Goal: Download file/media

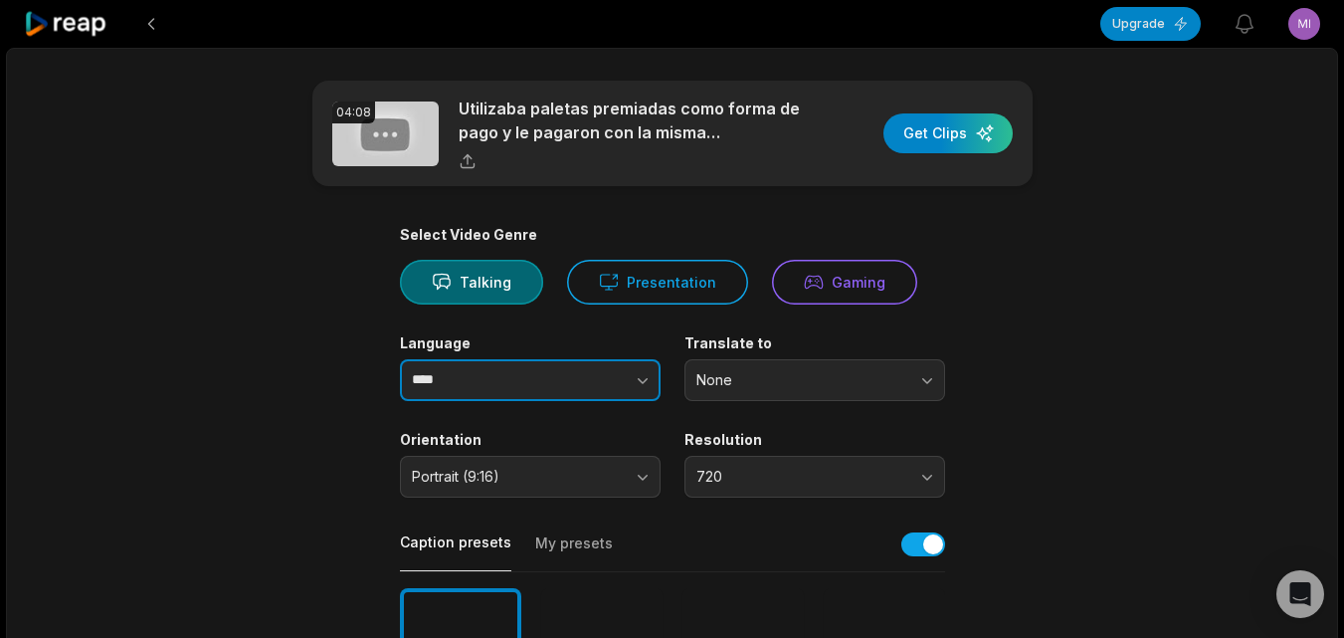
click at [628, 383] on button "button" at bounding box center [602, 380] width 113 height 42
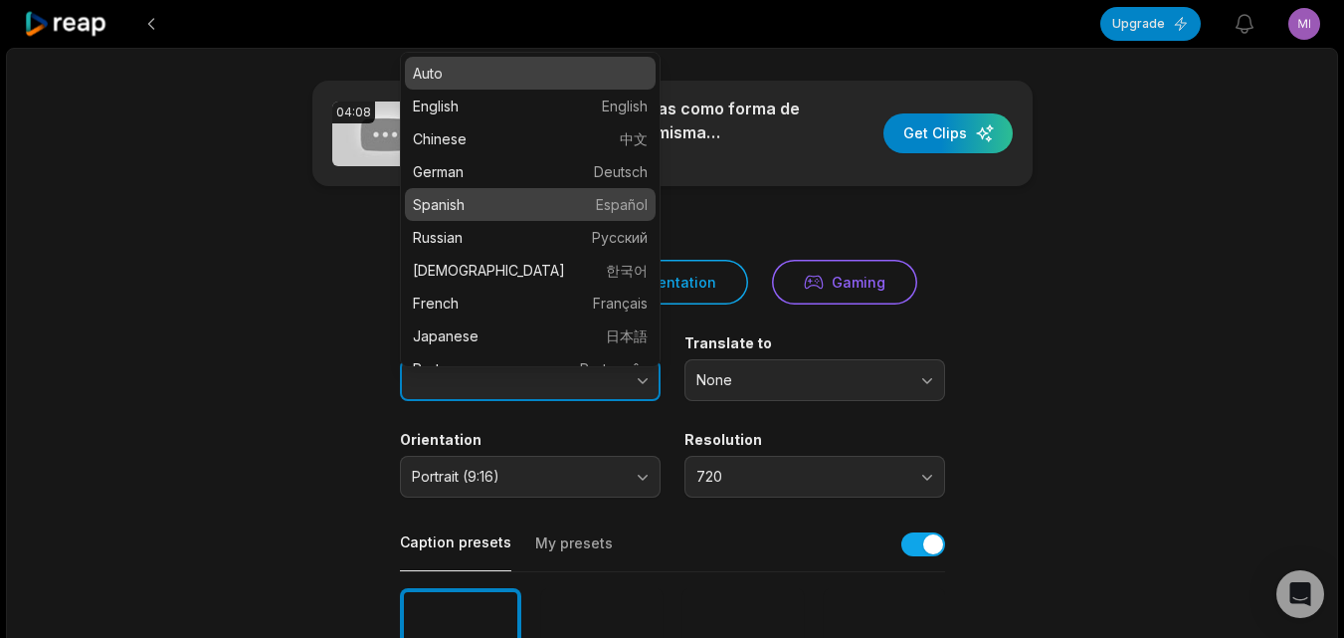
type input "*******"
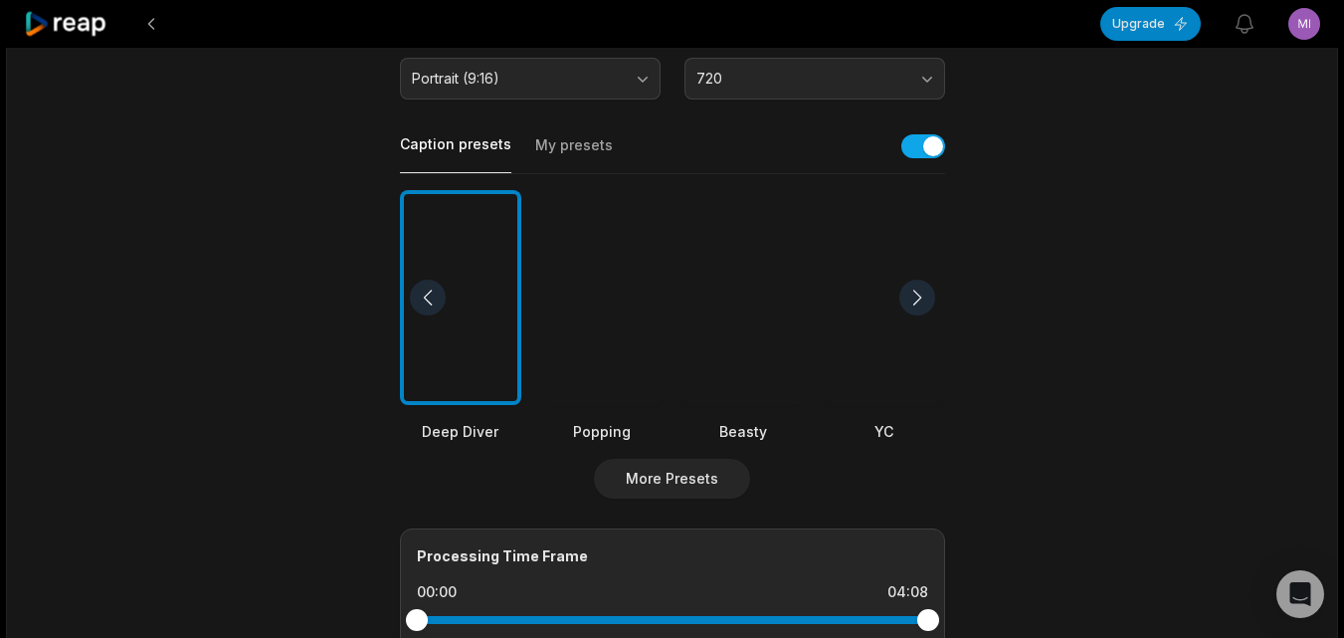
click at [756, 348] on div at bounding box center [743, 298] width 121 height 216
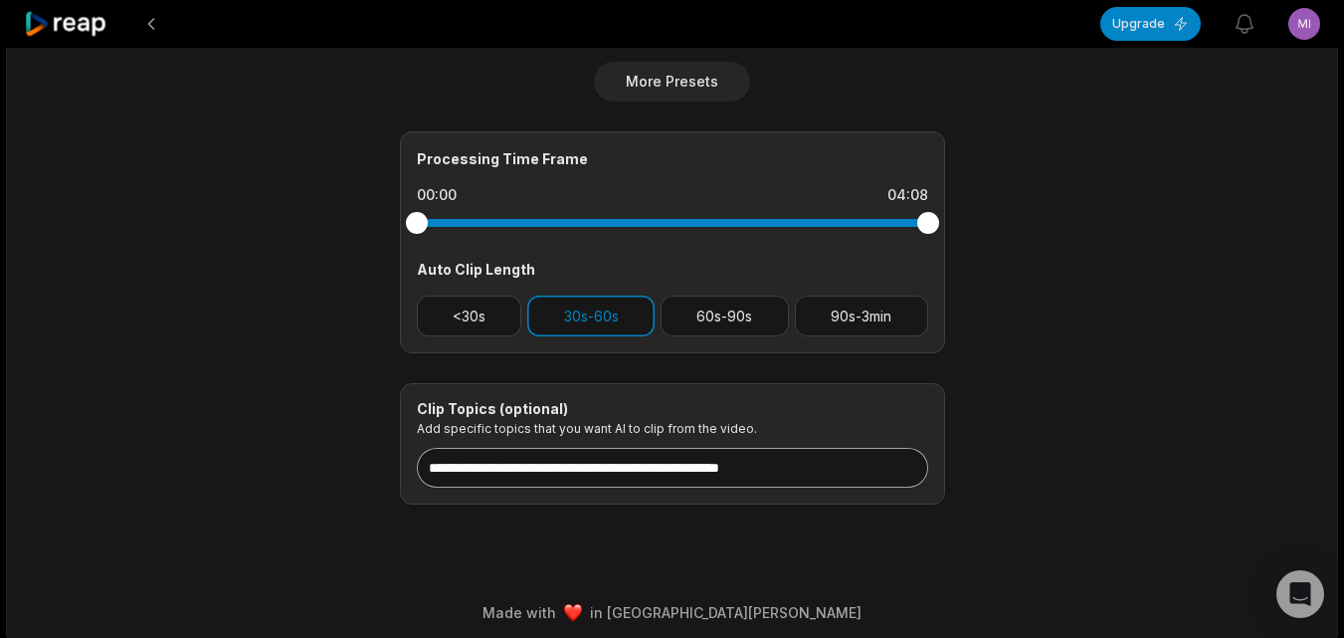
scroll to position [805, 0]
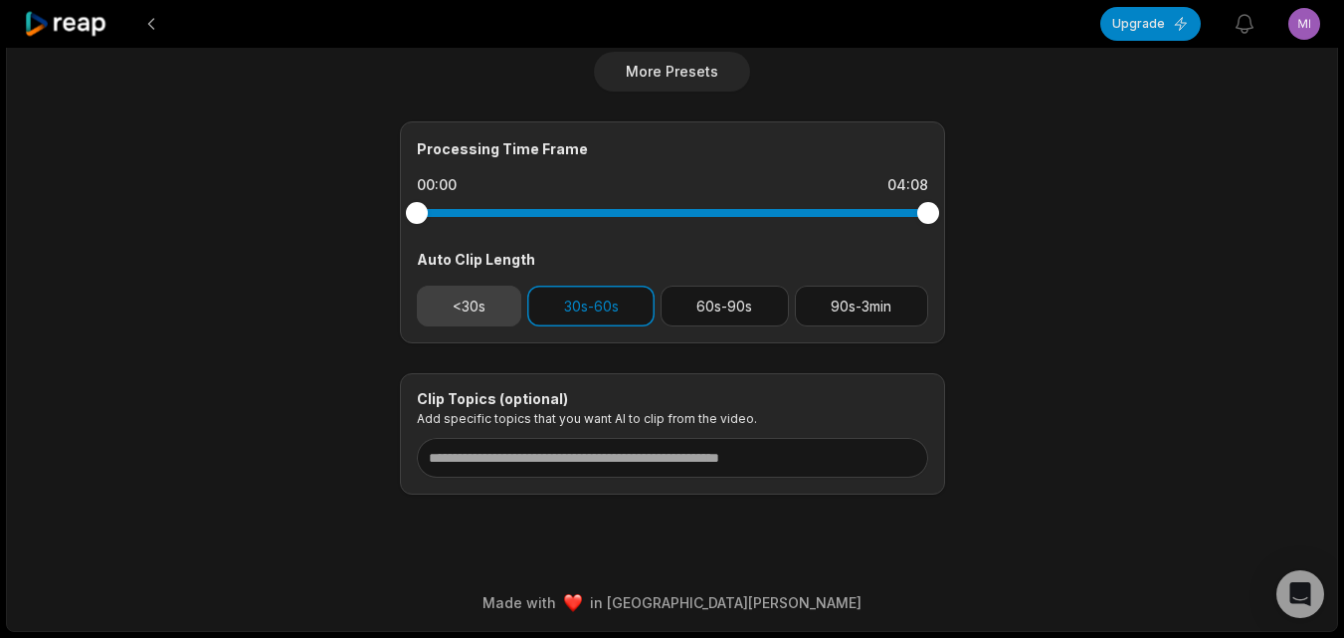
click at [505, 304] on button "<30s" at bounding box center [469, 306] width 105 height 41
click at [543, 306] on button "30s-60s" at bounding box center [590, 306] width 127 height 41
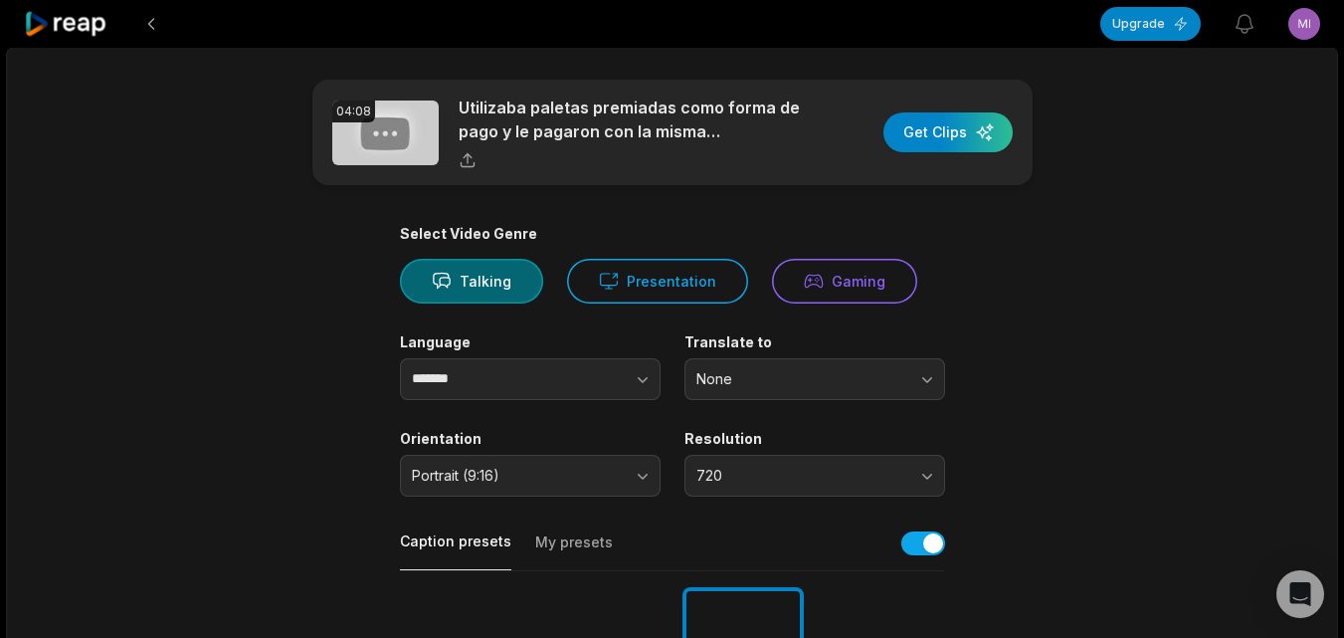
scroll to position [0, 0]
click at [947, 135] on div "button" at bounding box center [948, 133] width 129 height 40
click at [100, 24] on icon at bounding box center [66, 24] width 85 height 27
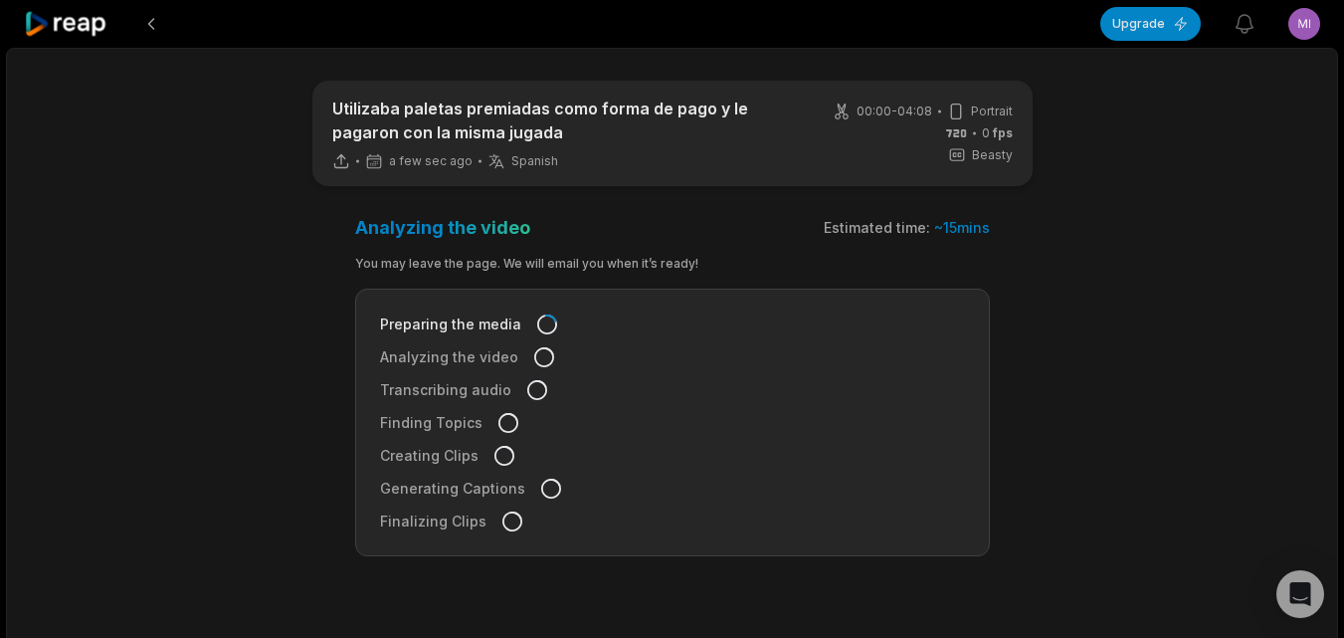
click at [103, 25] on icon at bounding box center [66, 24] width 85 height 27
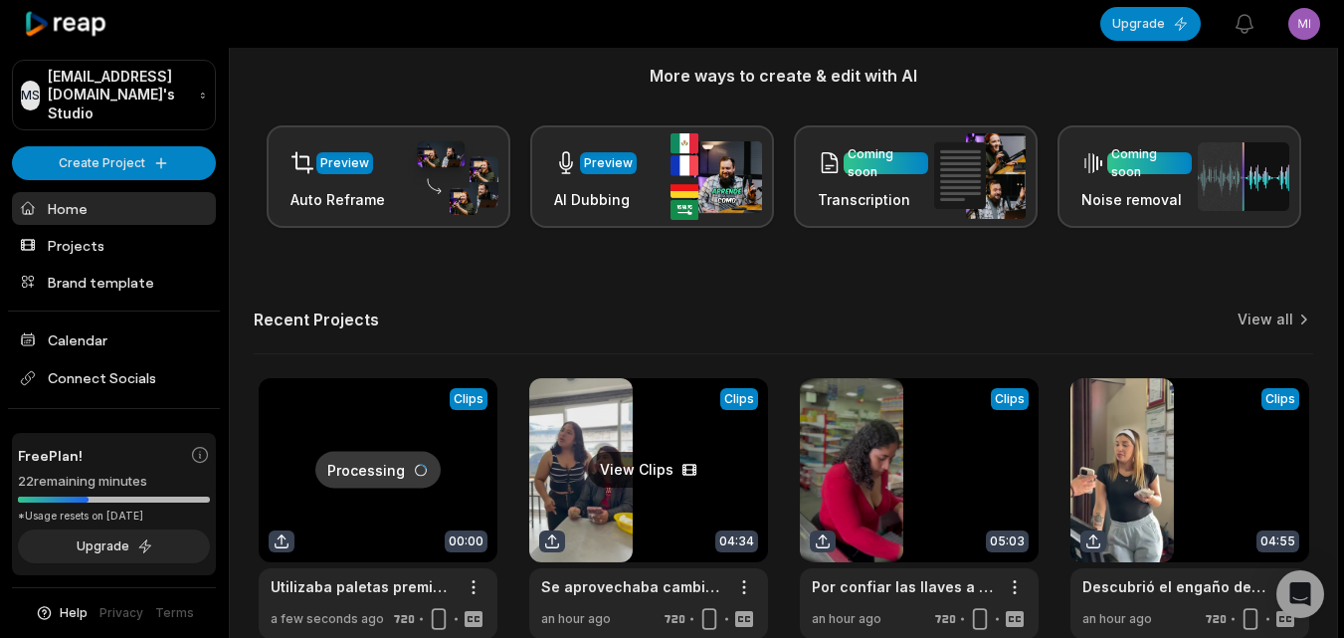
scroll to position [398, 0]
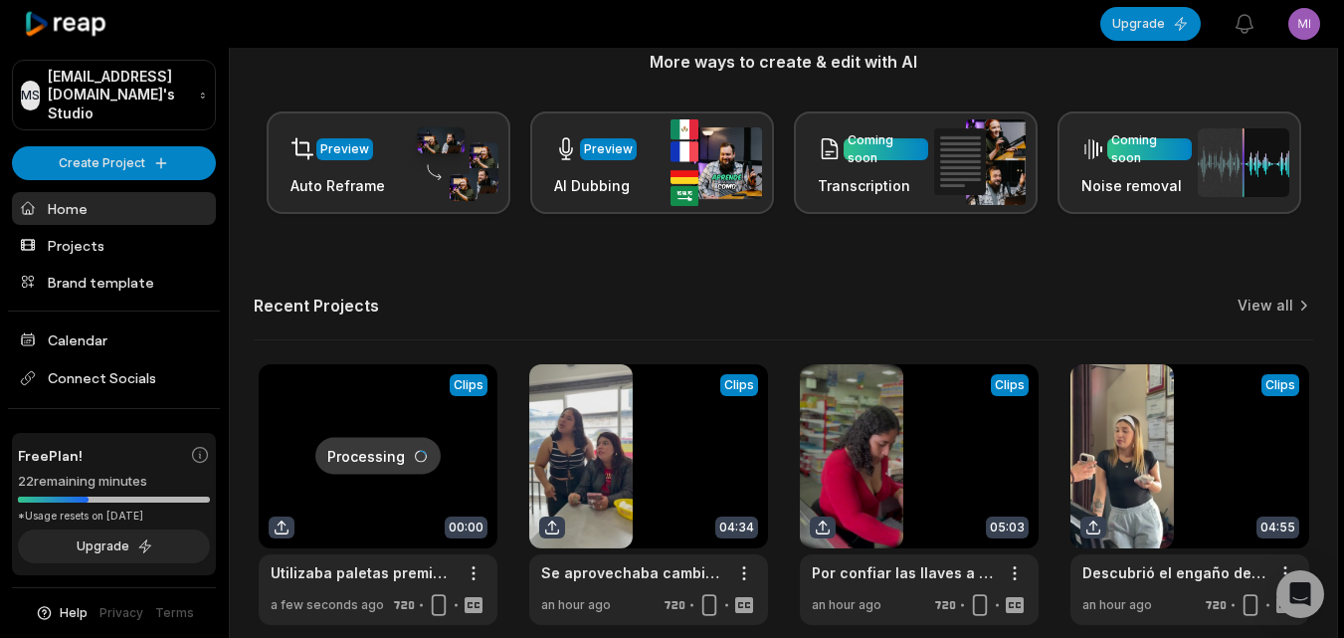
drag, startPoint x: 1240, startPoint y: 288, endPoint x: 1101, endPoint y: 315, distance: 141.1
click at [1240, 289] on div "Let's Get Started! Generate Clips From long videos generate social ready clips …" at bounding box center [783, 156] width 1107 height 937
click at [1267, 305] on link "View all" at bounding box center [1266, 305] width 56 height 20
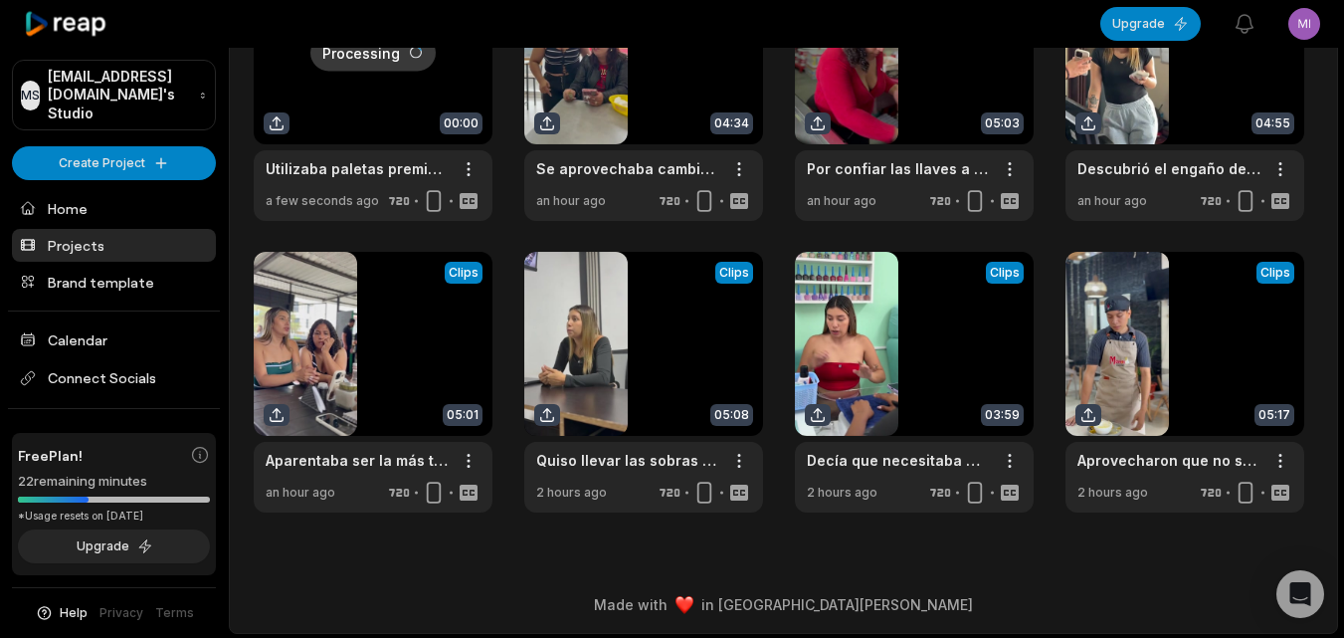
scroll to position [182, 0]
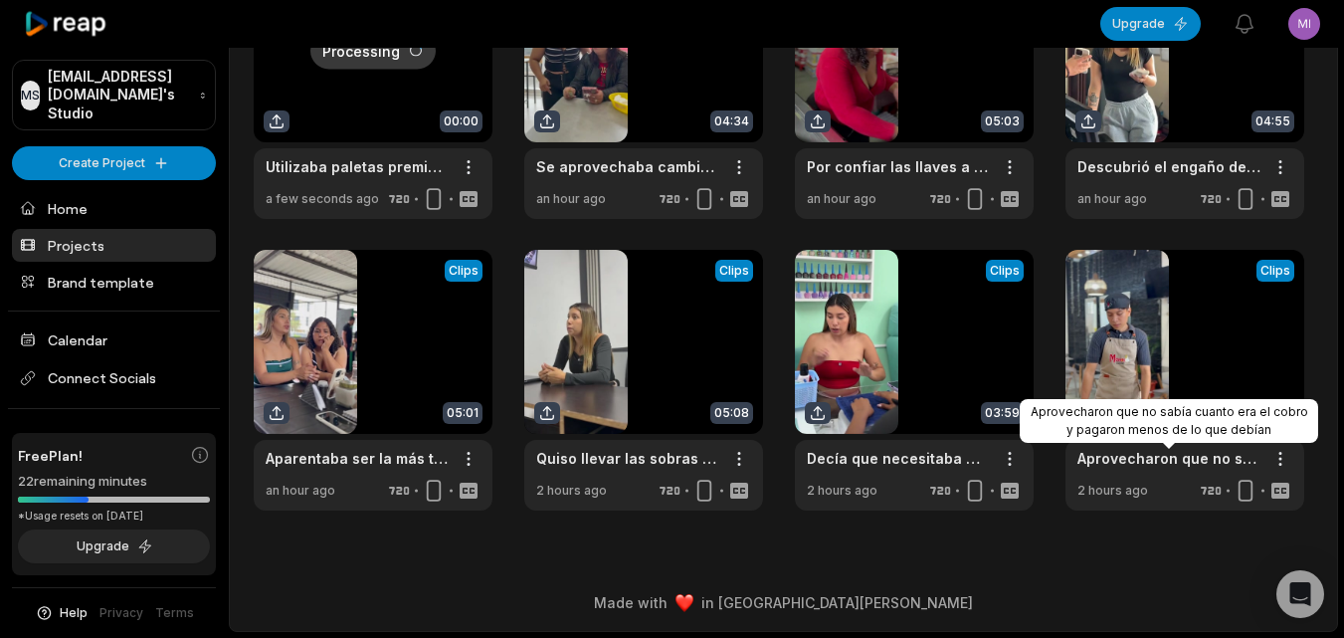
click at [1168, 402] on div "Aprovecharon que no sabía cuanto era el cobro y pagaron menos de lo que debían" at bounding box center [1169, 421] width 298 height 44
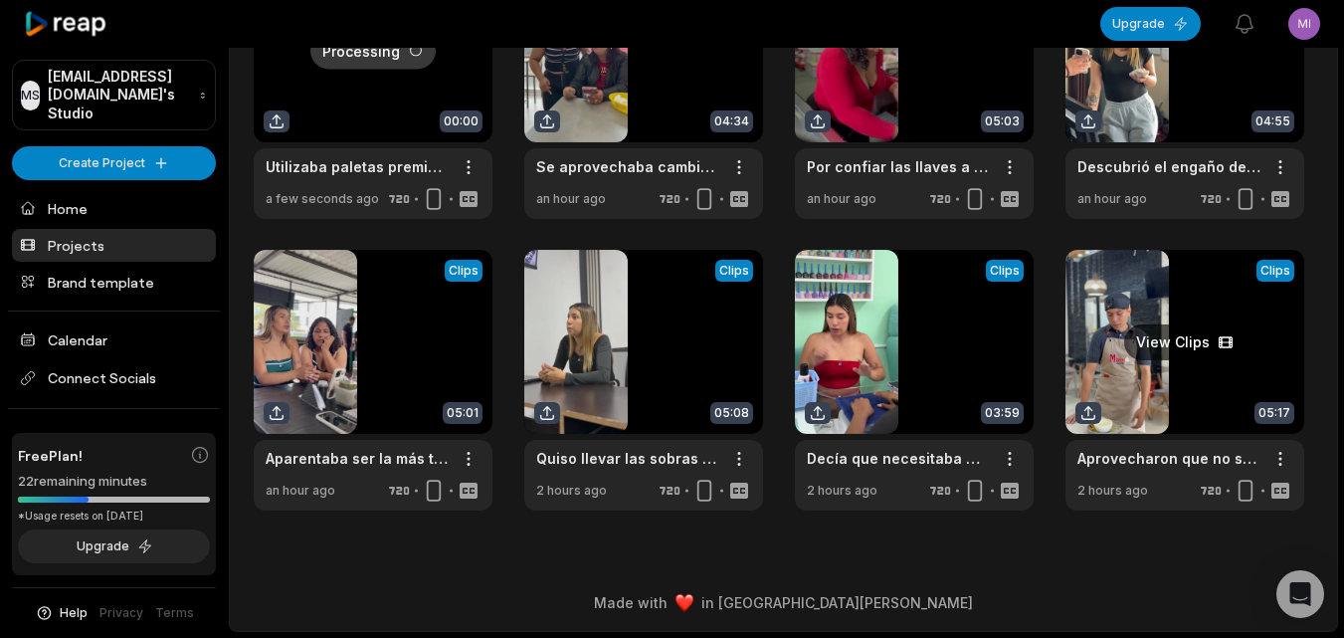
click at [1195, 329] on link at bounding box center [1185, 380] width 239 height 261
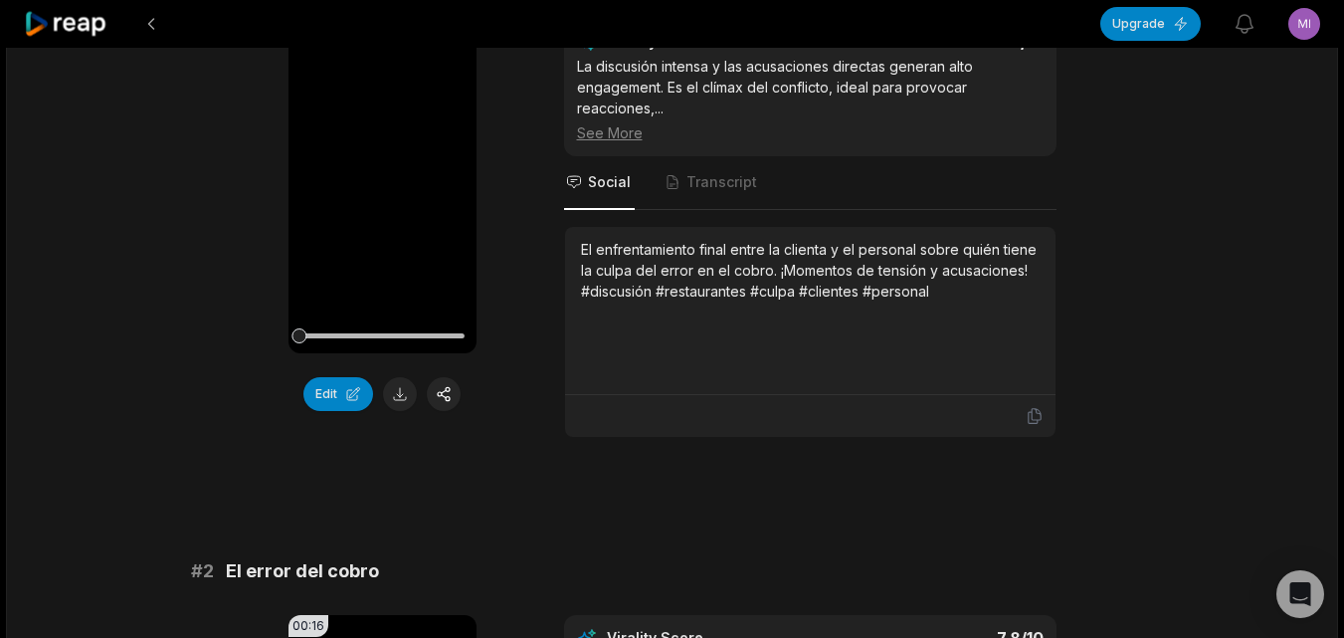
scroll to position [298, 0]
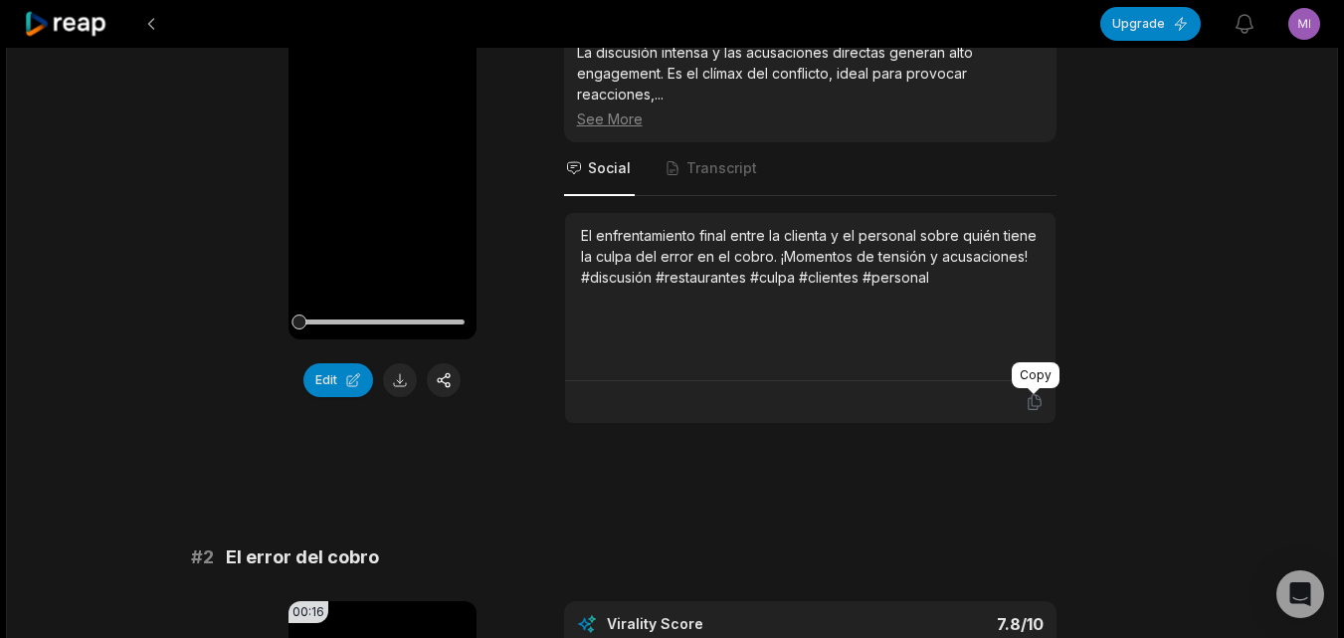
click at [1029, 404] on icon at bounding box center [1035, 402] width 18 height 18
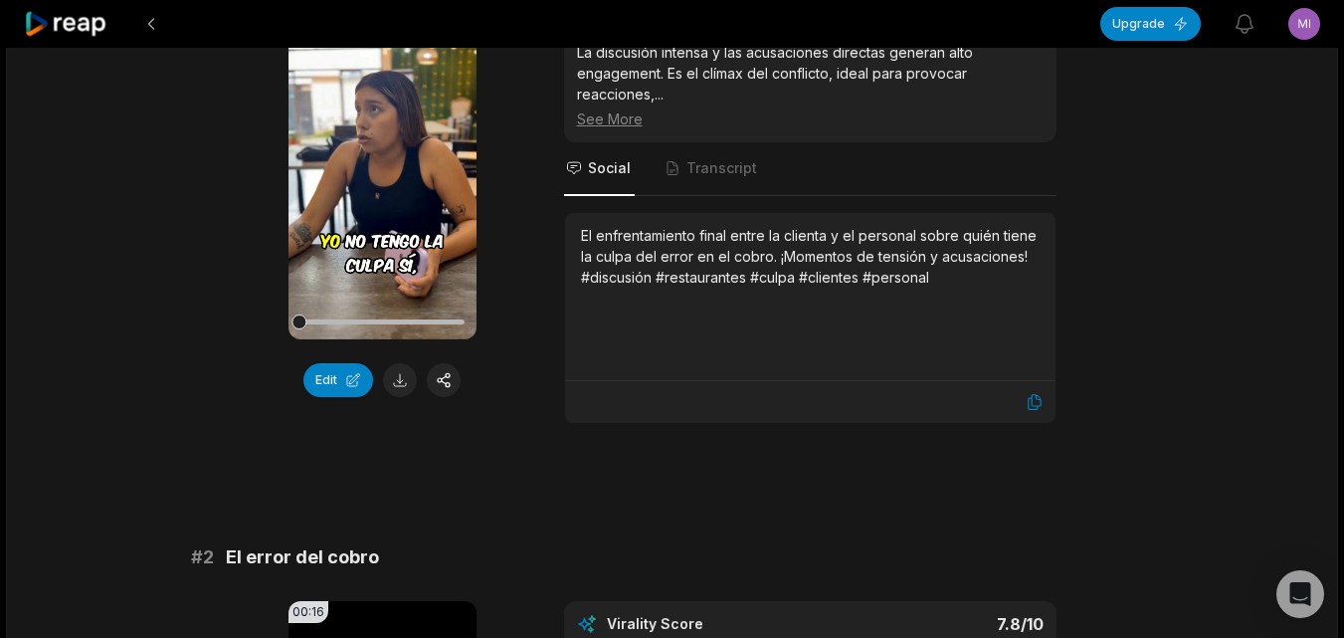
click at [390, 378] on button at bounding box center [400, 380] width 34 height 34
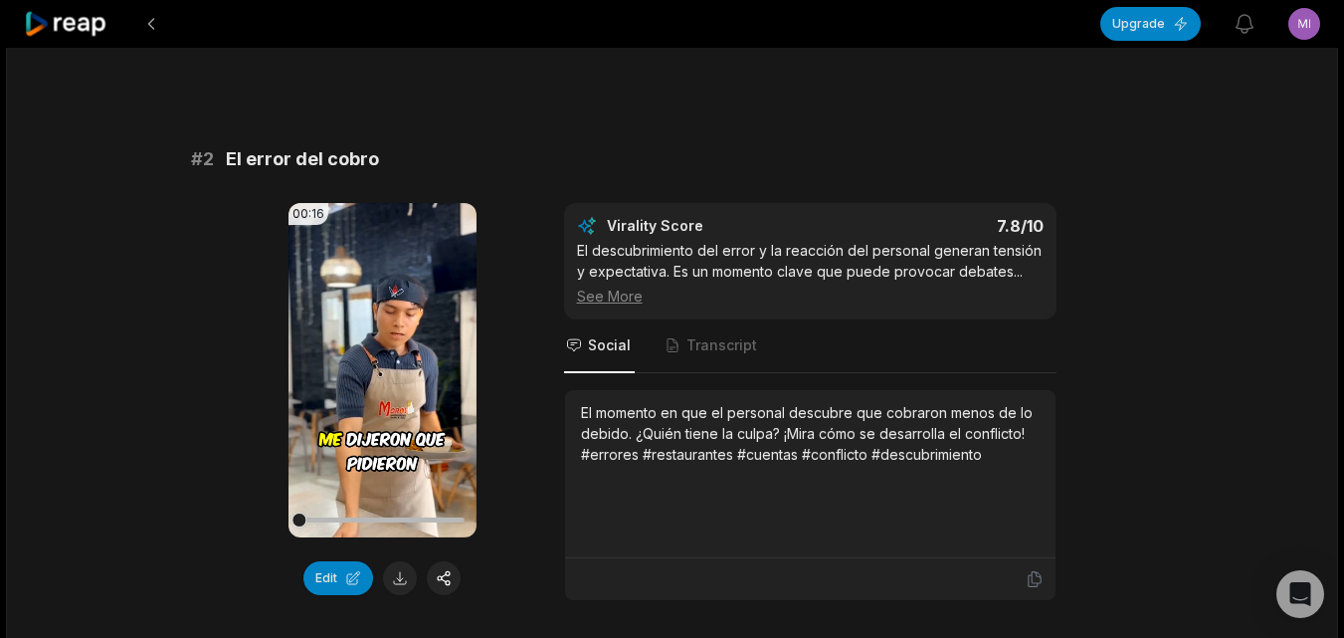
click at [1030, 581] on icon at bounding box center [1035, 579] width 18 height 18
click at [401, 577] on button at bounding box center [400, 578] width 34 height 34
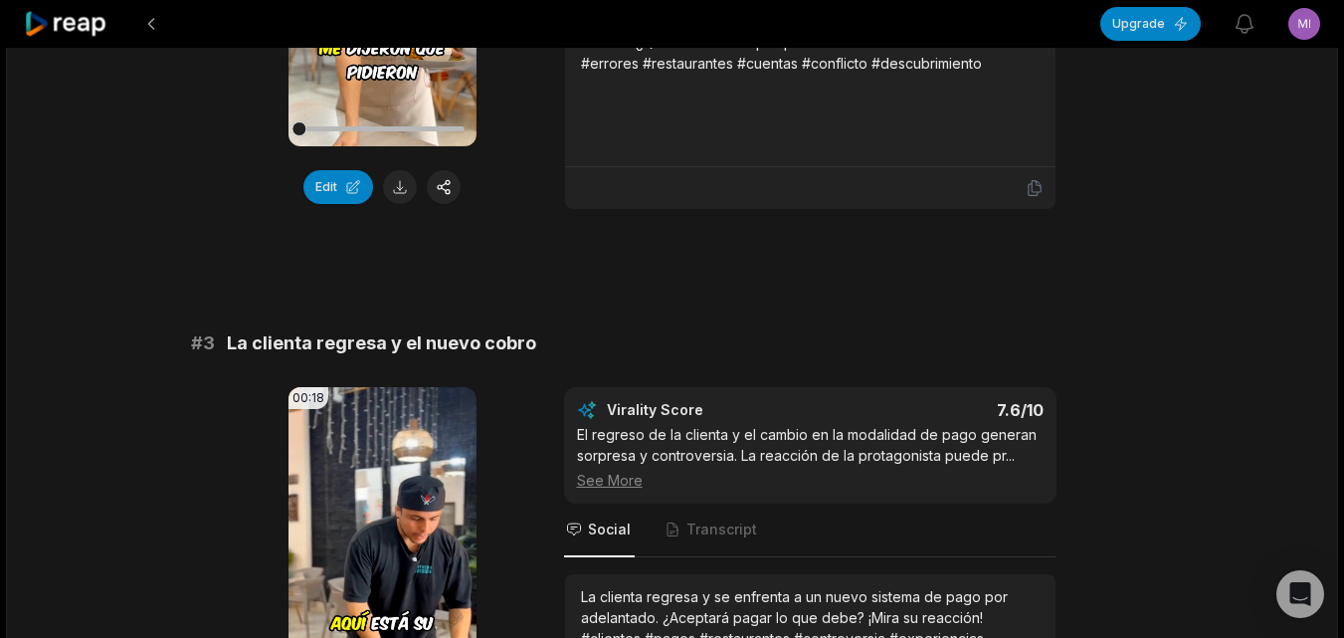
scroll to position [1293, 0]
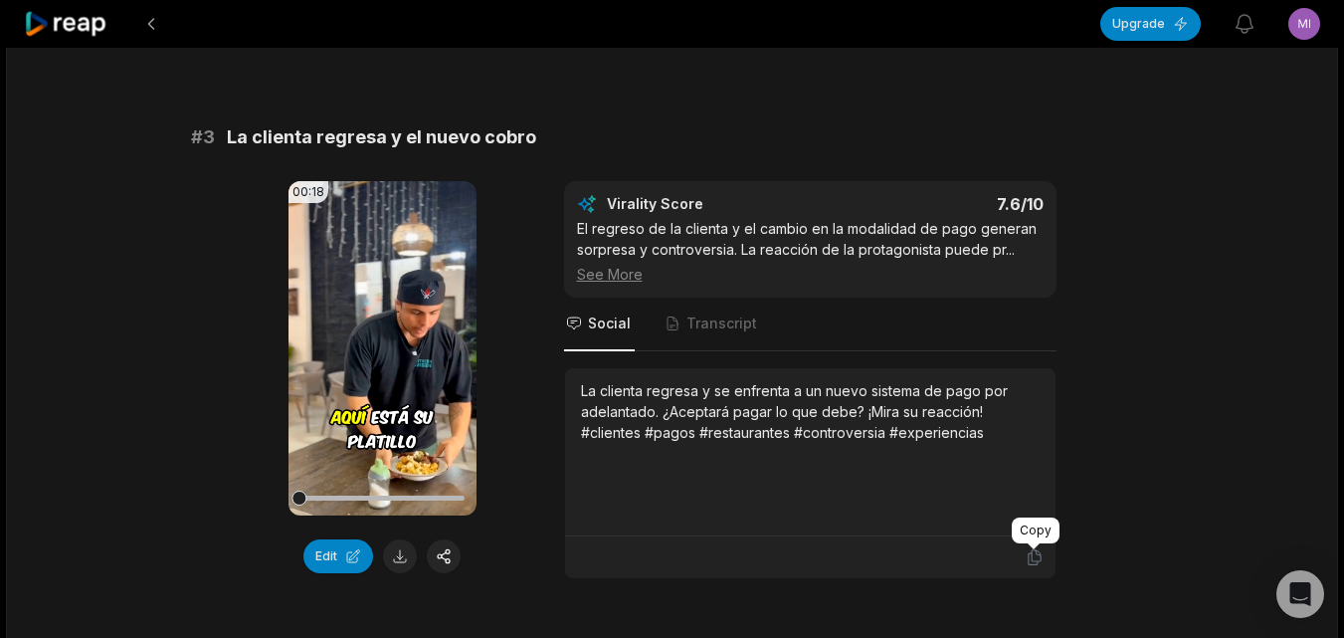
click at [1033, 561] on icon at bounding box center [1034, 557] width 12 height 15
click at [401, 560] on button at bounding box center [400, 556] width 34 height 34
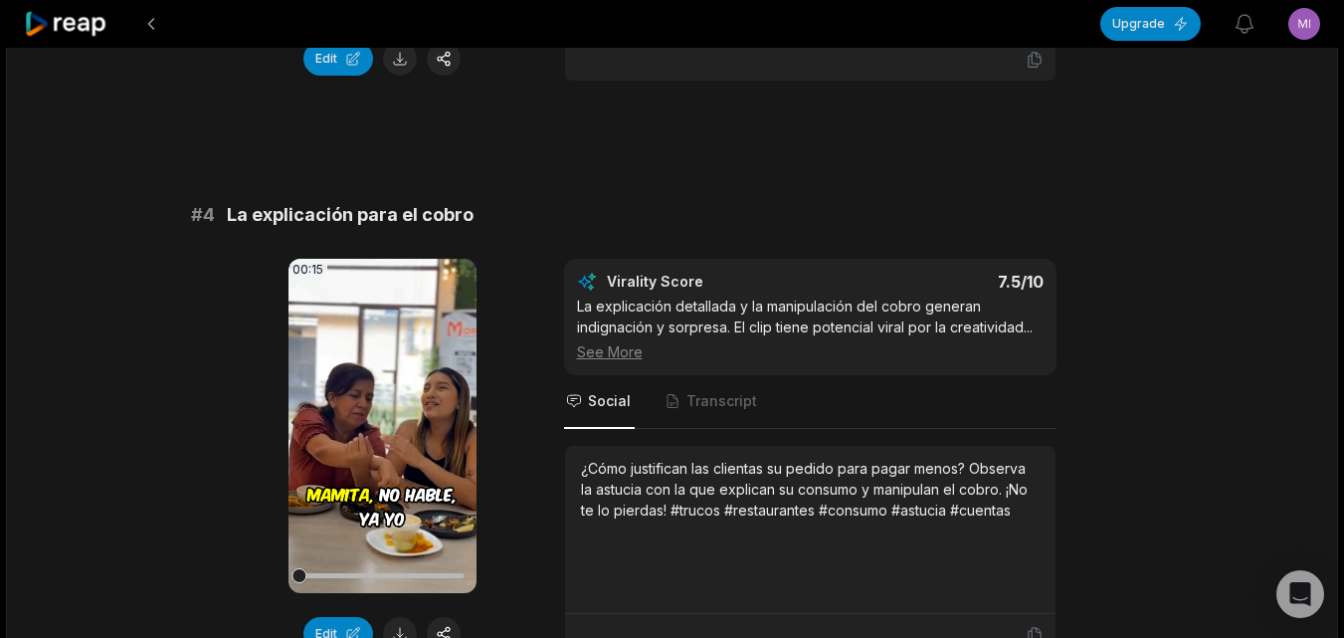
scroll to position [1990, 0]
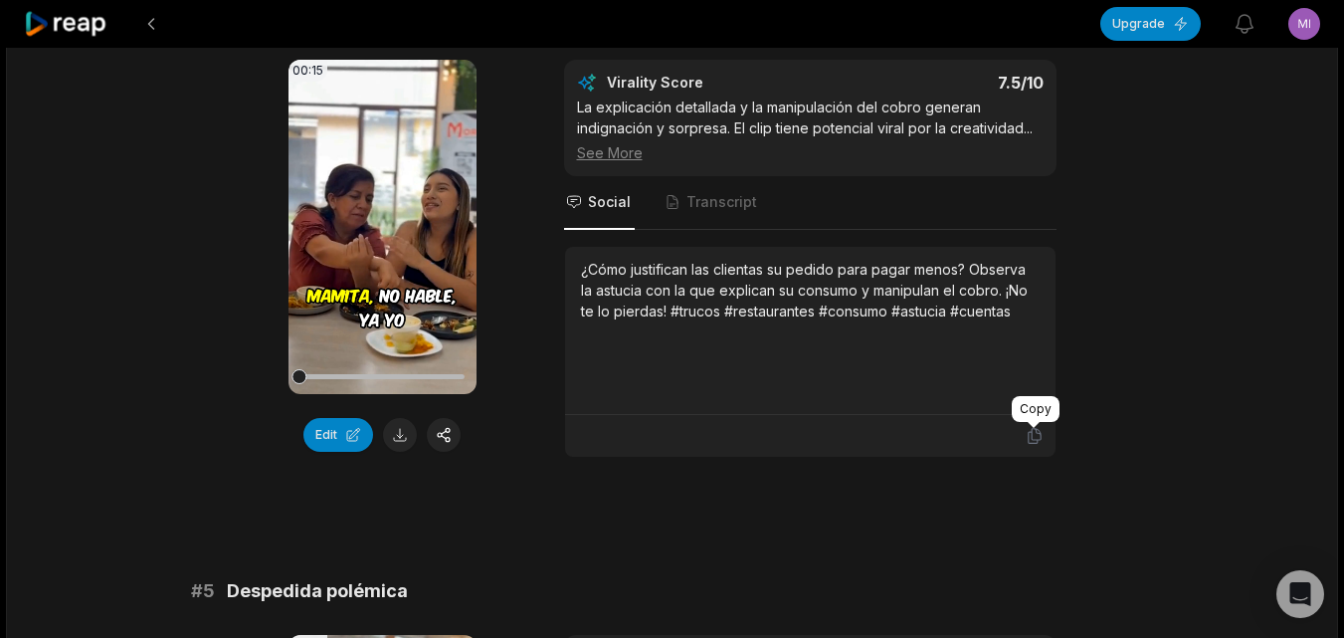
click at [1033, 436] on icon at bounding box center [1035, 436] width 18 height 18
click at [406, 429] on button at bounding box center [400, 435] width 34 height 34
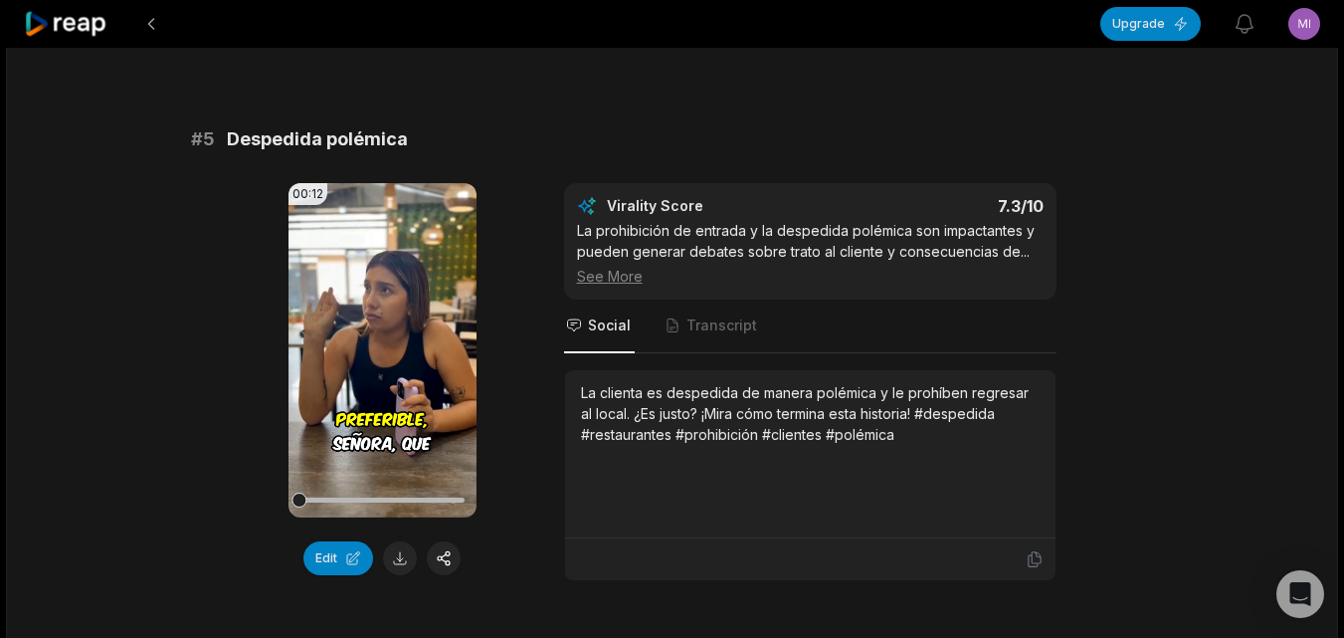
scroll to position [2487, 0]
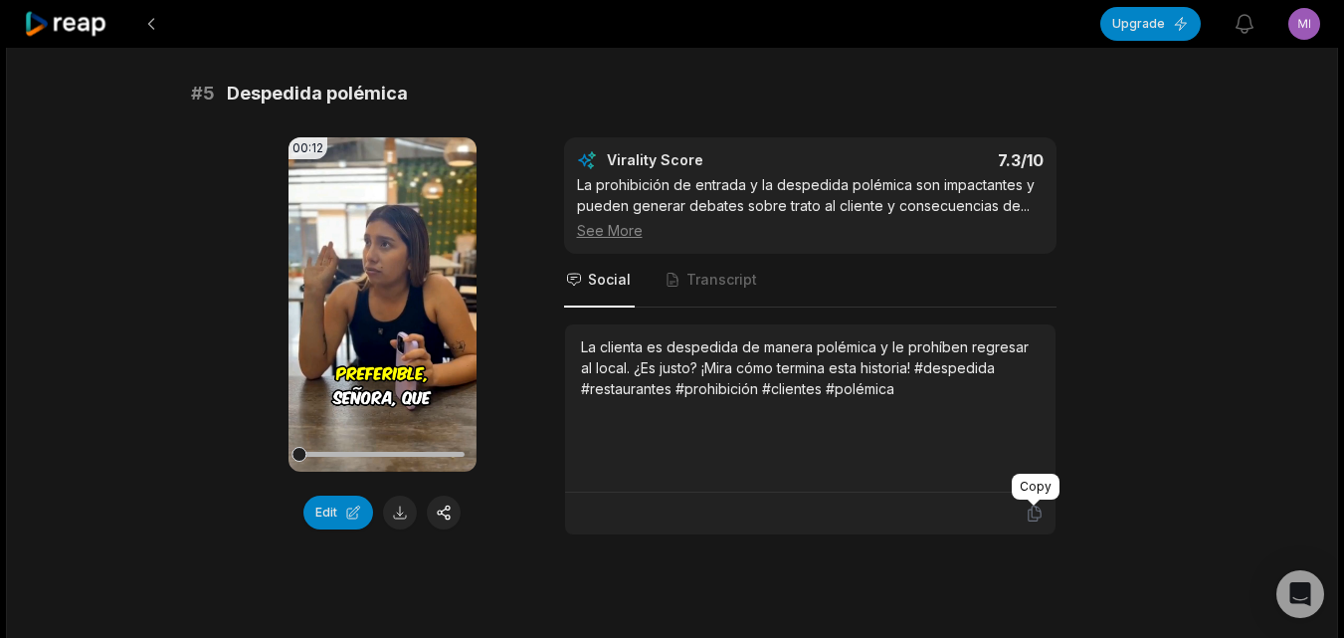
drag, startPoint x: 1036, startPoint y: 513, endPoint x: 1014, endPoint y: 512, distance: 21.9
click at [1036, 513] on icon at bounding box center [1035, 513] width 18 height 18
click at [409, 519] on button at bounding box center [400, 512] width 34 height 34
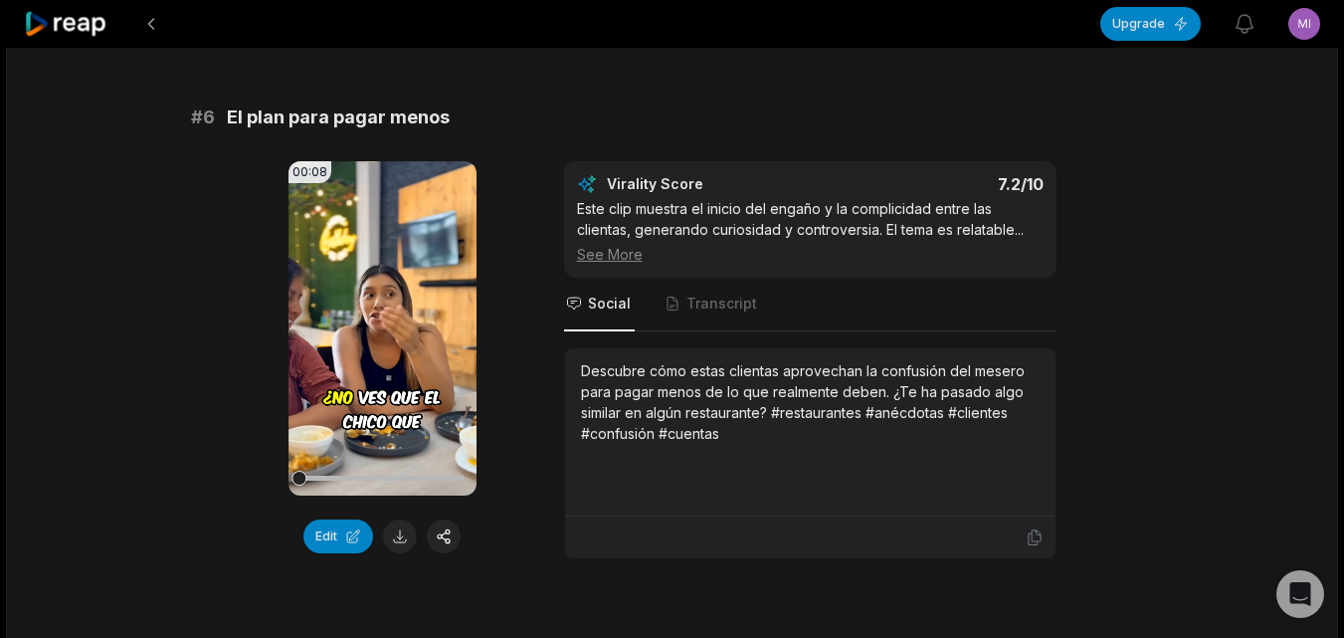
scroll to position [3084, 0]
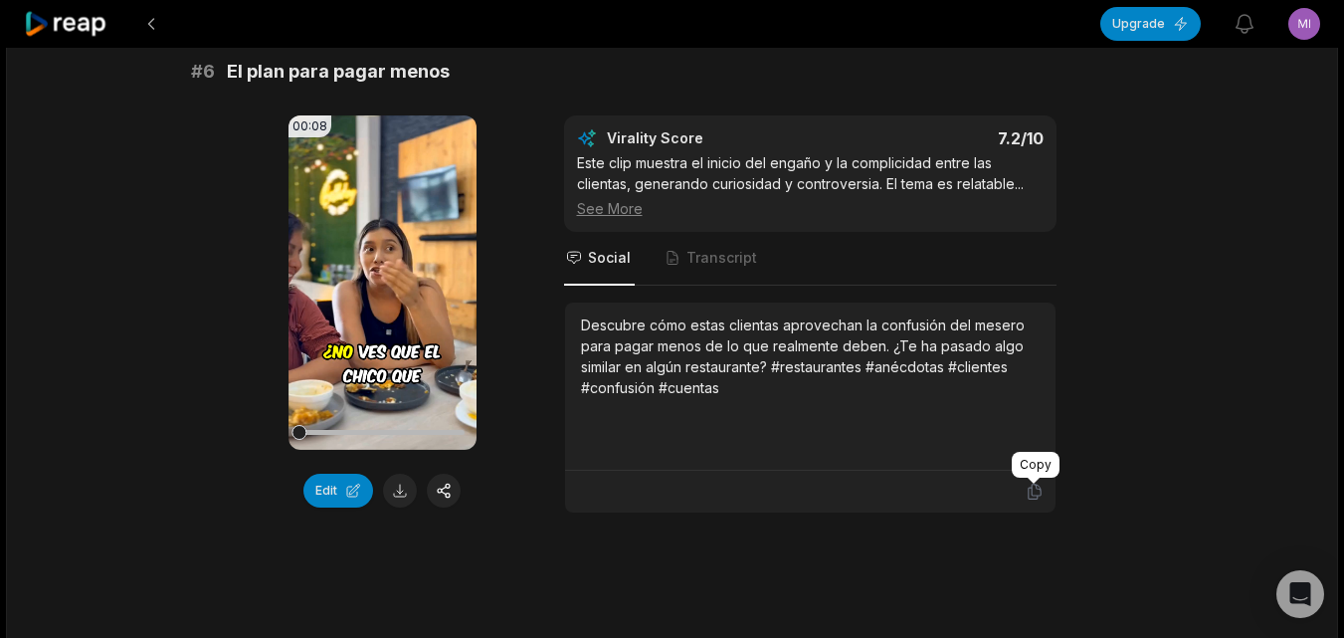
click at [1027, 490] on icon at bounding box center [1035, 492] width 18 height 18
click at [410, 491] on button at bounding box center [400, 491] width 34 height 34
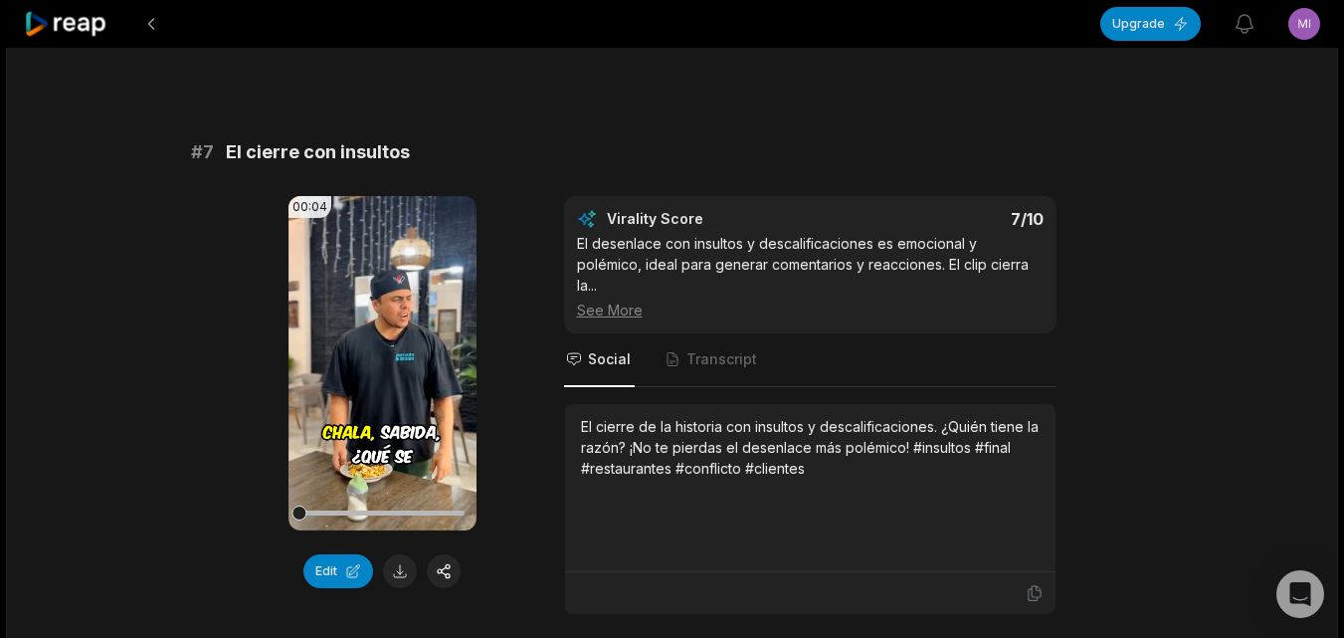
scroll to position [3582, 0]
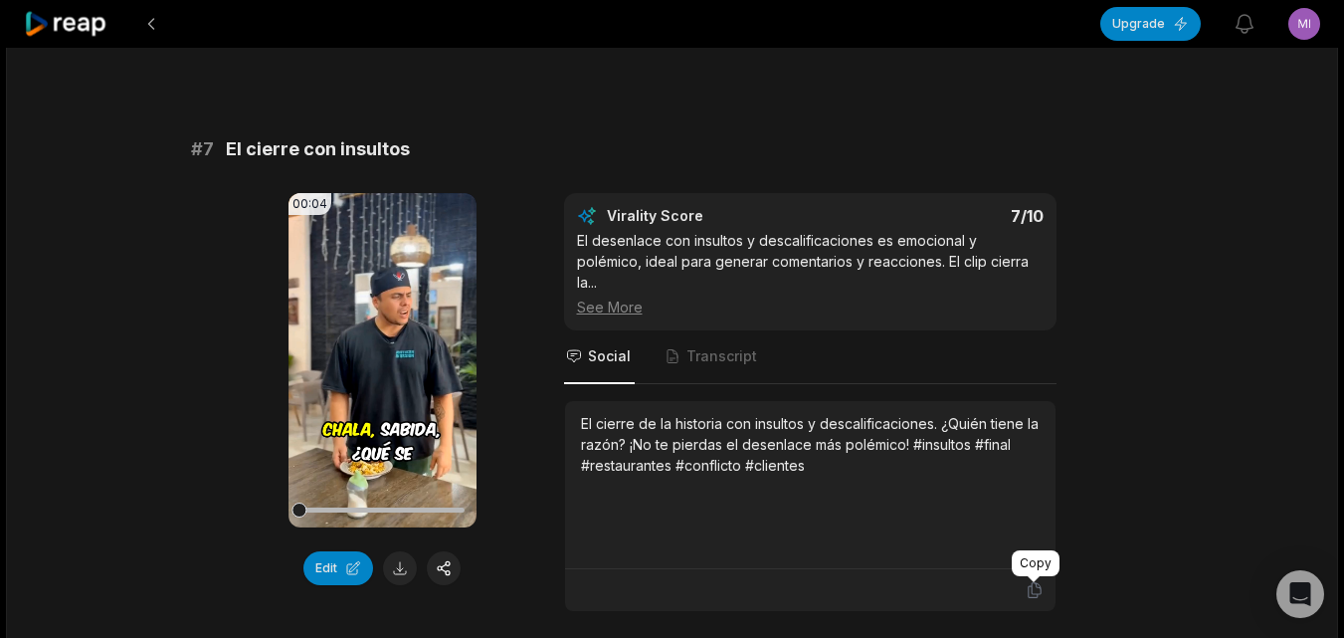
click at [1033, 587] on icon at bounding box center [1035, 590] width 18 height 18
click at [398, 564] on button at bounding box center [400, 568] width 34 height 34
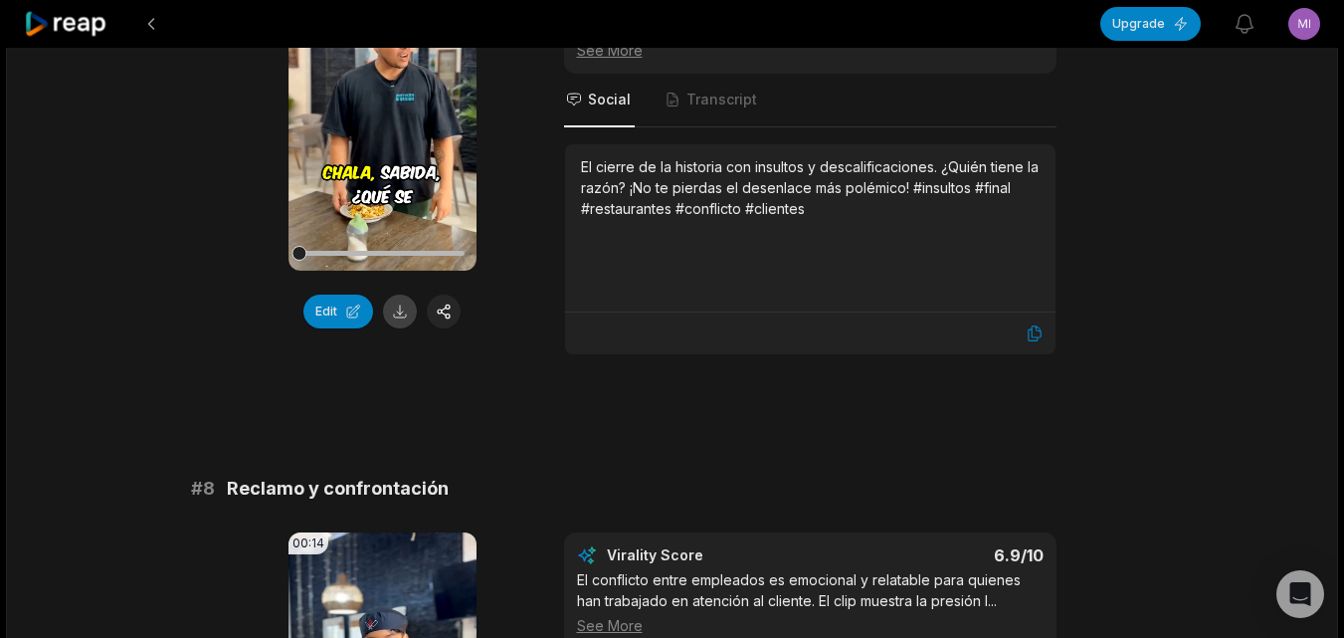
scroll to position [3880, 0]
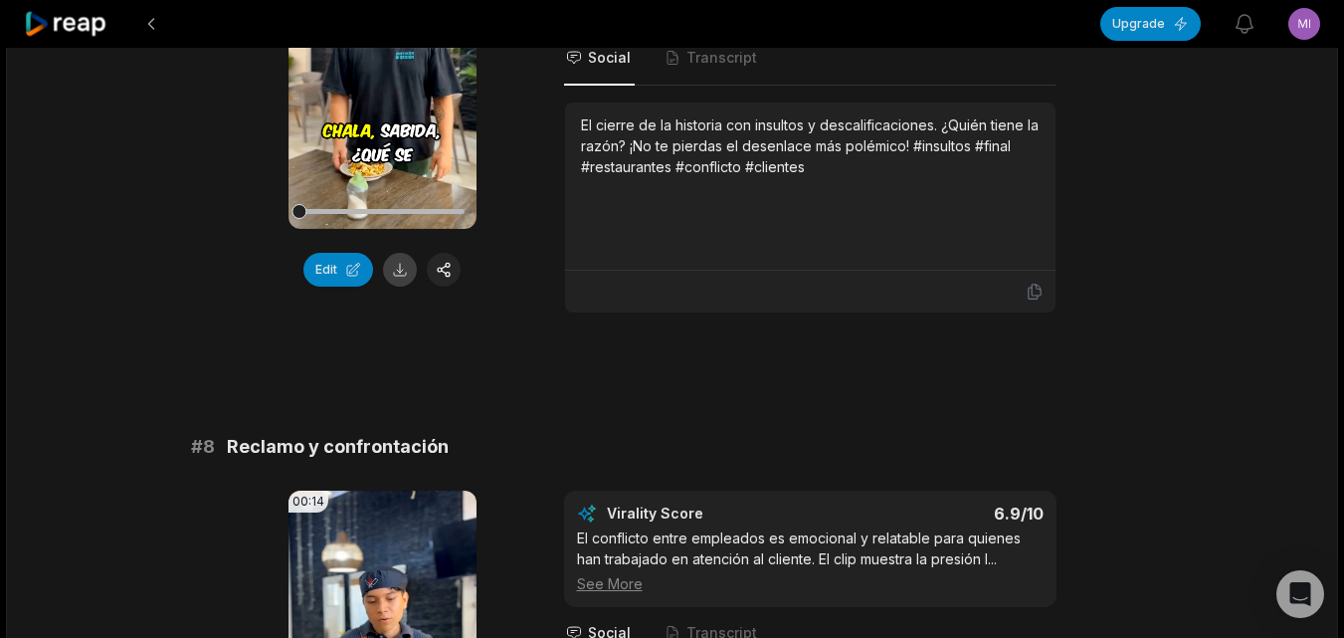
click at [398, 268] on button at bounding box center [400, 270] width 34 height 34
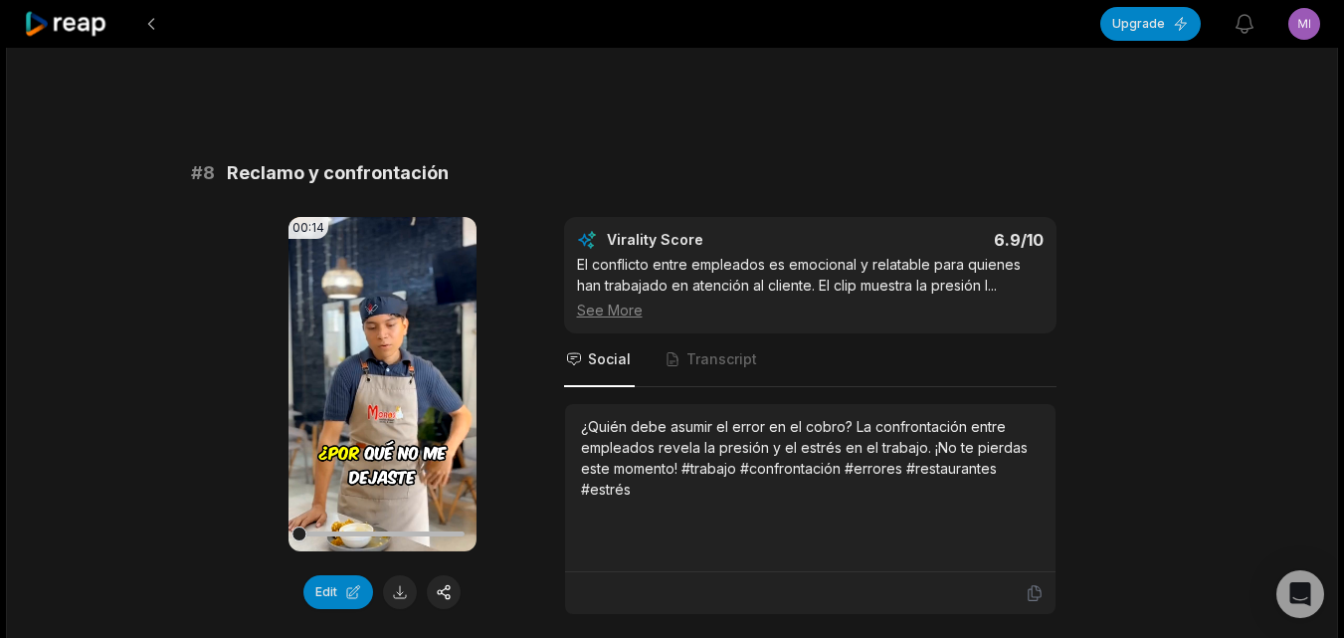
scroll to position [4281, 0]
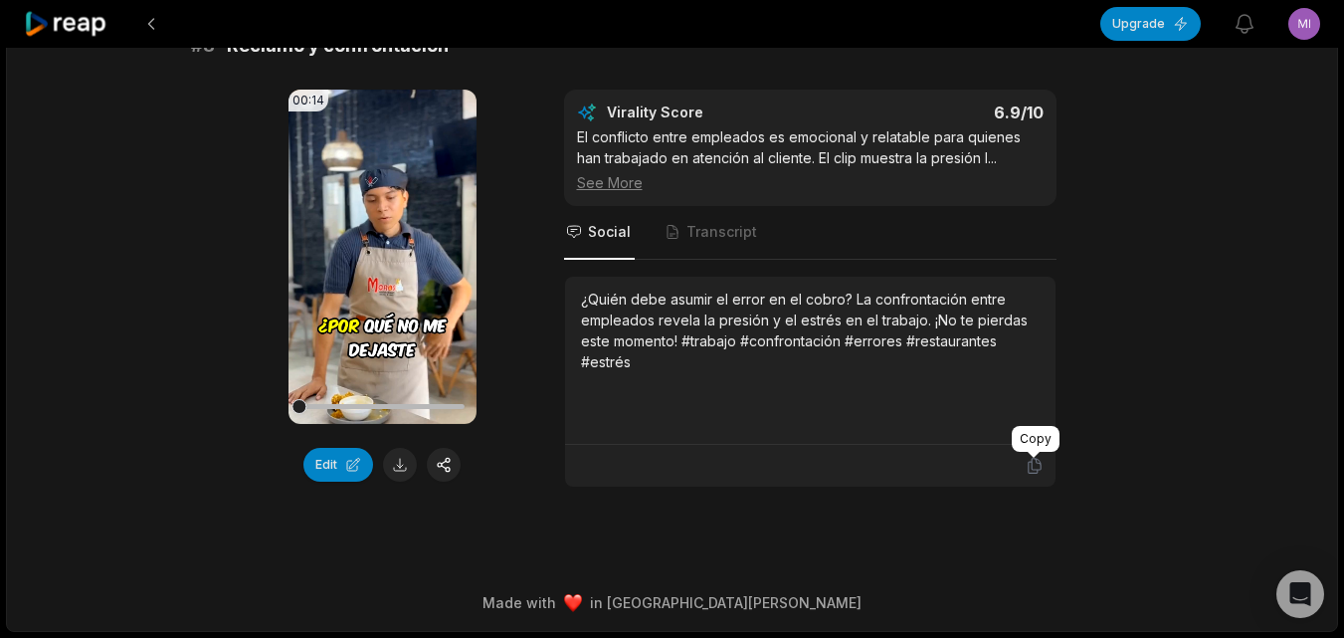
click at [1028, 461] on icon at bounding box center [1035, 466] width 18 height 18
click at [389, 469] on button at bounding box center [400, 465] width 34 height 34
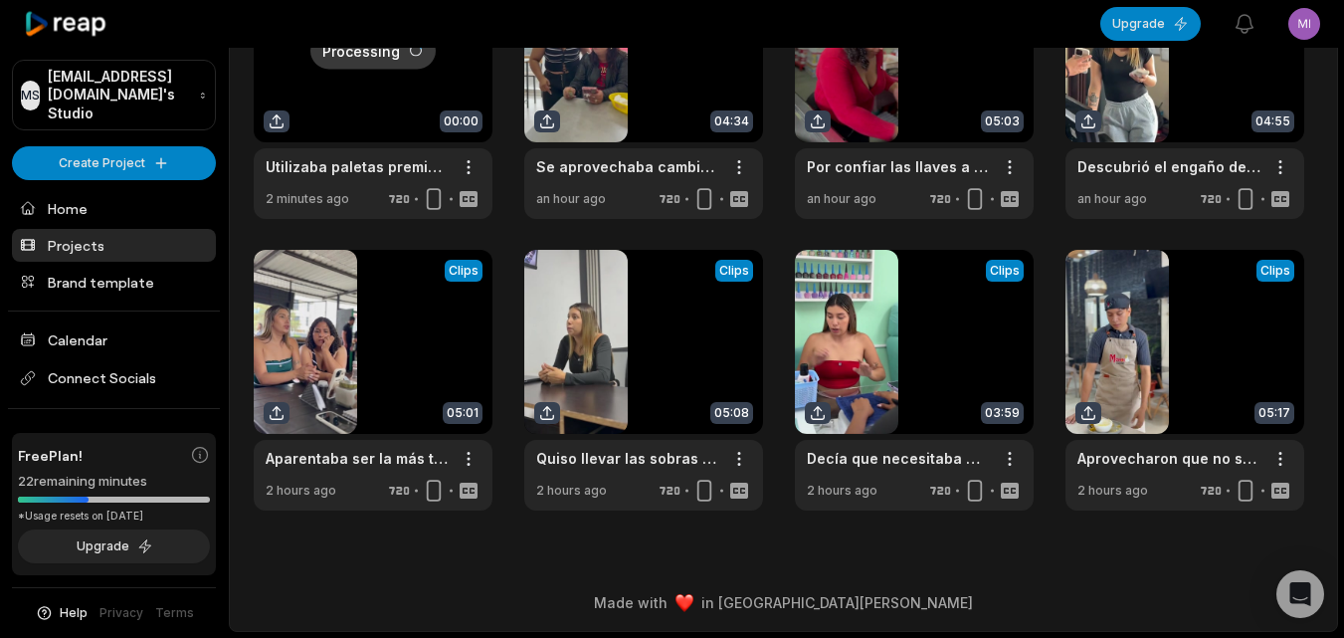
scroll to position [182, 0]
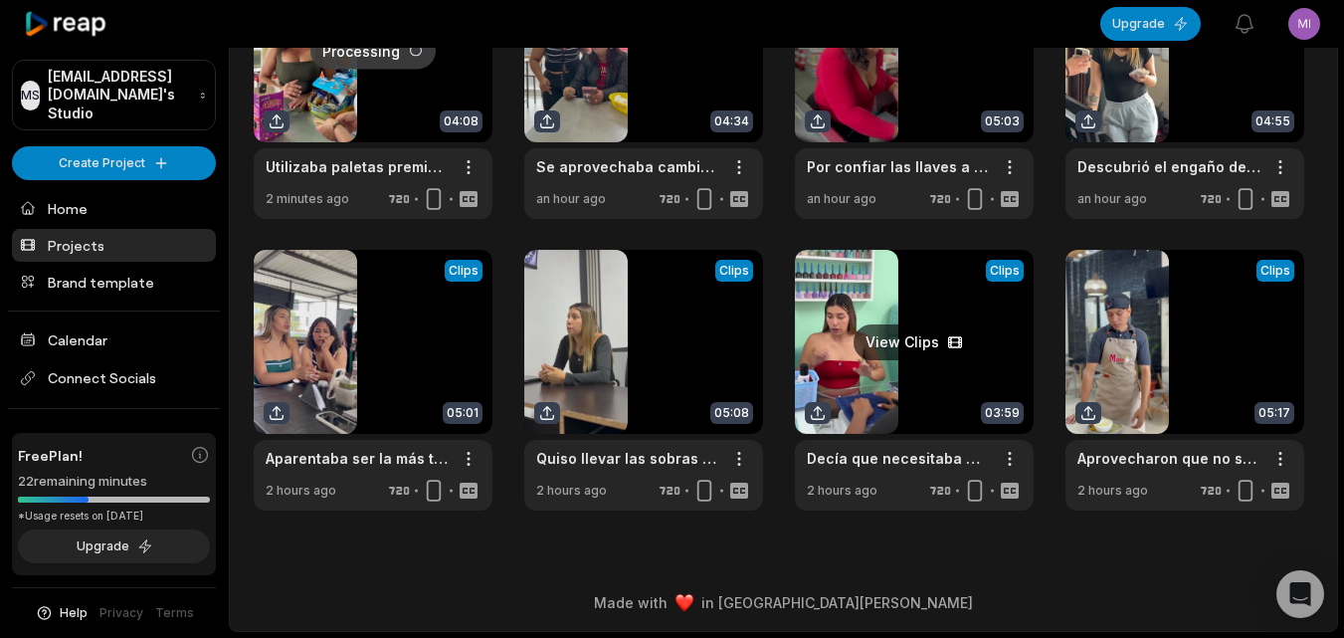
click at [839, 314] on link at bounding box center [914, 380] width 239 height 261
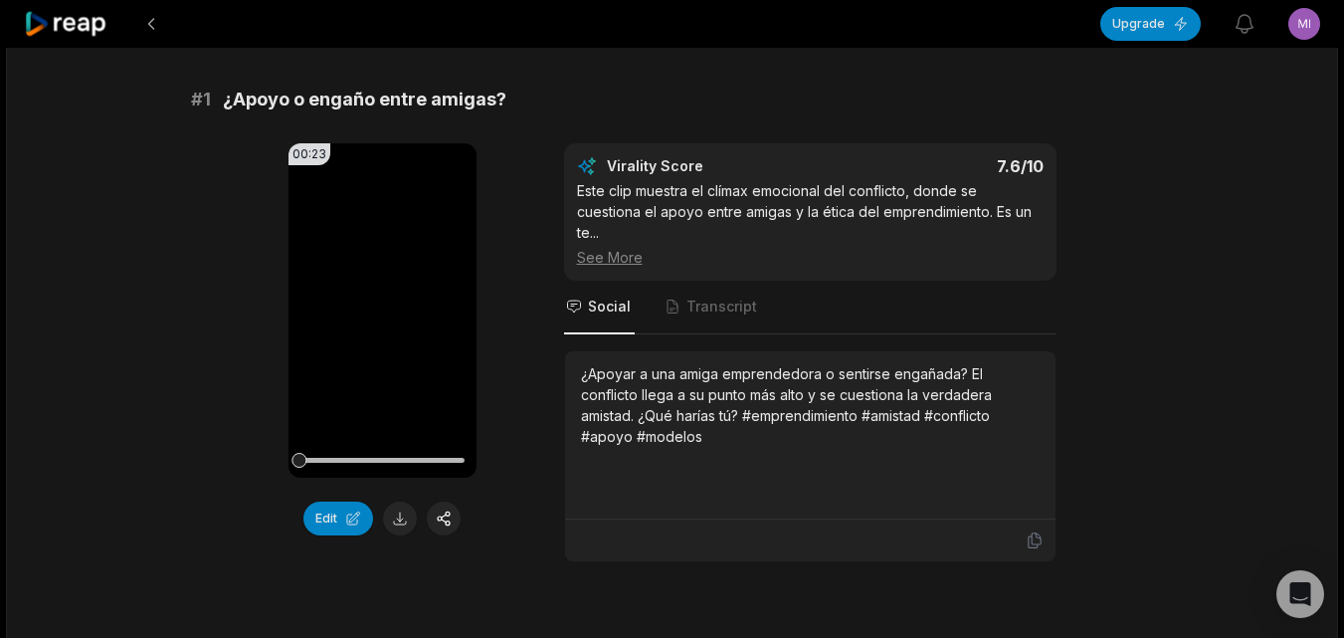
scroll to position [199, 0]
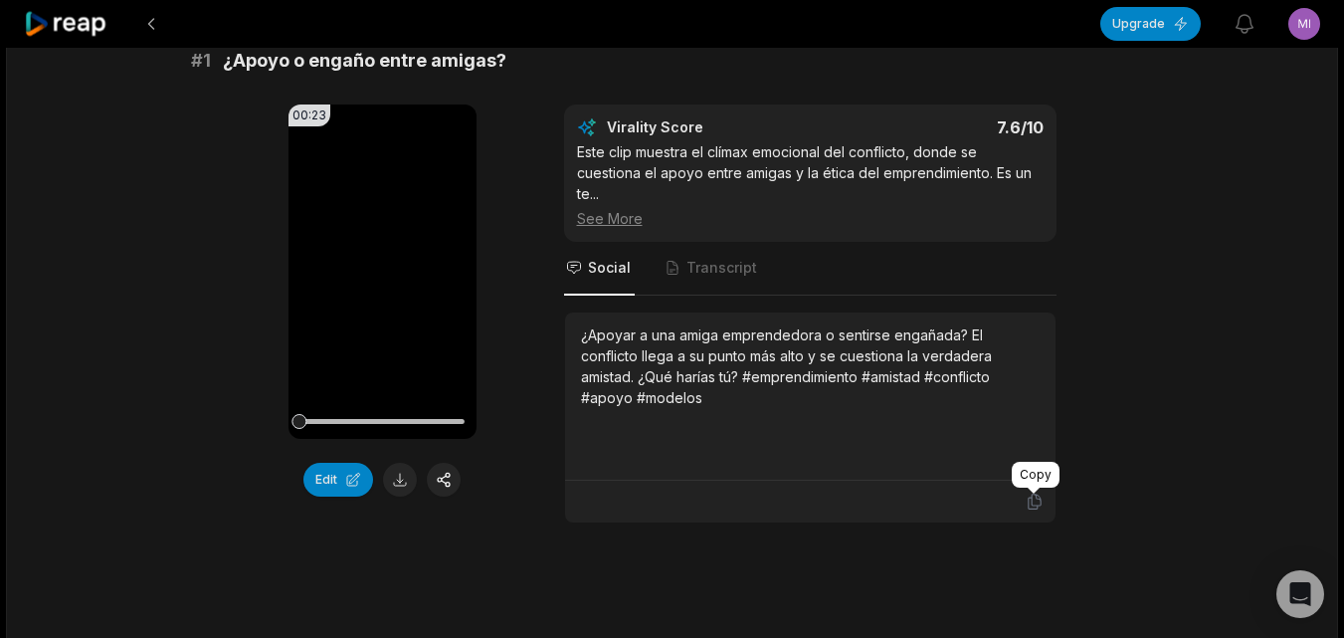
click at [1039, 503] on icon at bounding box center [1035, 501] width 18 height 18
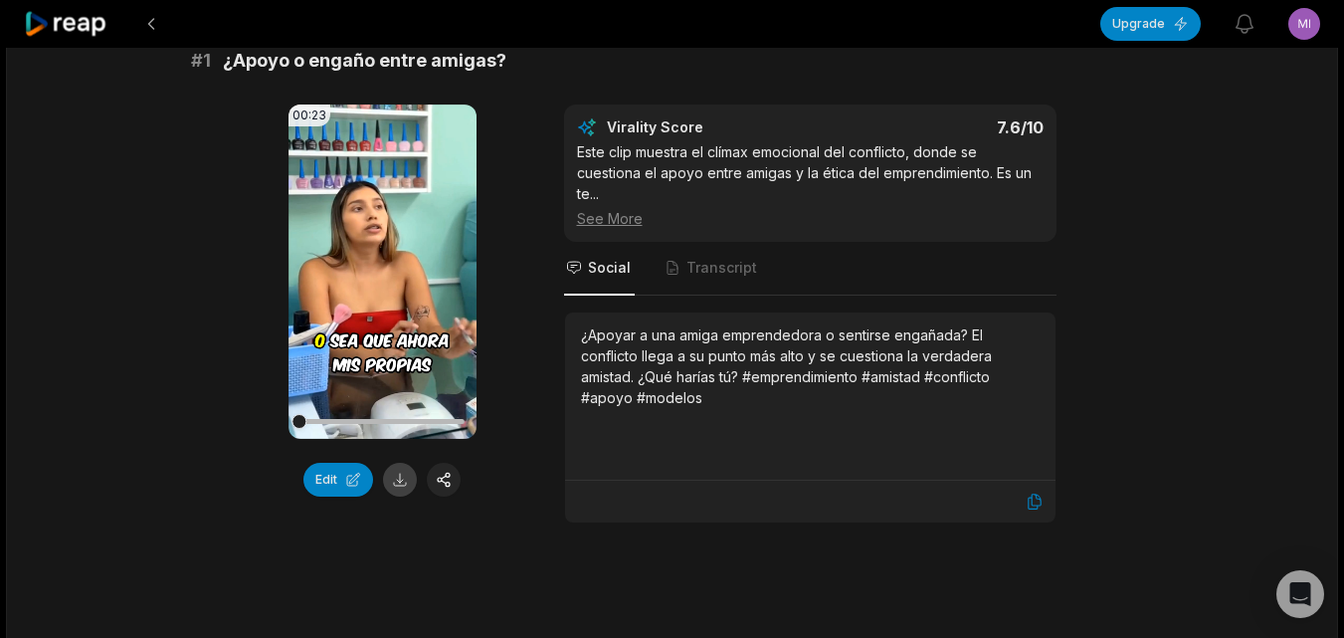
click at [402, 486] on button at bounding box center [400, 480] width 34 height 34
click at [397, 485] on button at bounding box center [400, 480] width 34 height 34
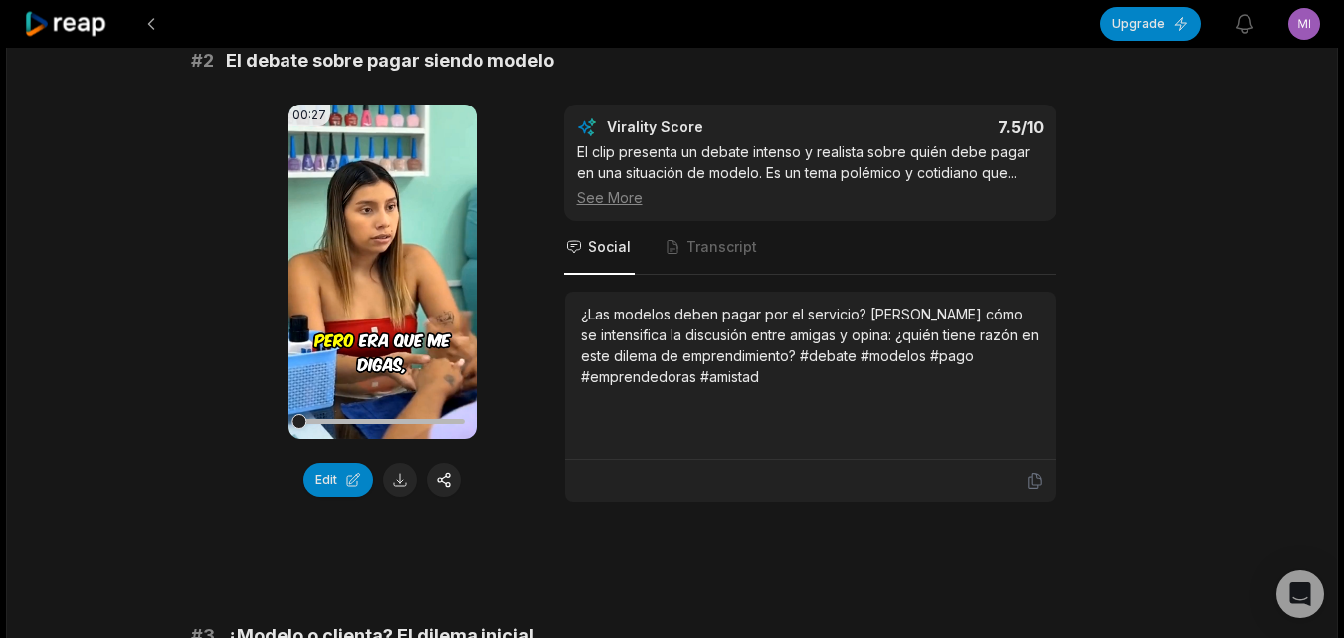
scroll to position [796, 0]
click at [1034, 472] on icon at bounding box center [1035, 480] width 18 height 18
click at [391, 469] on button at bounding box center [400, 479] width 34 height 34
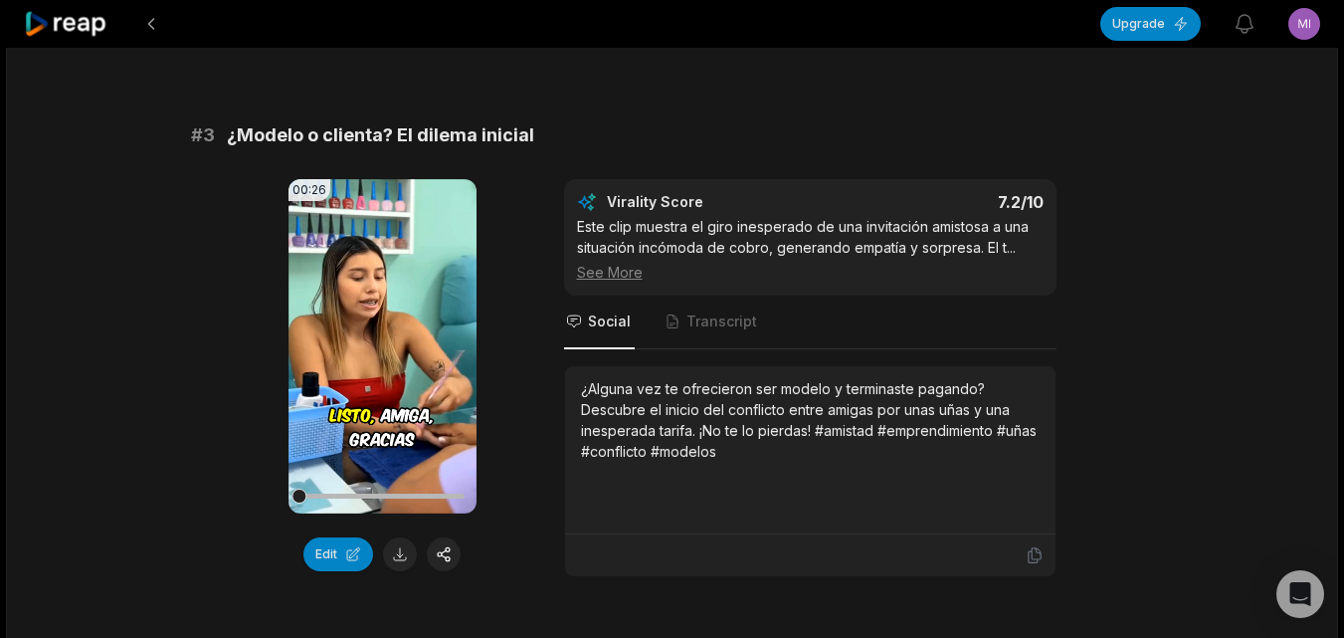
scroll to position [1393, 0]
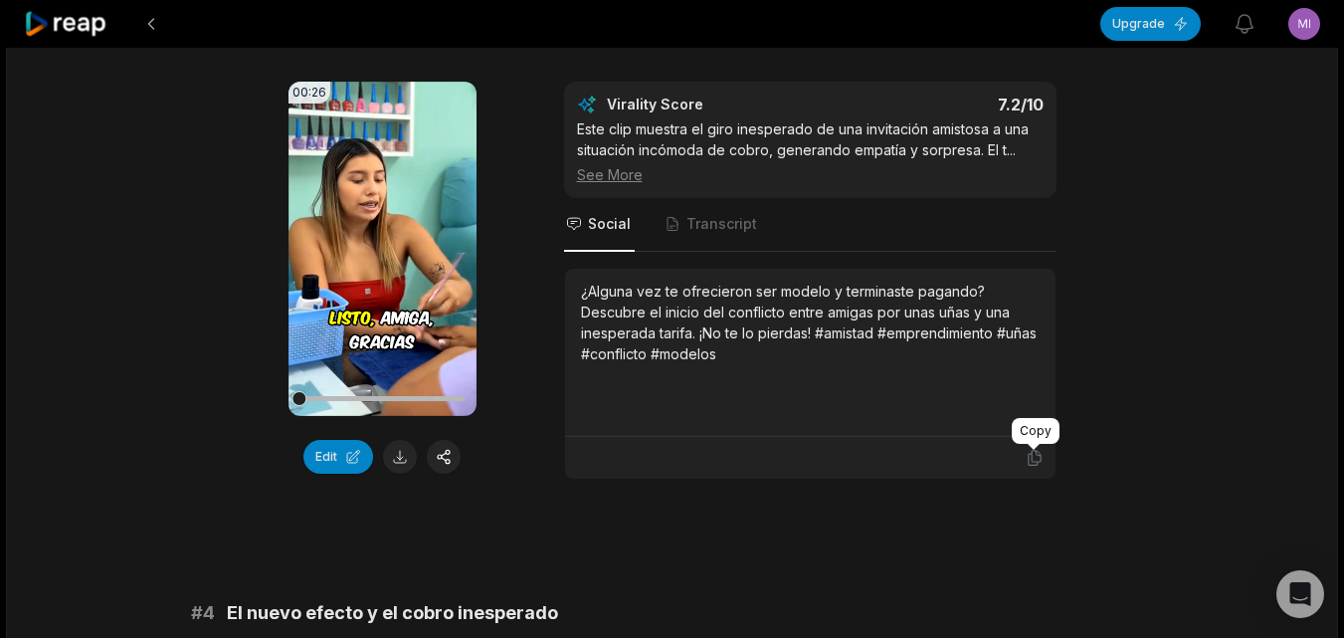
click at [1031, 465] on icon at bounding box center [1034, 458] width 12 height 15
click at [390, 462] on button at bounding box center [400, 457] width 34 height 34
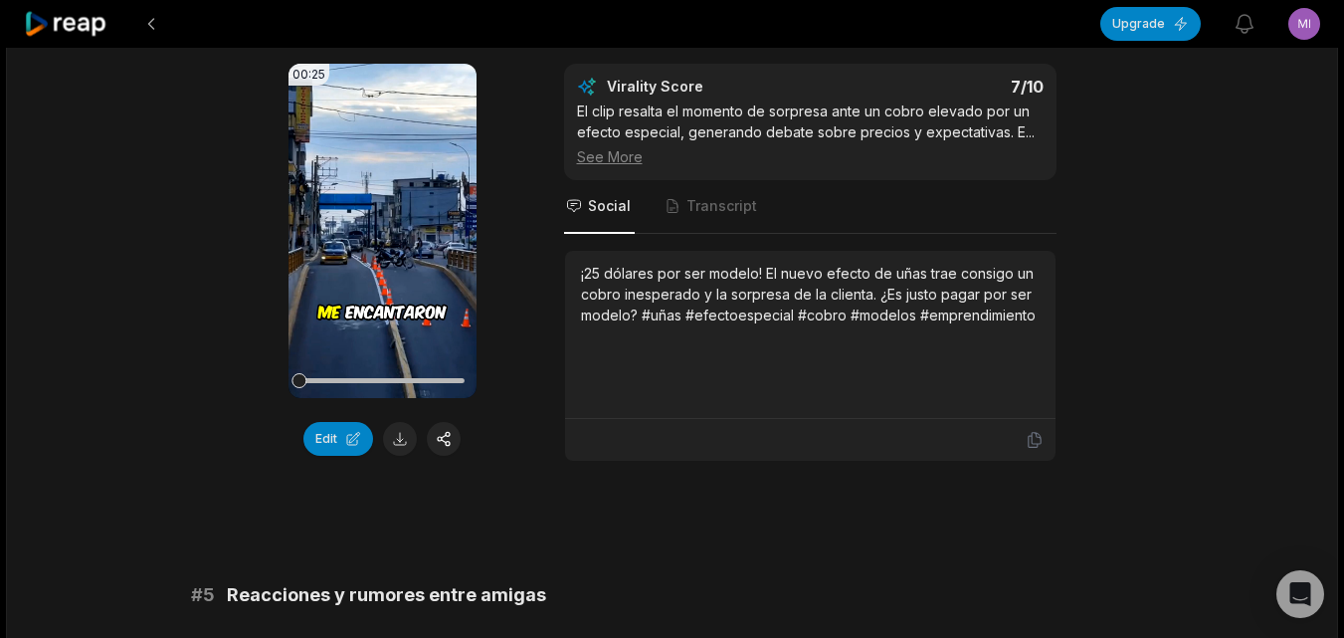
scroll to position [1990, 0]
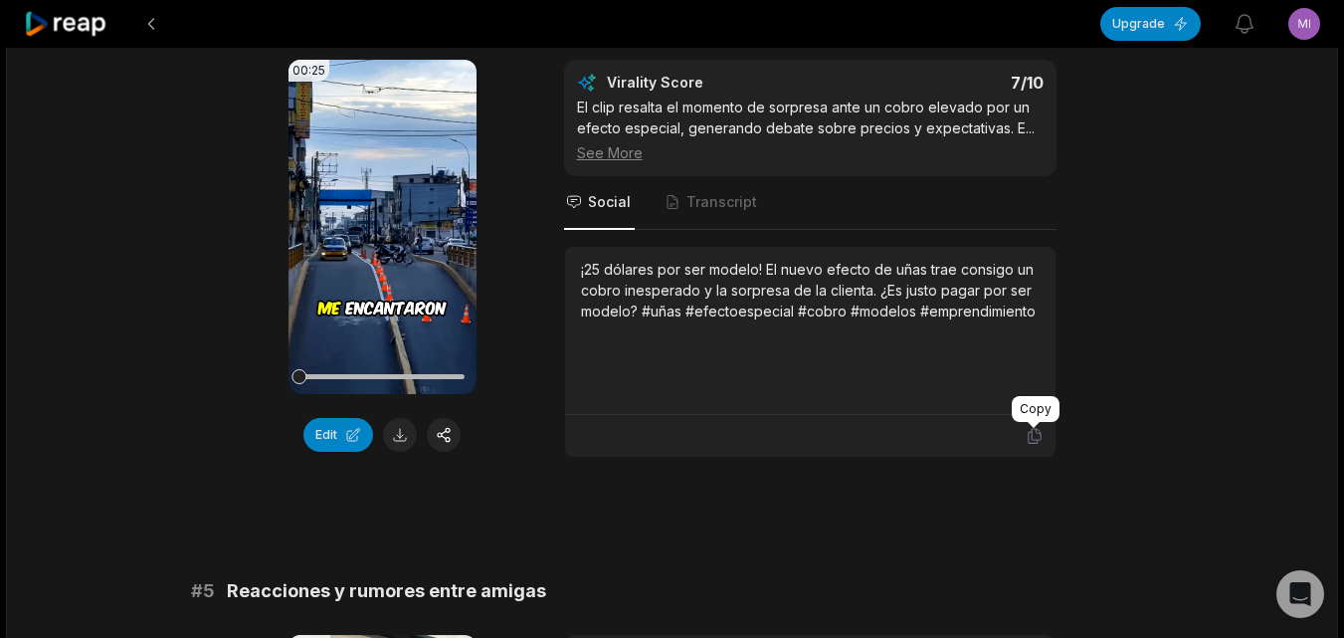
click at [1026, 432] on icon at bounding box center [1035, 436] width 18 height 18
click at [401, 438] on button at bounding box center [400, 435] width 34 height 34
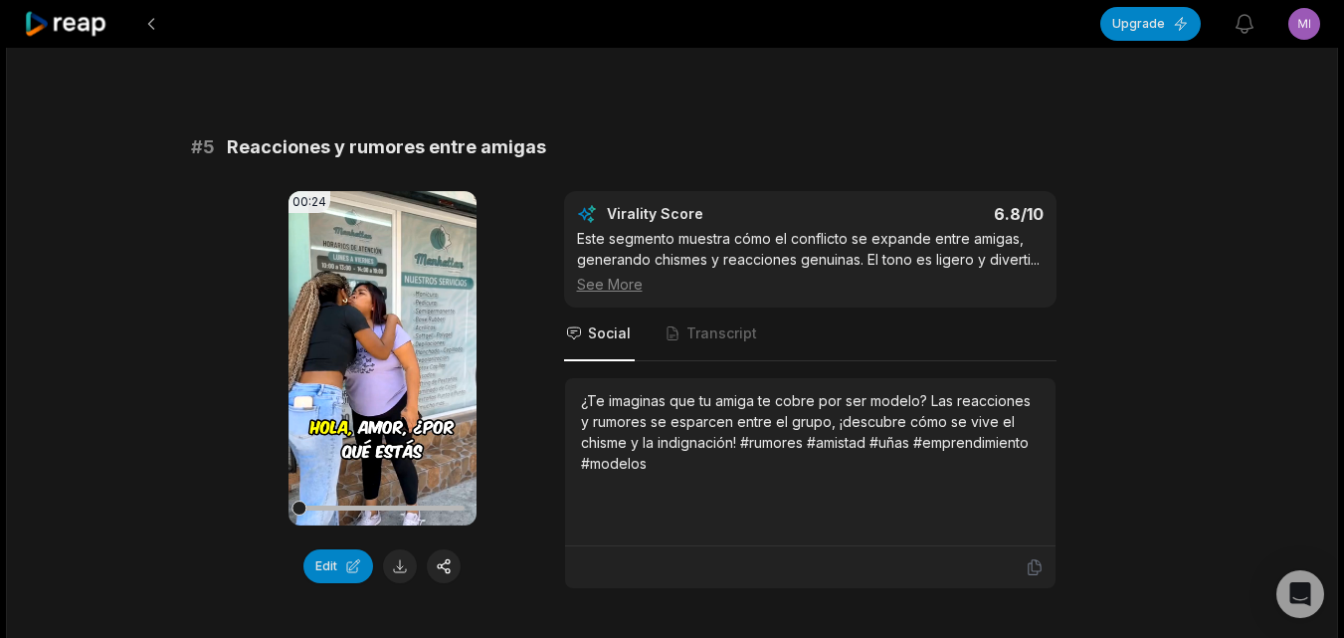
scroll to position [2487, 0]
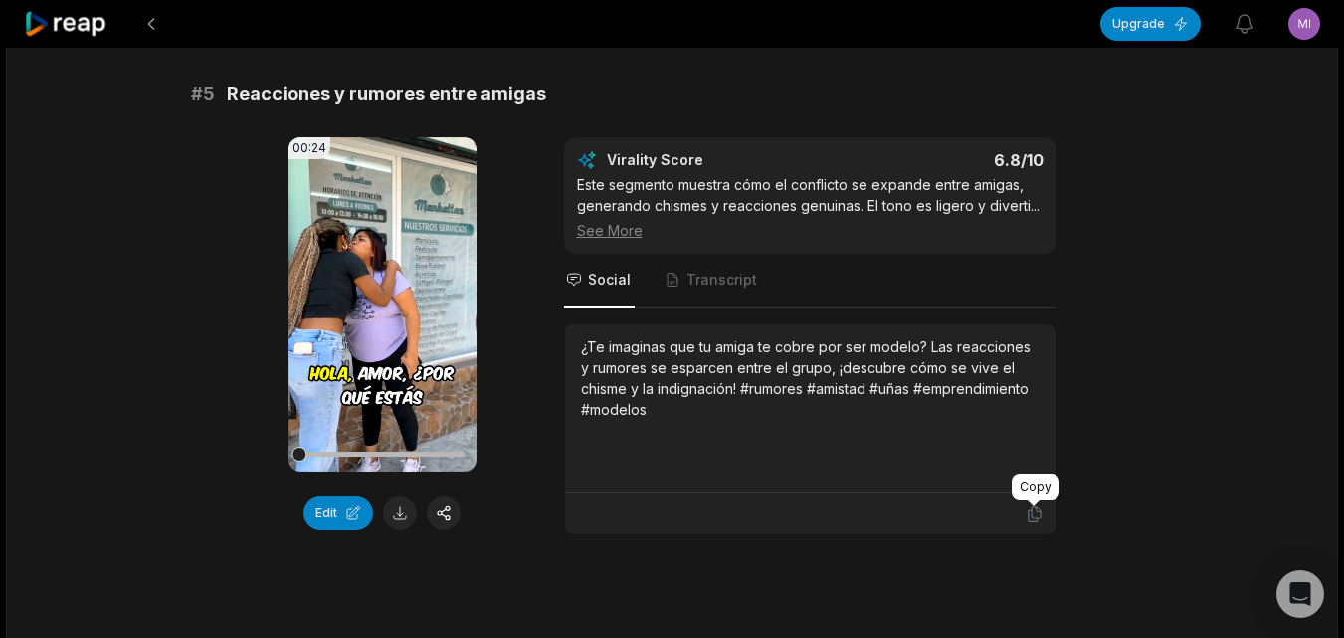
drag, startPoint x: 1036, startPoint y: 512, endPoint x: 1010, endPoint y: 518, distance: 26.5
click at [1036, 512] on icon at bounding box center [1035, 513] width 18 height 18
click at [399, 515] on button at bounding box center [400, 512] width 34 height 34
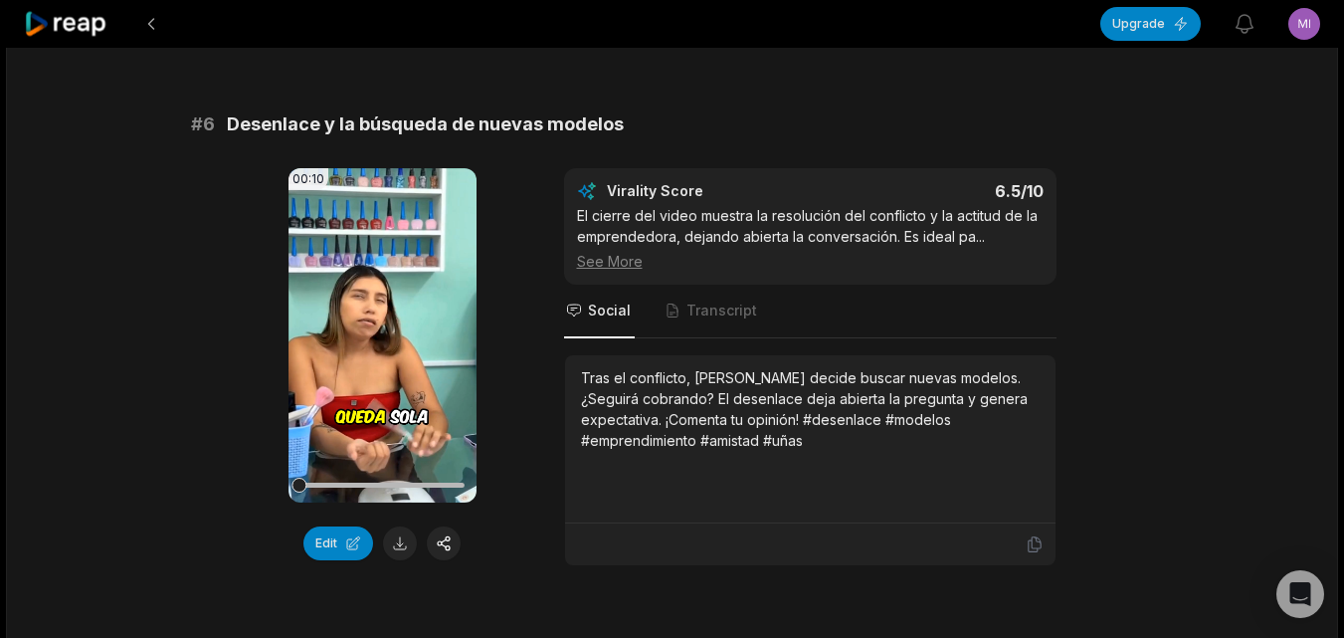
scroll to position [3084, 0]
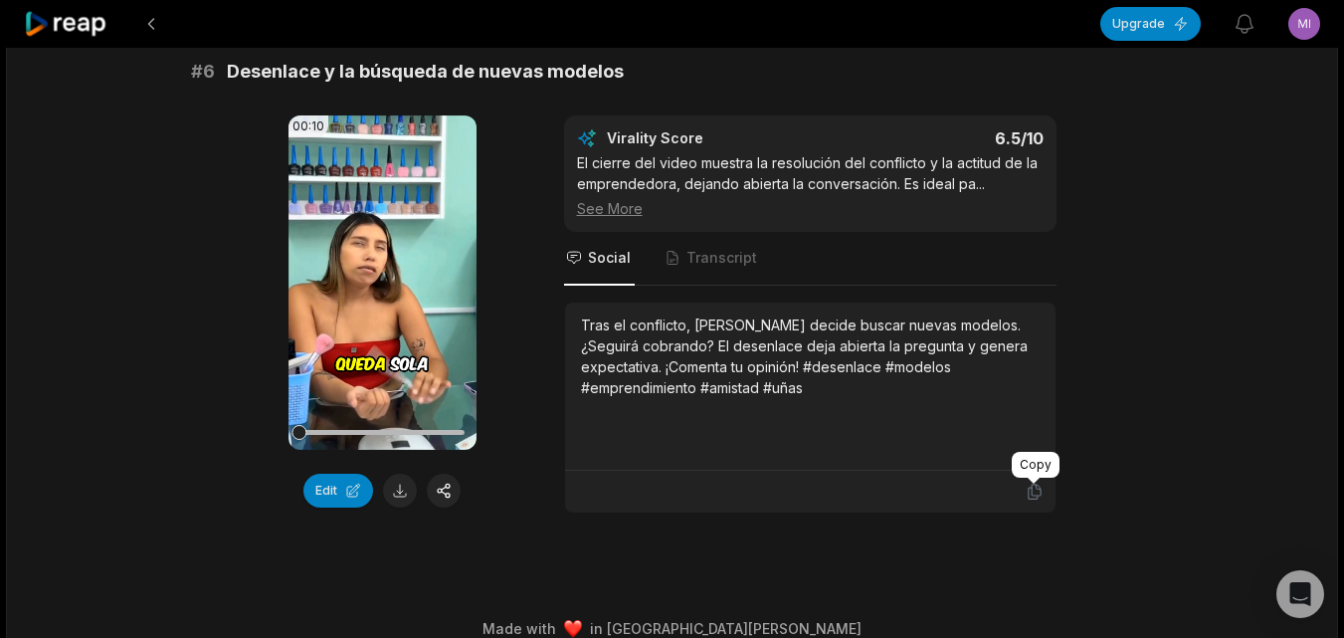
drag, startPoint x: 1031, startPoint y: 491, endPoint x: 622, endPoint y: 494, distance: 408.9
click at [1029, 492] on icon at bounding box center [1035, 492] width 18 height 18
click at [399, 500] on button at bounding box center [400, 491] width 34 height 34
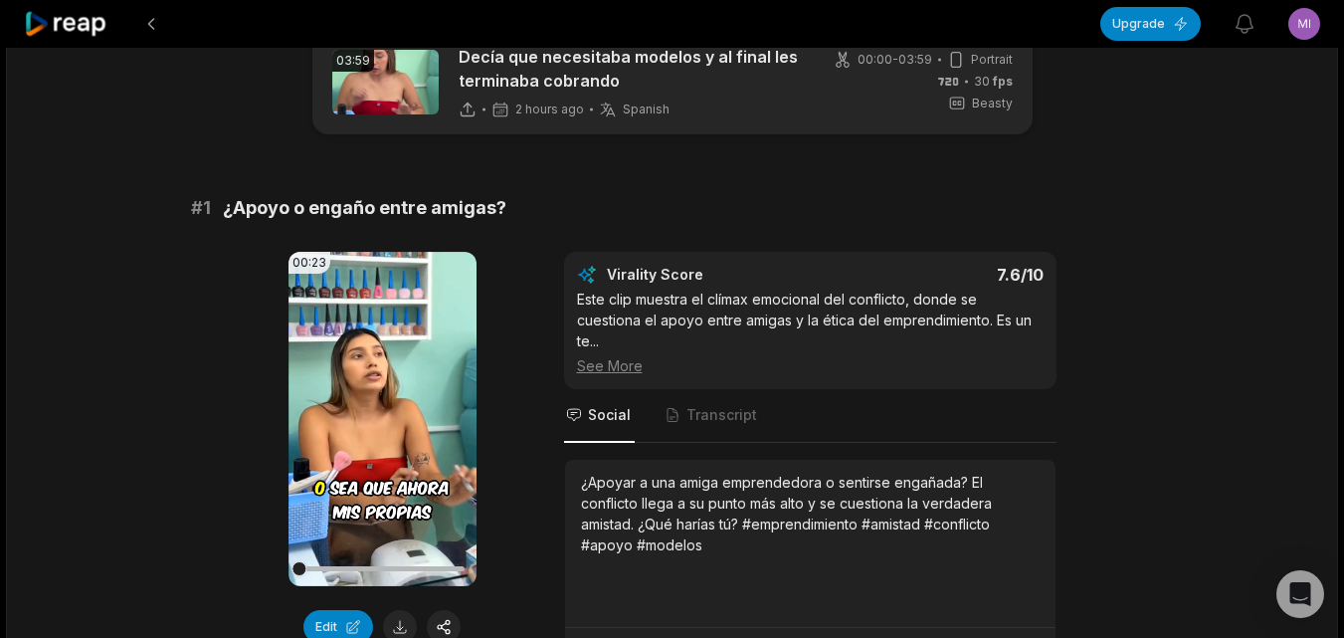
scroll to position [0, 0]
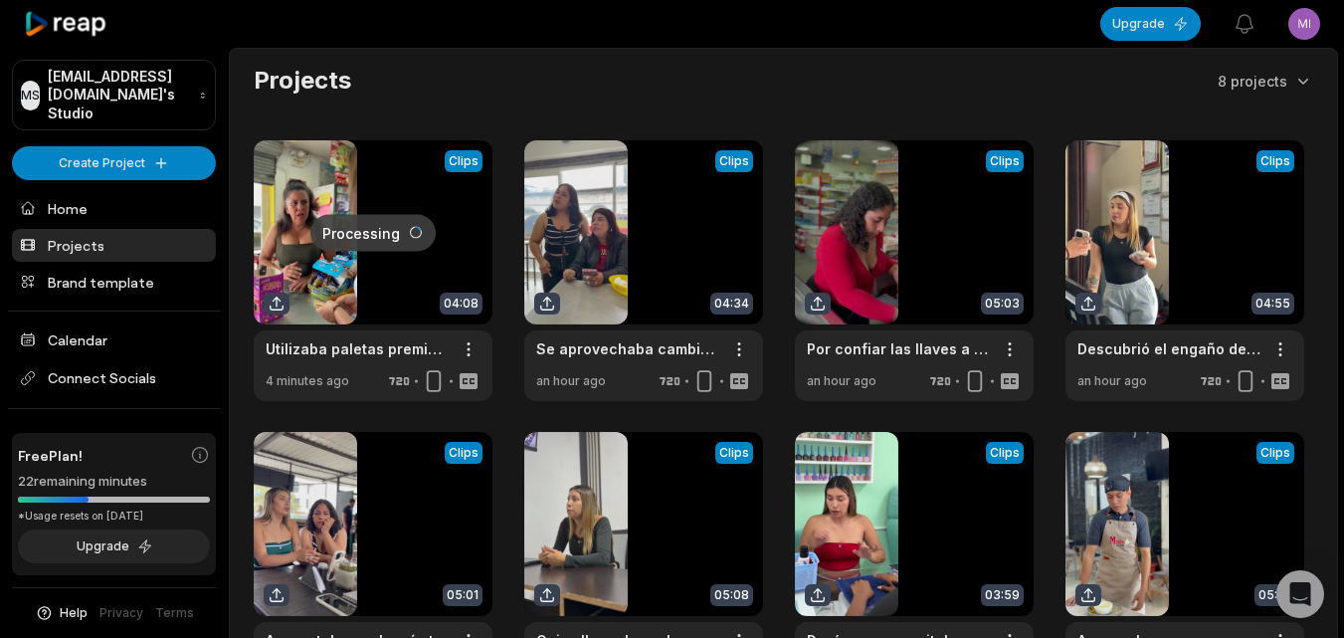
scroll to position [182, 0]
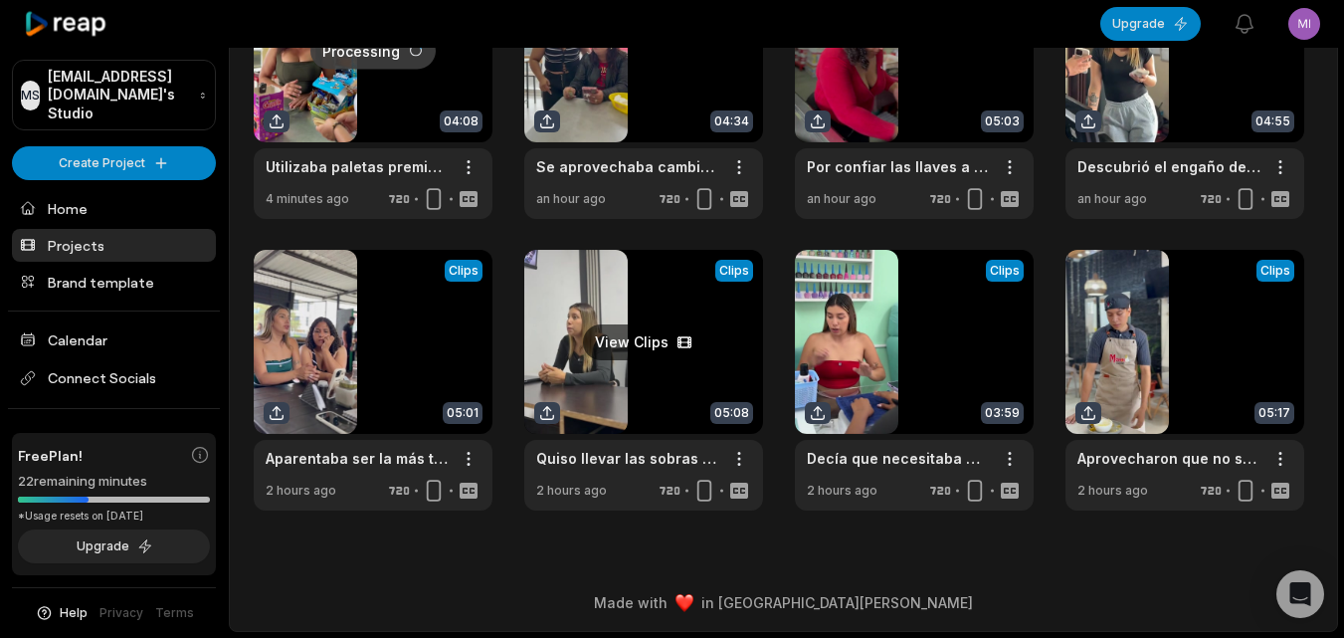
click at [647, 373] on link at bounding box center [643, 380] width 239 height 261
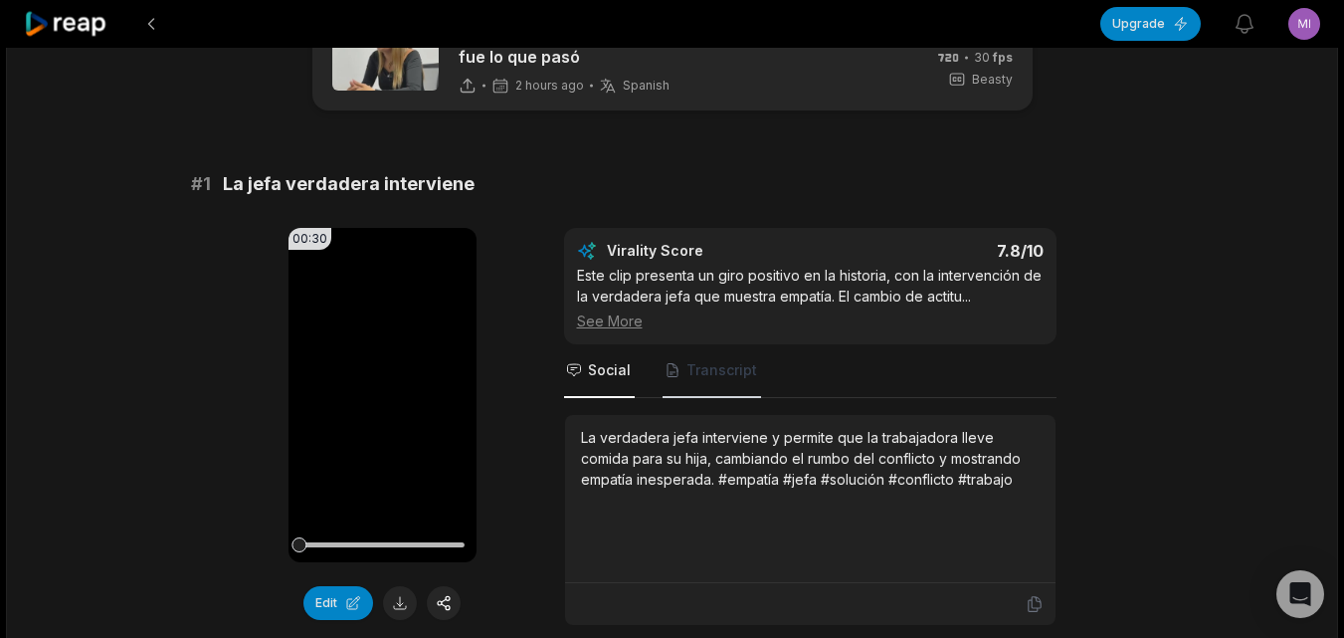
scroll to position [298, 0]
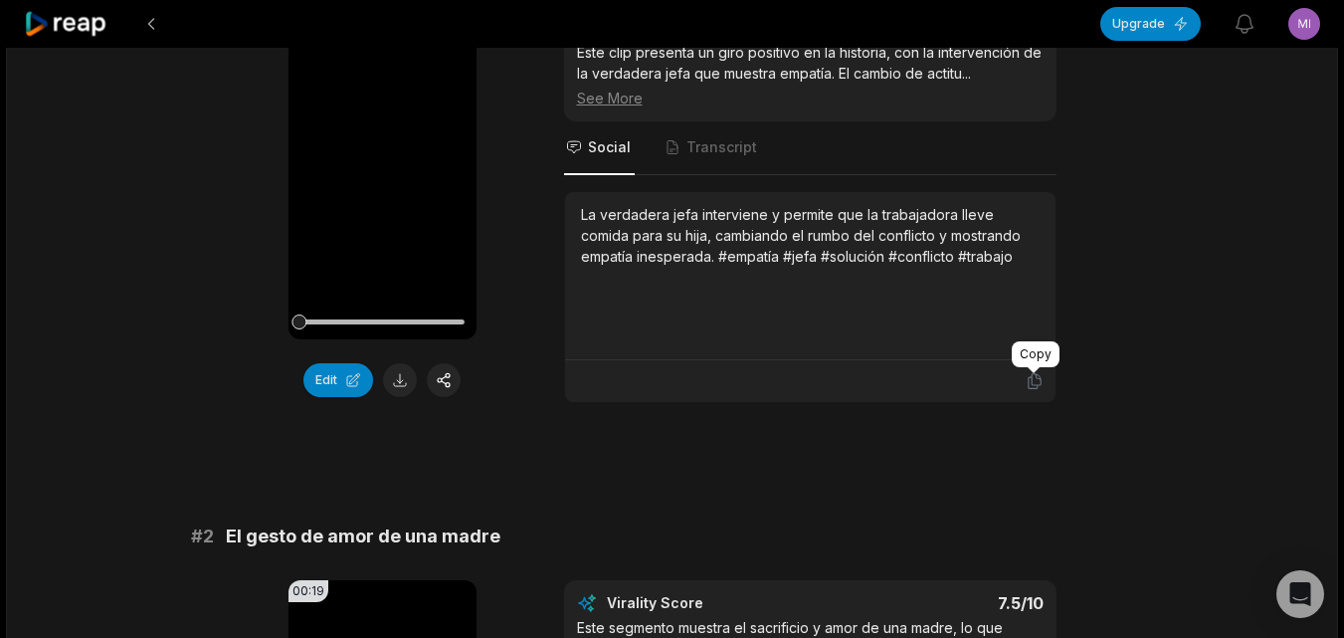
drag, startPoint x: 1034, startPoint y: 380, endPoint x: 983, endPoint y: 381, distance: 50.8
click at [1029, 381] on icon at bounding box center [1035, 381] width 18 height 18
click at [409, 380] on button at bounding box center [400, 380] width 34 height 34
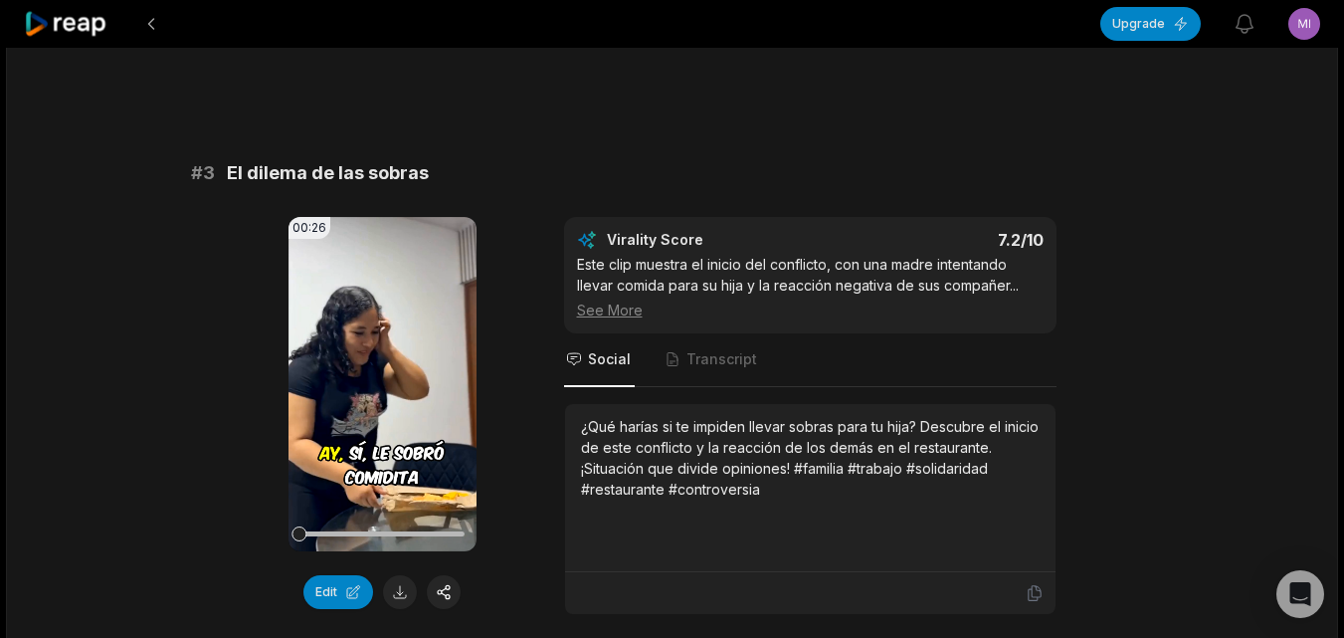
scroll to position [1393, 0]
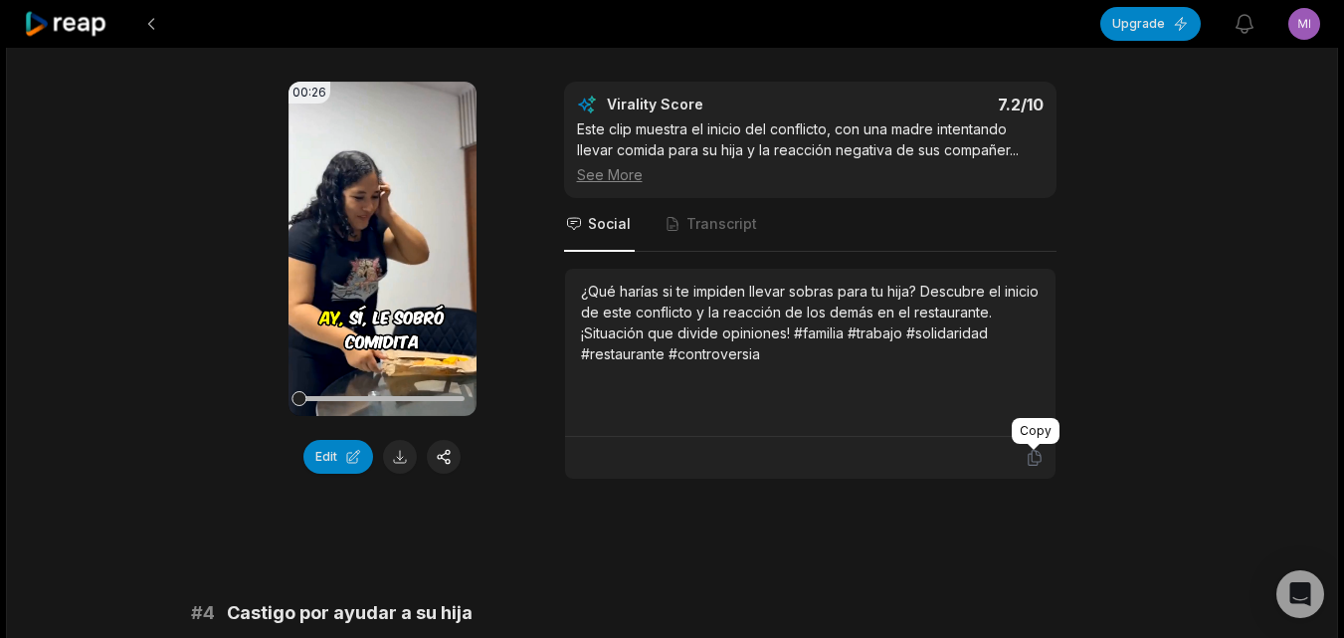
click at [1032, 454] on icon at bounding box center [1034, 458] width 12 height 15
click at [394, 464] on button at bounding box center [400, 457] width 34 height 34
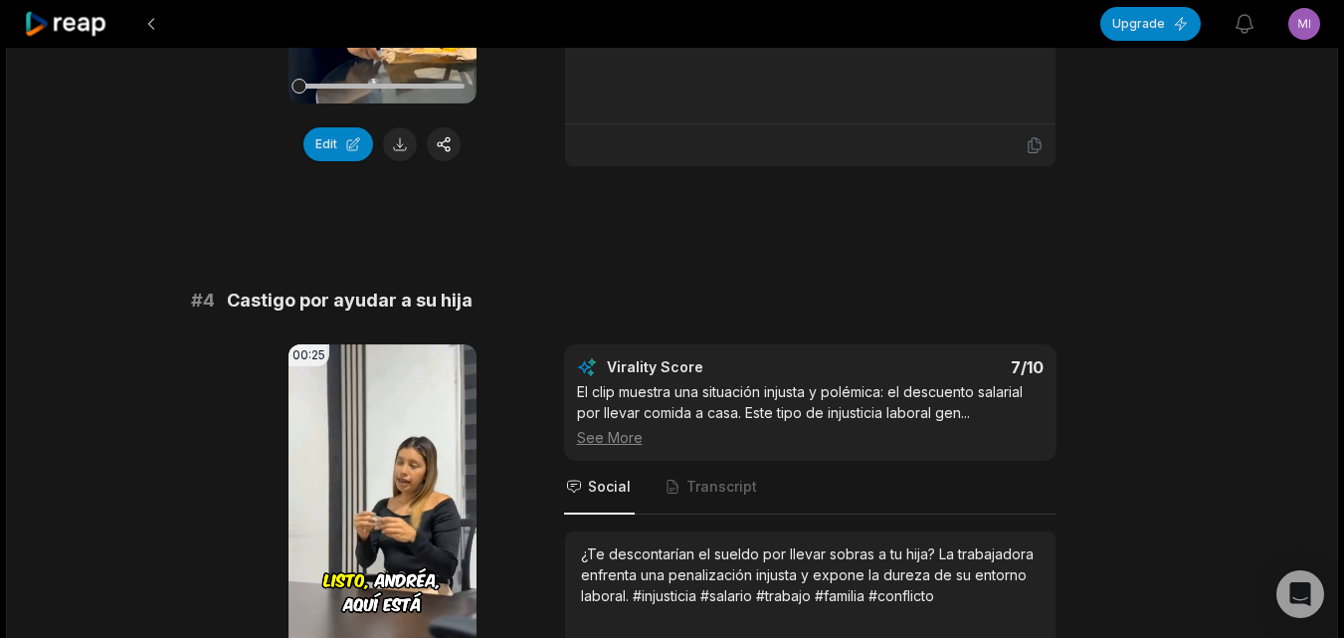
scroll to position [1791, 0]
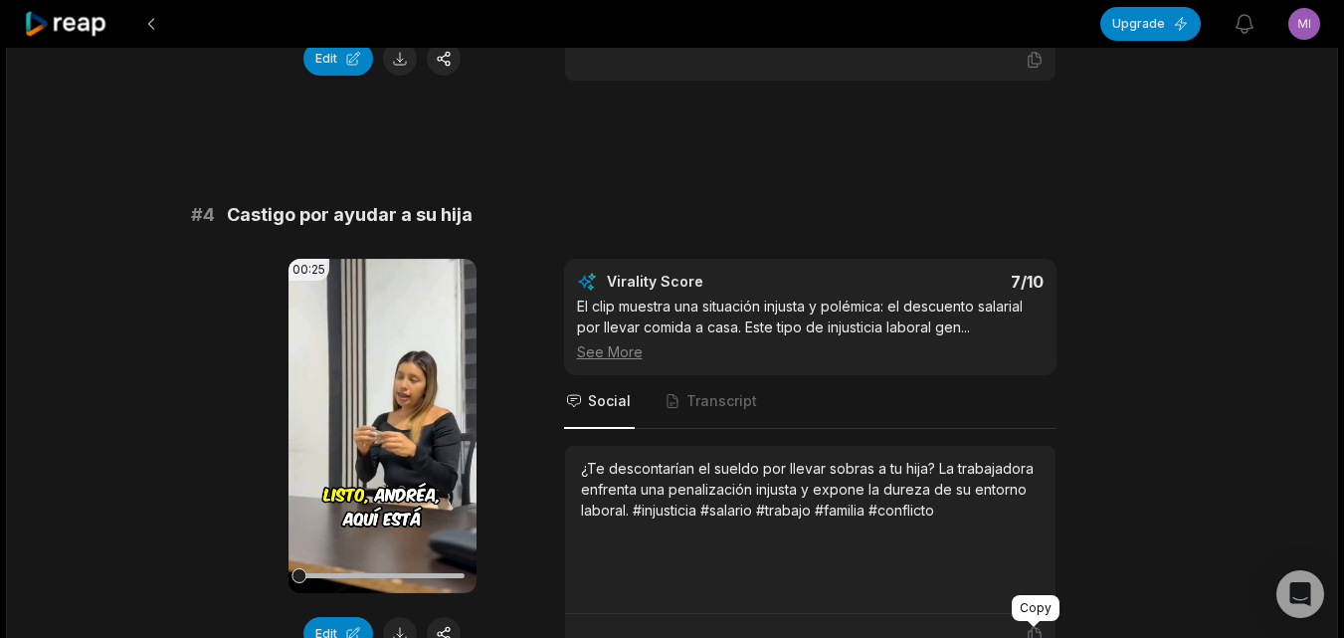
click at [1037, 626] on div at bounding box center [1034, 624] width 12 height 6
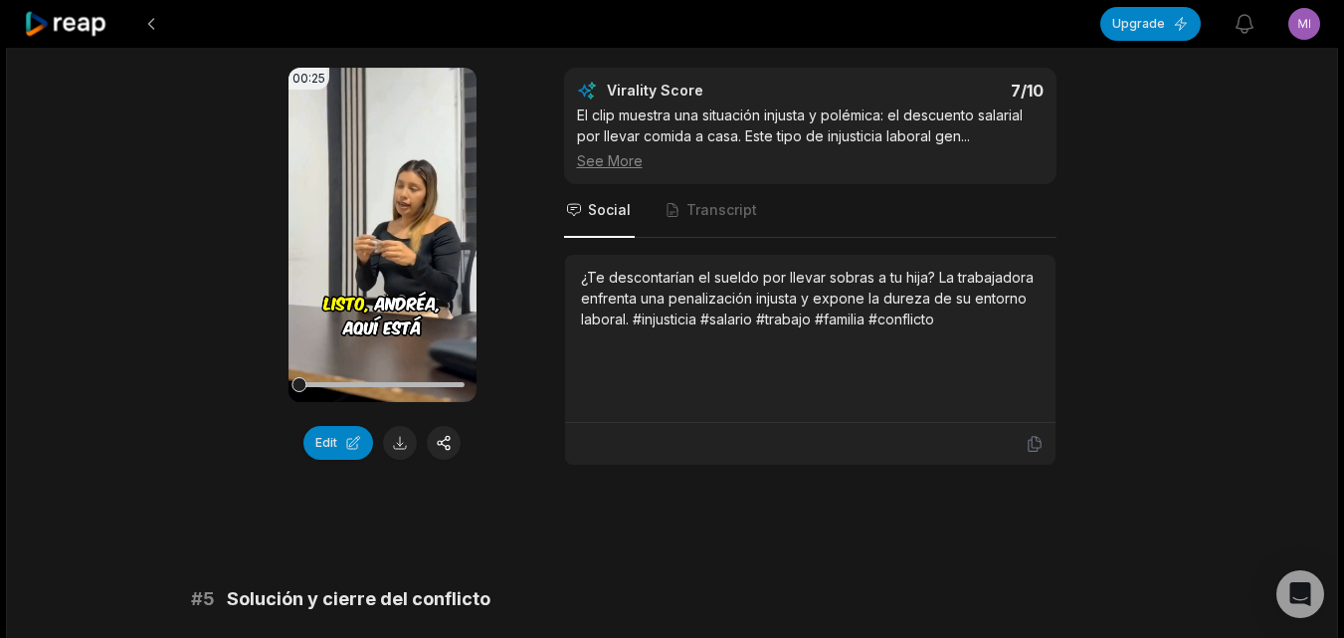
scroll to position [1990, 0]
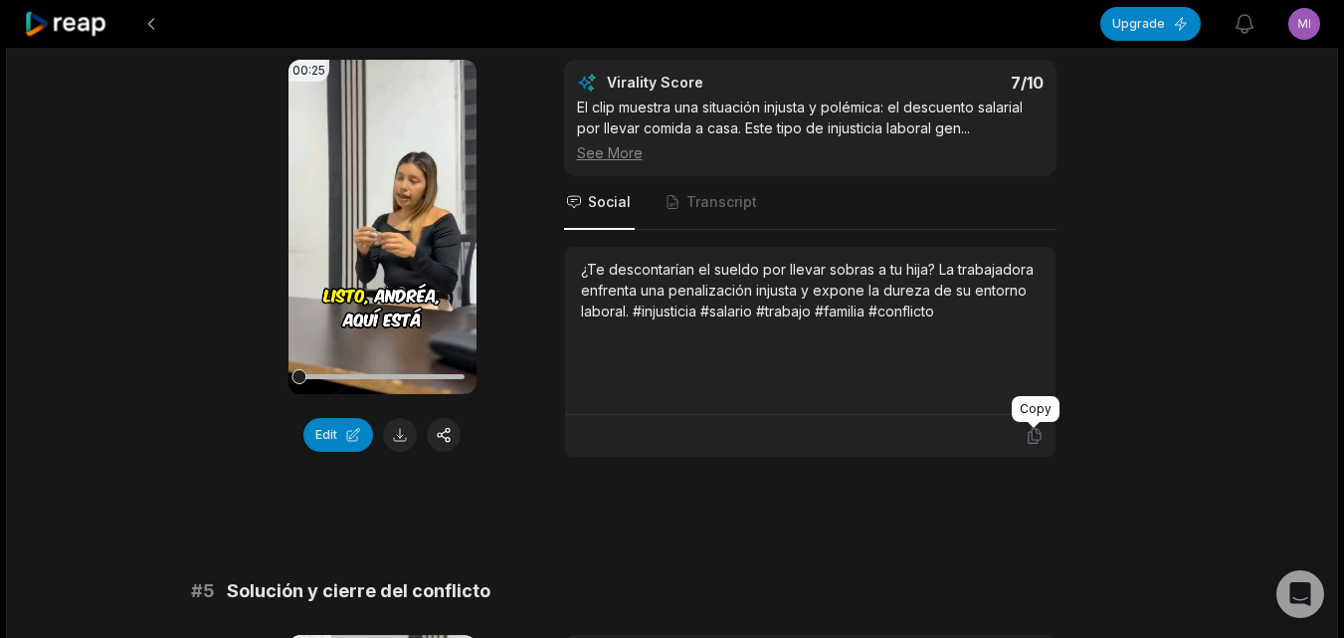
click at [1028, 443] on icon at bounding box center [1034, 436] width 12 height 15
click at [408, 437] on button at bounding box center [400, 435] width 34 height 34
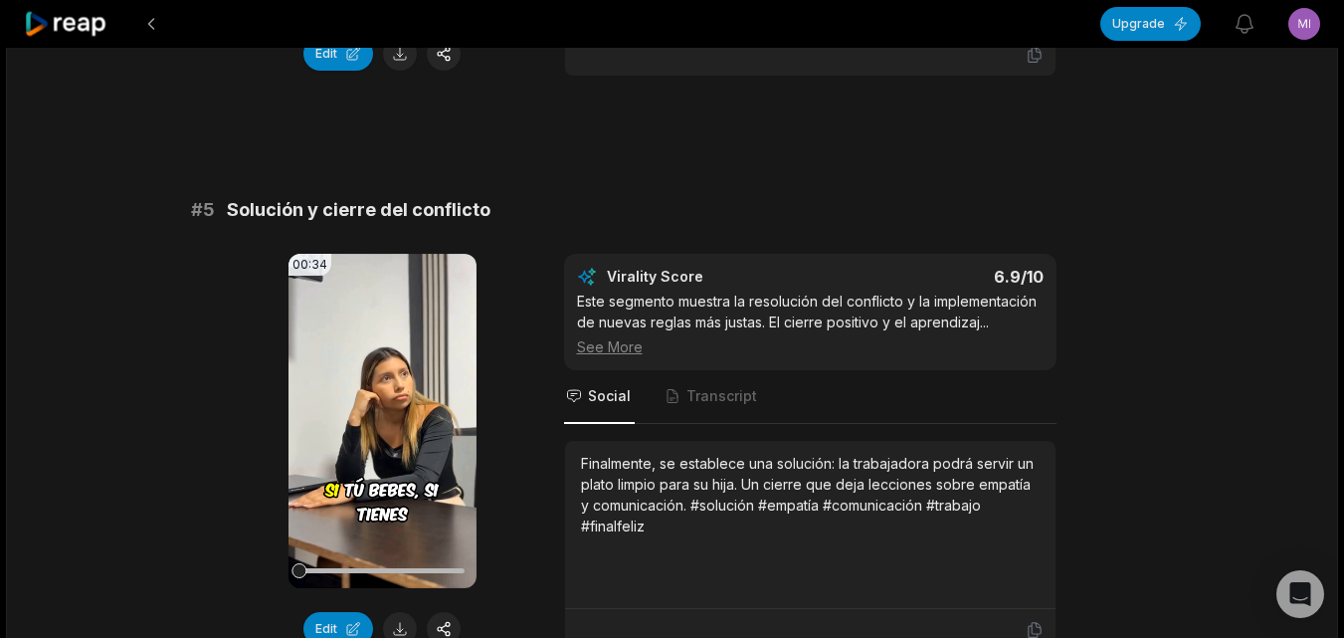
scroll to position [2388, 0]
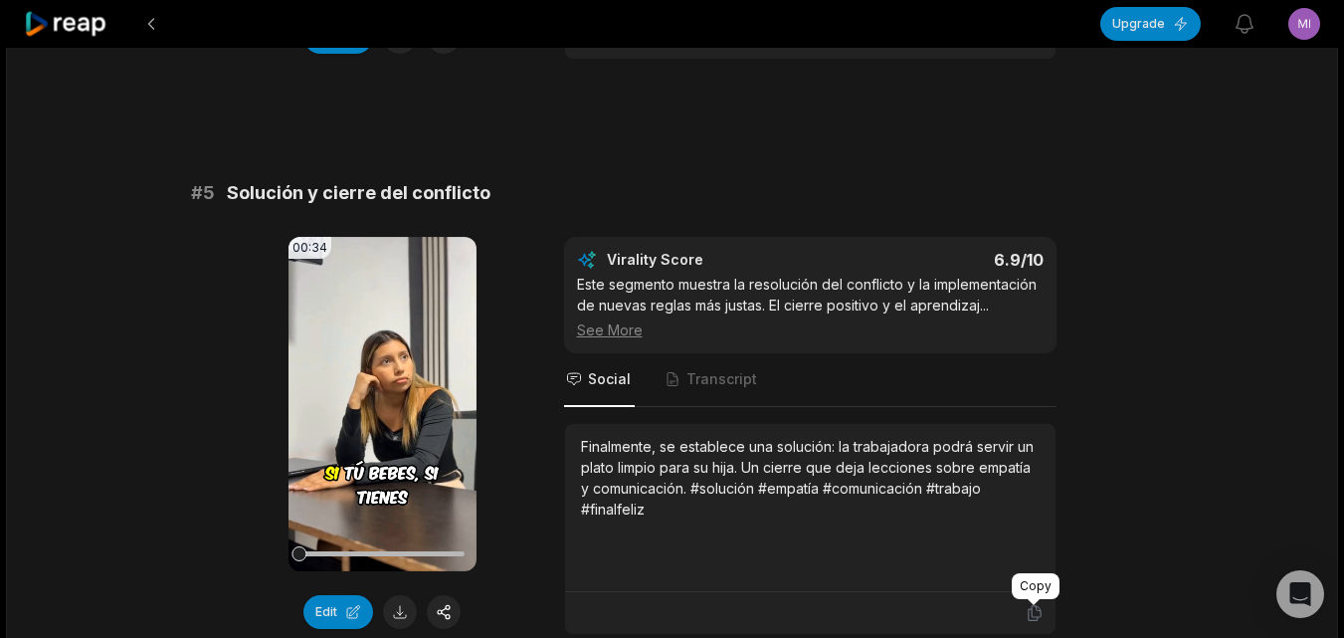
click at [1029, 611] on icon at bounding box center [1035, 613] width 18 height 18
click at [401, 624] on button at bounding box center [400, 612] width 34 height 34
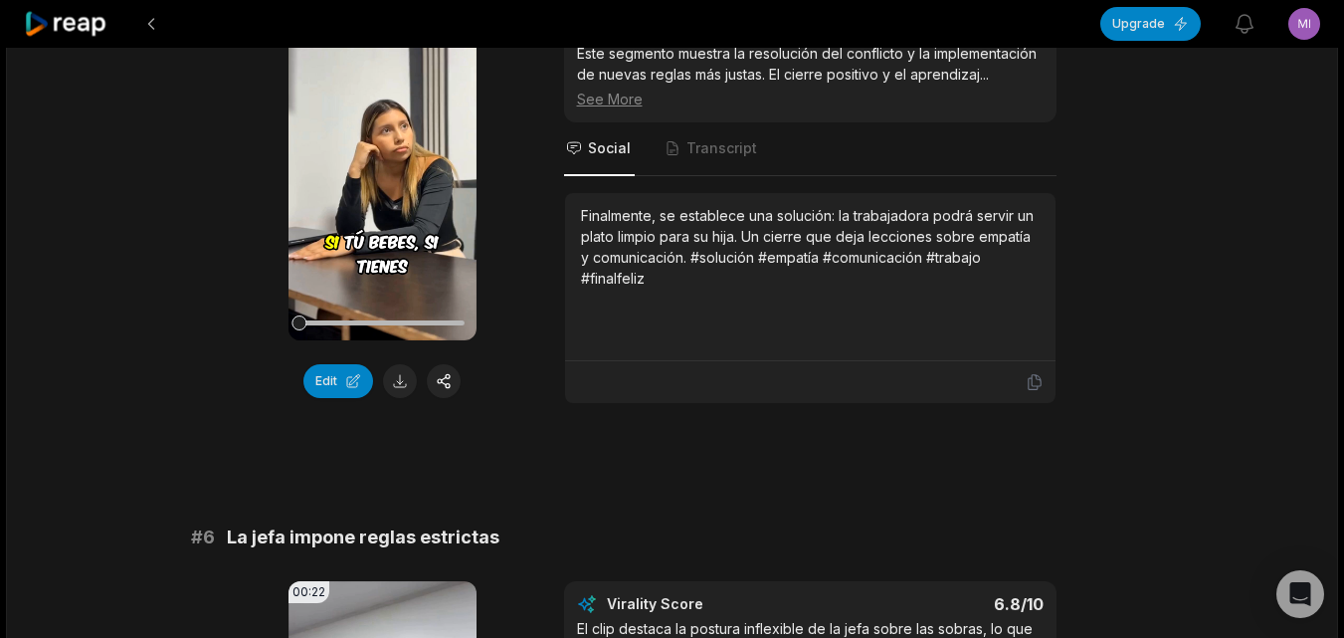
scroll to position [2686, 0]
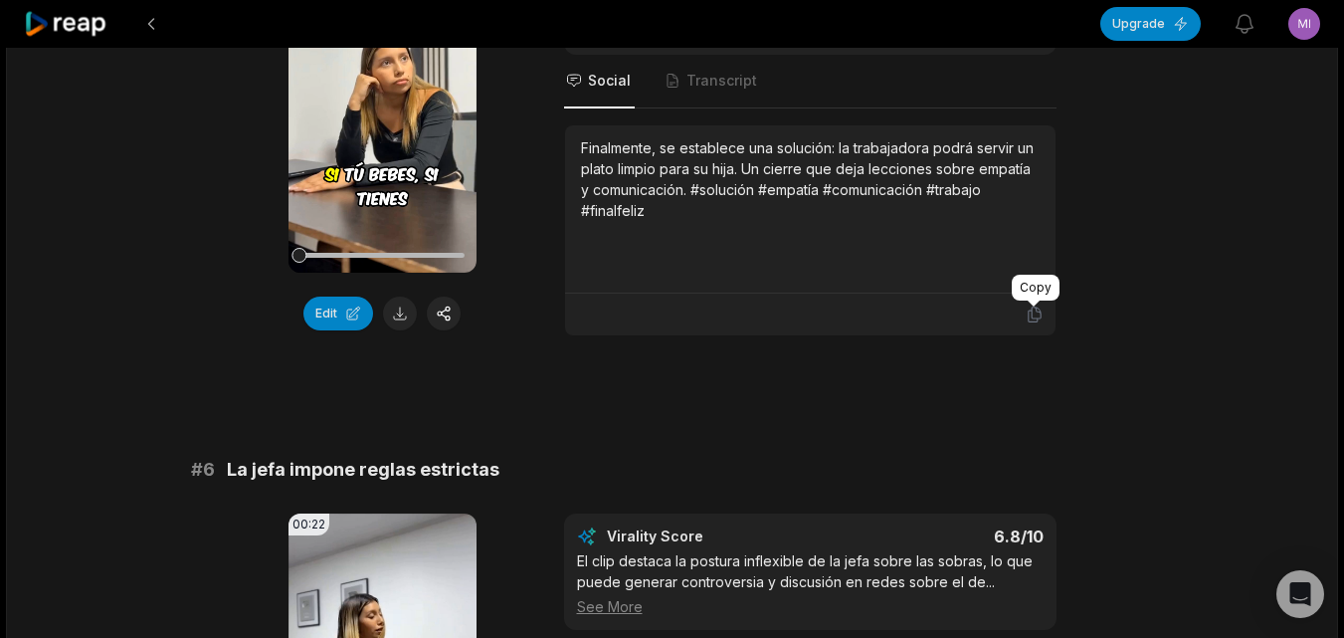
click at [1036, 304] on div at bounding box center [1034, 303] width 12 height 6
click at [1031, 312] on icon at bounding box center [1035, 314] width 18 height 18
click at [398, 313] on button at bounding box center [400, 313] width 34 height 34
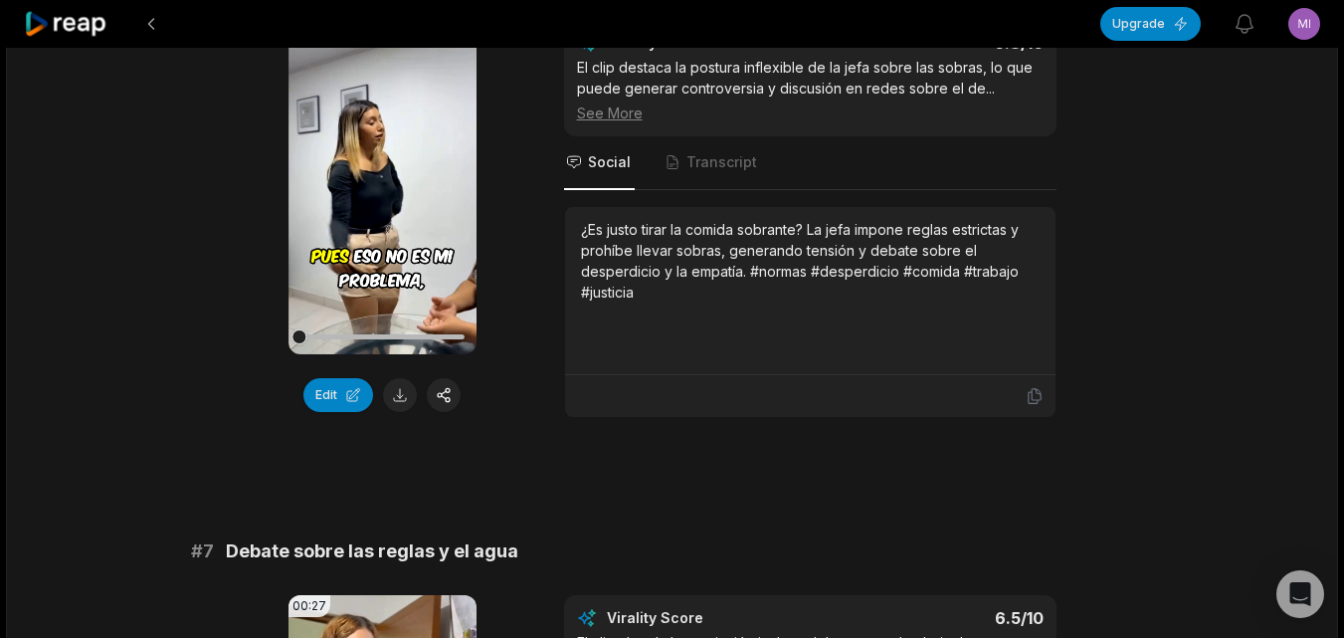
scroll to position [3184, 0]
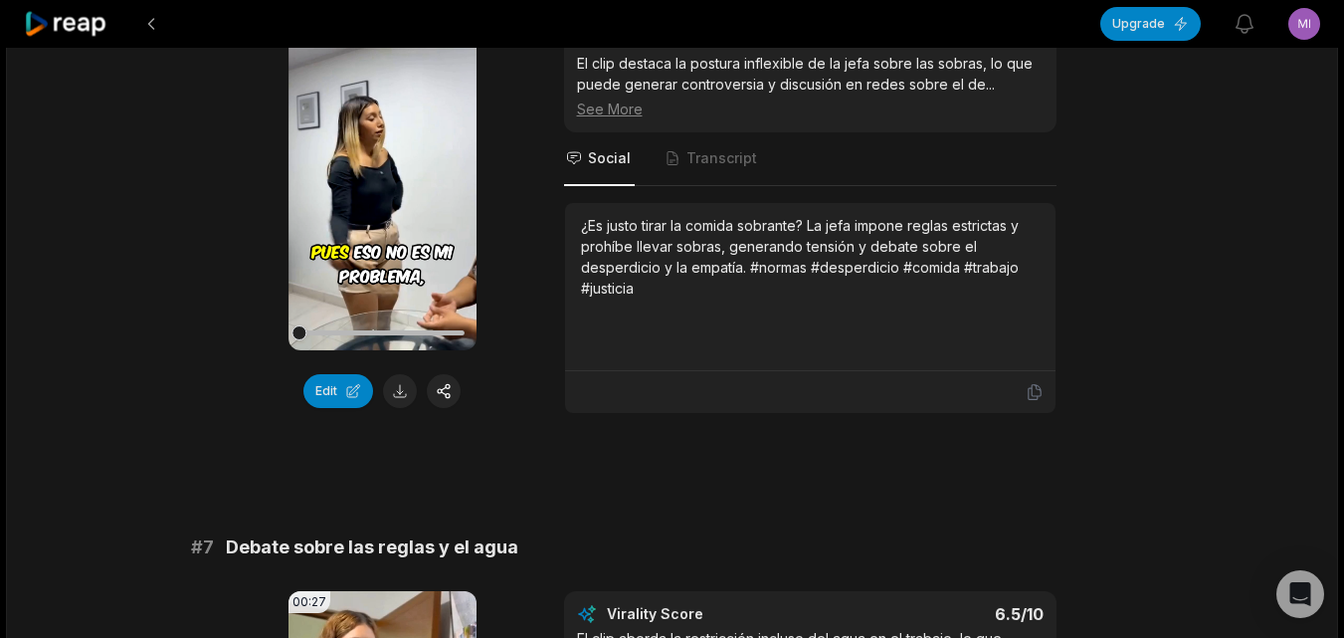
drag, startPoint x: 898, startPoint y: 474, endPoint x: 935, endPoint y: 450, distance: 43.9
drag, startPoint x: 1035, startPoint y: 384, endPoint x: 987, endPoint y: 401, distance: 50.7
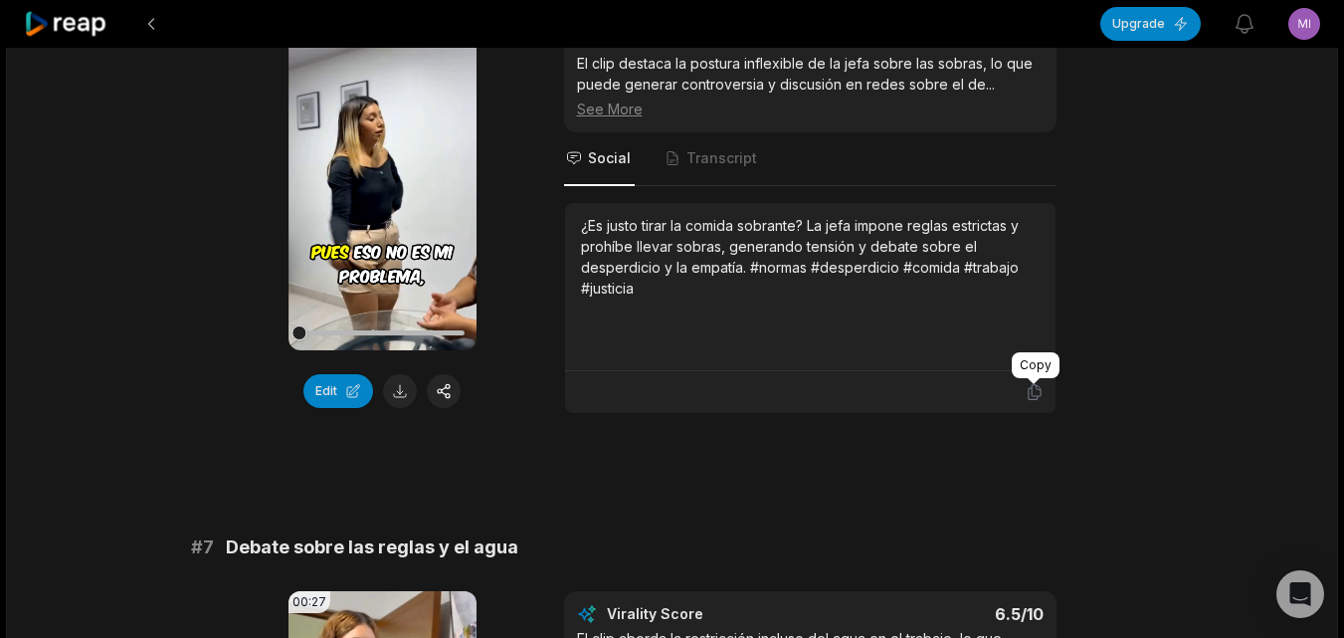
click at [1030, 388] on icon at bounding box center [1035, 392] width 18 height 18
click at [403, 388] on button at bounding box center [400, 391] width 34 height 34
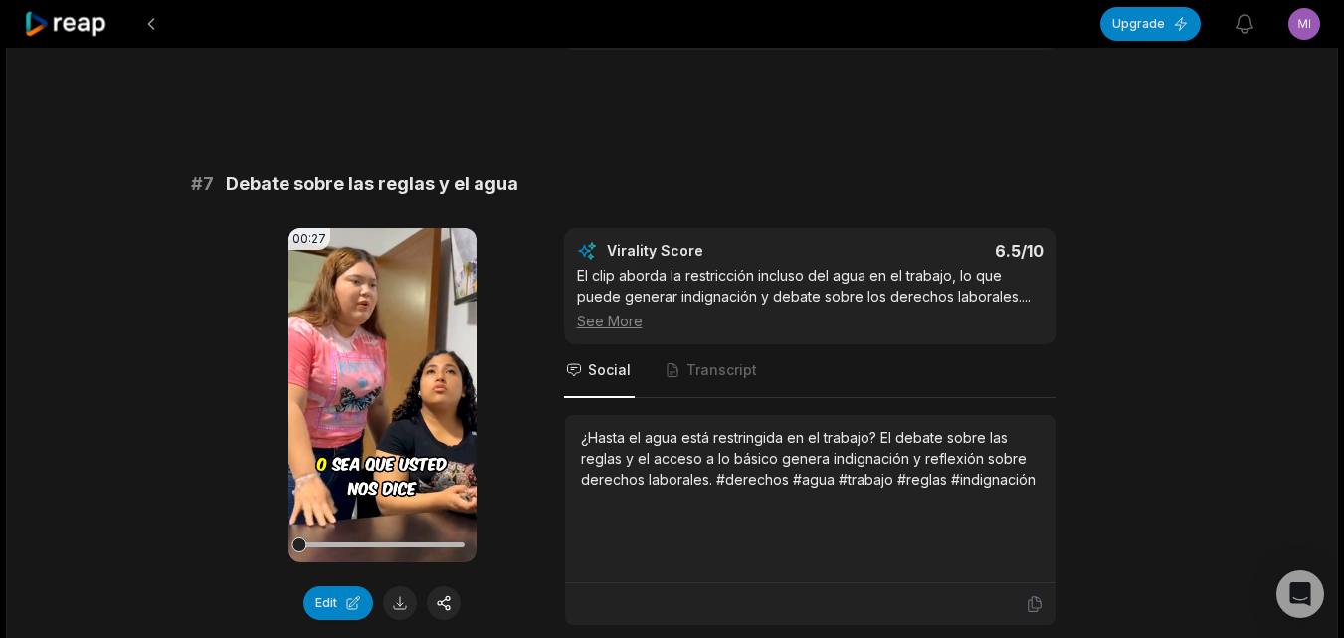
scroll to position [3582, 0]
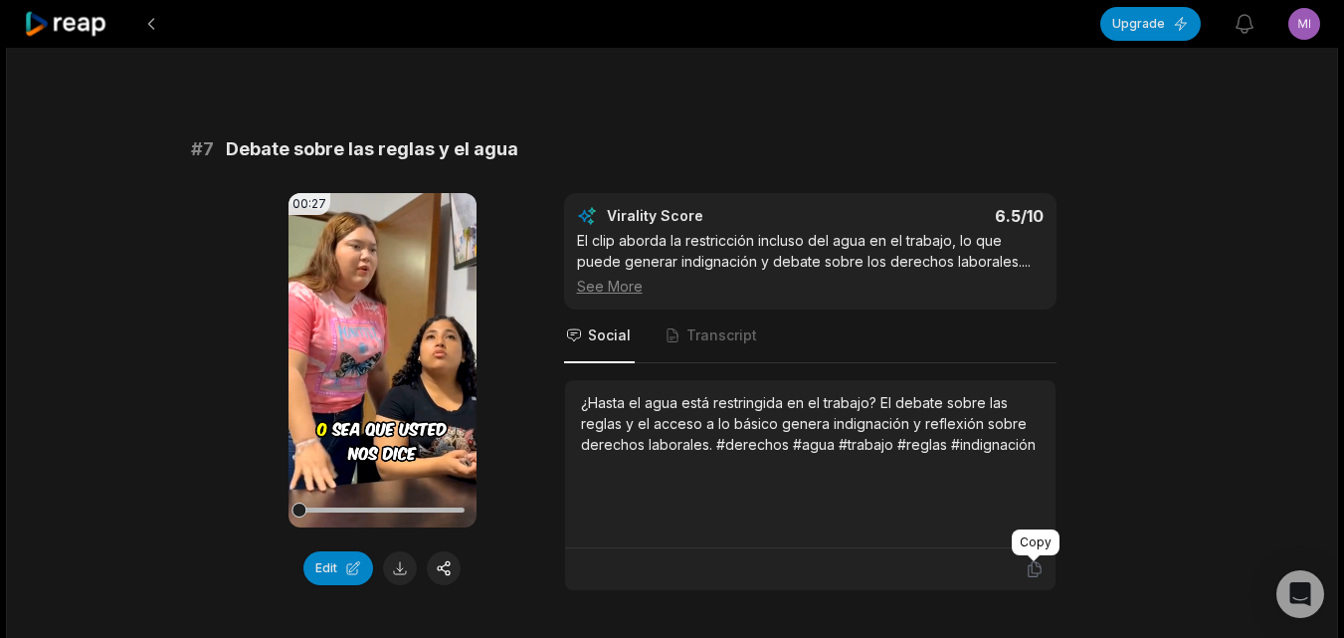
click at [1027, 565] on icon at bounding box center [1035, 569] width 18 height 18
click at [391, 567] on button at bounding box center [400, 568] width 34 height 34
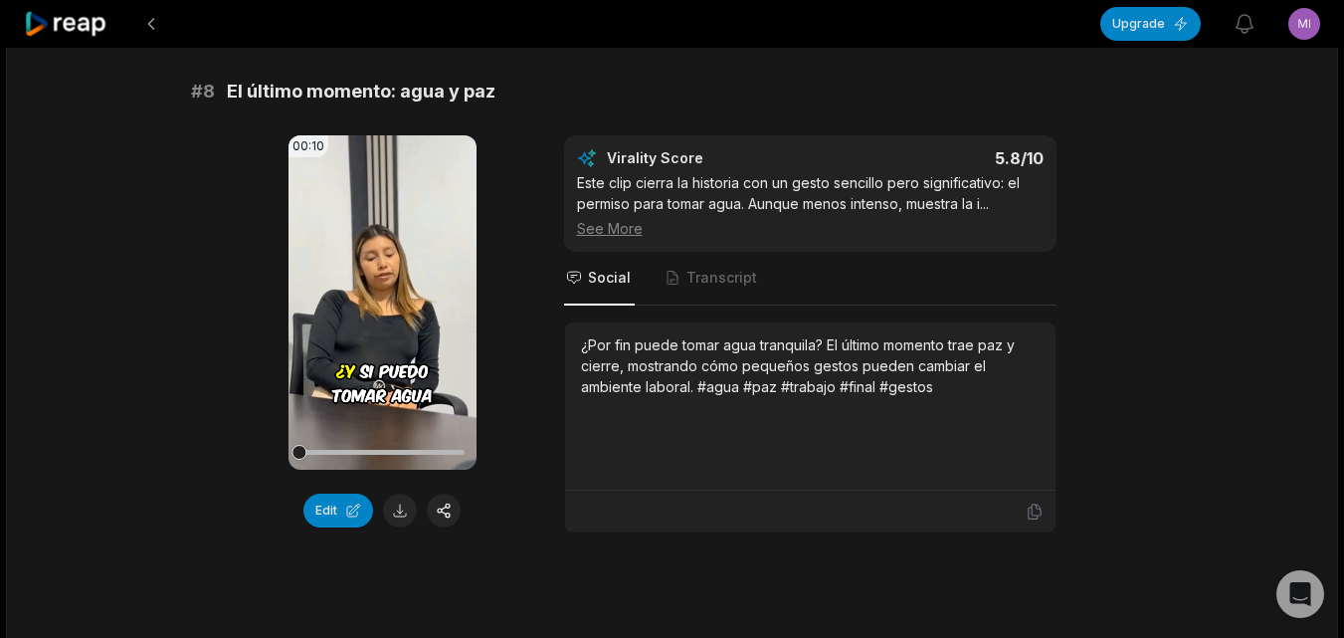
scroll to position [4260, 0]
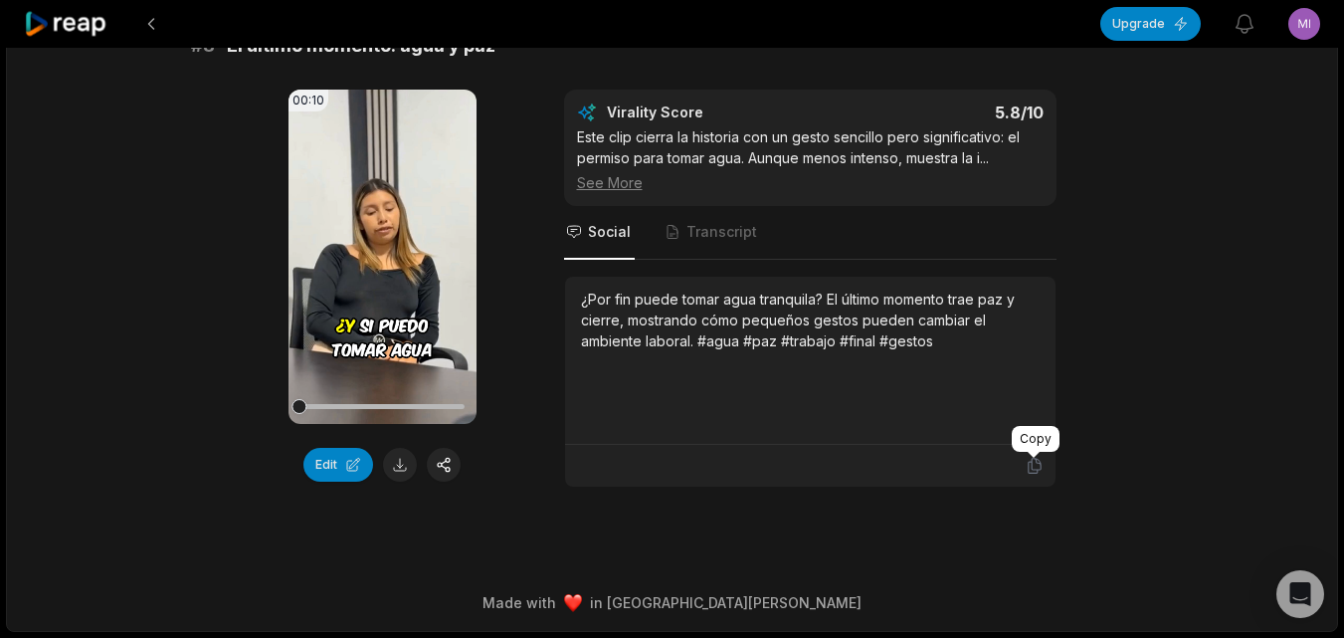
drag, startPoint x: 1030, startPoint y: 469, endPoint x: 1009, endPoint y: 468, distance: 20.9
click at [1030, 469] on icon at bounding box center [1035, 466] width 18 height 18
click at [401, 461] on button at bounding box center [400, 465] width 34 height 34
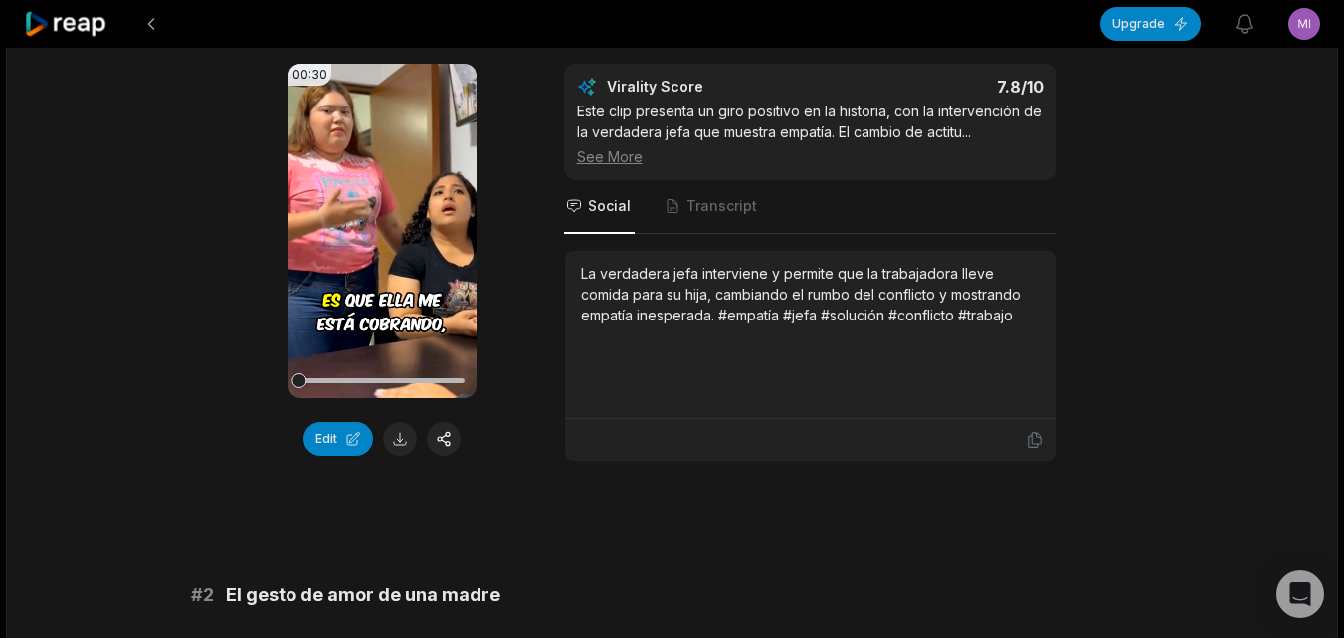
scroll to position [0, 0]
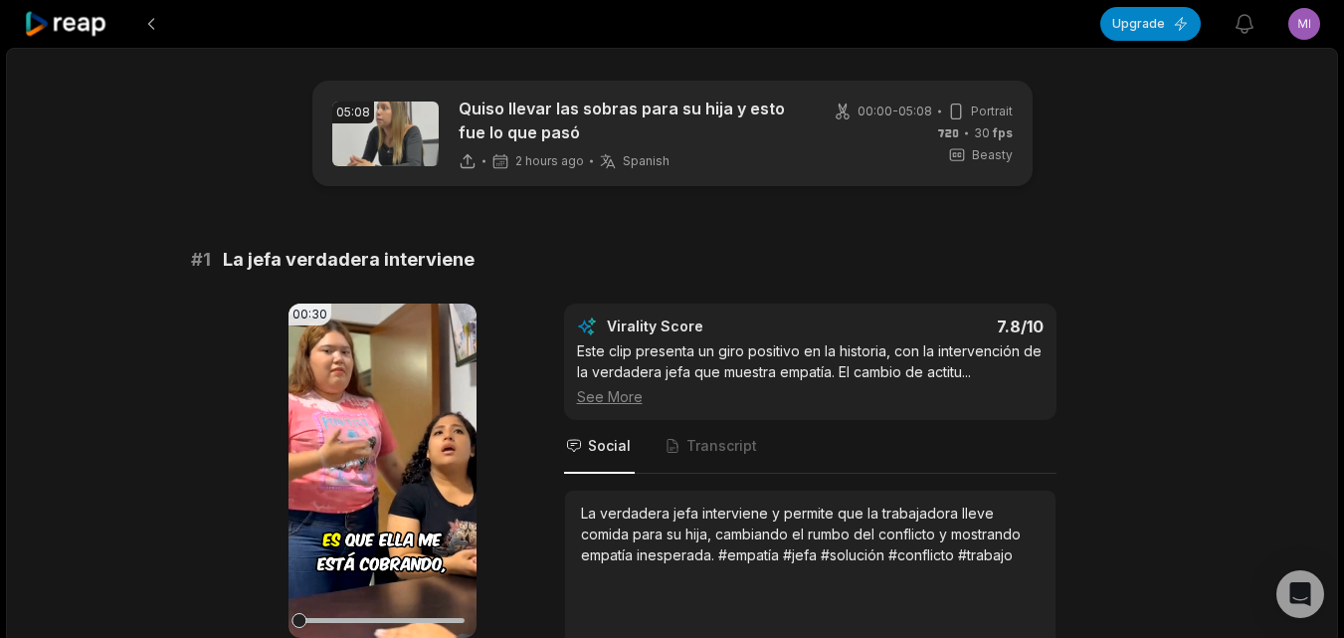
scroll to position [182, 0]
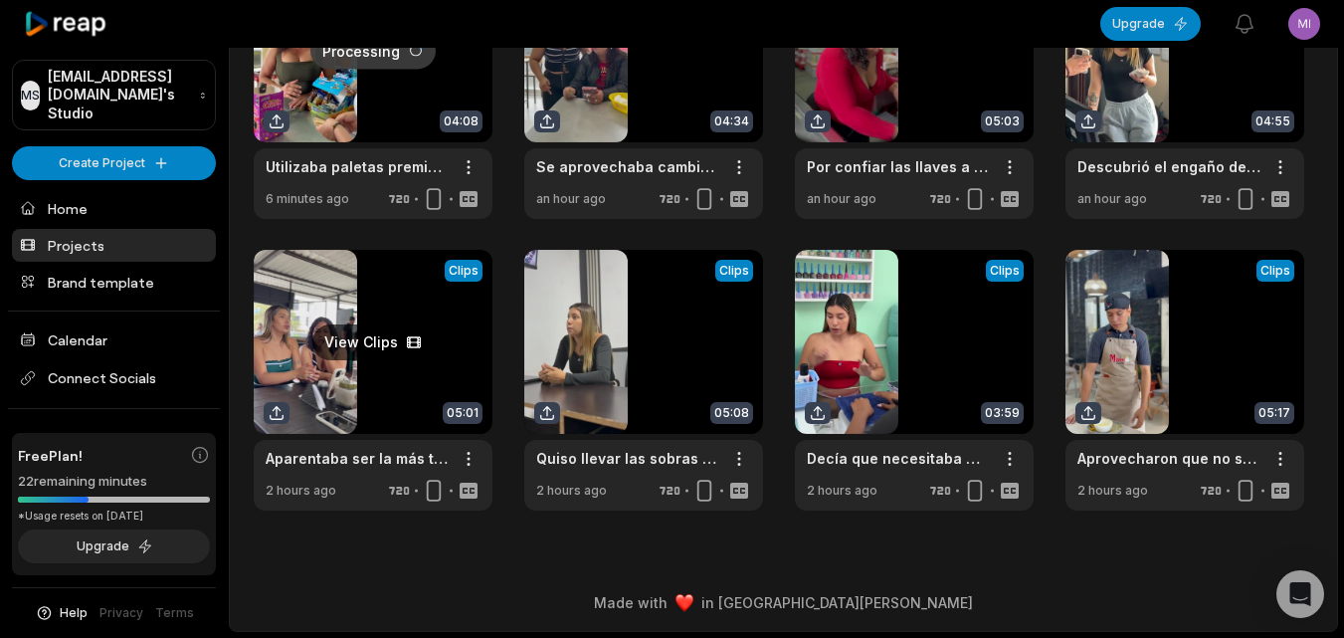
click at [353, 383] on link at bounding box center [373, 380] width 239 height 261
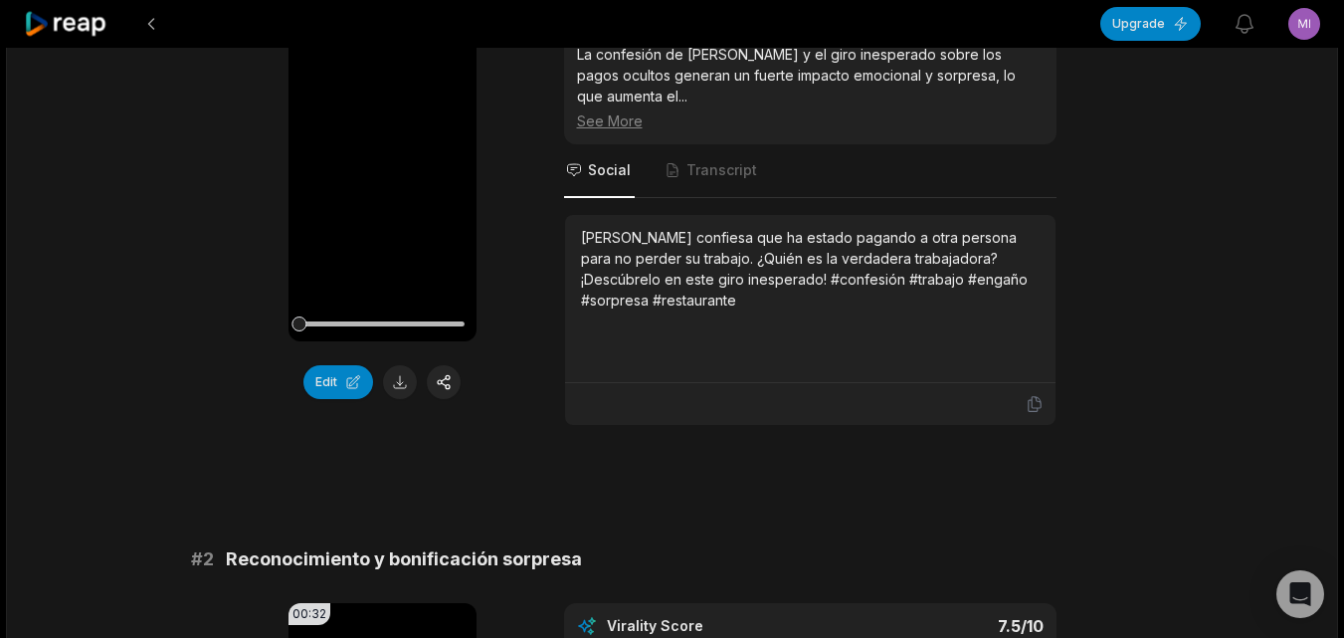
scroll to position [298, 0]
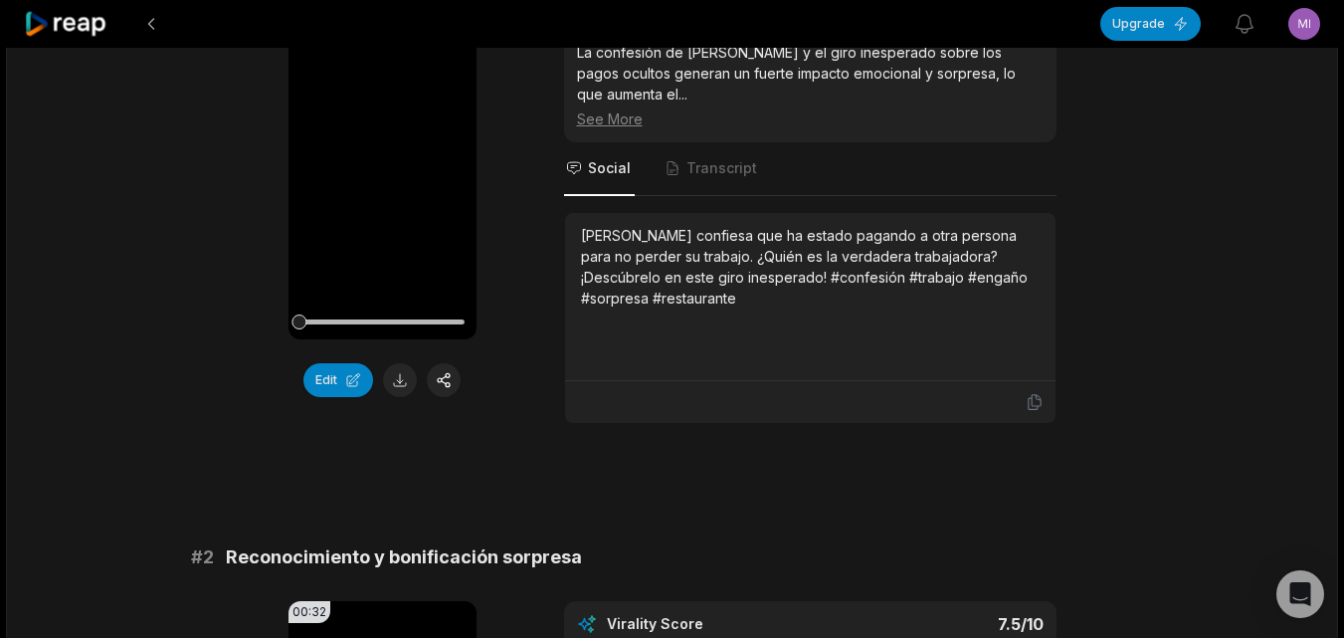
click at [1040, 395] on icon at bounding box center [1034, 402] width 12 height 15
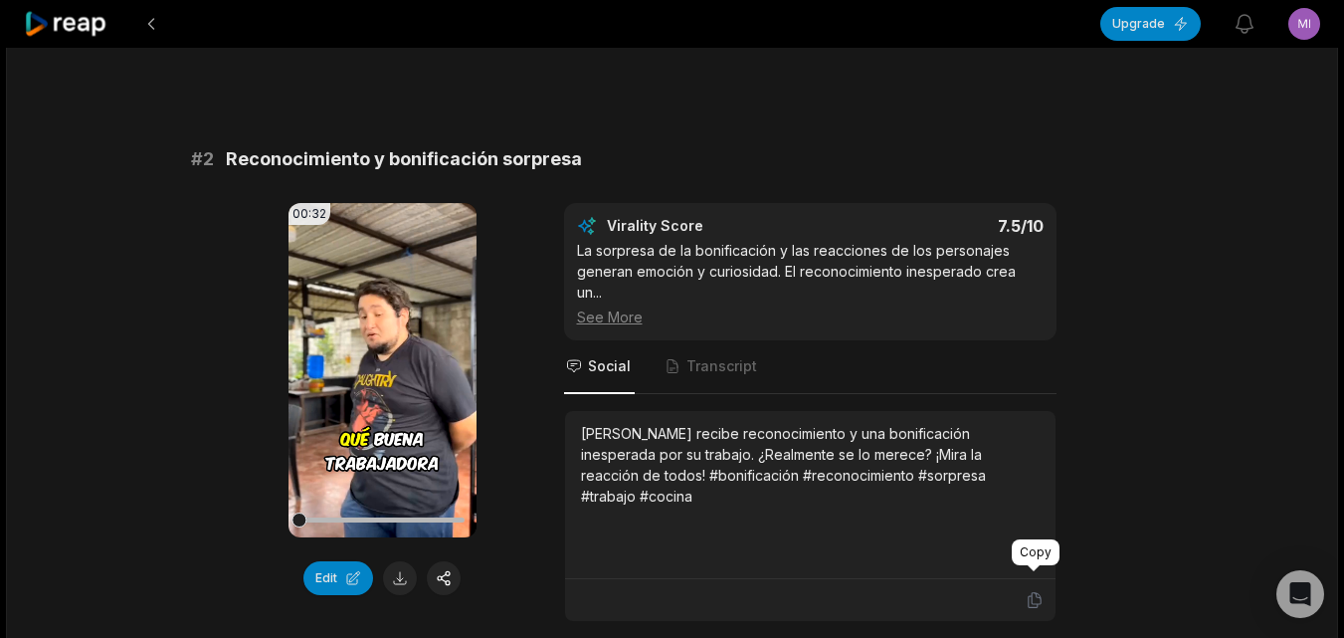
click at [1037, 591] on icon at bounding box center [1035, 600] width 18 height 18
click at [399, 563] on button at bounding box center [400, 578] width 34 height 34
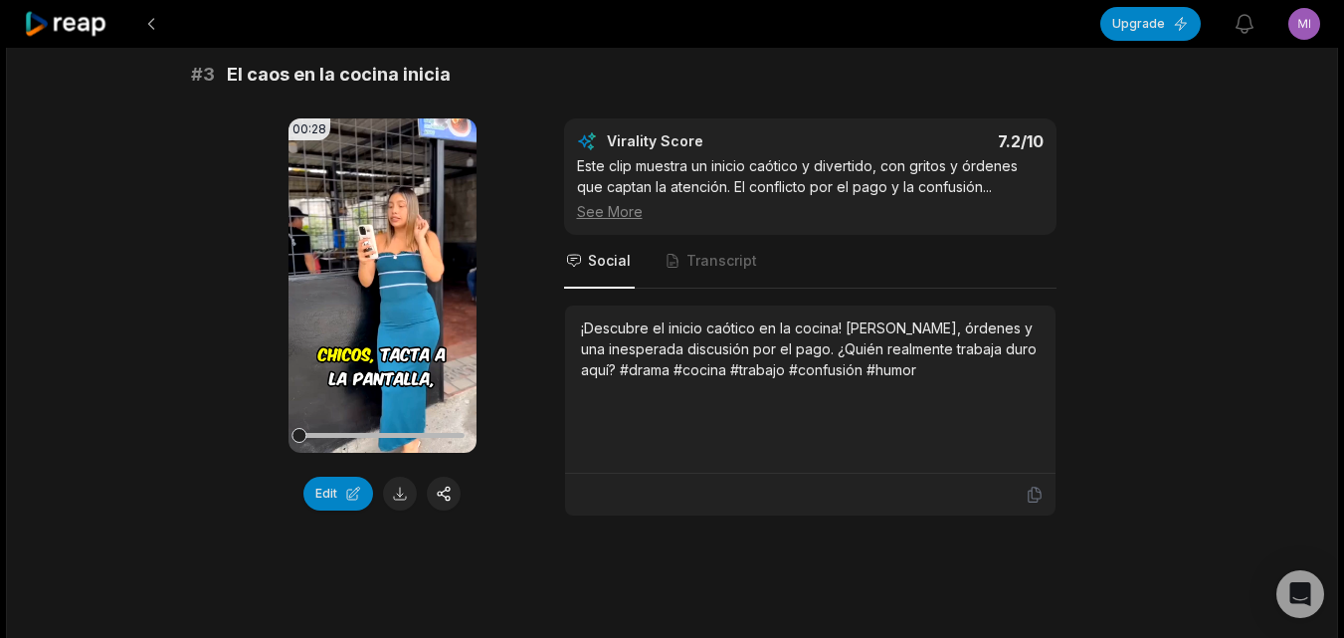
scroll to position [1393, 0]
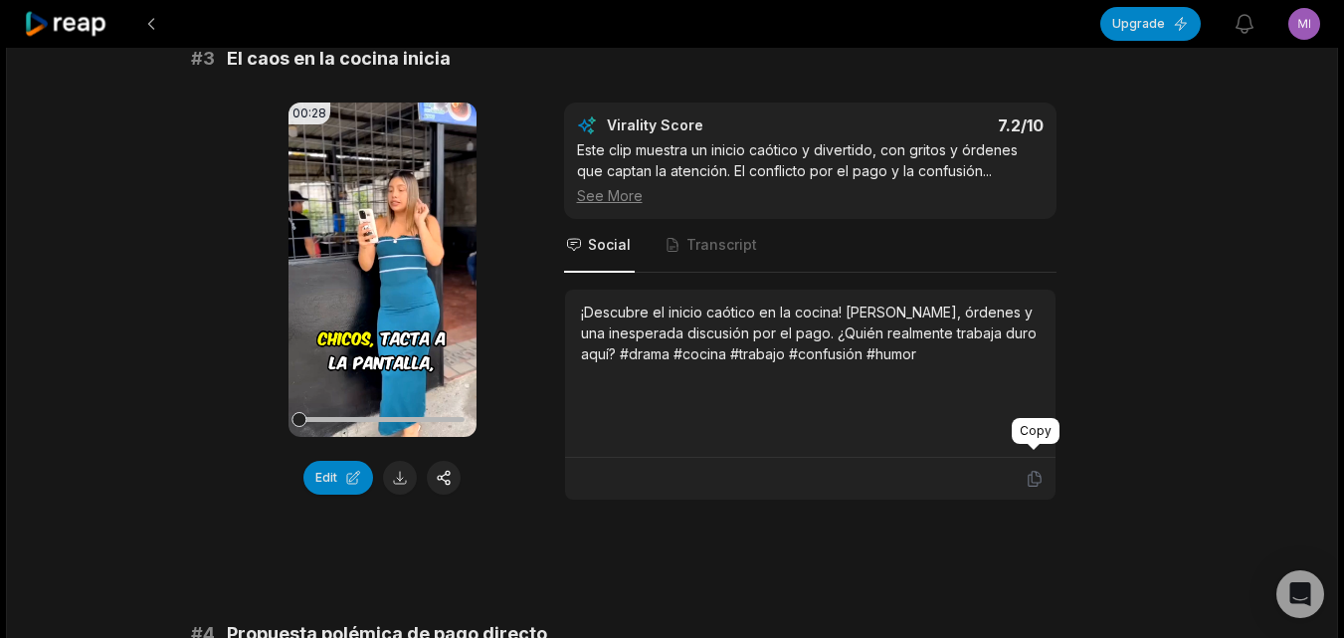
click at [1034, 470] on icon at bounding box center [1035, 479] width 18 height 18
click at [403, 461] on button at bounding box center [400, 478] width 34 height 34
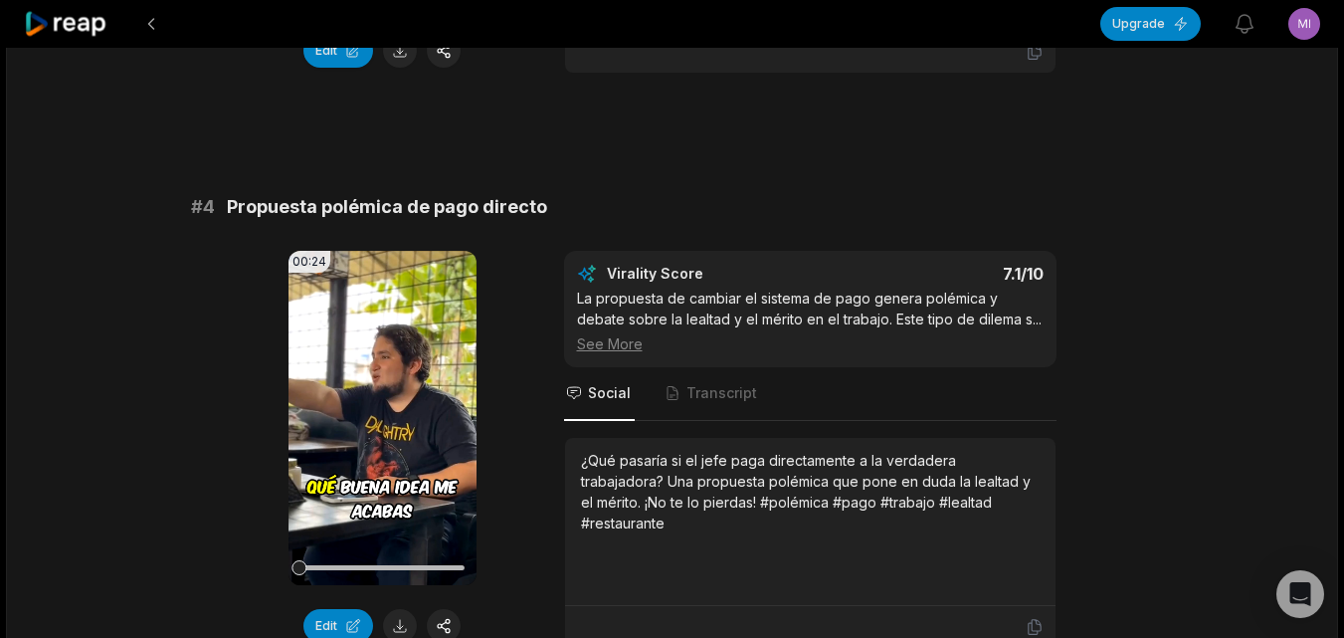
scroll to position [1890, 0]
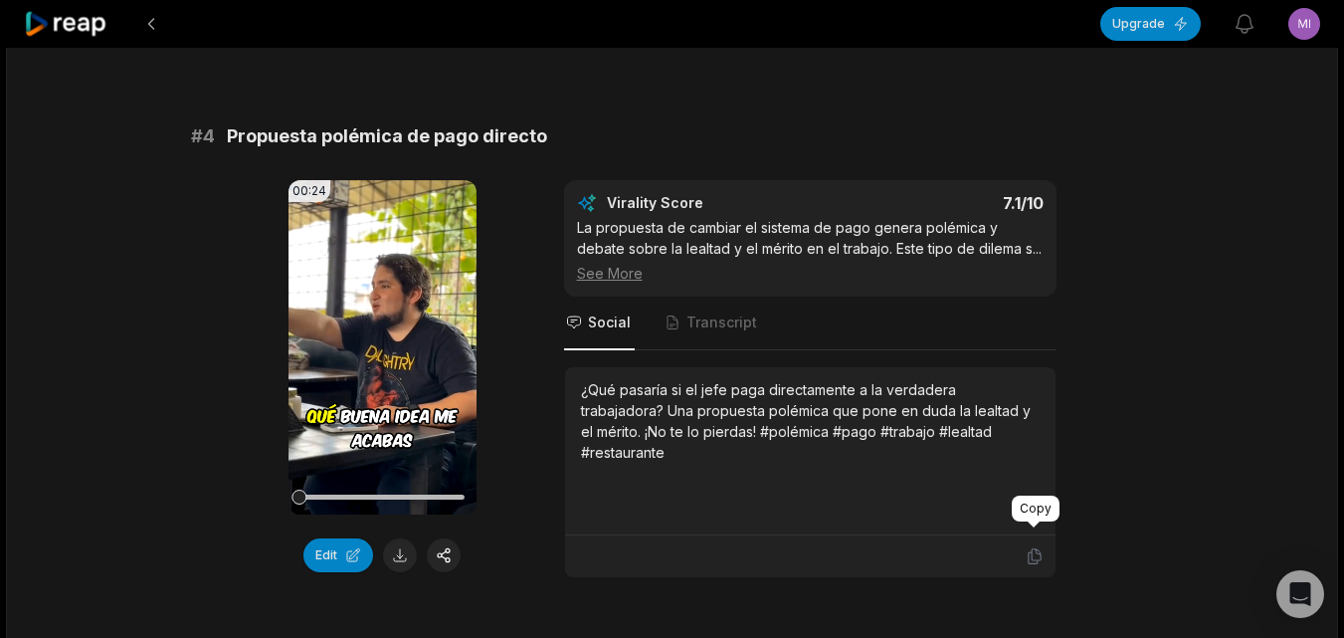
click at [1036, 549] on icon at bounding box center [1034, 556] width 12 height 15
click at [409, 538] on button at bounding box center [400, 555] width 34 height 34
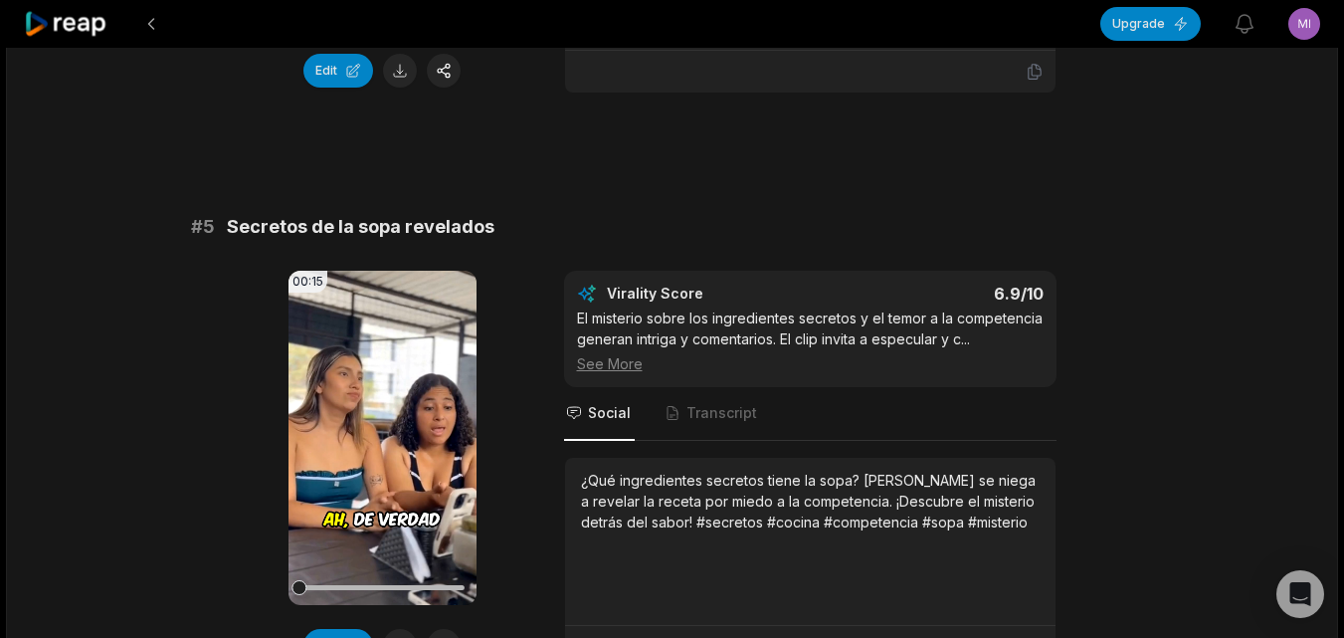
scroll to position [2388, 0]
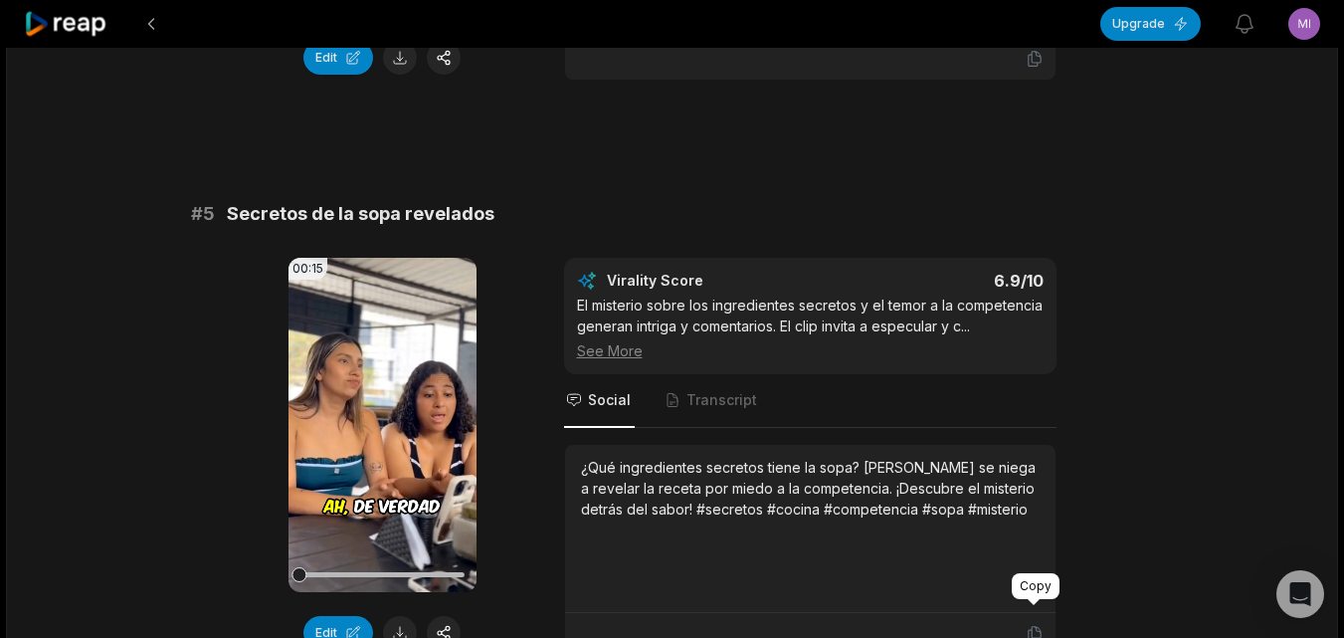
click at [1032, 627] on icon at bounding box center [1034, 634] width 12 height 15
click at [400, 616] on button at bounding box center [400, 633] width 34 height 34
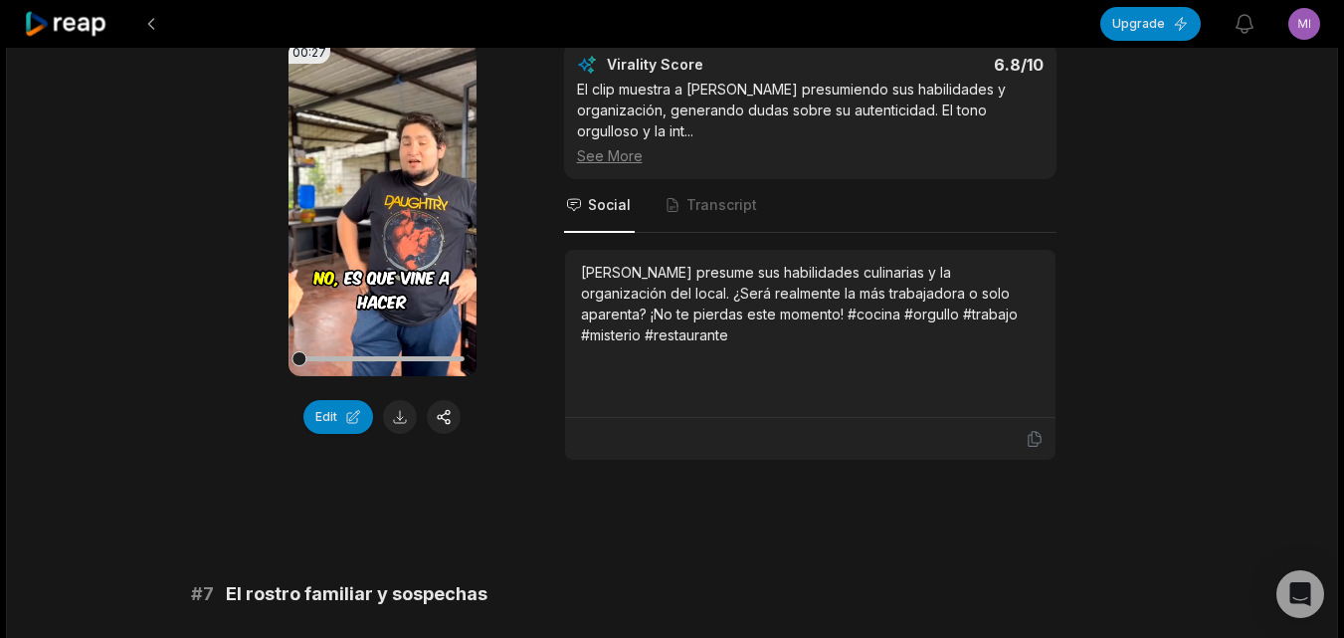
scroll to position [3184, 0]
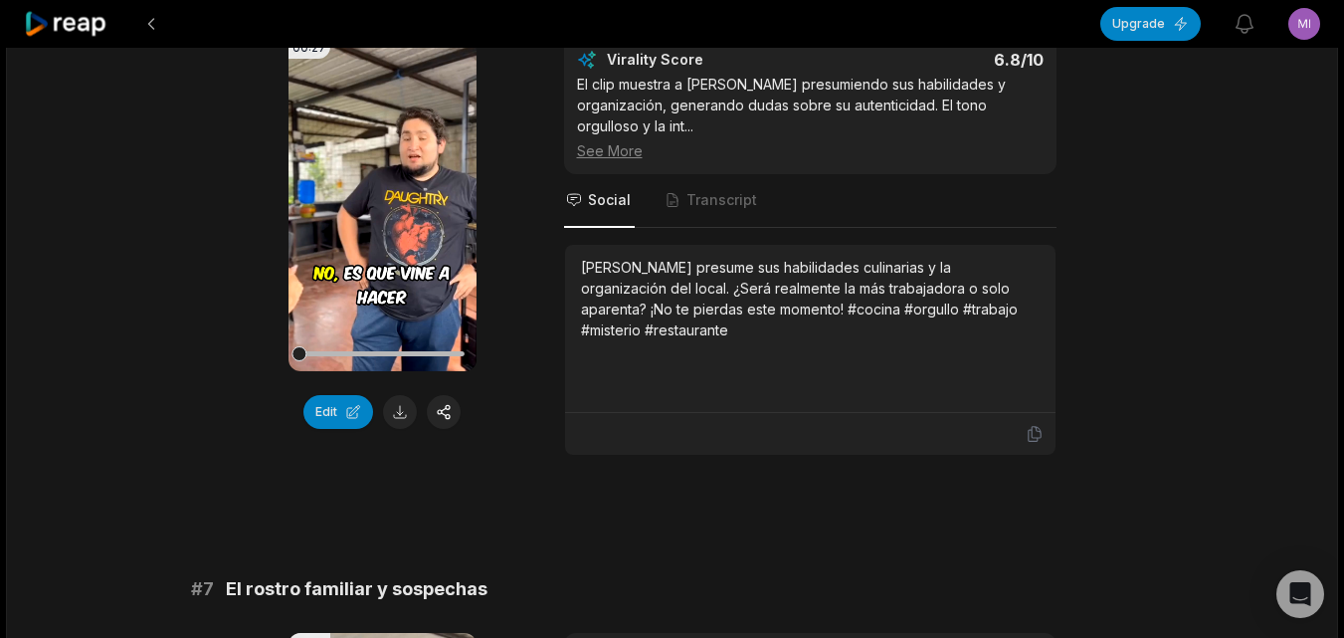
click at [968, 575] on div "# 7 El rostro familiar y sospechas" at bounding box center [672, 589] width 963 height 28
click at [1030, 427] on icon at bounding box center [1034, 434] width 12 height 15
click at [393, 396] on button at bounding box center [400, 412] width 34 height 34
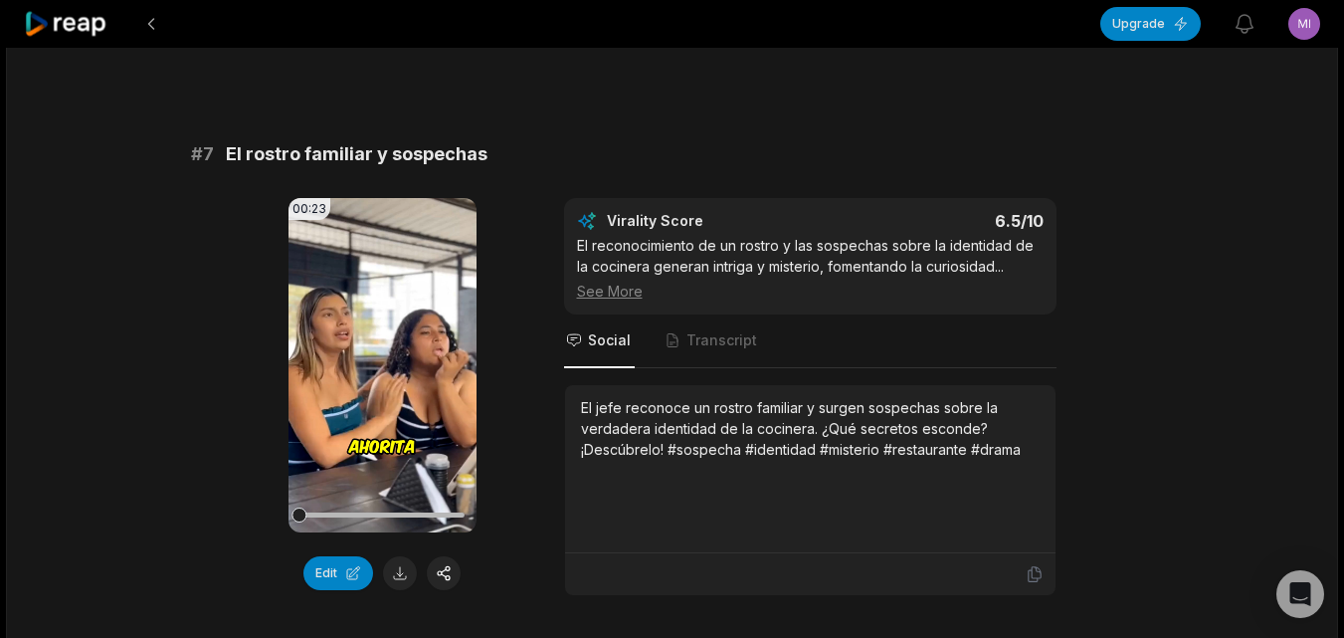
scroll to position [3681, 0]
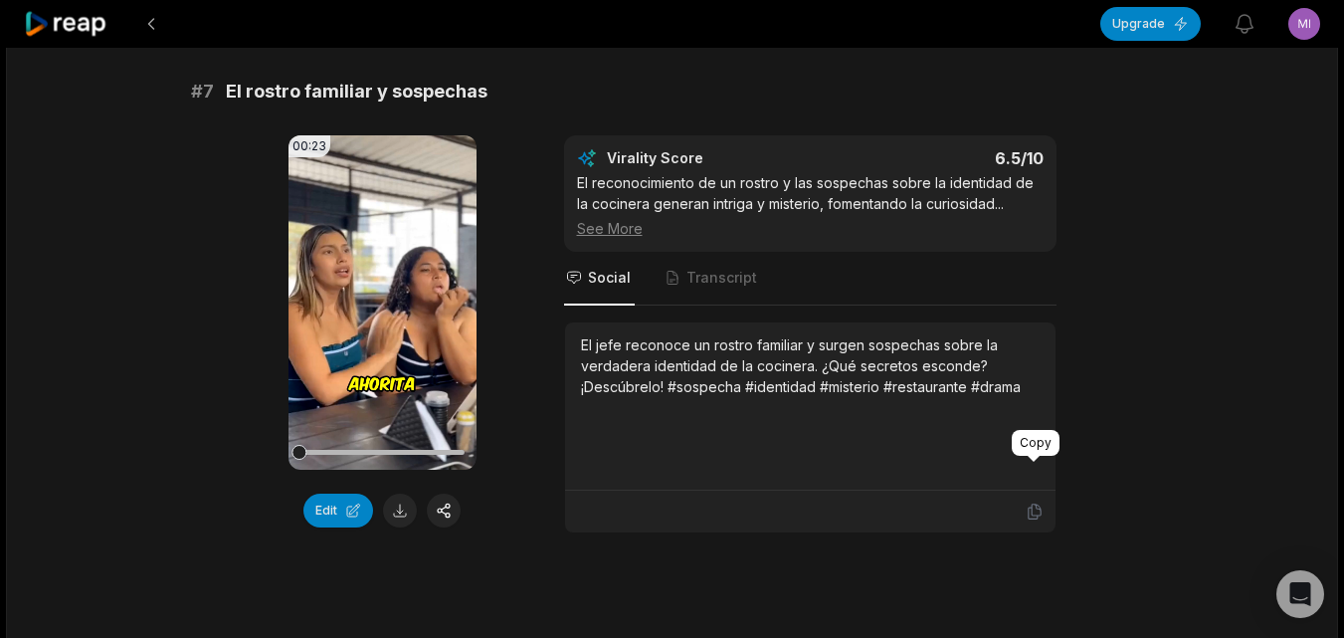
click at [1034, 504] on icon at bounding box center [1034, 511] width 12 height 15
click at [406, 493] on button at bounding box center [400, 510] width 34 height 34
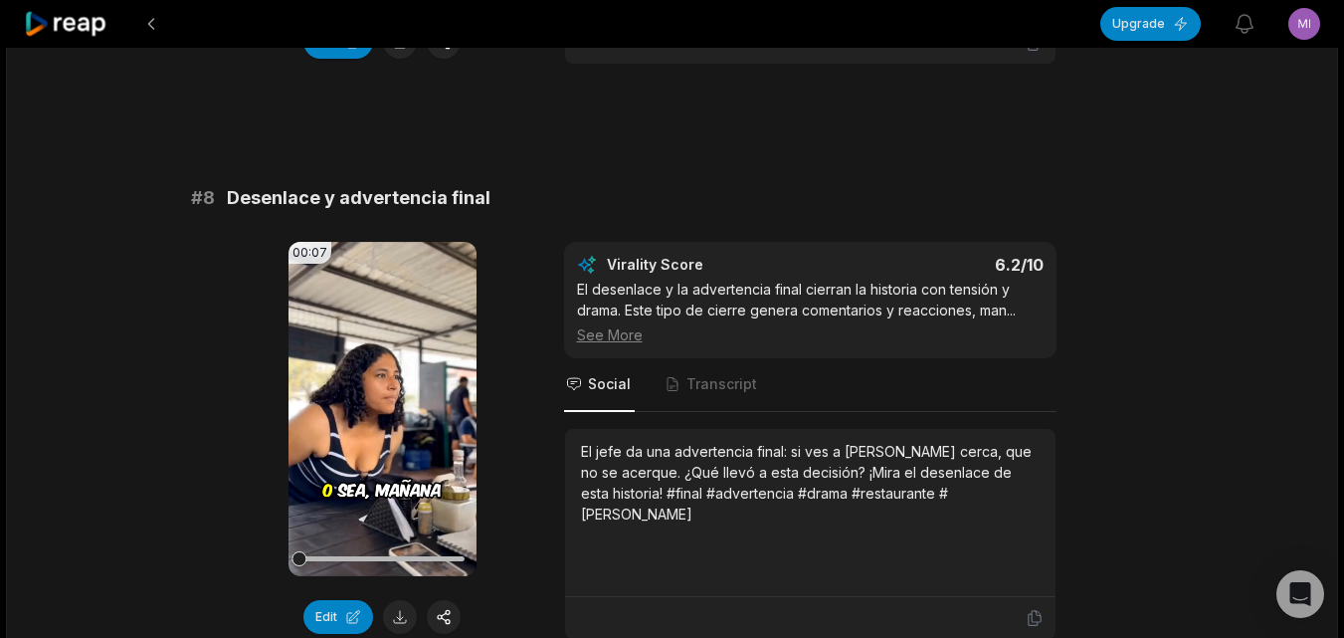
scroll to position [4179, 0]
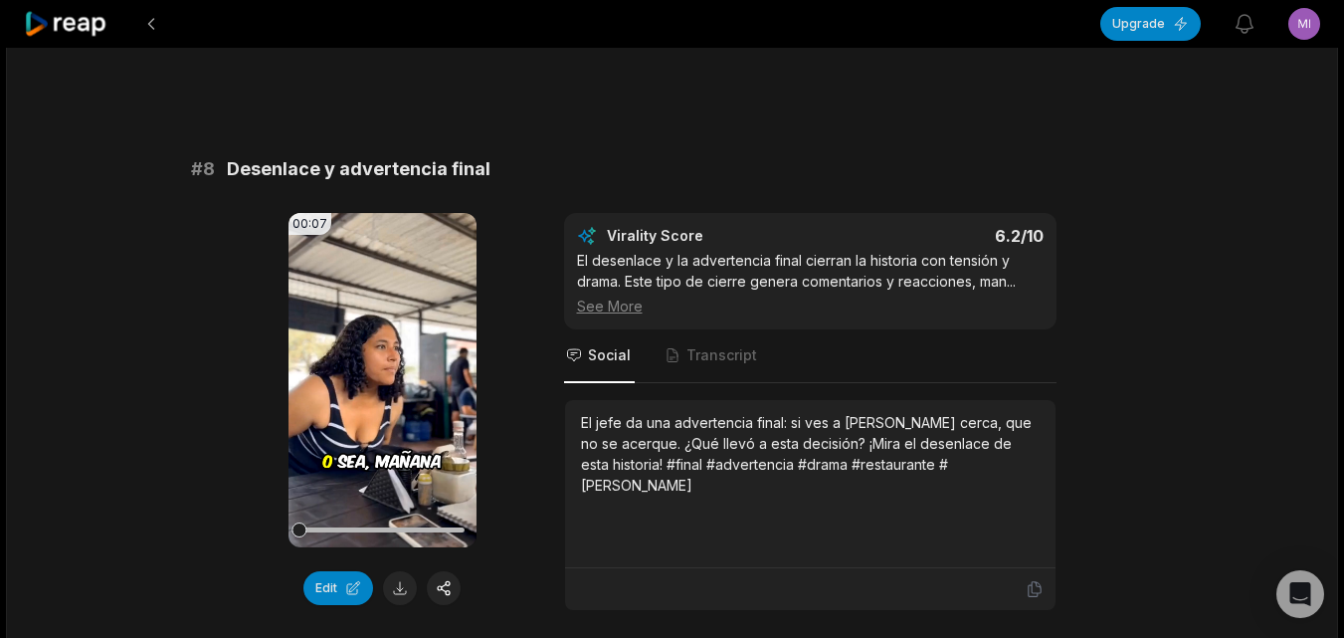
click at [1023, 580] on div at bounding box center [810, 589] width 467 height 18
click at [1029, 580] on icon at bounding box center [1035, 589] width 18 height 18
click at [404, 571] on button at bounding box center [400, 588] width 34 height 34
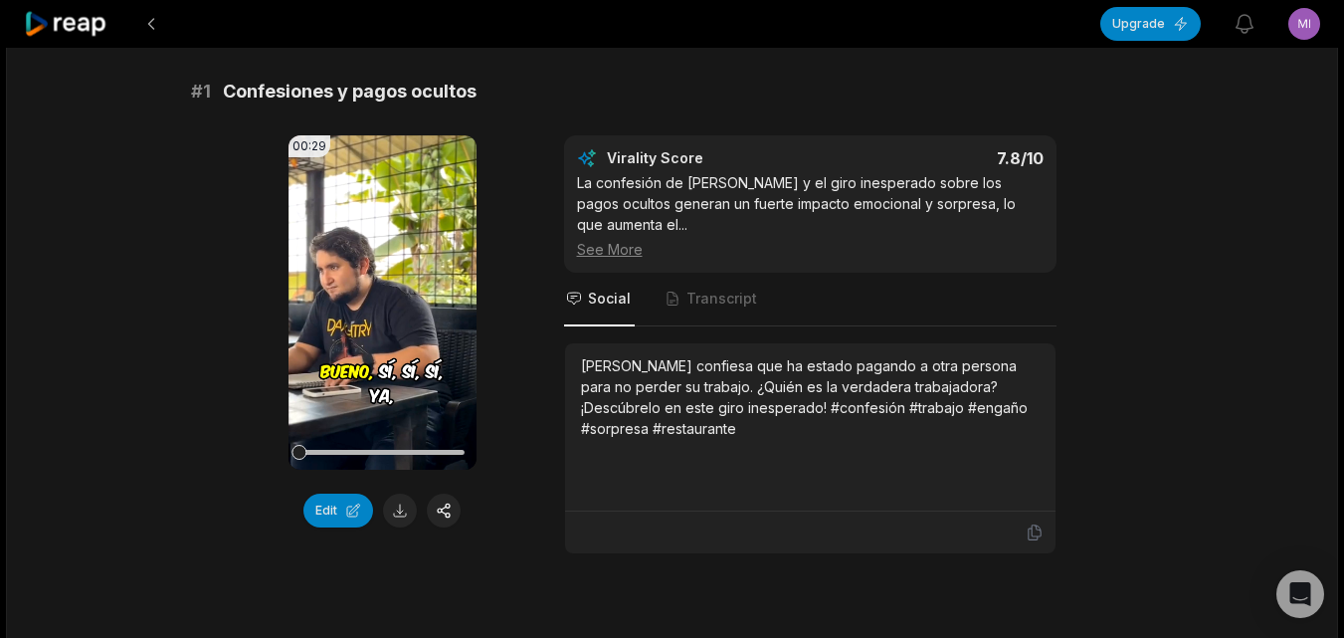
scroll to position [0, 0]
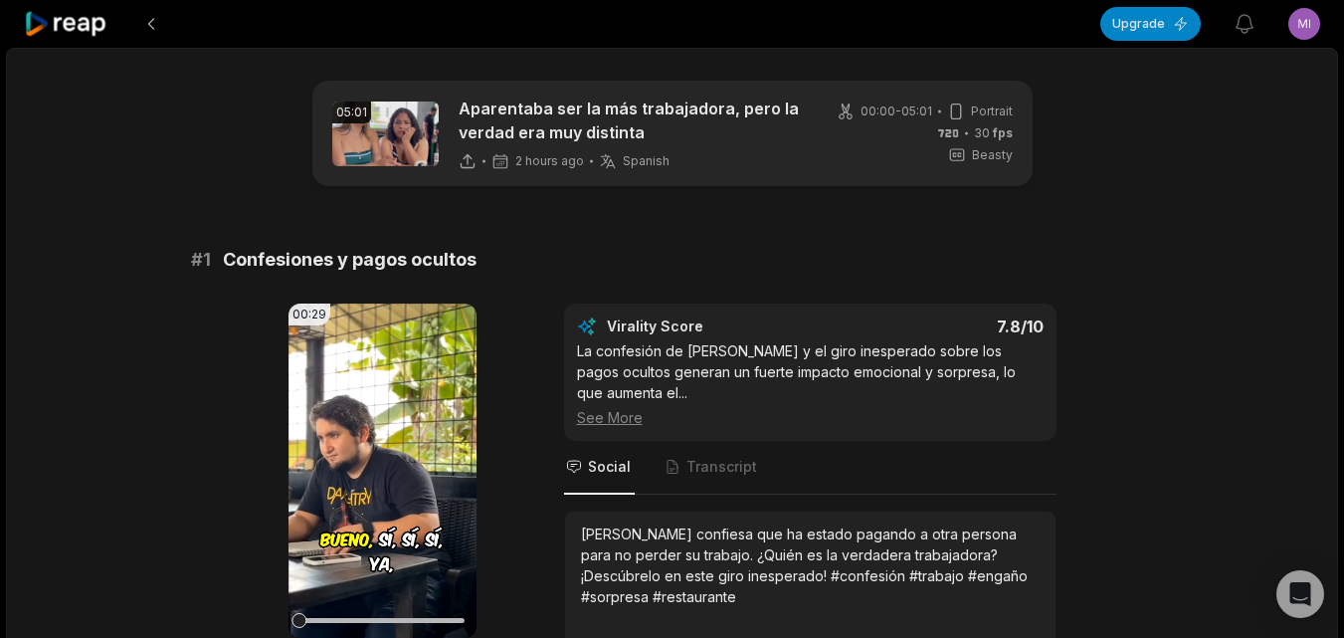
click at [86, 10] on icon at bounding box center [67, 24] width 86 height 28
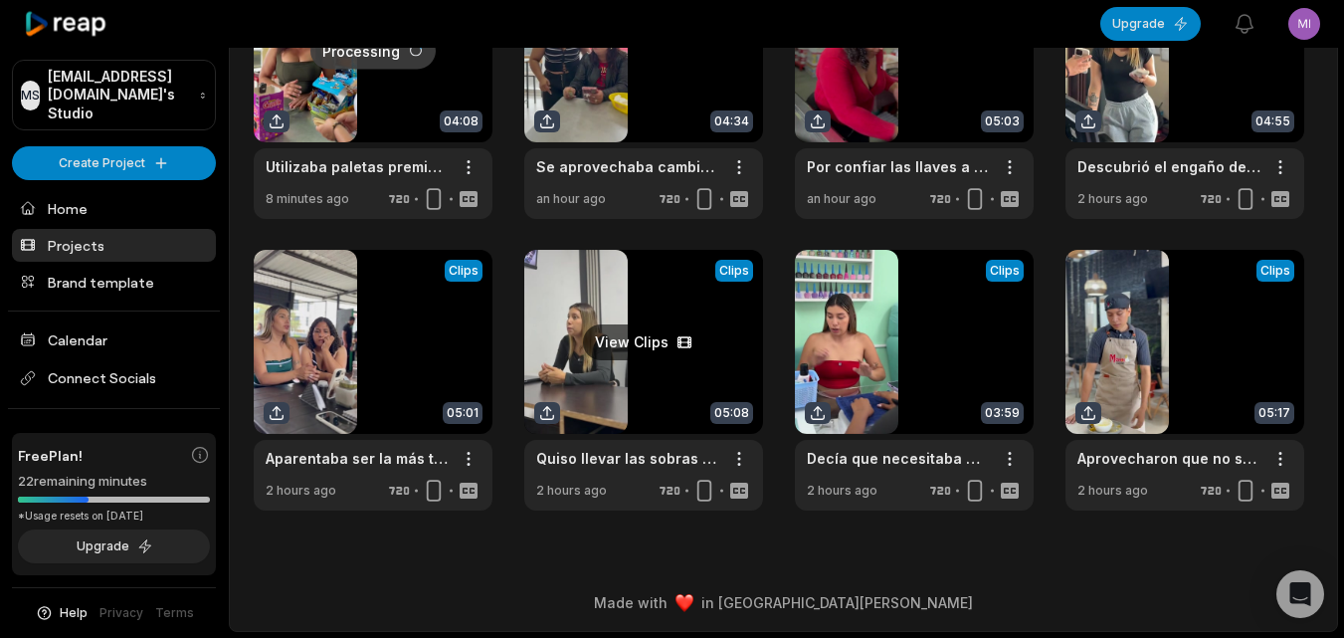
scroll to position [182, 0]
click at [1128, 95] on link at bounding box center [1185, 88] width 239 height 261
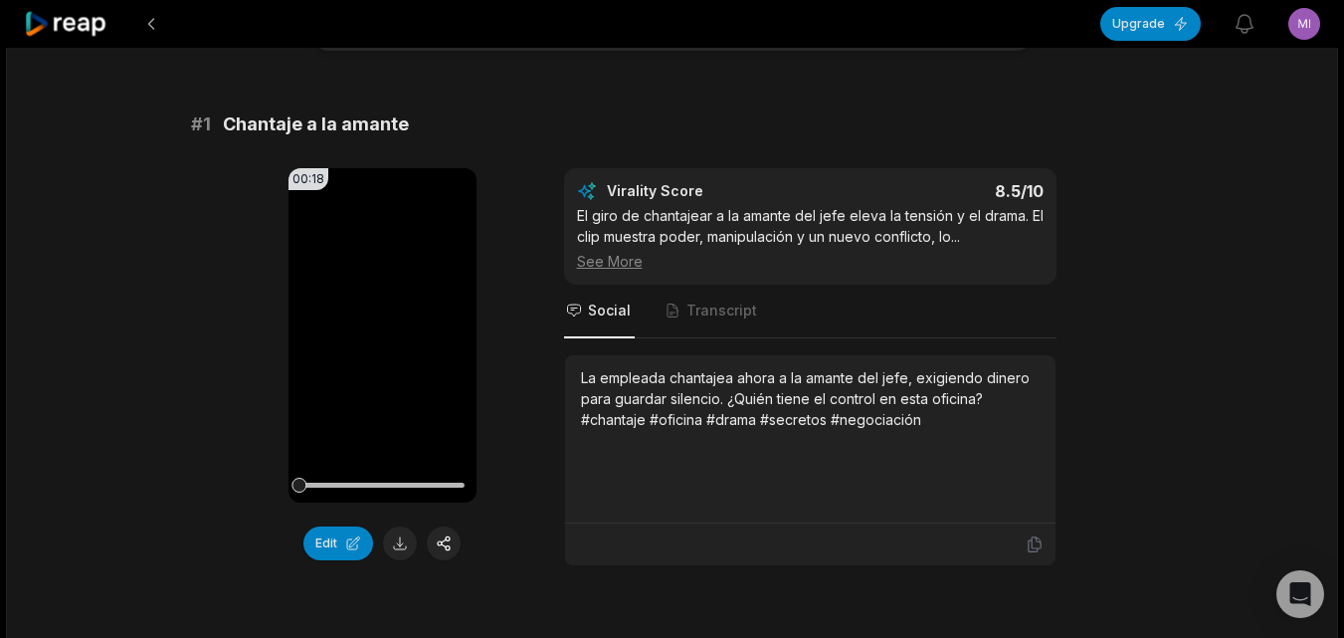
scroll to position [199, 0]
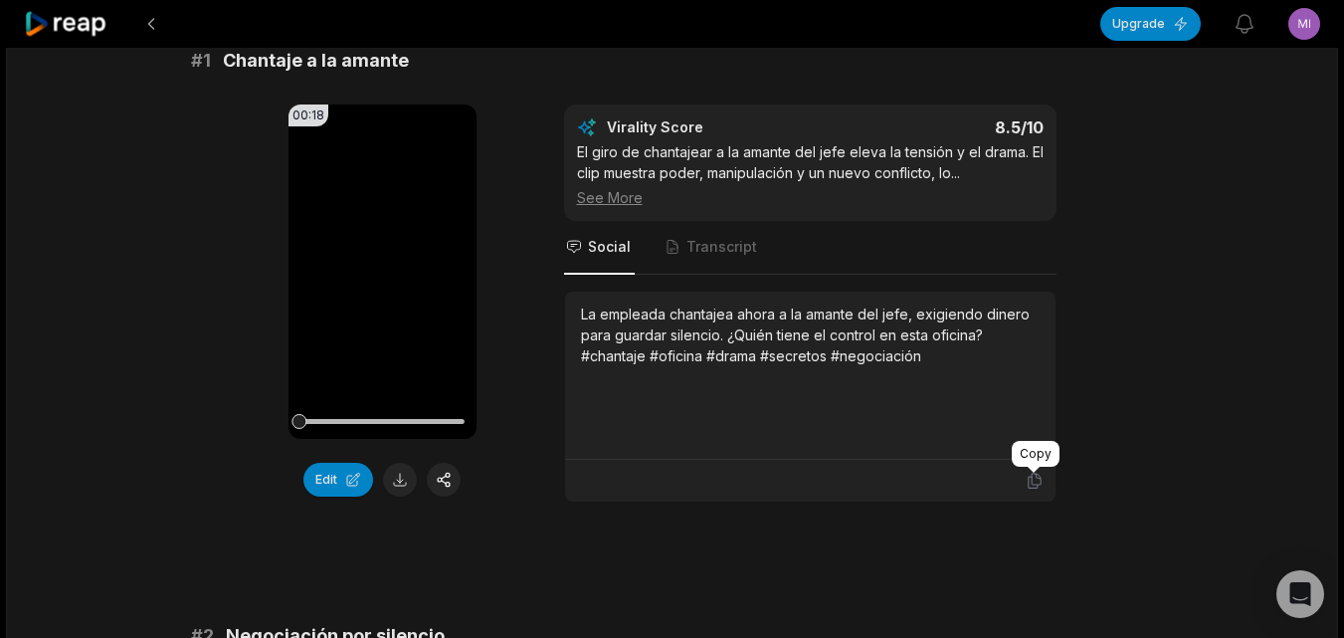
click at [1033, 481] on icon at bounding box center [1035, 481] width 18 height 18
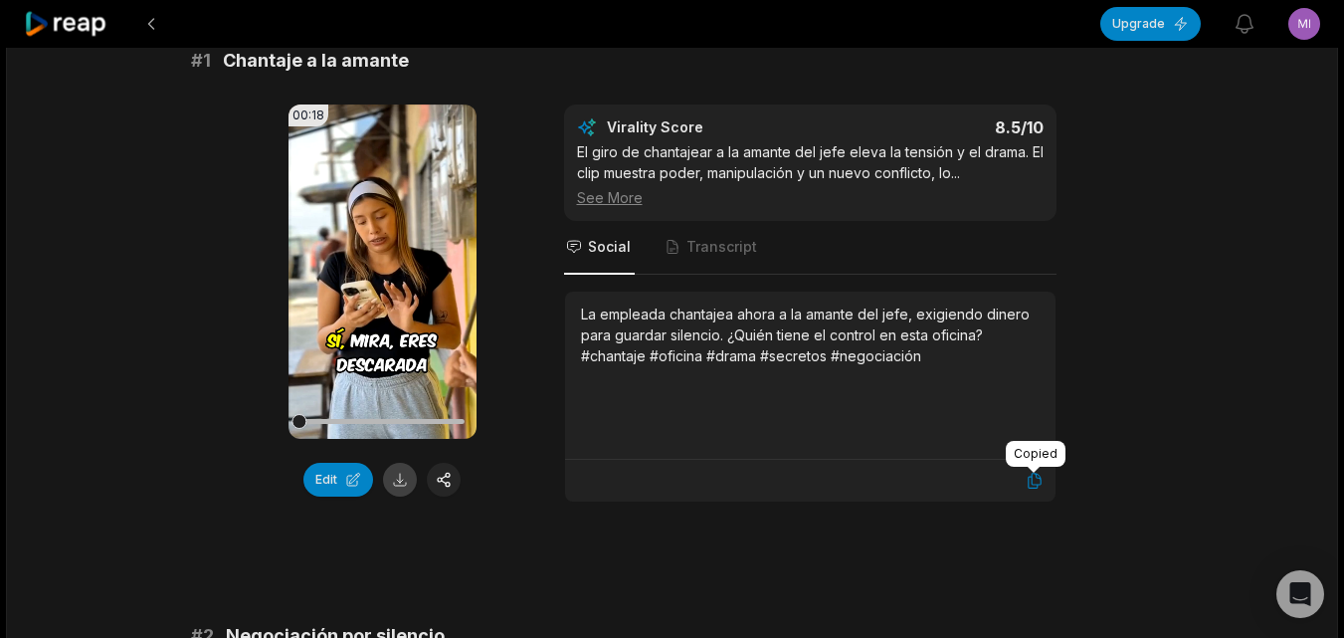
click at [390, 482] on button at bounding box center [400, 480] width 34 height 34
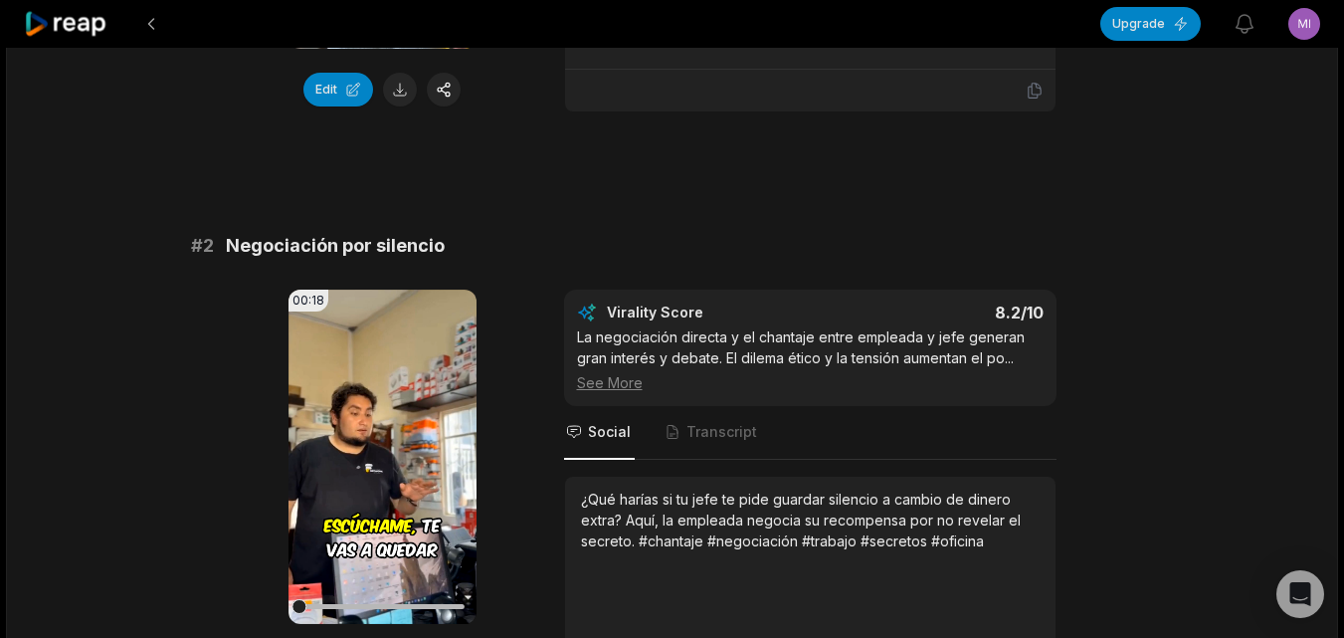
scroll to position [696, 0]
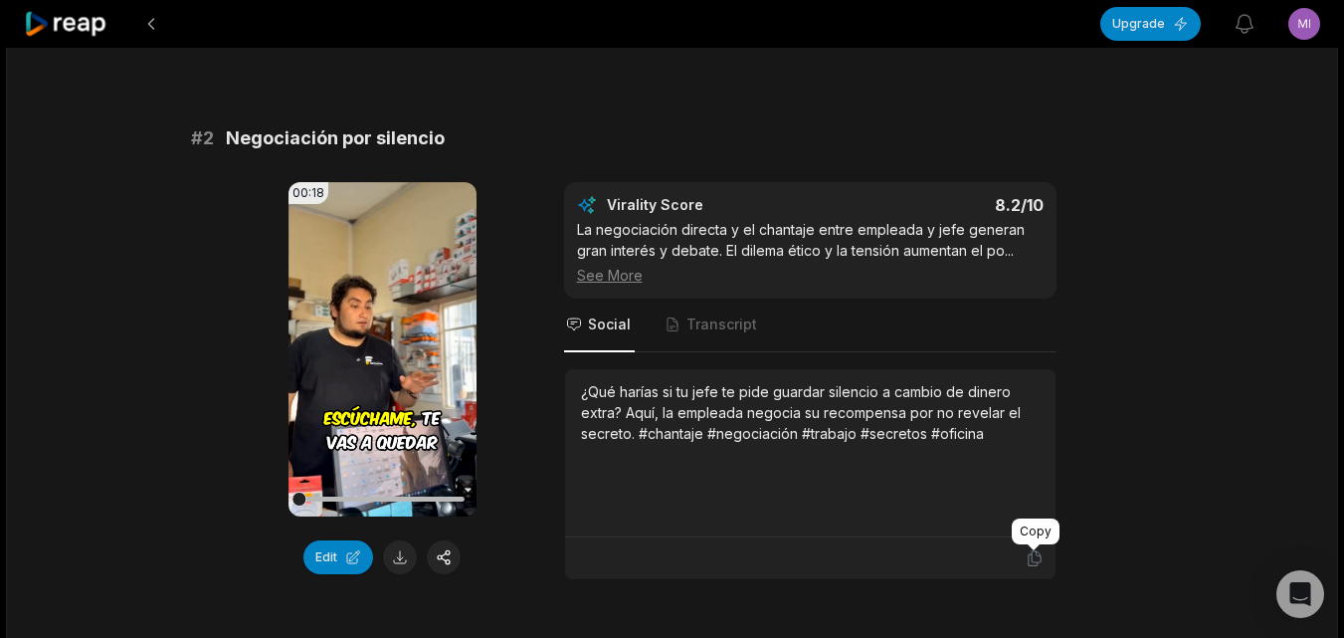
drag, startPoint x: 1034, startPoint y: 556, endPoint x: 982, endPoint y: 551, distance: 52.0
click at [1034, 556] on icon at bounding box center [1035, 558] width 18 height 18
click at [390, 554] on button at bounding box center [400, 557] width 34 height 34
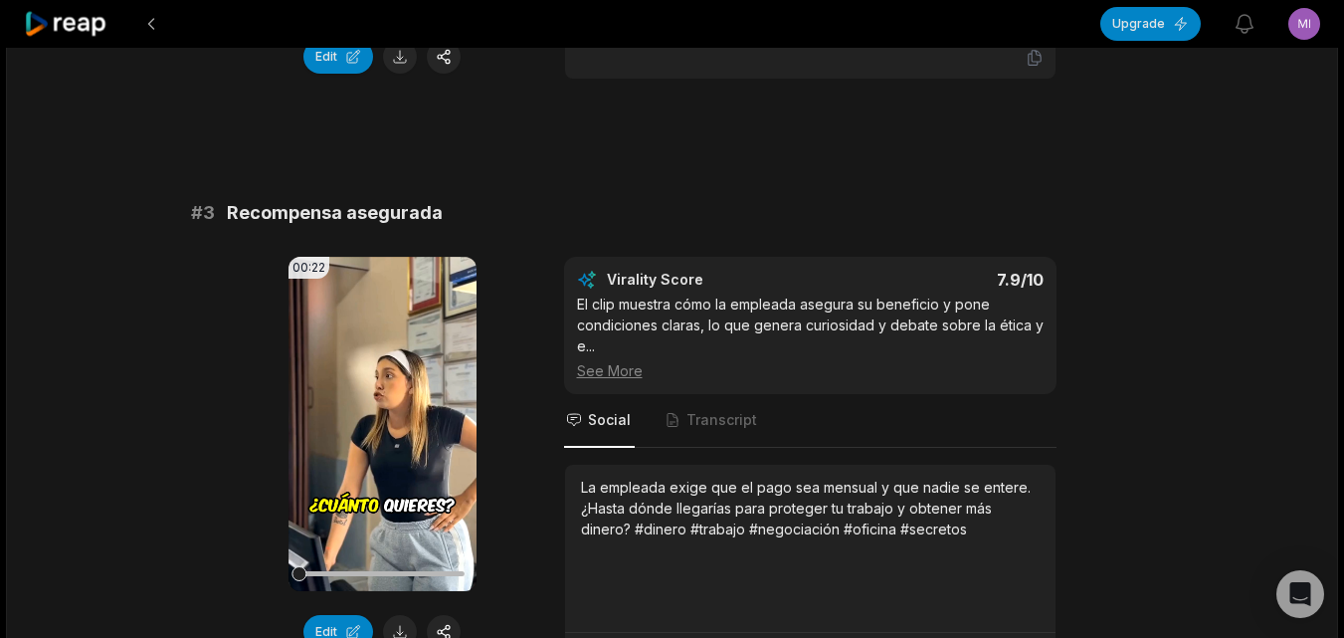
scroll to position [1293, 0]
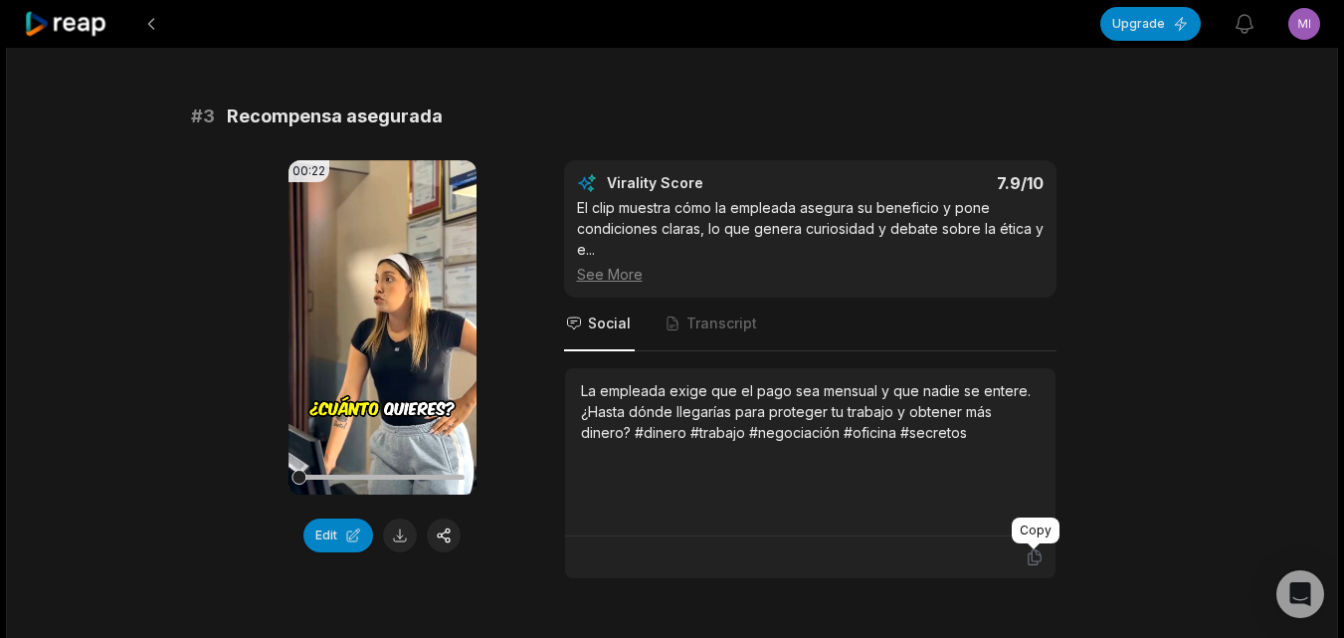
click at [1031, 563] on icon at bounding box center [1035, 557] width 18 height 18
click at [407, 538] on button at bounding box center [400, 535] width 34 height 34
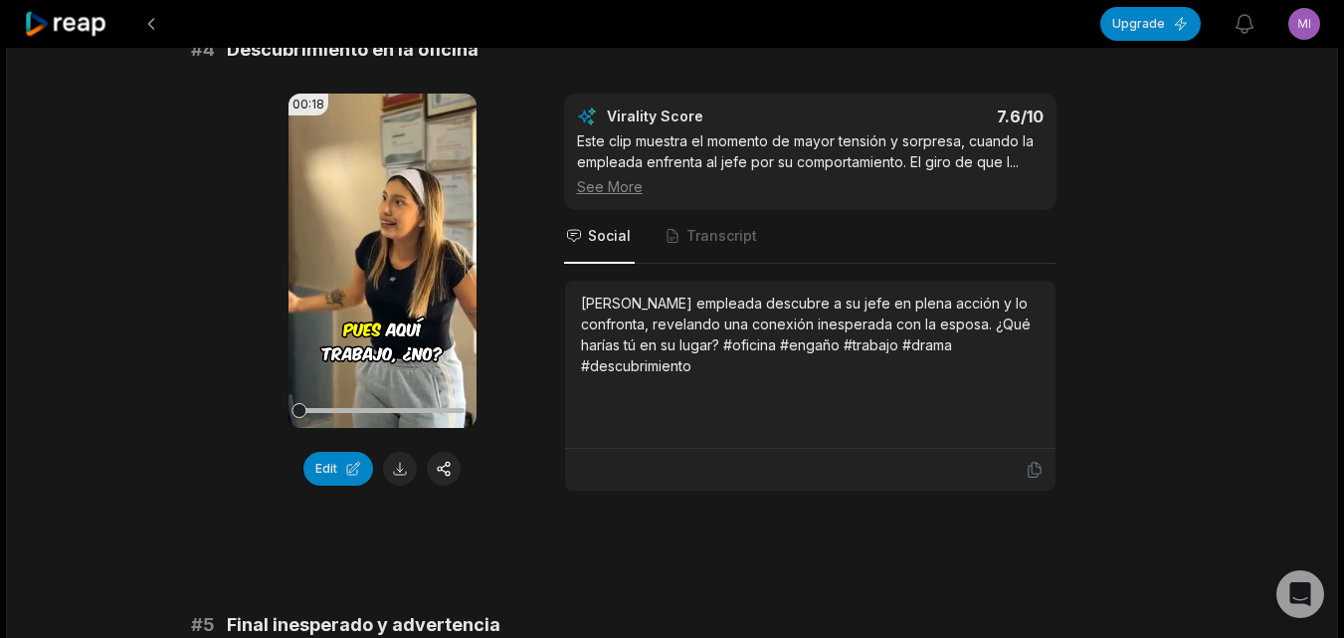
scroll to position [1990, 0]
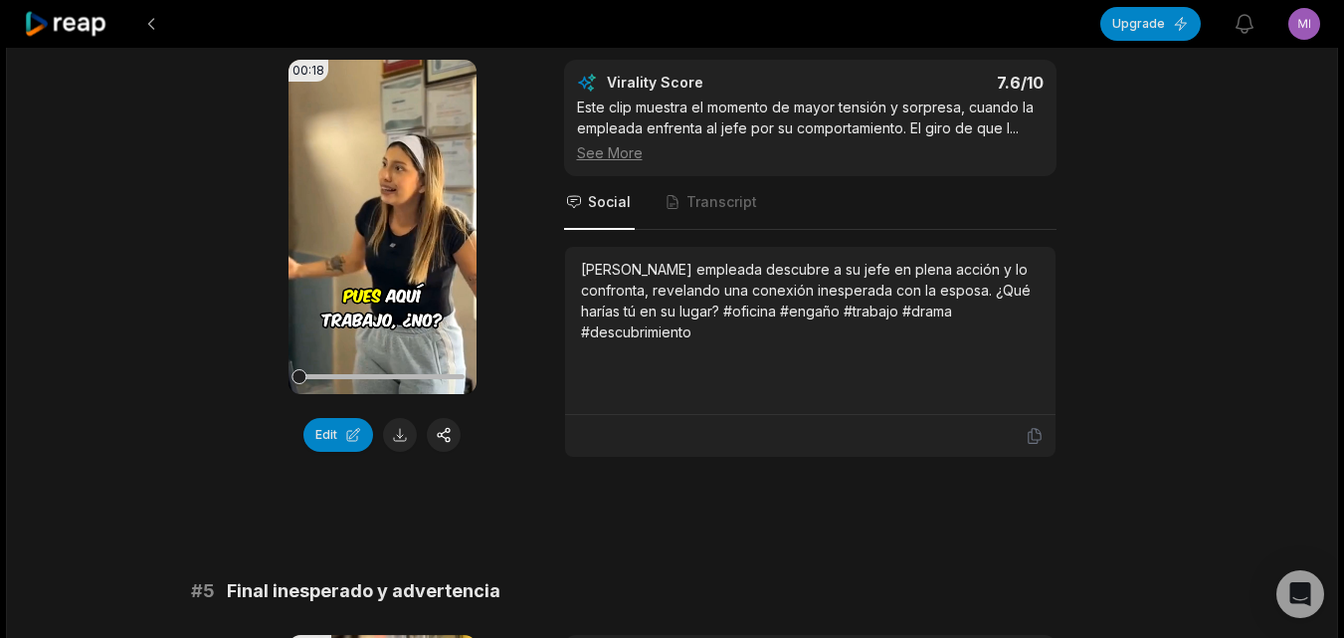
drag, startPoint x: 1036, startPoint y: 435, endPoint x: 600, endPoint y: 433, distance: 435.8
click at [1024, 433] on div at bounding box center [810, 436] width 467 height 18
click at [414, 434] on button at bounding box center [400, 435] width 34 height 34
click at [1029, 437] on icon at bounding box center [1035, 436] width 18 height 18
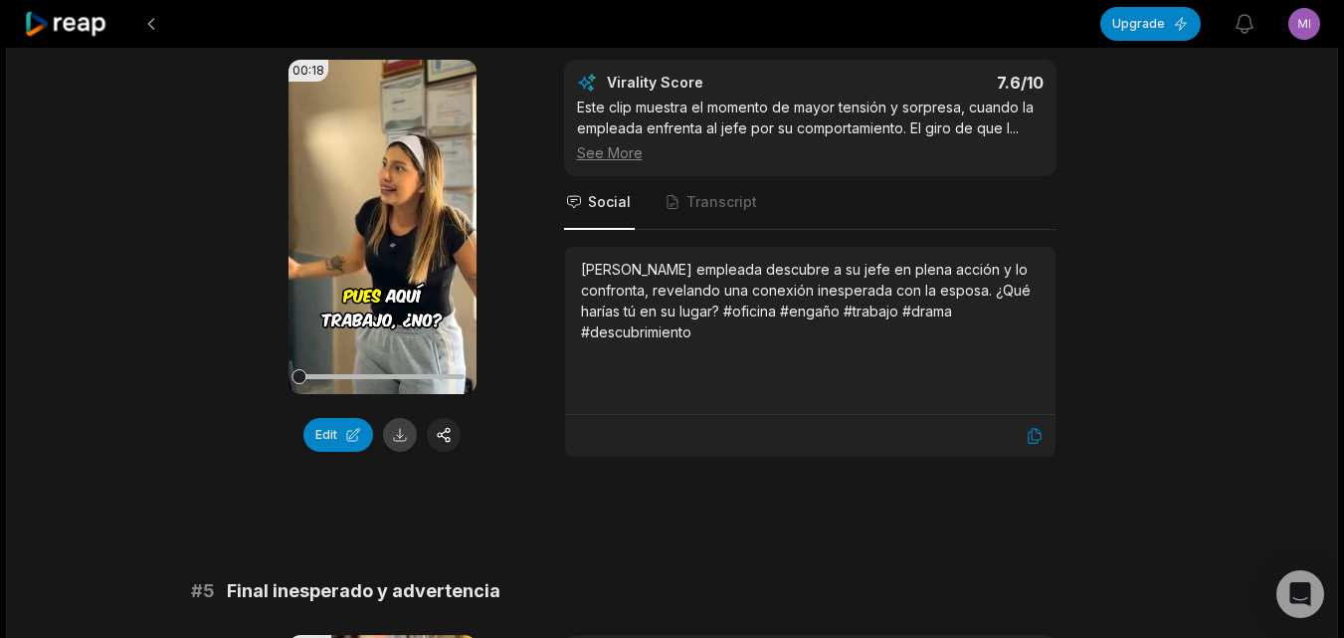
click at [404, 426] on button at bounding box center [400, 435] width 34 height 34
click at [156, 33] on button at bounding box center [151, 24] width 36 height 36
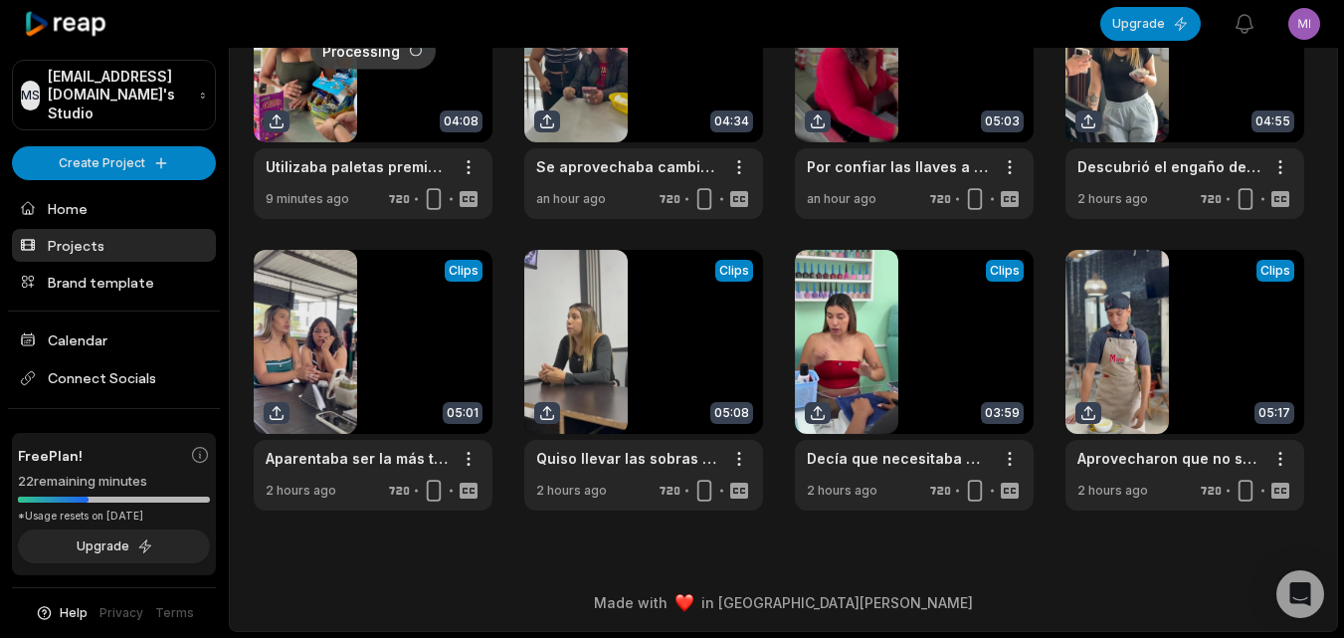
scroll to position [83, 0]
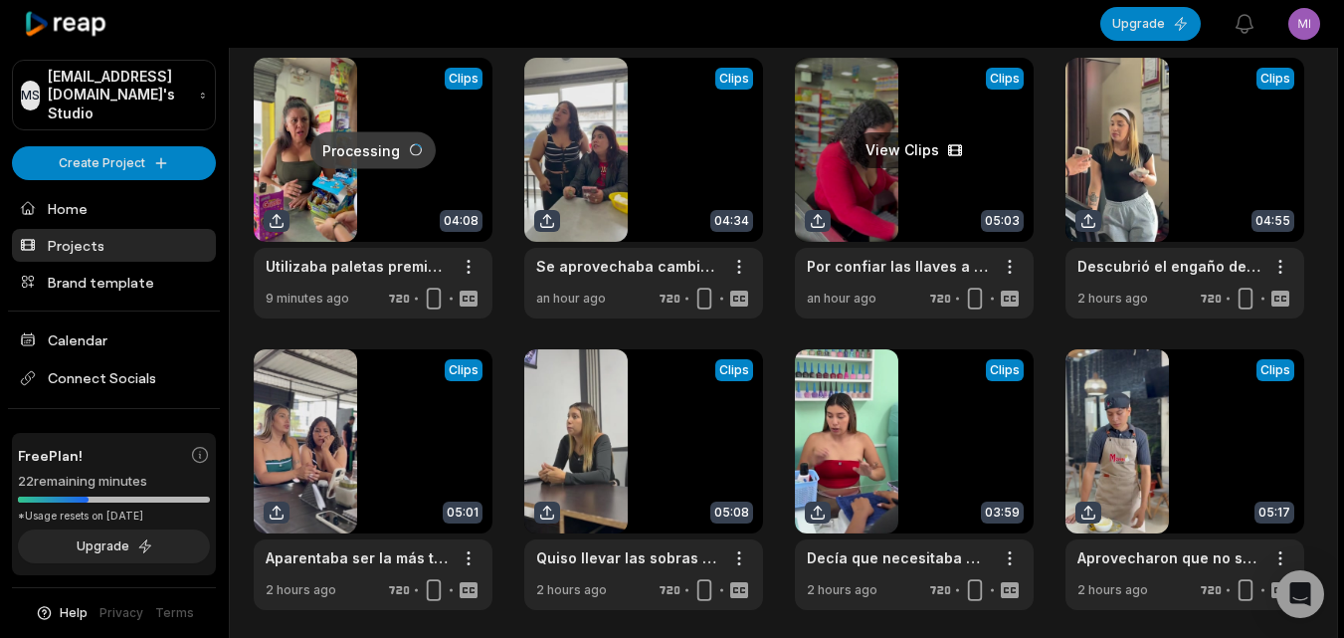
click at [879, 179] on link at bounding box center [914, 188] width 239 height 261
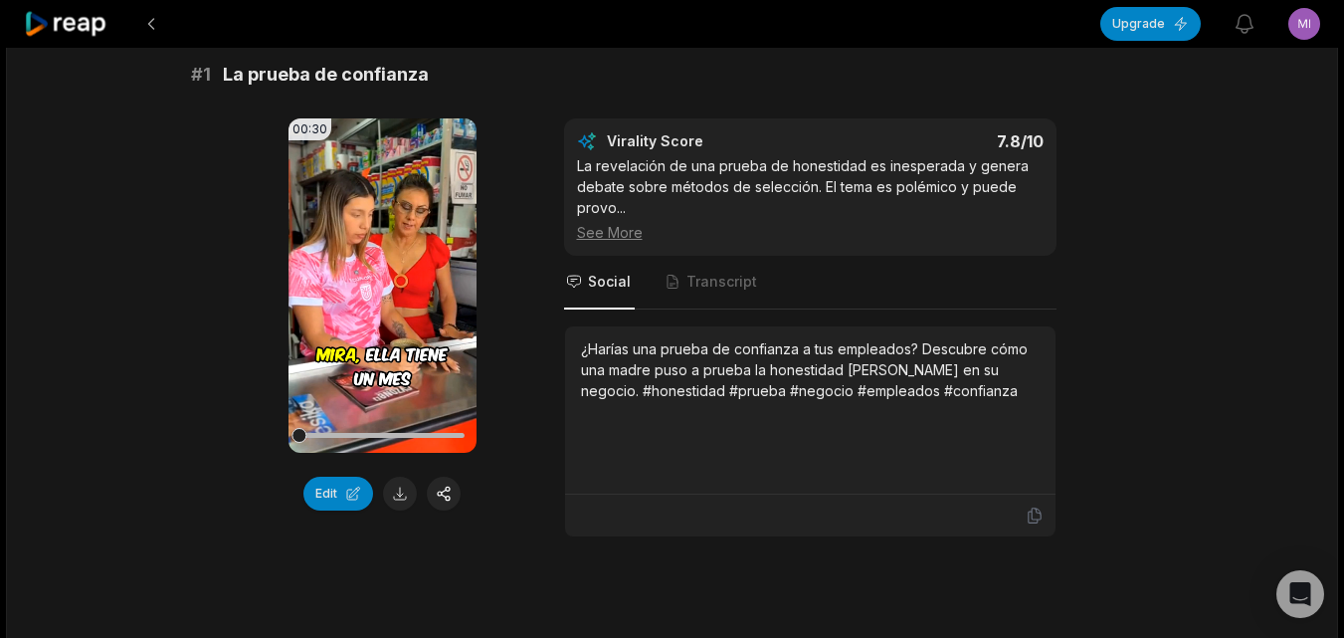
scroll to position [199, 0]
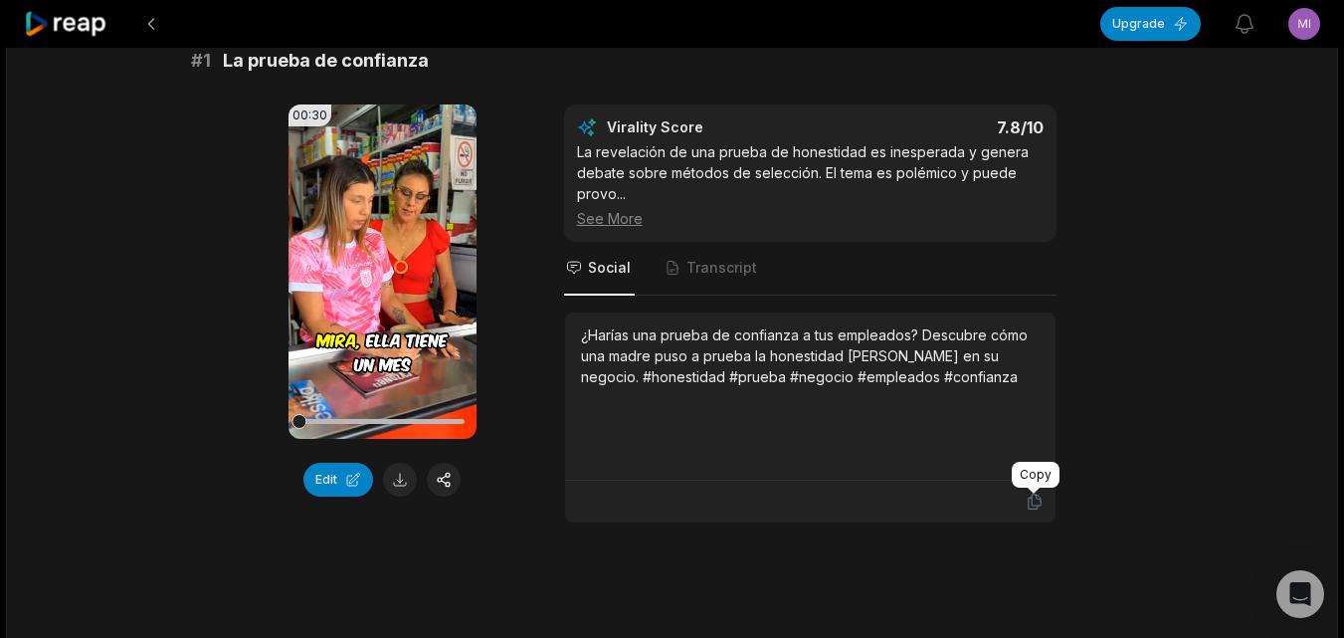
click at [1041, 493] on icon at bounding box center [1035, 501] width 18 height 18
click at [394, 472] on button at bounding box center [400, 480] width 34 height 34
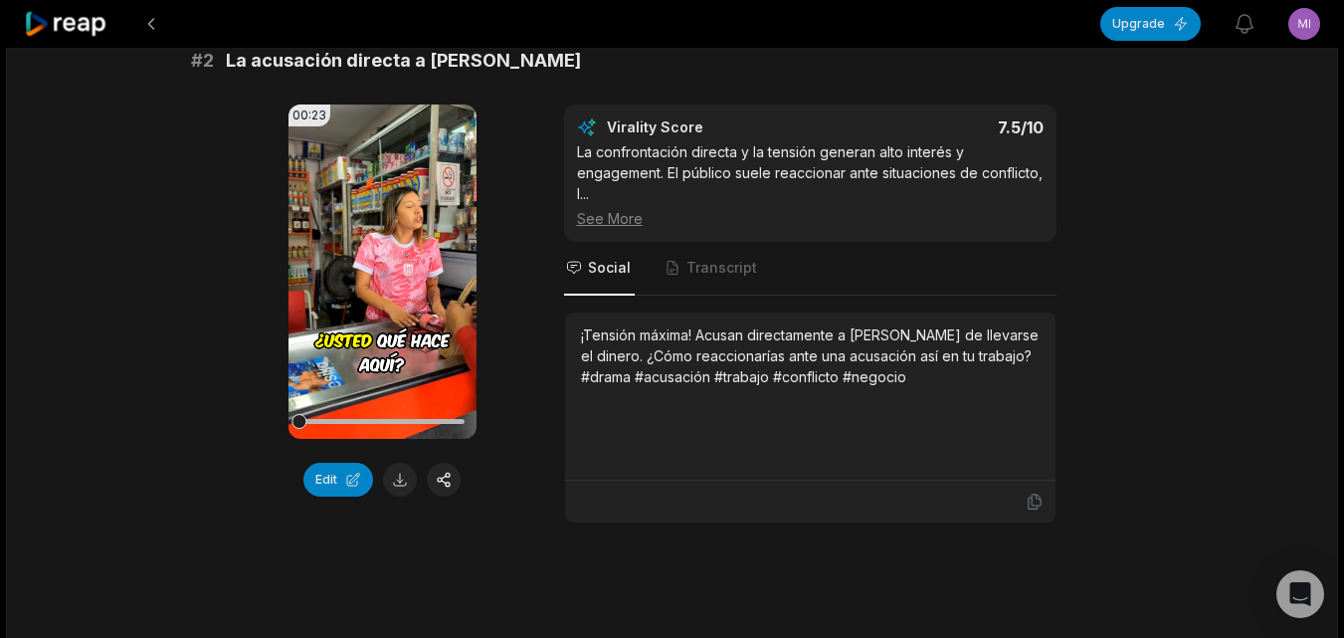
scroll to position [796, 0]
drag, startPoint x: 1038, startPoint y: 504, endPoint x: 981, endPoint y: 504, distance: 56.7
click at [1038, 504] on icon at bounding box center [1034, 500] width 12 height 15
click at [404, 476] on button at bounding box center [400, 479] width 34 height 34
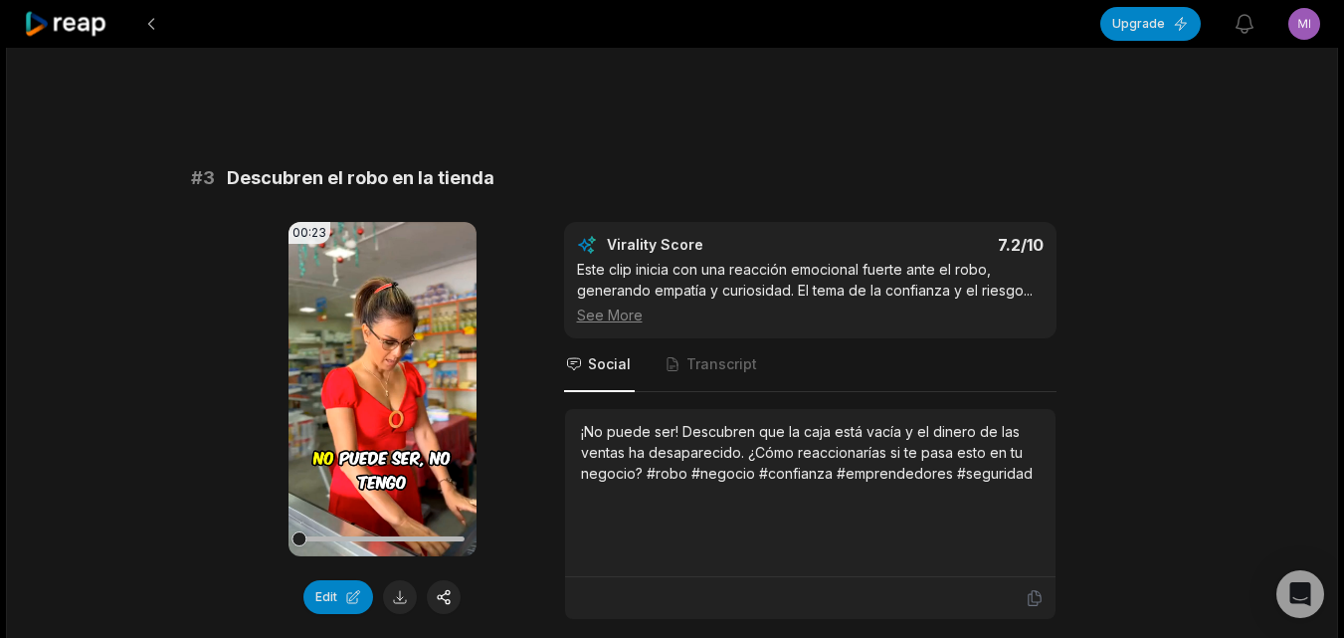
scroll to position [1293, 0]
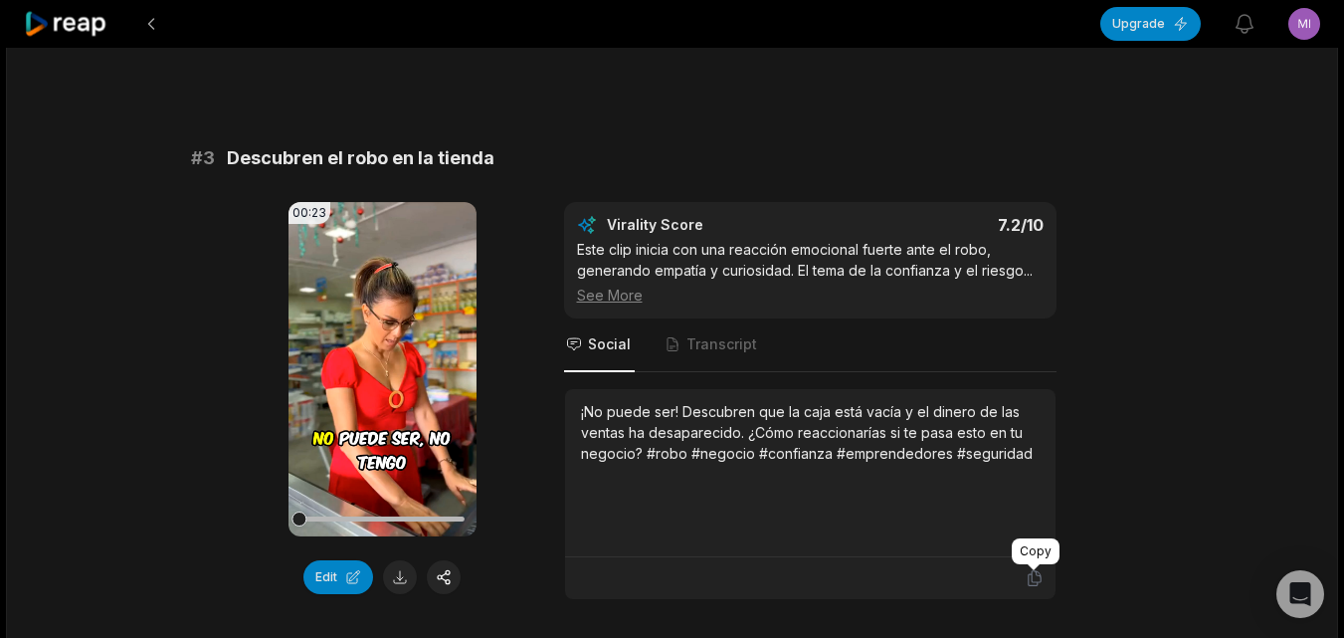
click at [1027, 574] on icon at bounding box center [1035, 578] width 18 height 18
click at [403, 568] on button at bounding box center [400, 577] width 34 height 34
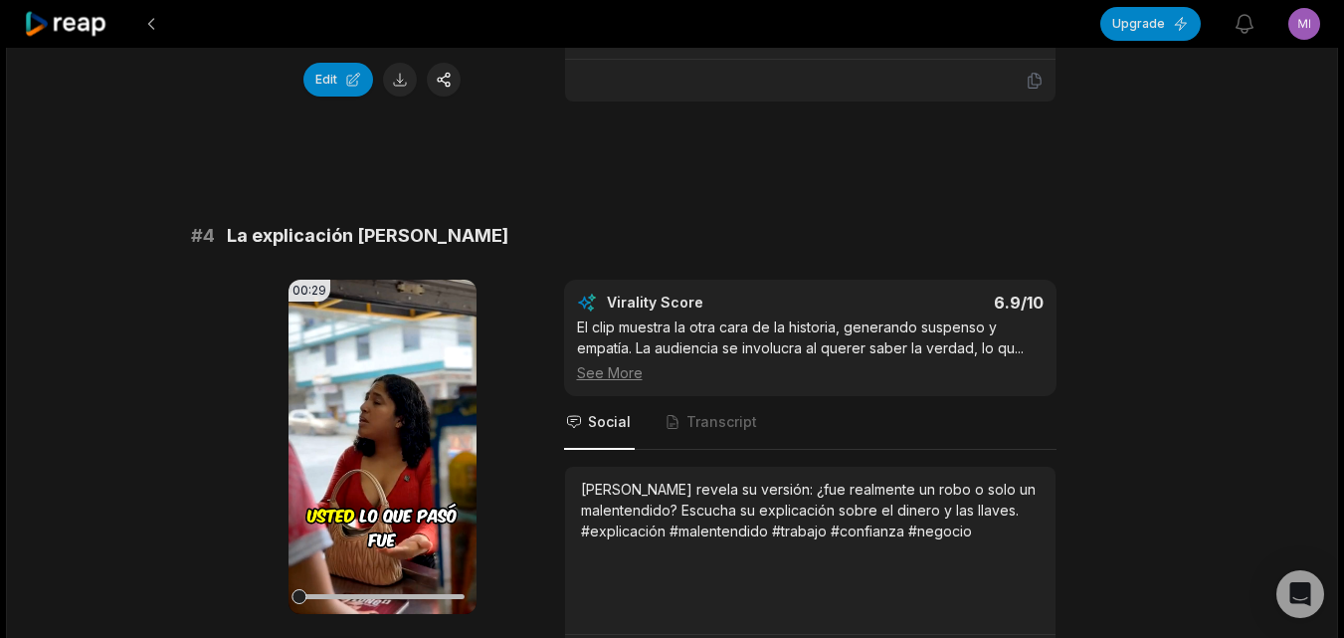
scroll to position [1990, 0]
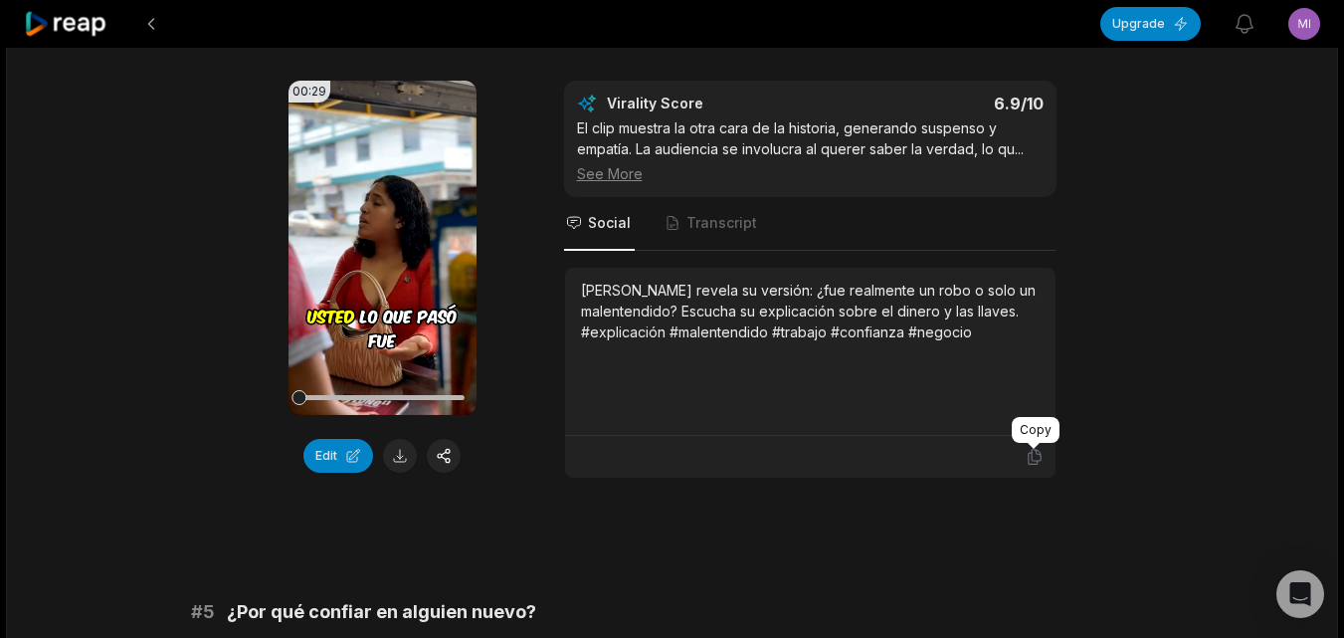
click at [1030, 465] on icon at bounding box center [1035, 457] width 18 height 18
click at [396, 454] on button at bounding box center [400, 456] width 34 height 34
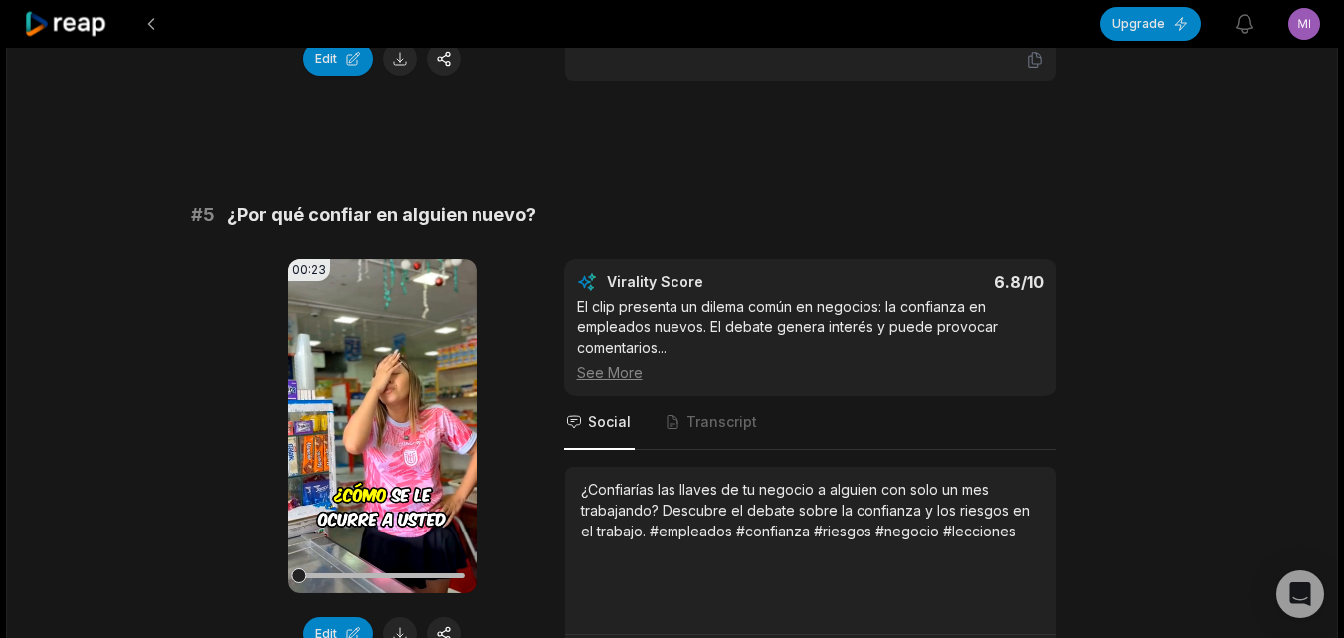
scroll to position [2487, 0]
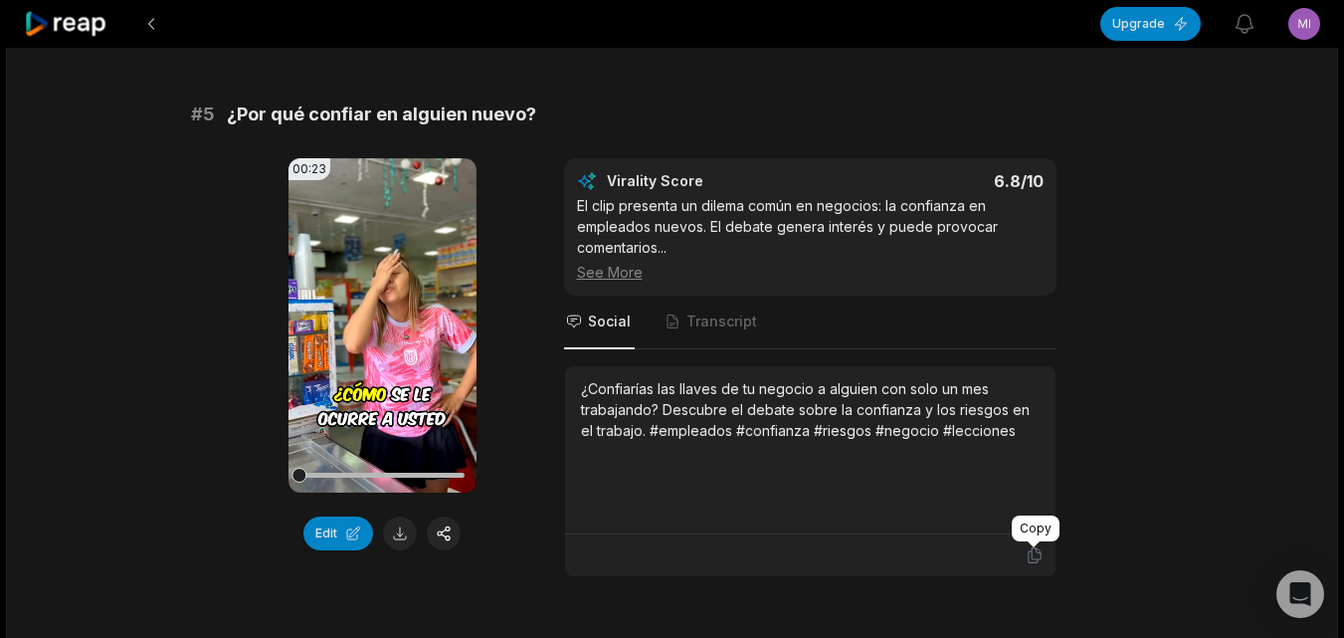
drag, startPoint x: 1033, startPoint y: 554, endPoint x: 895, endPoint y: 554, distance: 137.3
click at [1033, 554] on icon at bounding box center [1035, 555] width 18 height 18
click at [403, 532] on button at bounding box center [400, 533] width 34 height 34
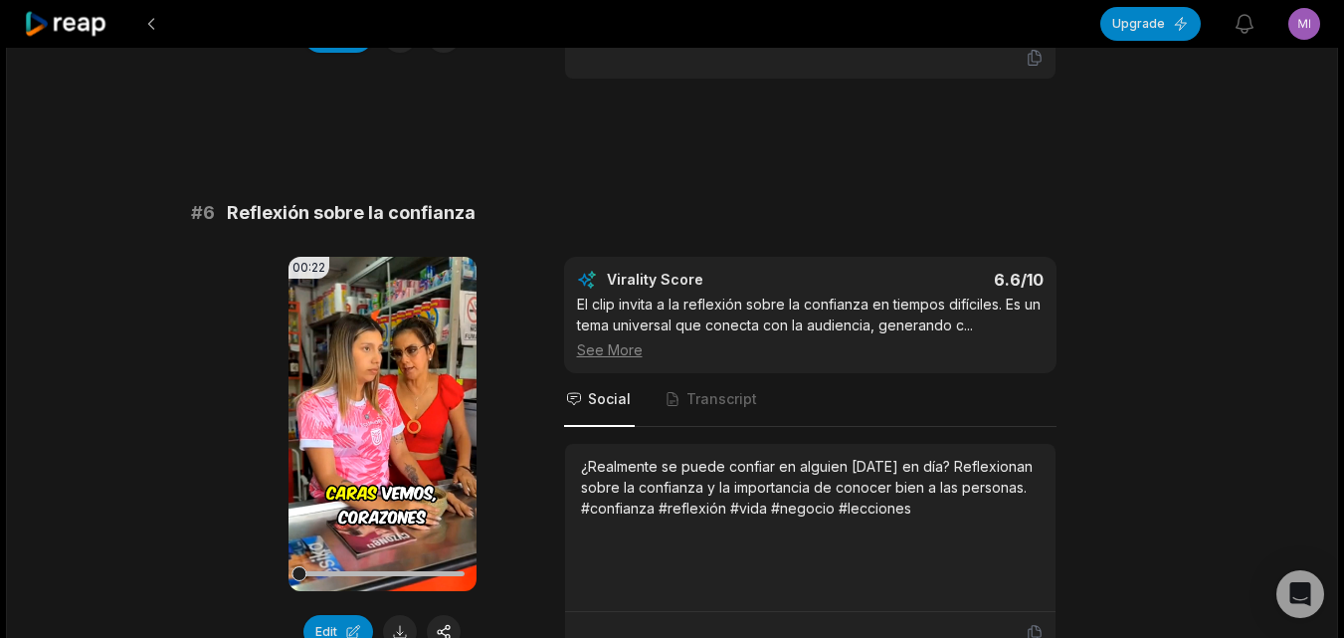
scroll to position [3084, 0]
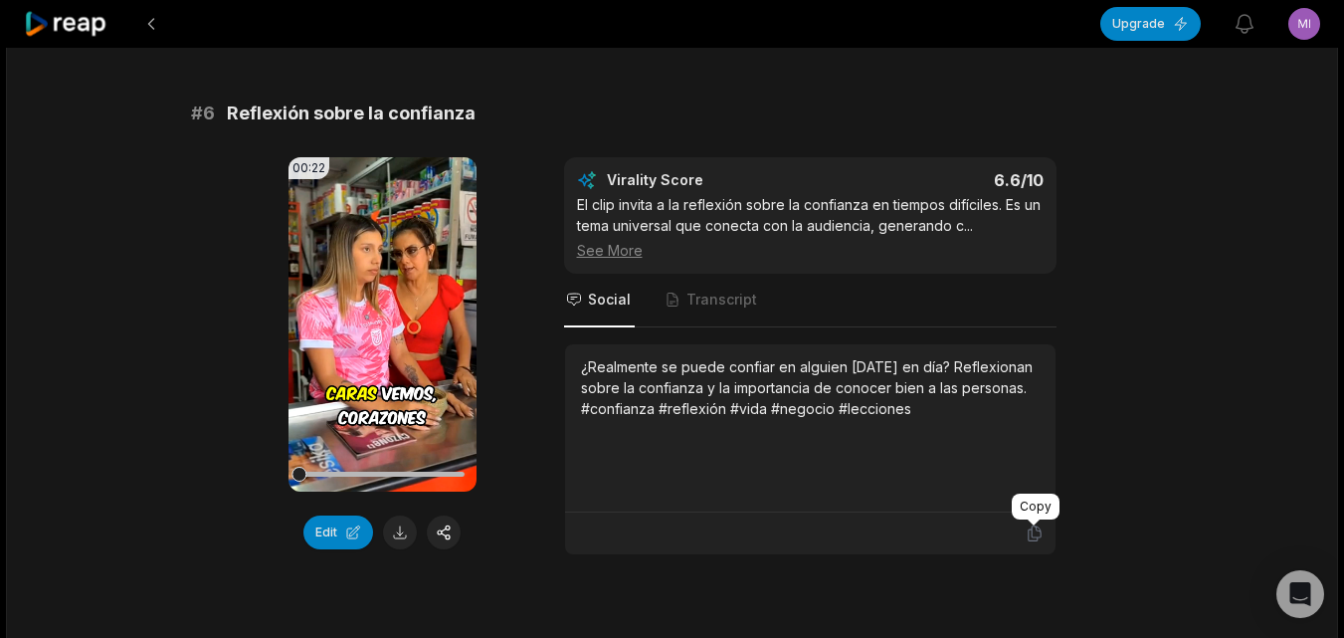
click at [1032, 533] on icon at bounding box center [1034, 533] width 12 height 15
click at [392, 531] on button at bounding box center [400, 532] width 34 height 34
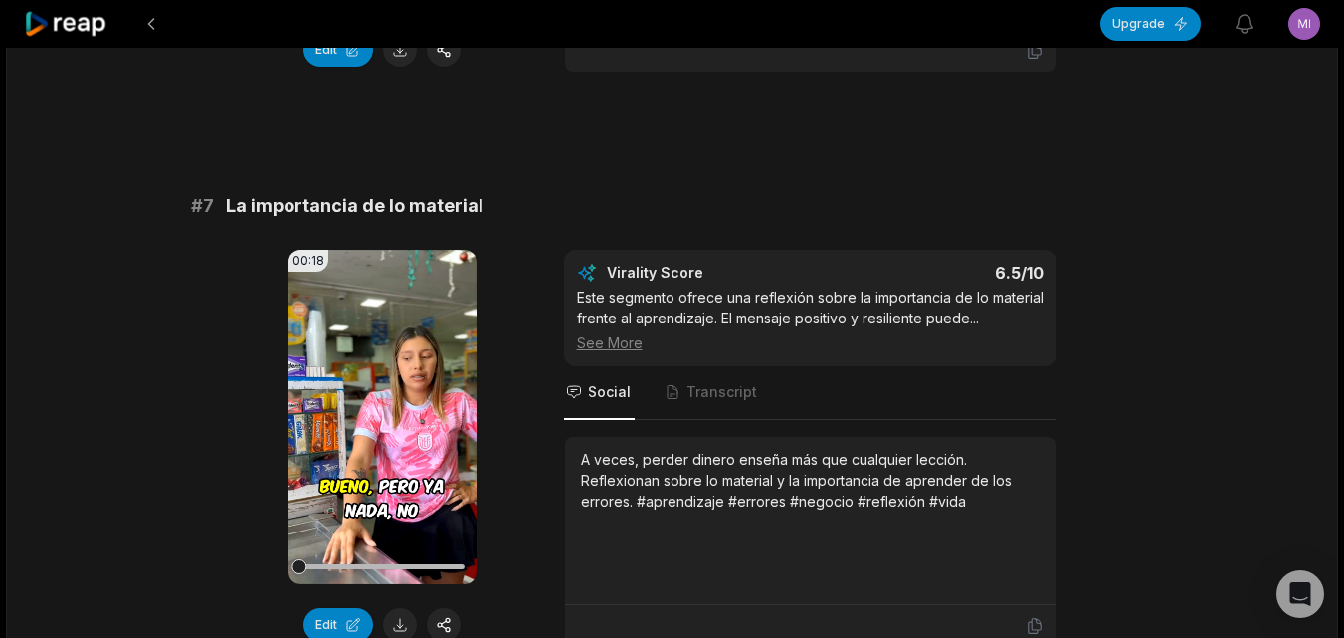
scroll to position [3582, 0]
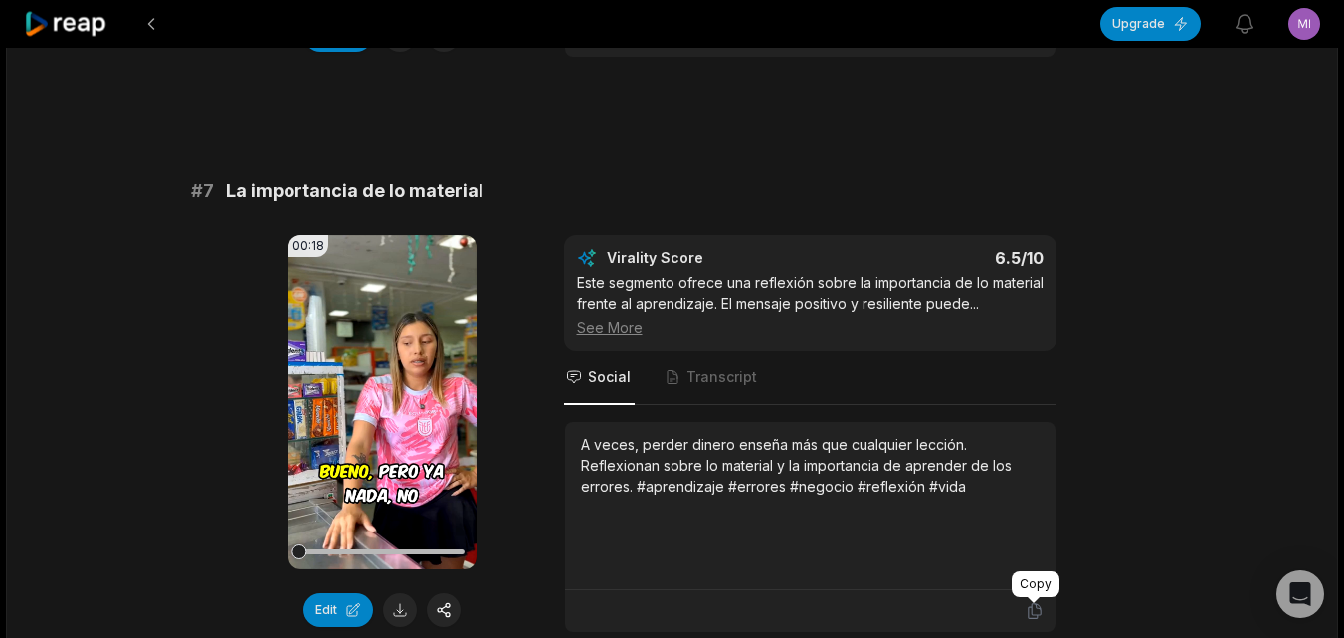
drag, startPoint x: 1033, startPoint y: 610, endPoint x: 860, endPoint y: 604, distance: 173.2
click at [1033, 610] on icon at bounding box center [1035, 611] width 18 height 18
click at [397, 608] on button at bounding box center [400, 610] width 34 height 34
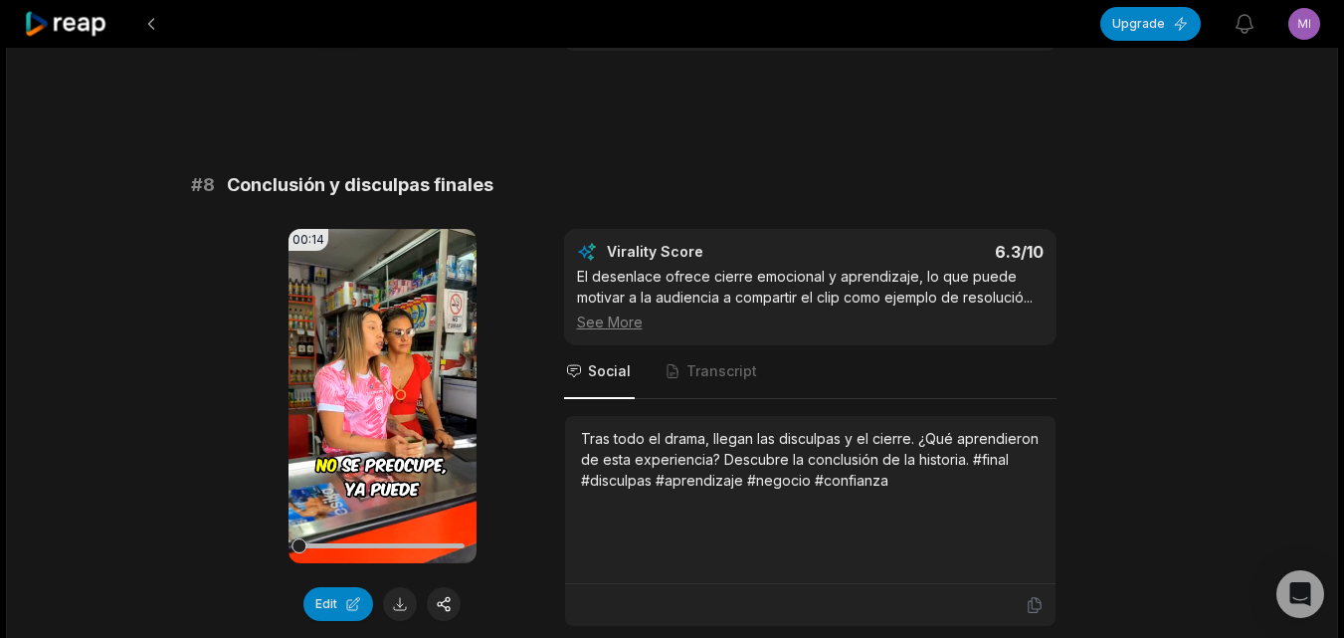
scroll to position [4179, 0]
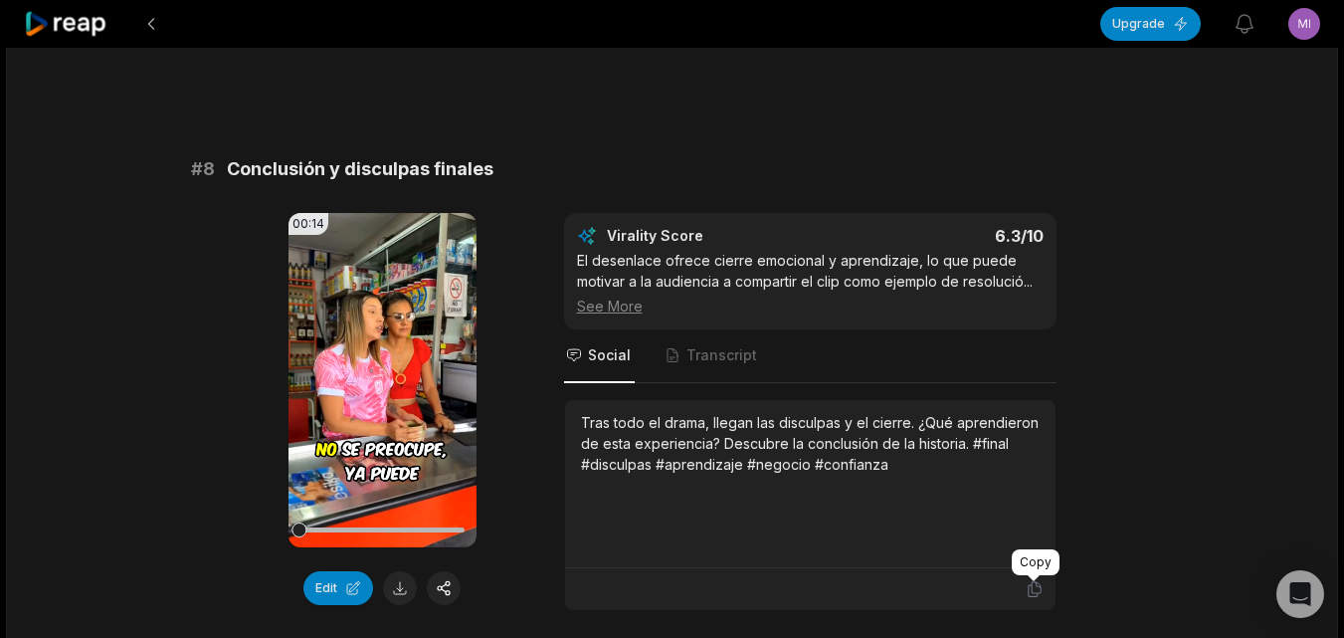
click at [1039, 585] on icon at bounding box center [1035, 589] width 18 height 18
click at [394, 588] on button at bounding box center [400, 588] width 34 height 34
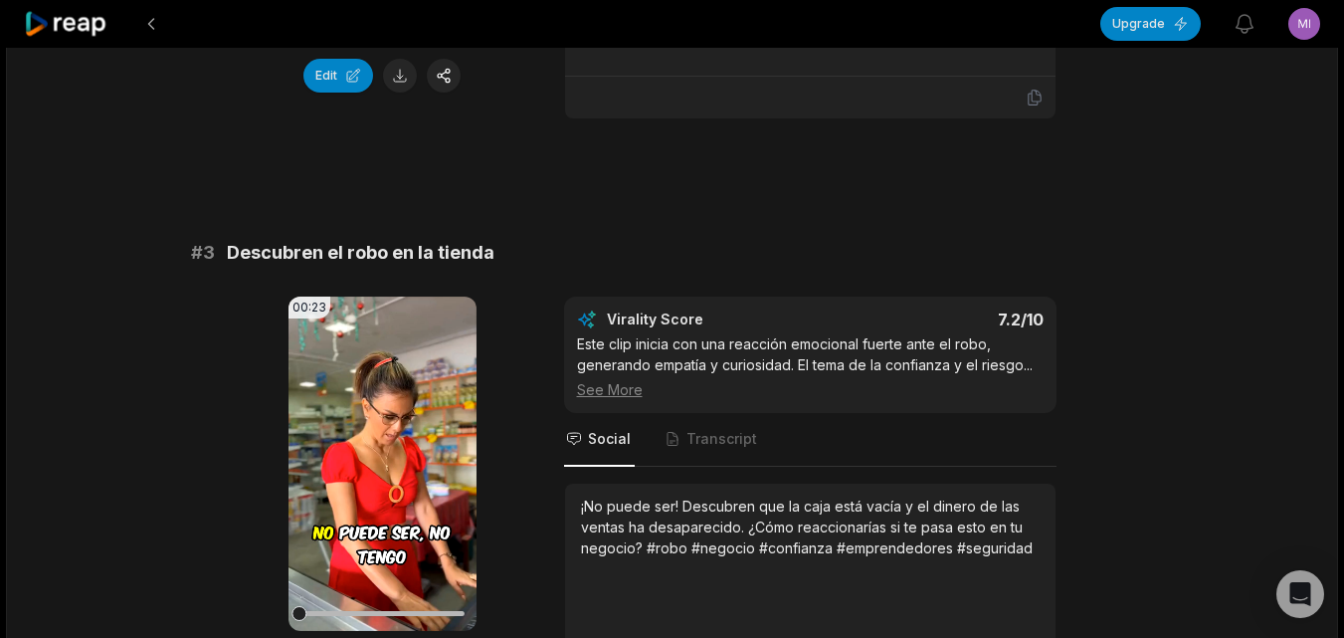
scroll to position [0, 0]
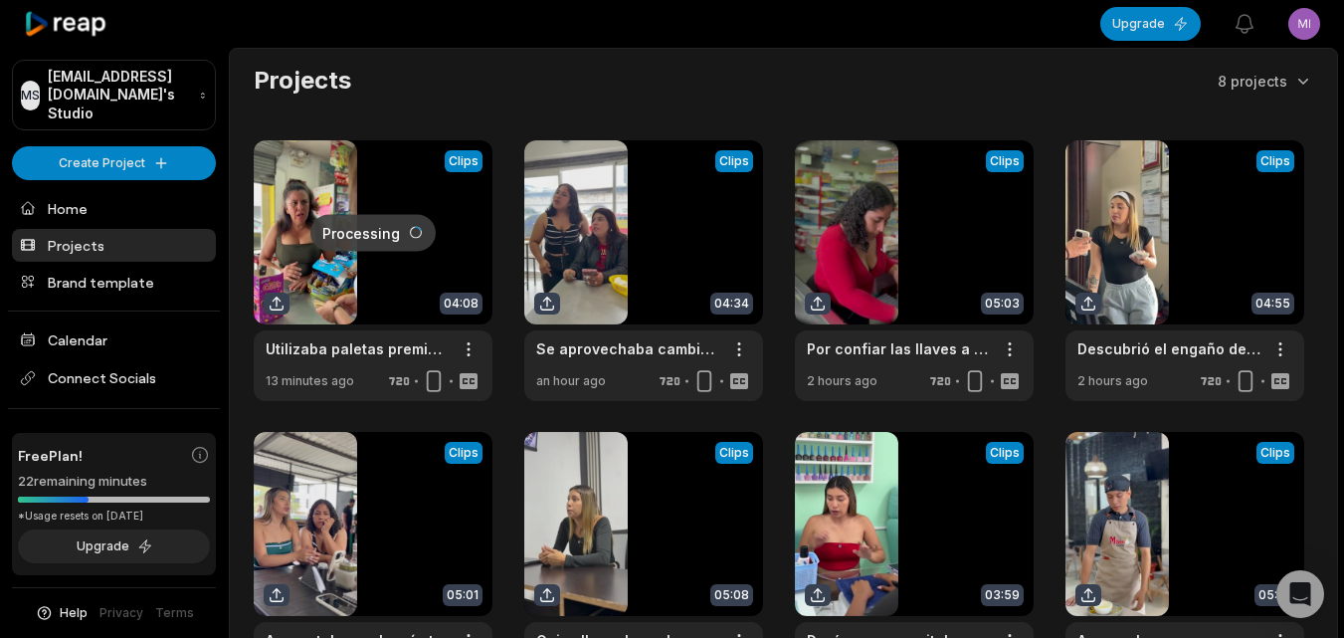
scroll to position [83, 0]
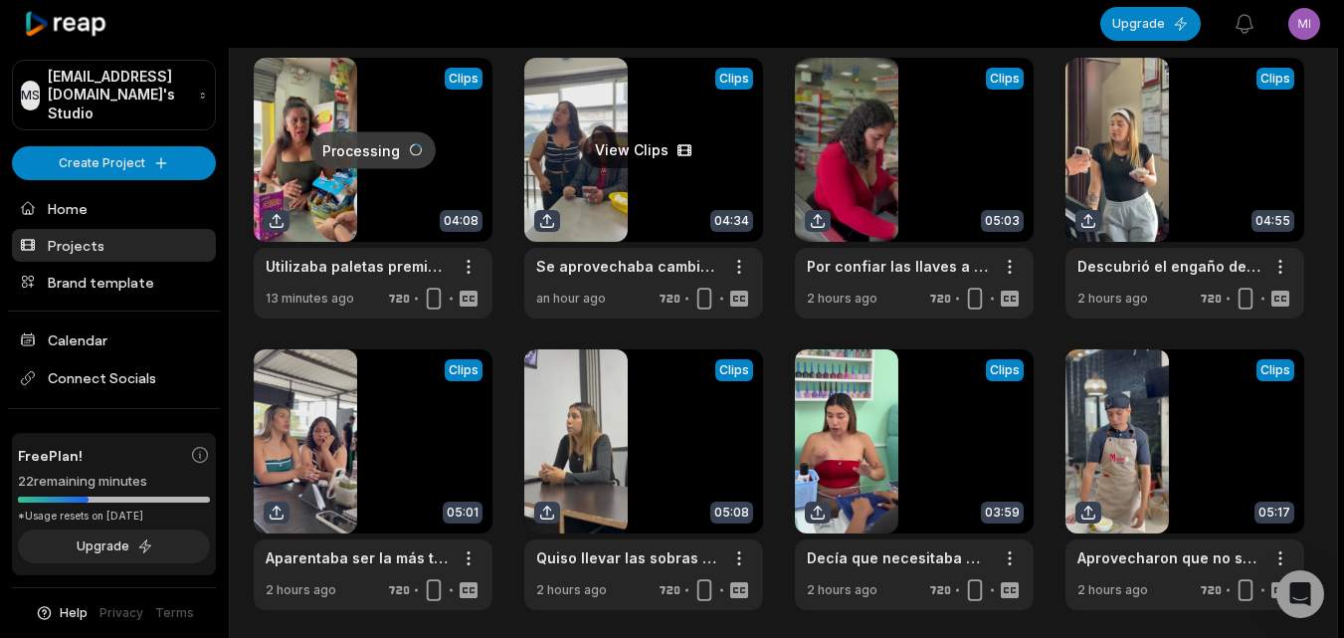
click at [565, 170] on link at bounding box center [643, 188] width 239 height 261
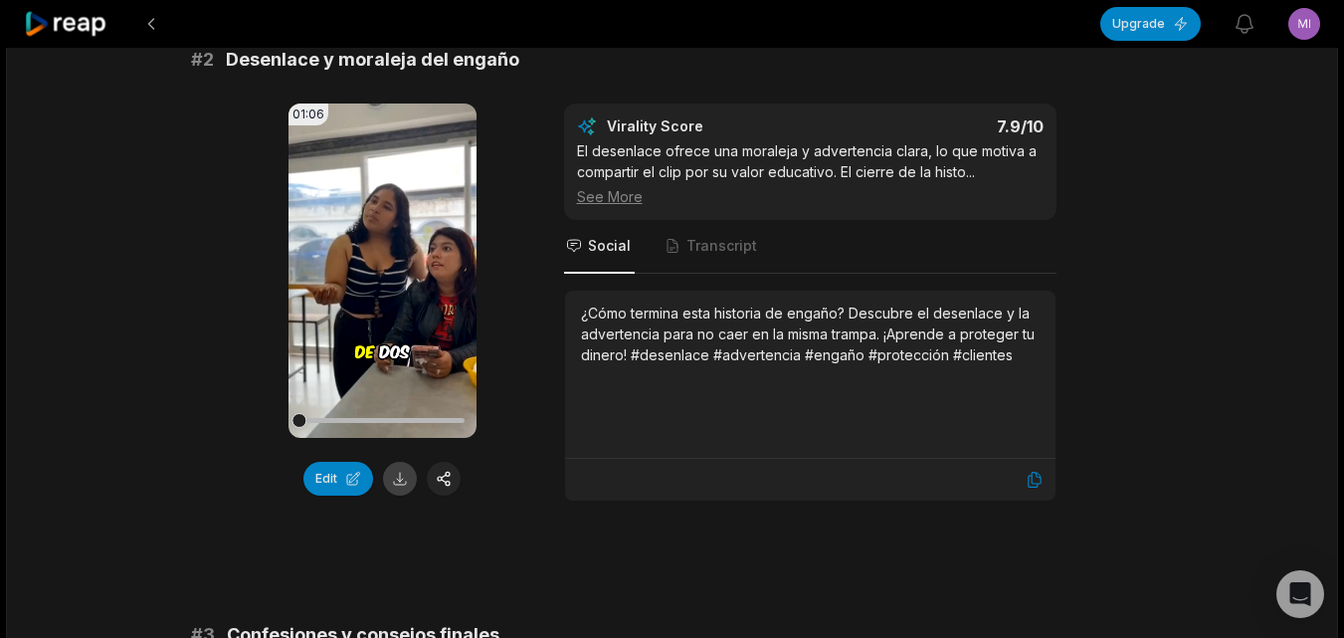
click at [405, 476] on button at bounding box center [400, 479] width 34 height 34
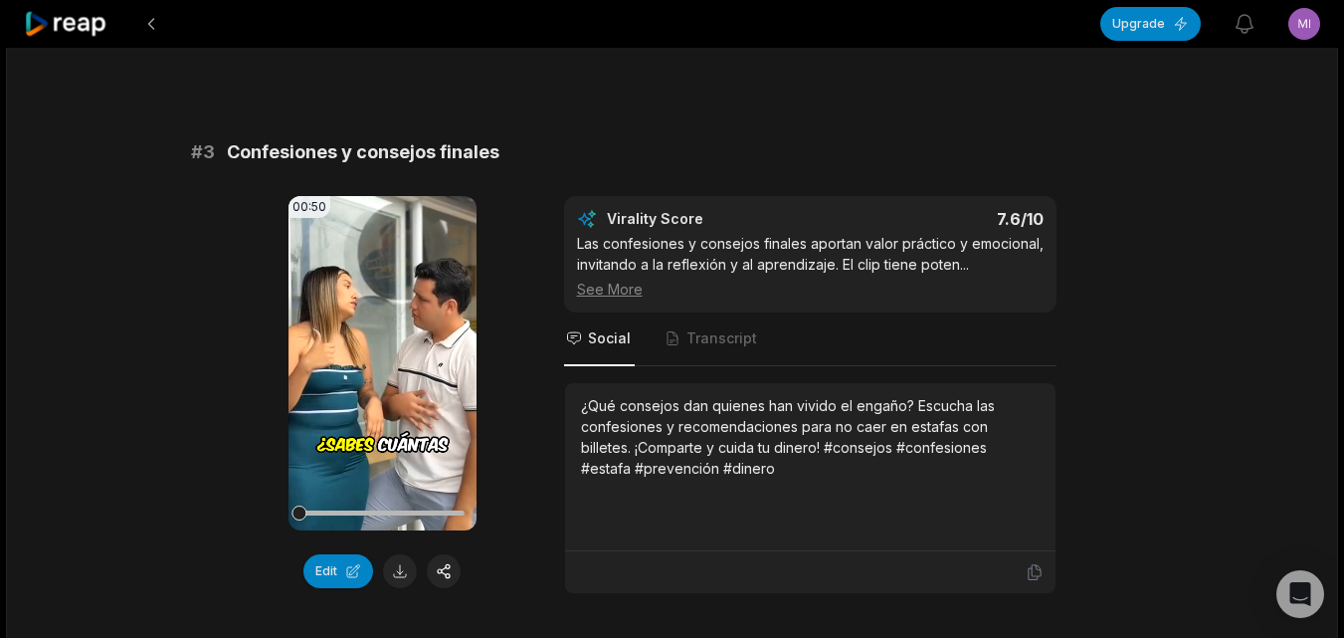
scroll to position [1293, 0]
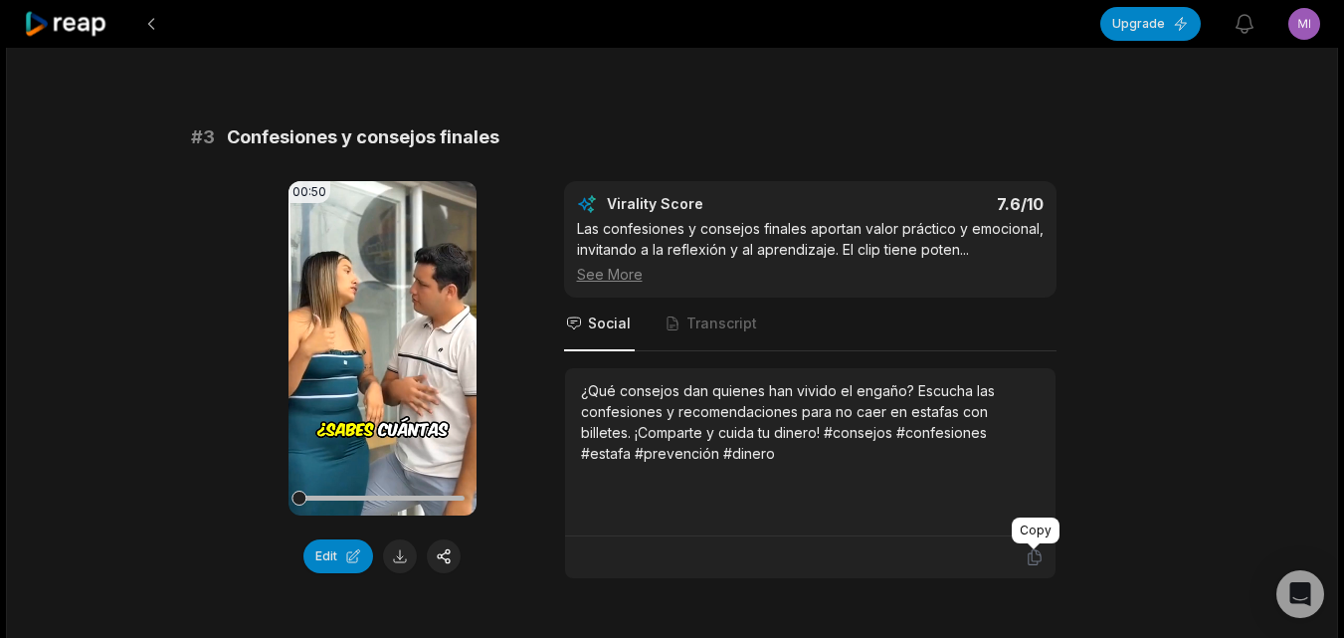
click at [1042, 556] on icon at bounding box center [1035, 557] width 18 height 18
click at [394, 554] on button at bounding box center [400, 556] width 34 height 34
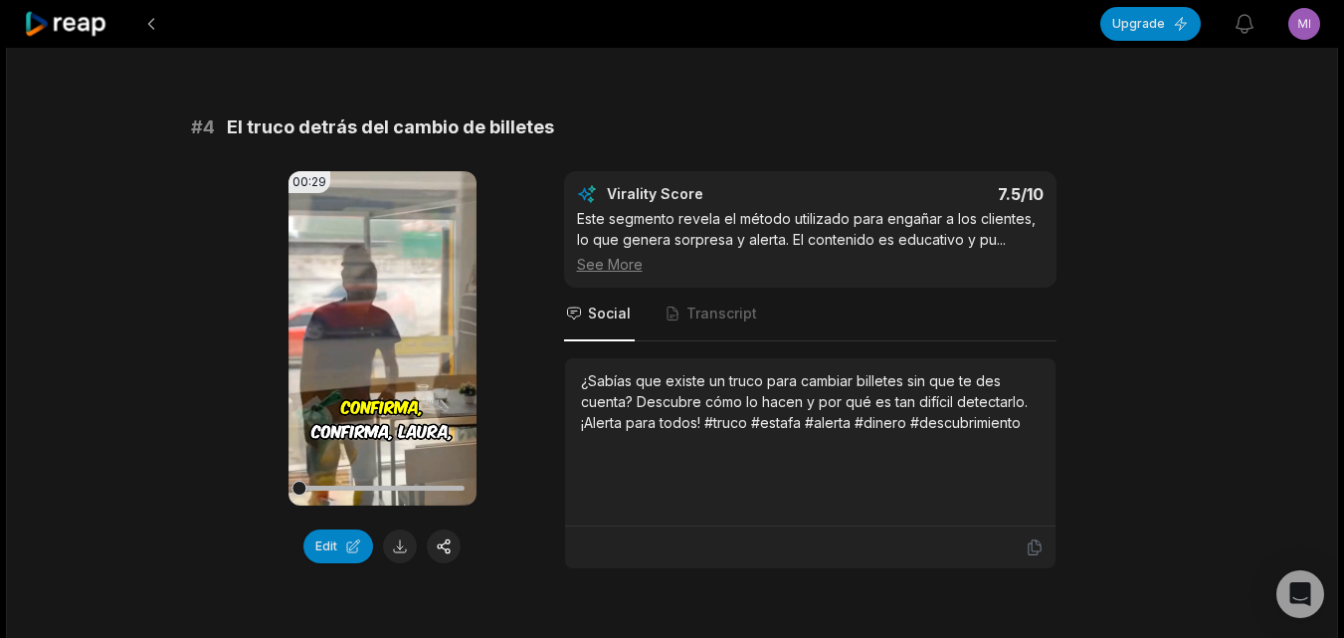
scroll to position [1890, 0]
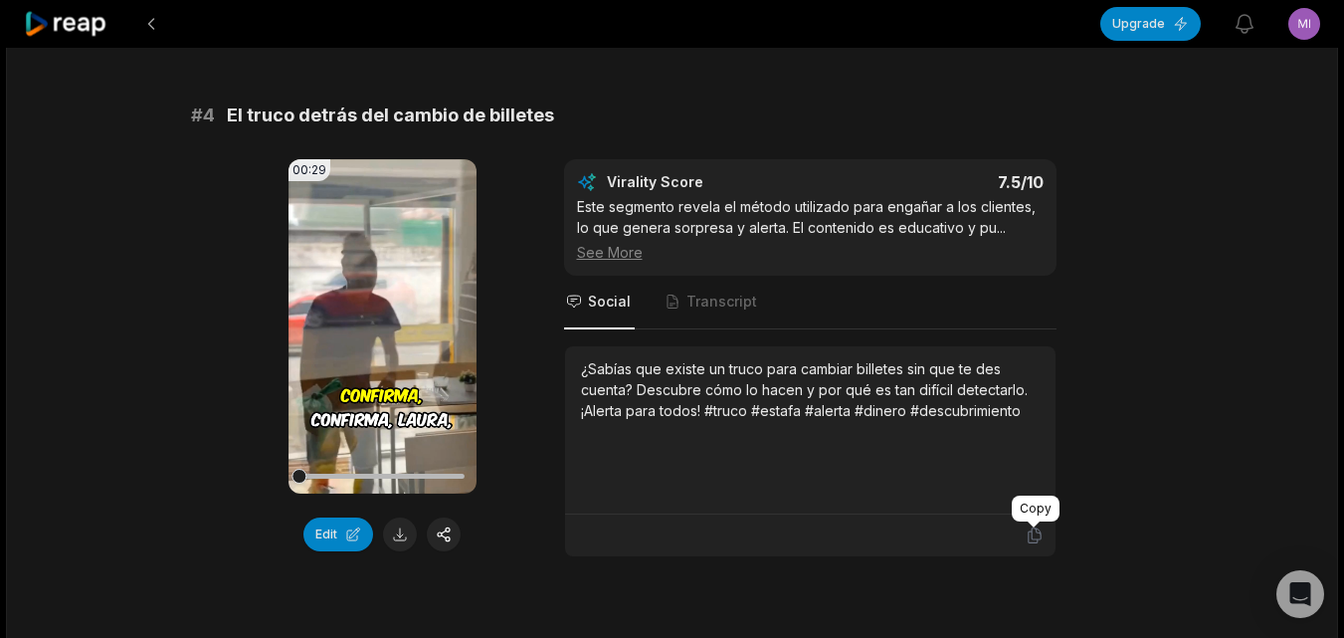
click at [1043, 537] on icon at bounding box center [1035, 535] width 18 height 18
click at [396, 537] on button at bounding box center [400, 534] width 34 height 34
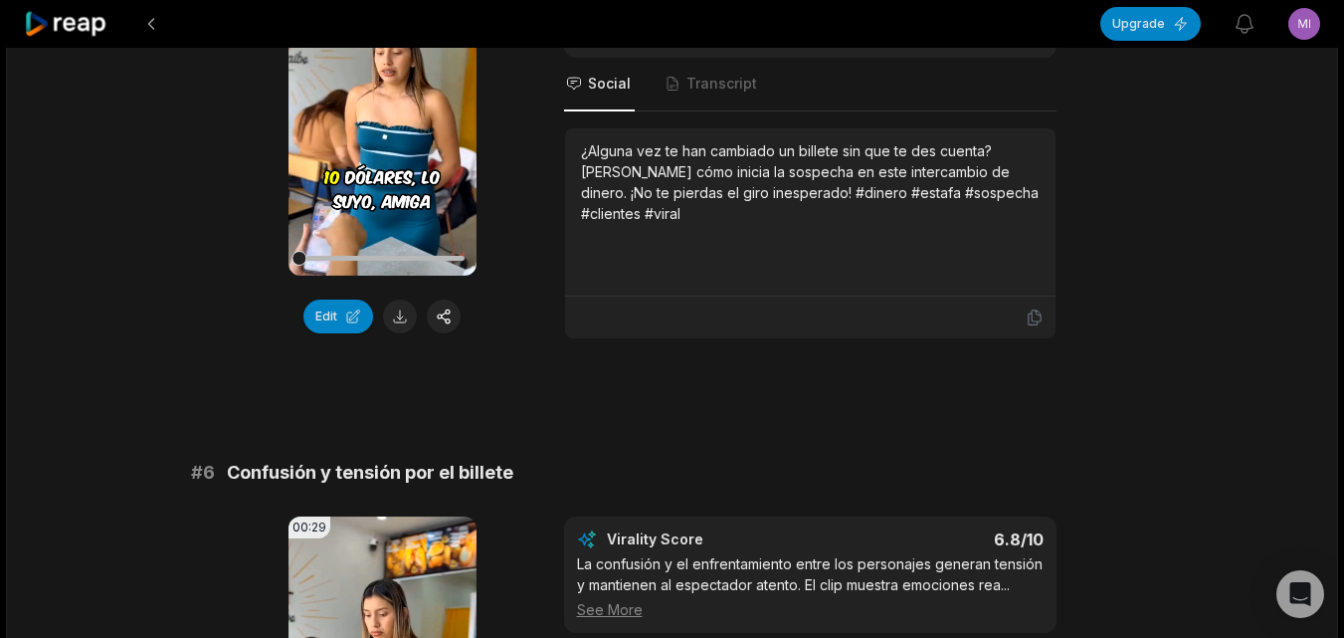
scroll to position [2686, 0]
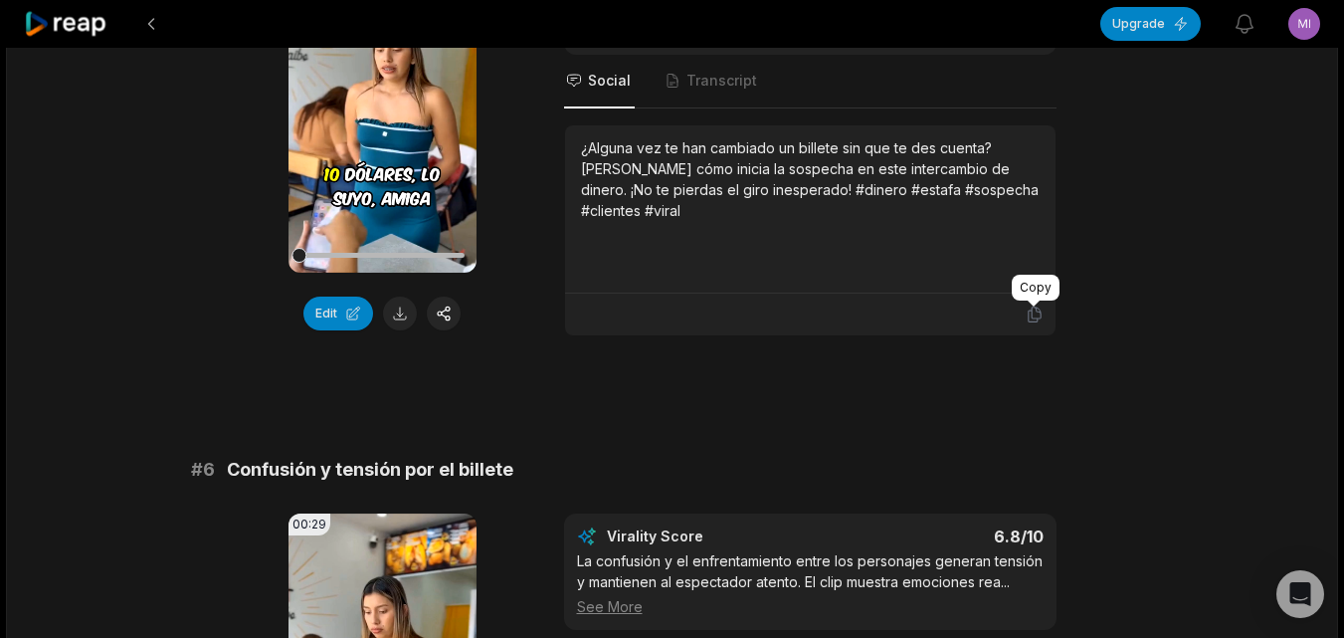
click at [1029, 310] on icon at bounding box center [1034, 314] width 12 height 15
click at [402, 309] on button at bounding box center [400, 313] width 34 height 34
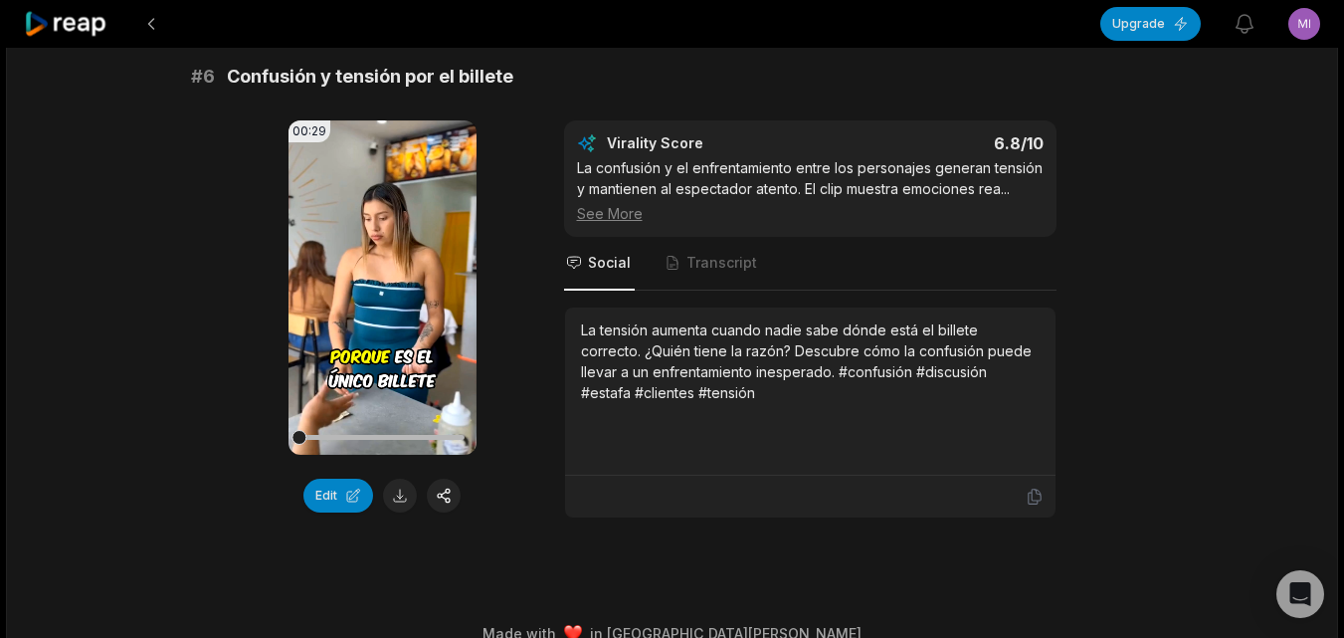
scroll to position [3110, 0]
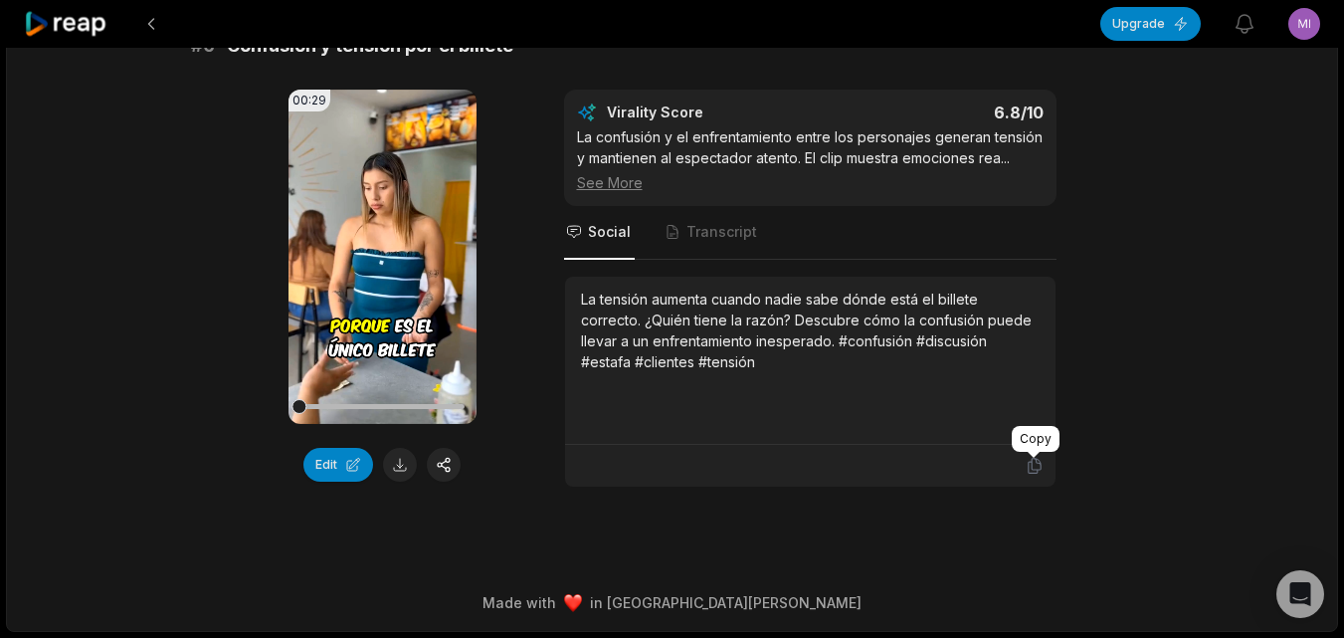
click at [1035, 468] on icon at bounding box center [1035, 466] width 18 height 18
click at [398, 462] on button at bounding box center [400, 465] width 34 height 34
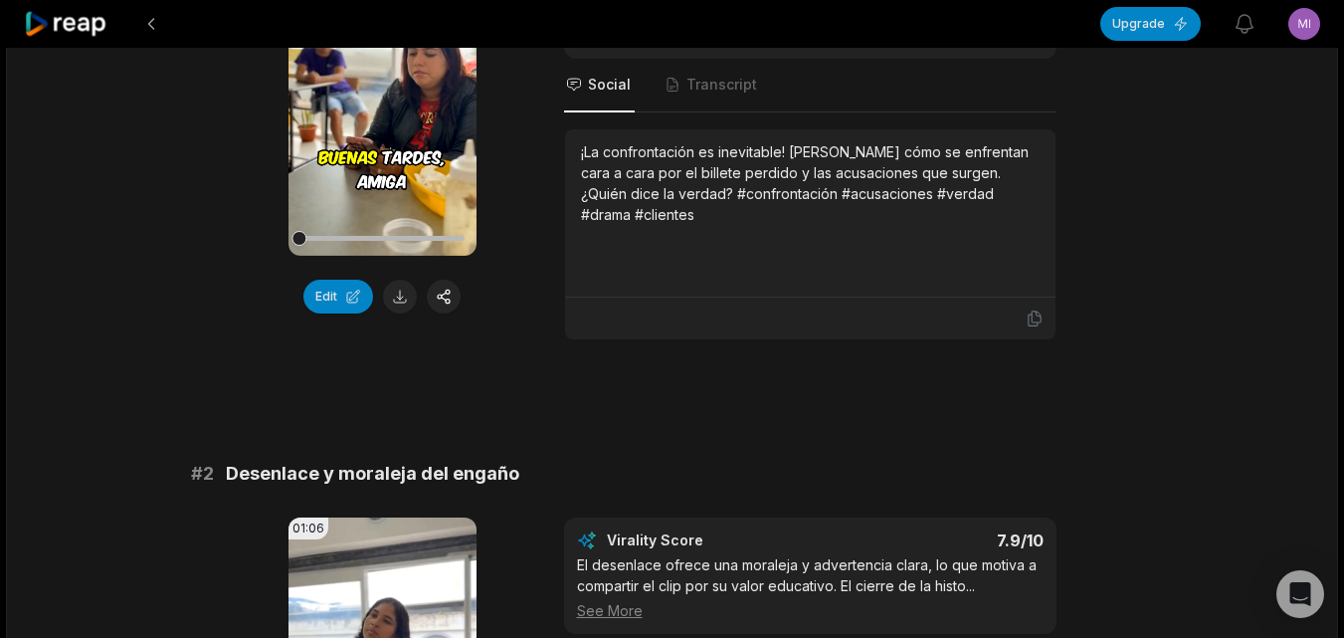
scroll to position [0, 0]
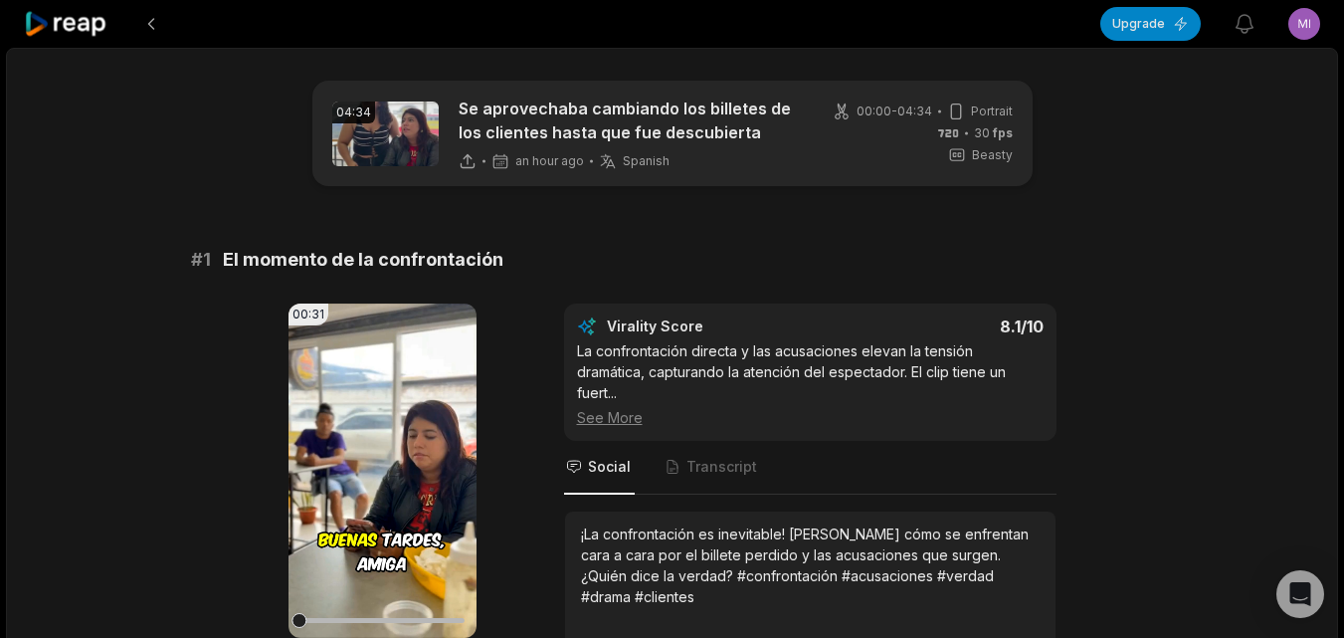
scroll to position [83, 0]
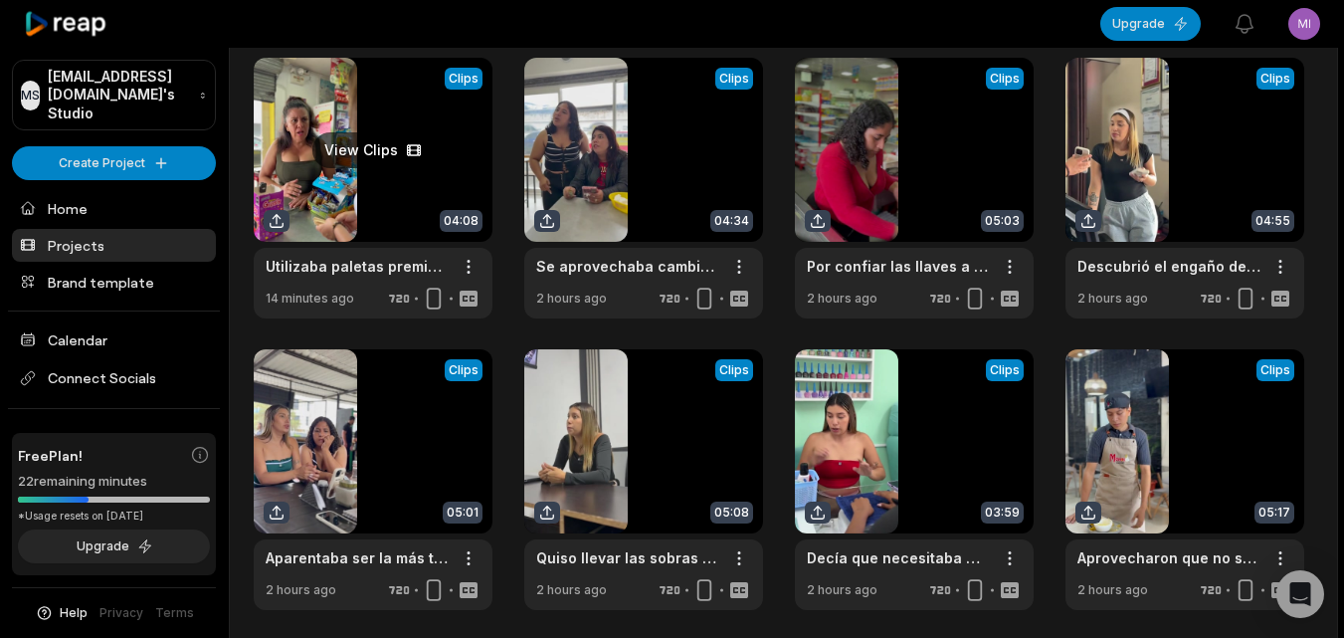
drag, startPoint x: 342, startPoint y: 196, endPoint x: 348, endPoint y: 205, distance: 10.8
click at [342, 198] on link at bounding box center [373, 188] width 239 height 261
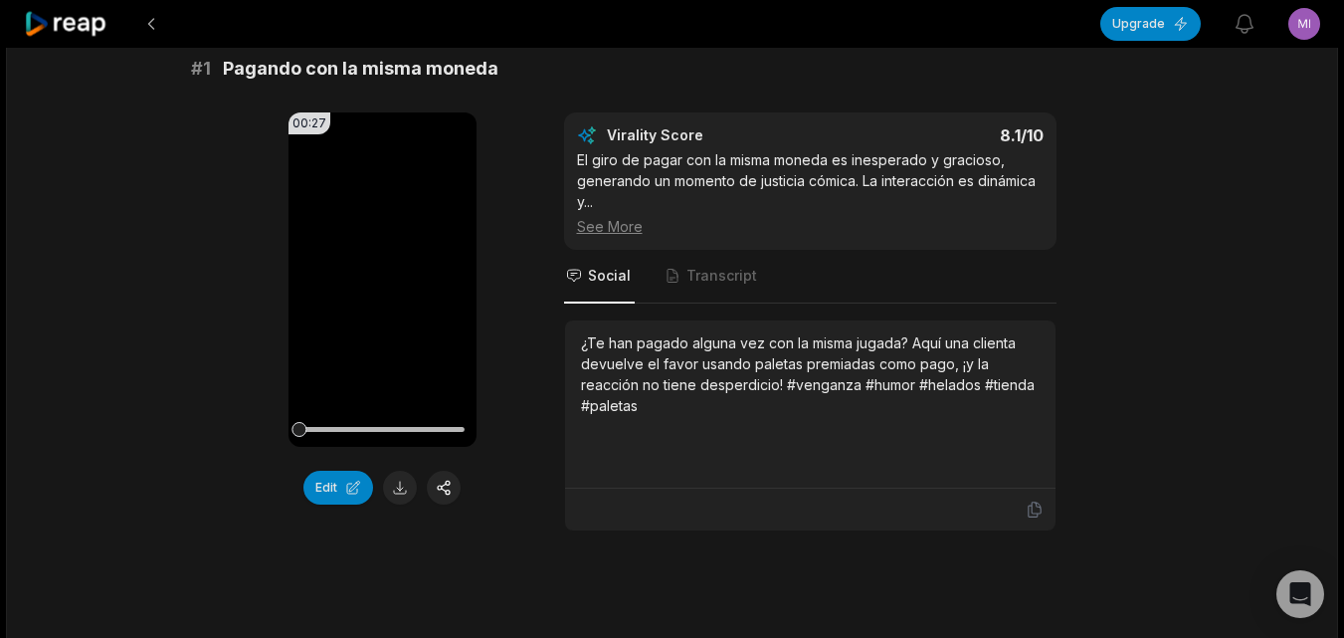
scroll to position [298, 0]
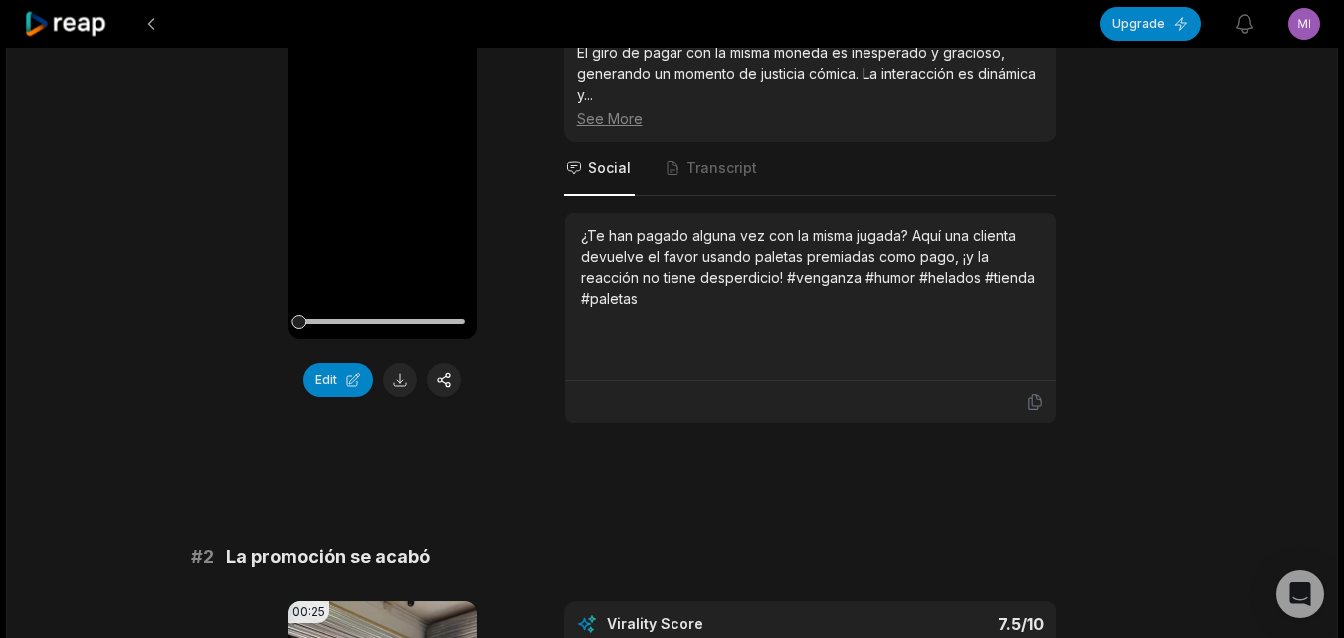
click at [1040, 401] on icon at bounding box center [1034, 402] width 12 height 15
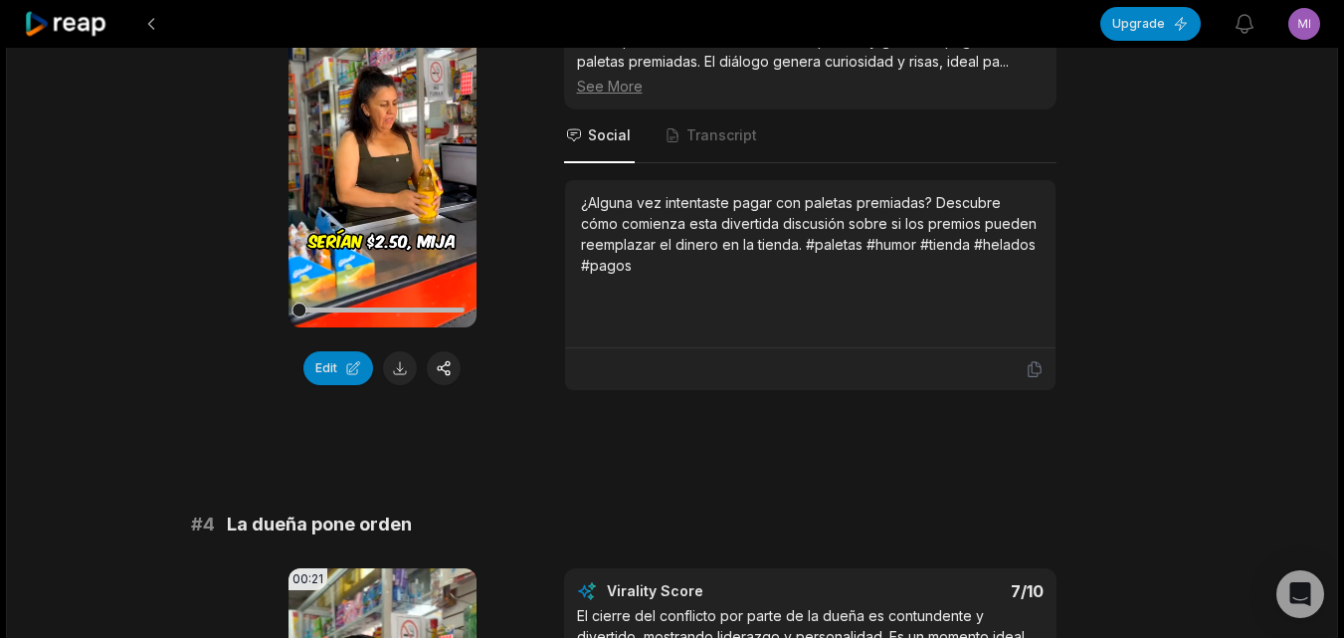
scroll to position [1492, 0]
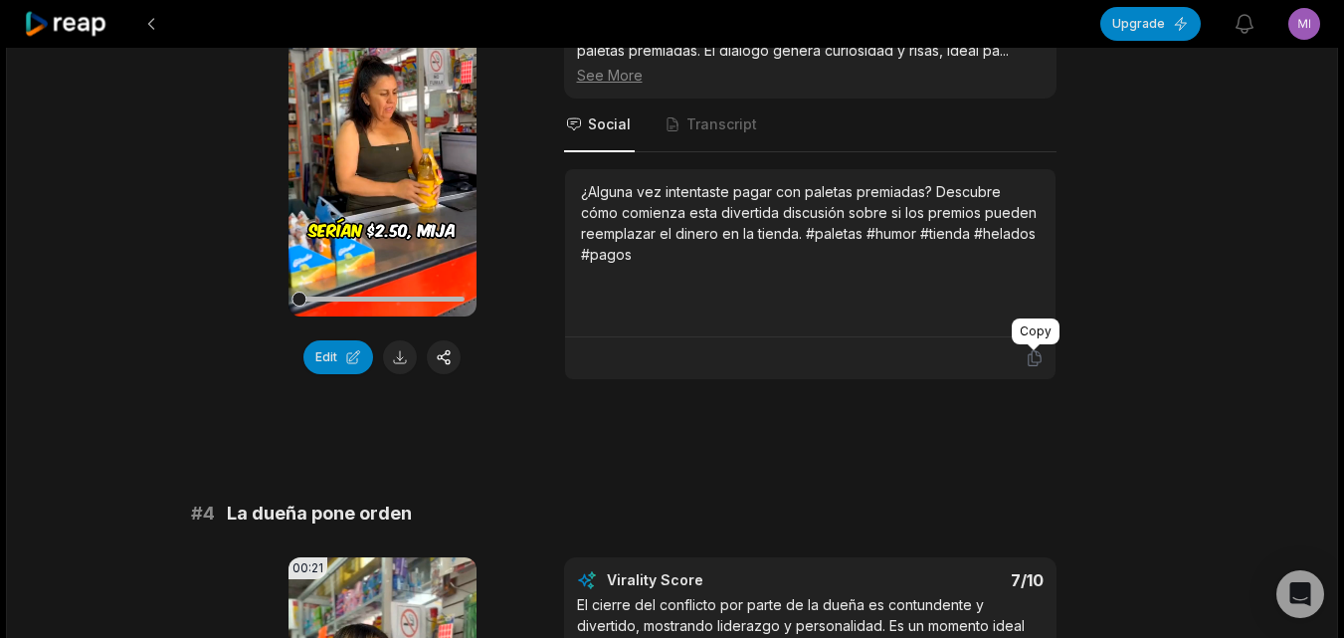
click at [1039, 341] on div "Copy" at bounding box center [1036, 331] width 48 height 26
click at [1036, 357] on icon at bounding box center [1035, 358] width 18 height 18
click at [406, 354] on button at bounding box center [400, 357] width 34 height 34
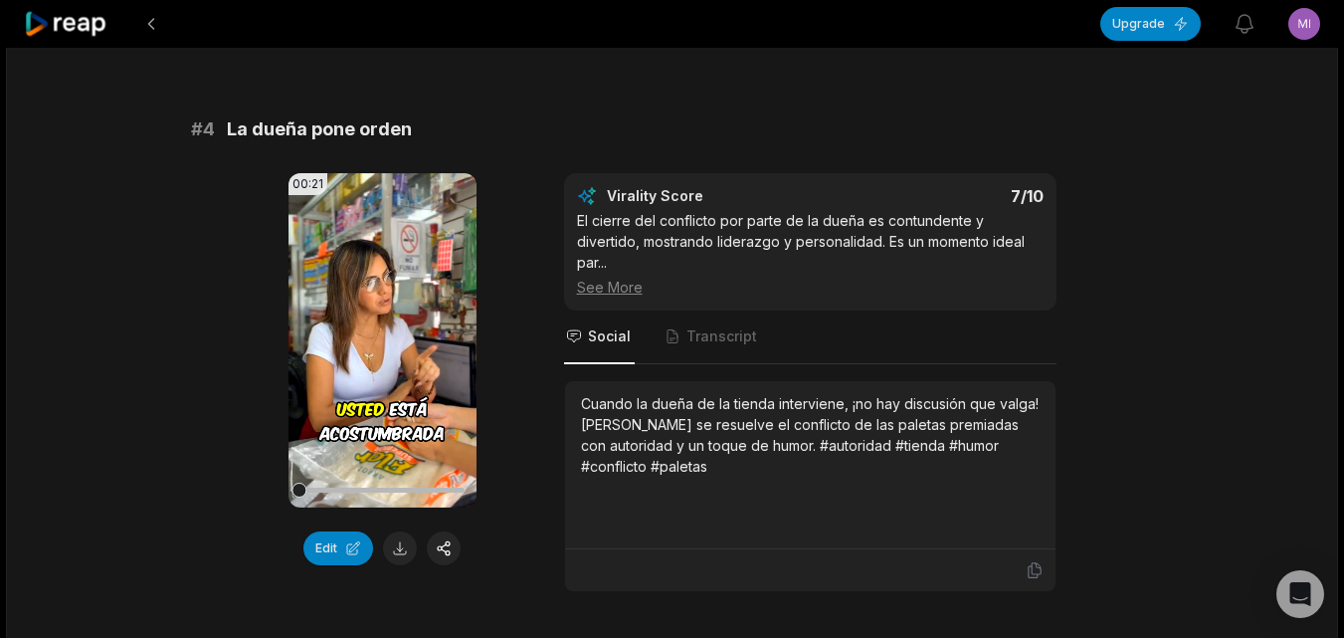
scroll to position [1890, 0]
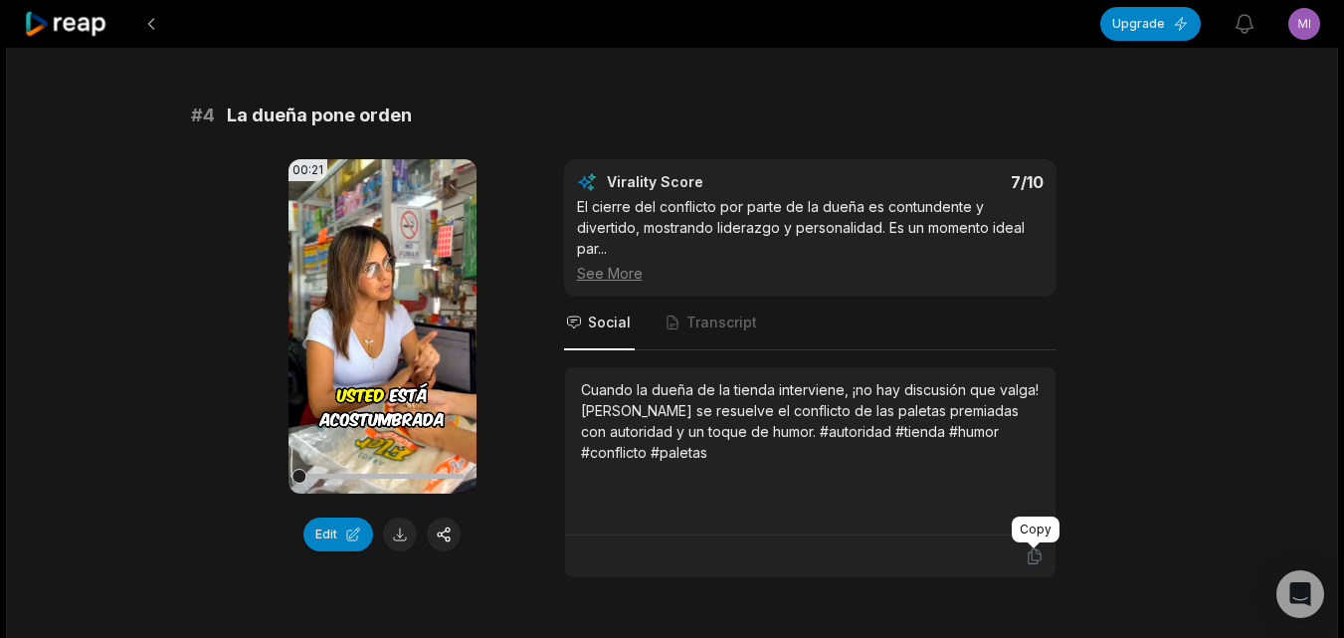
click at [1039, 560] on icon at bounding box center [1034, 556] width 12 height 15
click at [410, 533] on button at bounding box center [400, 534] width 34 height 34
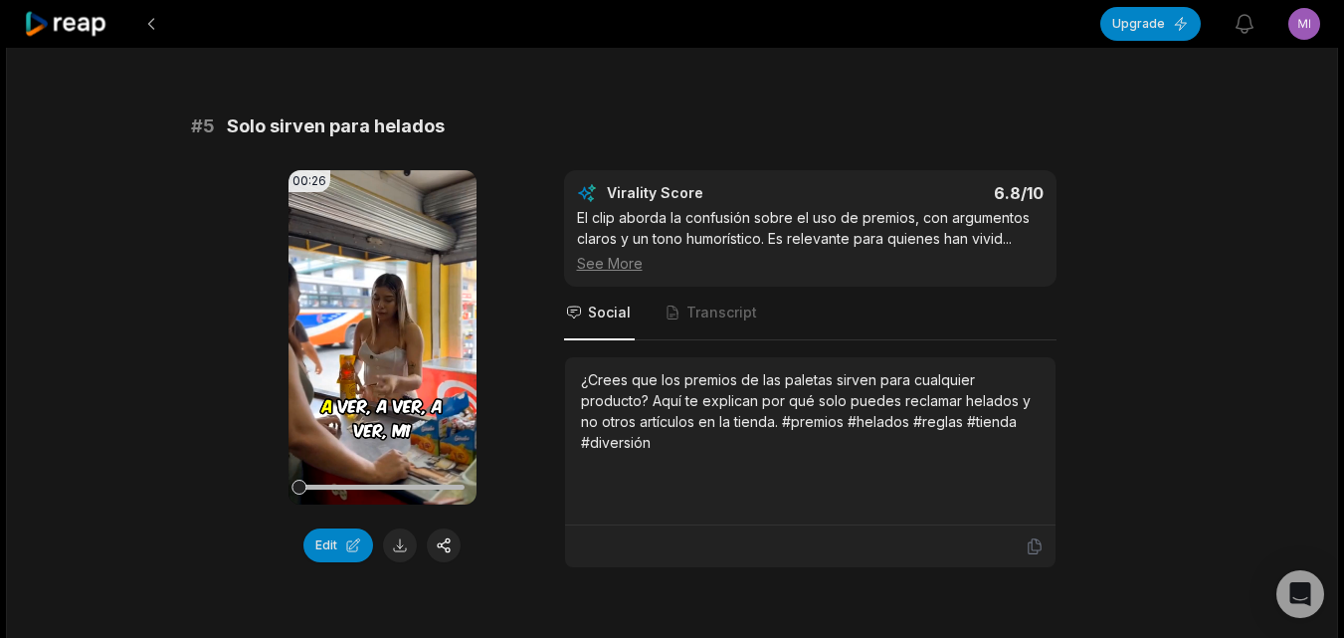
scroll to position [2487, 0]
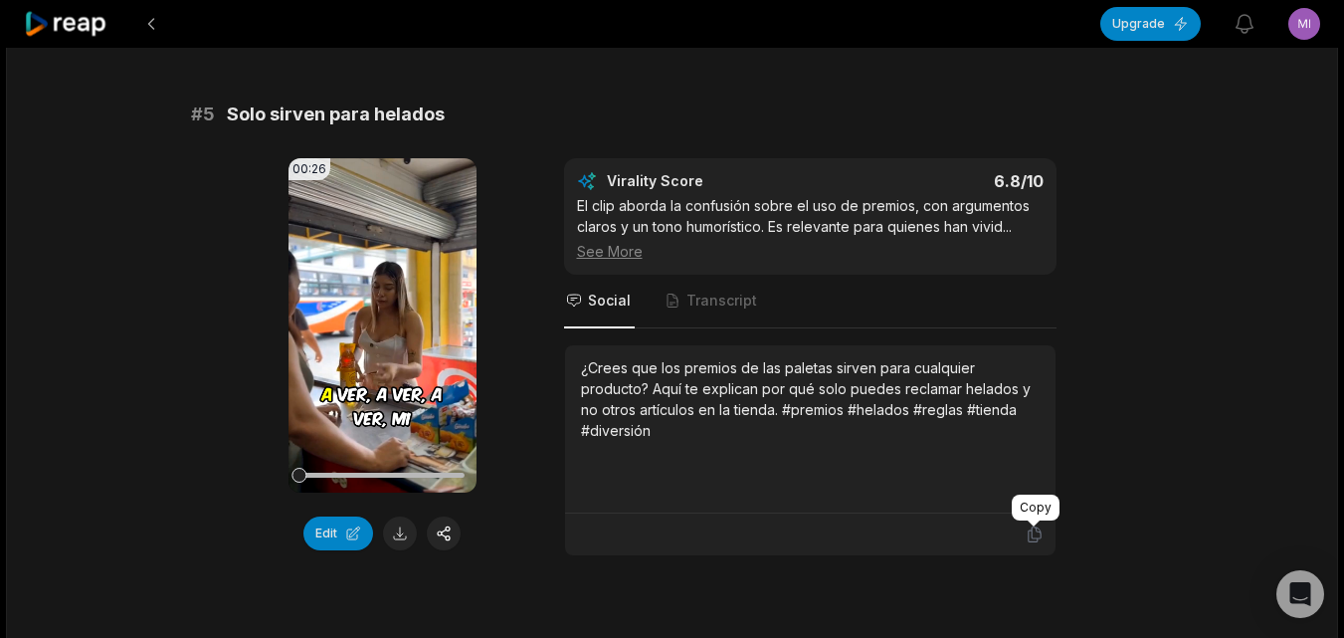
click at [1032, 540] on icon at bounding box center [1035, 534] width 18 height 18
click at [386, 534] on button at bounding box center [400, 533] width 34 height 34
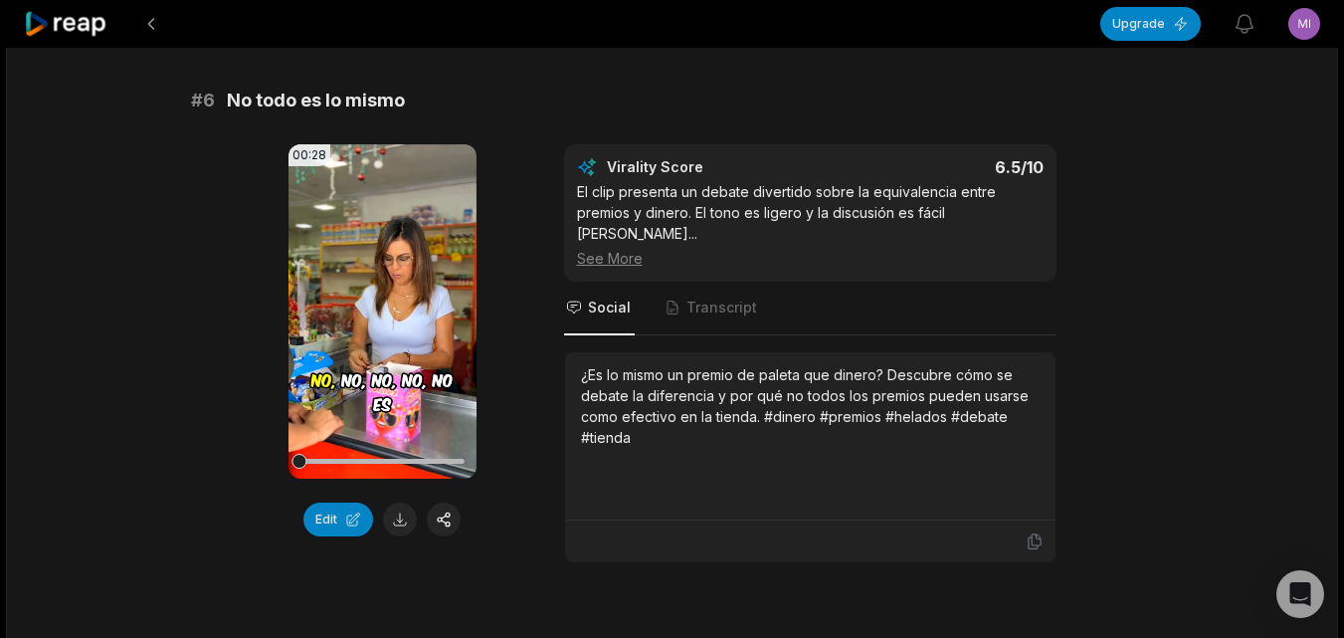
scroll to position [3084, 0]
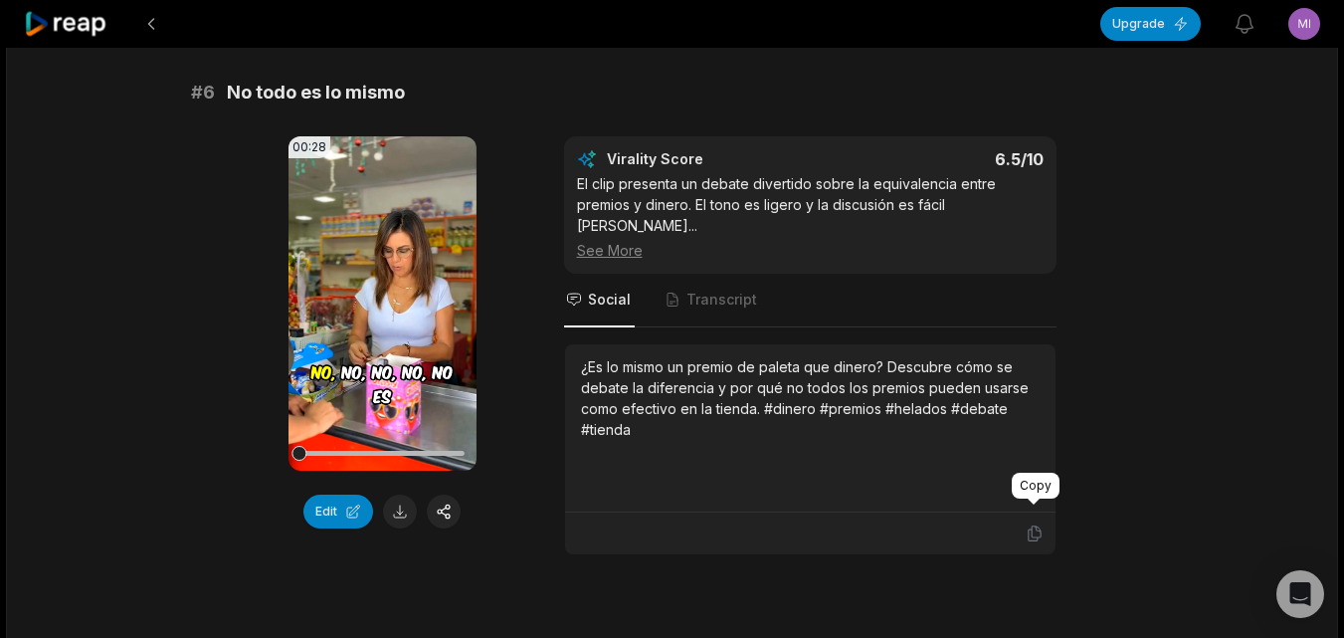
click at [1038, 524] on icon at bounding box center [1035, 533] width 18 height 18
click at [398, 508] on button at bounding box center [400, 511] width 34 height 34
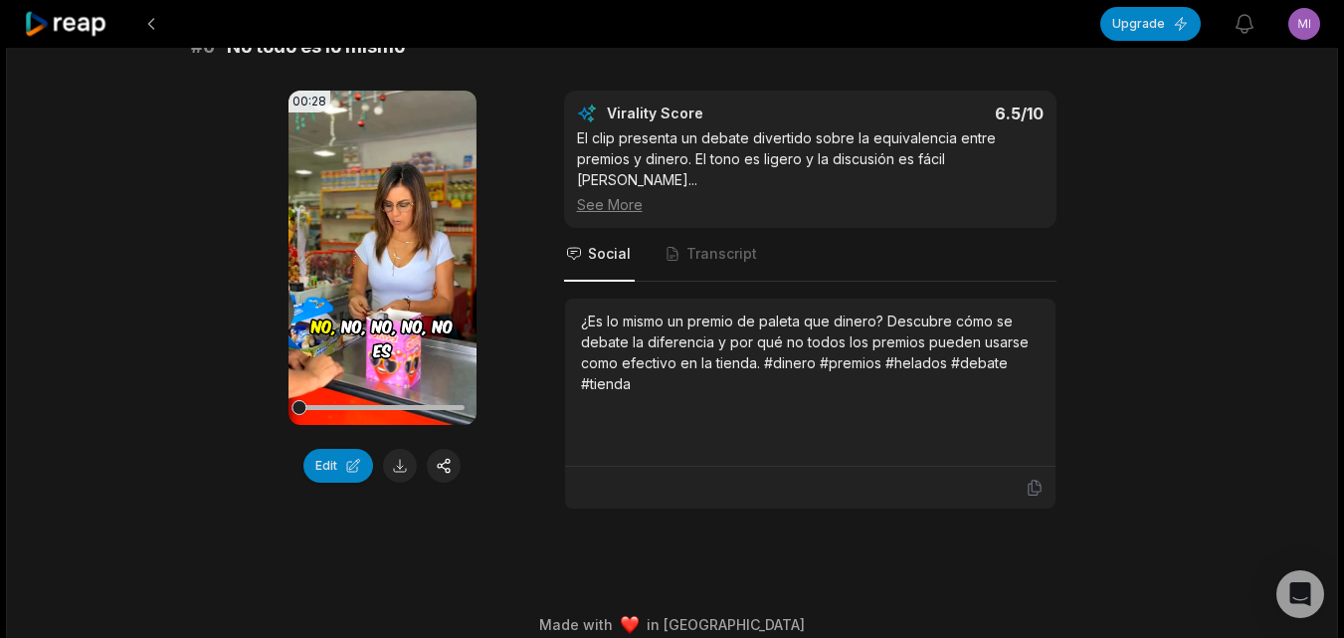
scroll to position [3131, 0]
click at [68, 34] on icon at bounding box center [66, 24] width 85 height 27
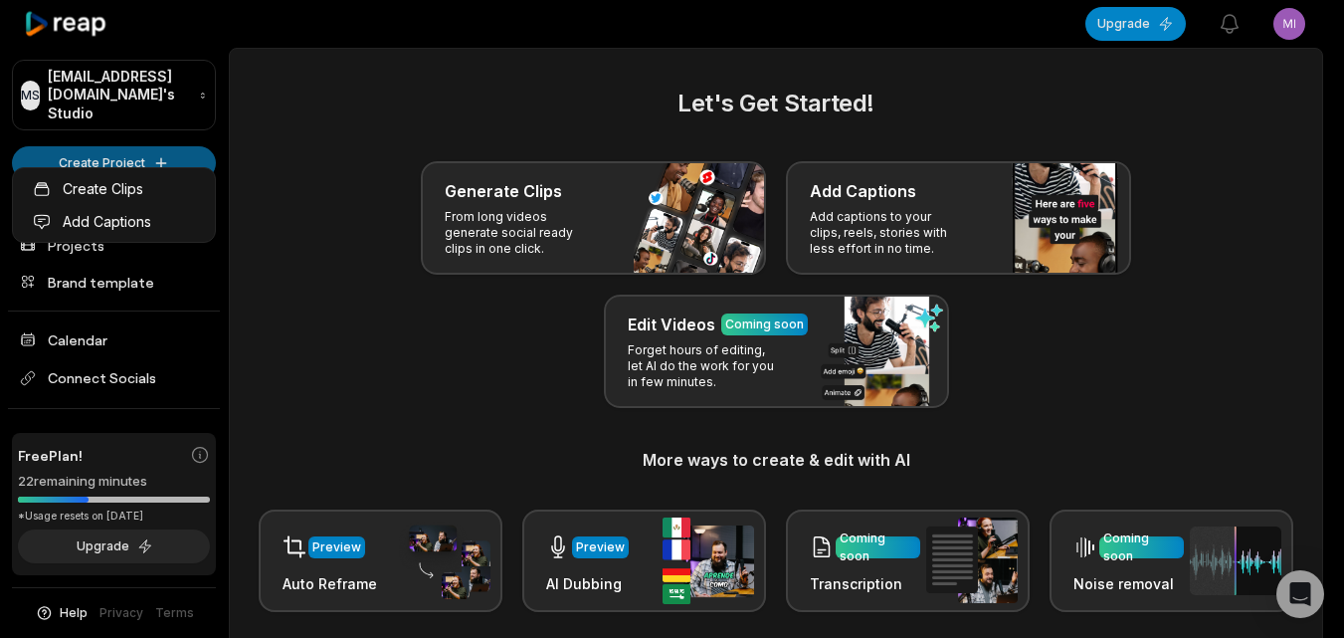
click at [86, 156] on html "MS Mikedavalle@muaviagiare.com's Studio Create Project Home Projects Brand temp…" at bounding box center [672, 319] width 1344 height 638
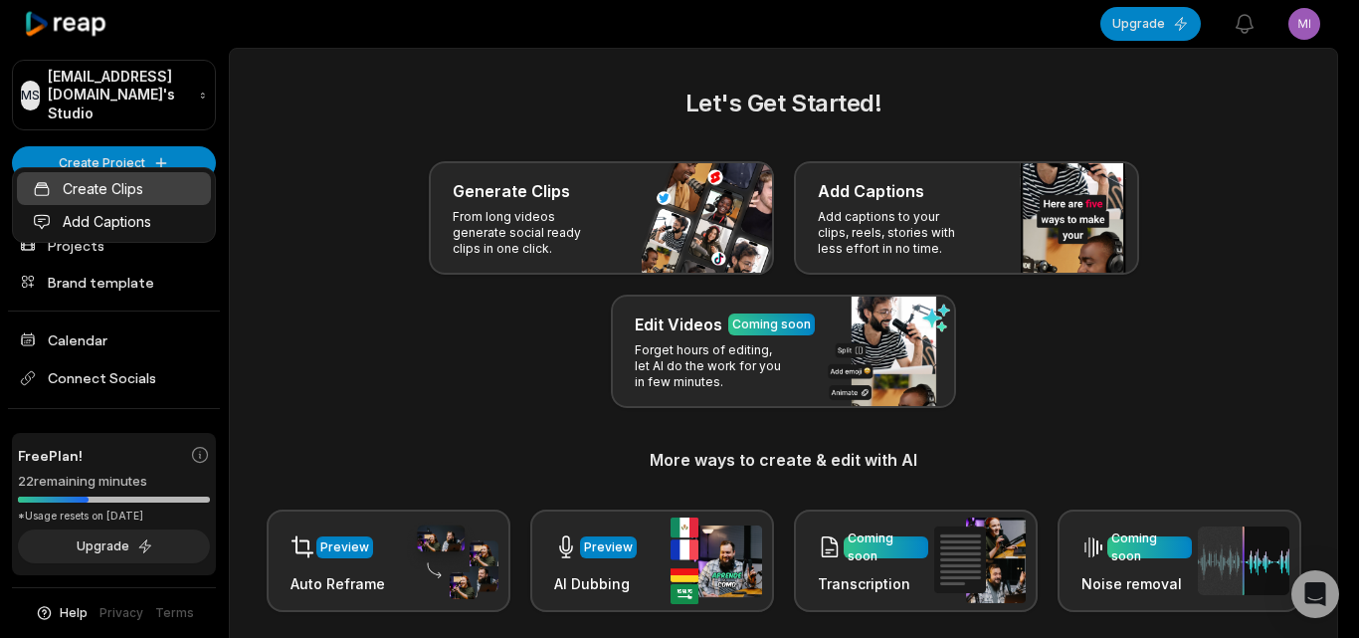
click at [151, 190] on link "Create Clips" at bounding box center [114, 188] width 194 height 33
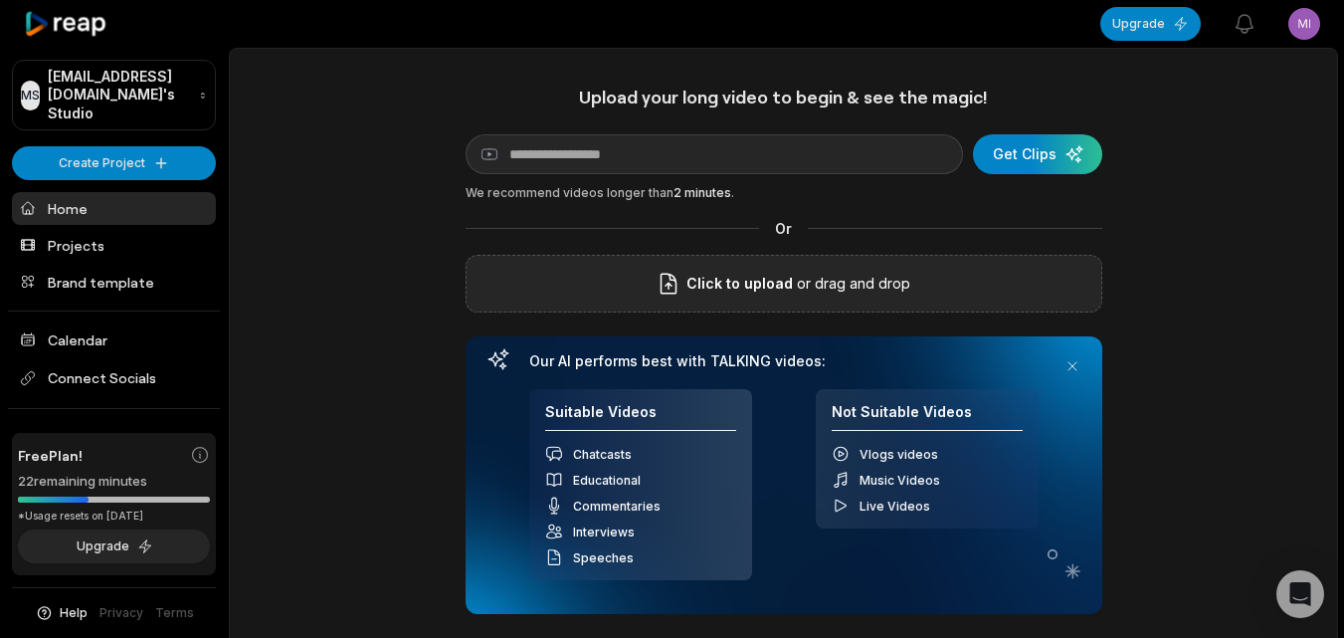
click at [737, 294] on span "Click to upload" at bounding box center [740, 284] width 106 height 24
click at [0, 0] on input "Click to upload" at bounding box center [0, 0] width 0 height 0
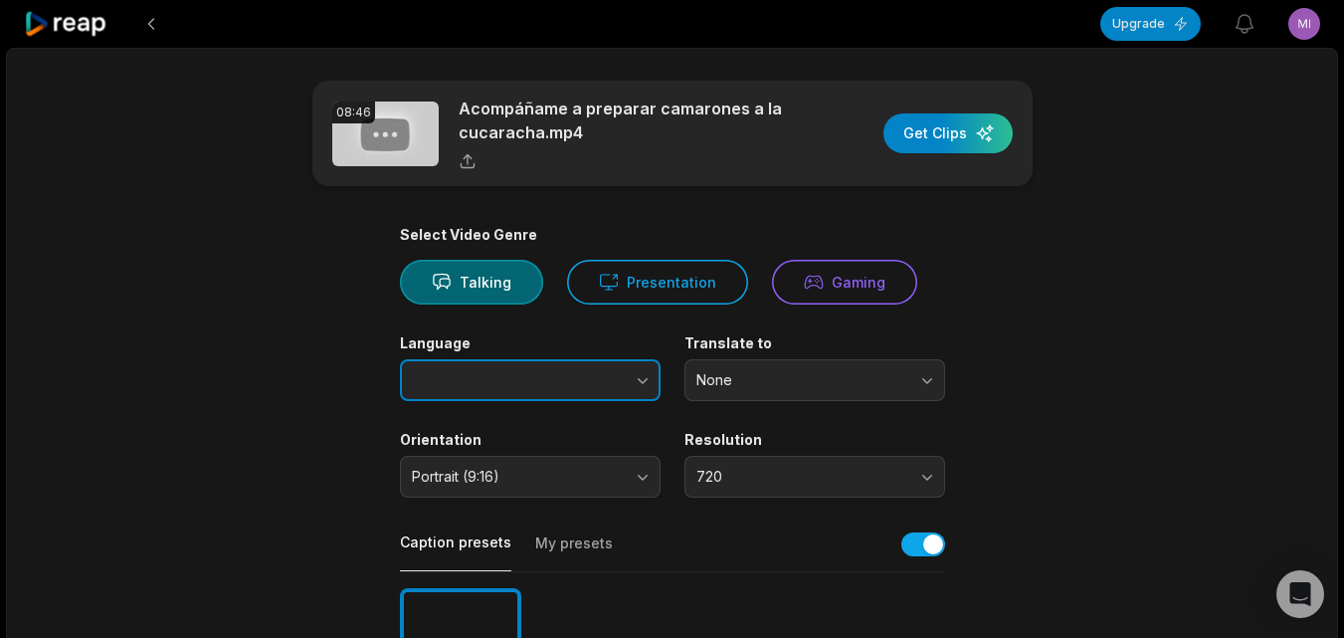
click at [652, 373] on icon "button" at bounding box center [643, 380] width 20 height 20
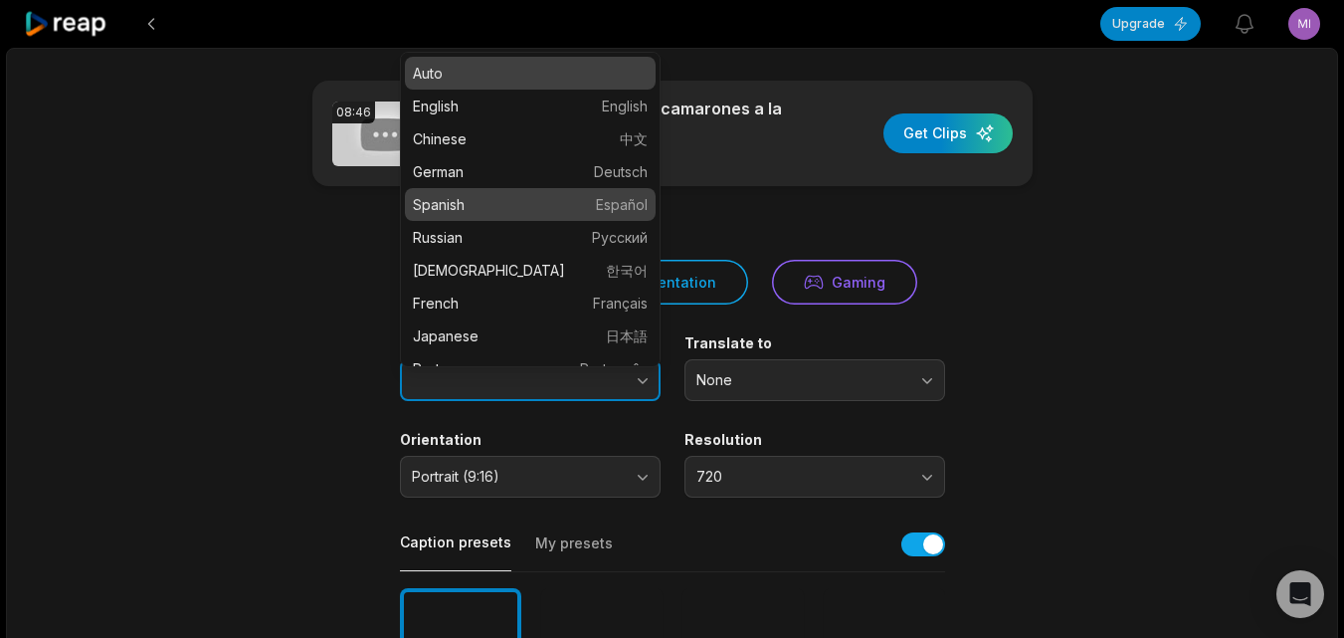
type input "*******"
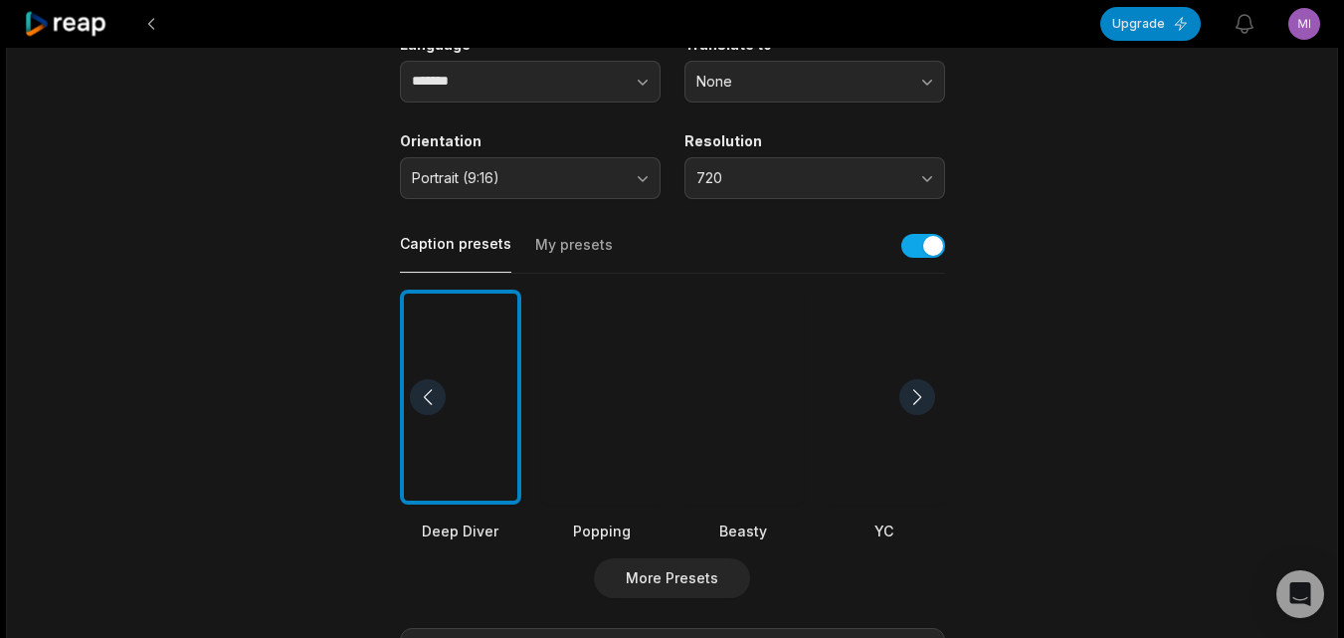
click at [762, 457] on div at bounding box center [743, 398] width 121 height 216
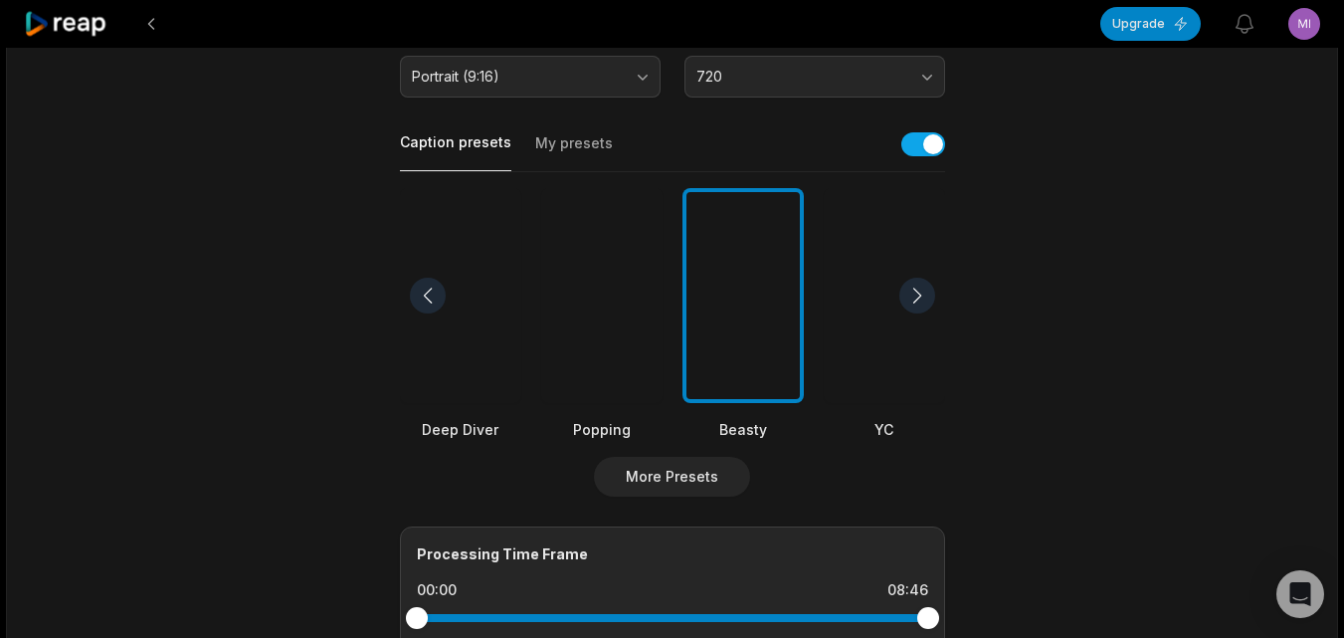
scroll to position [696, 0]
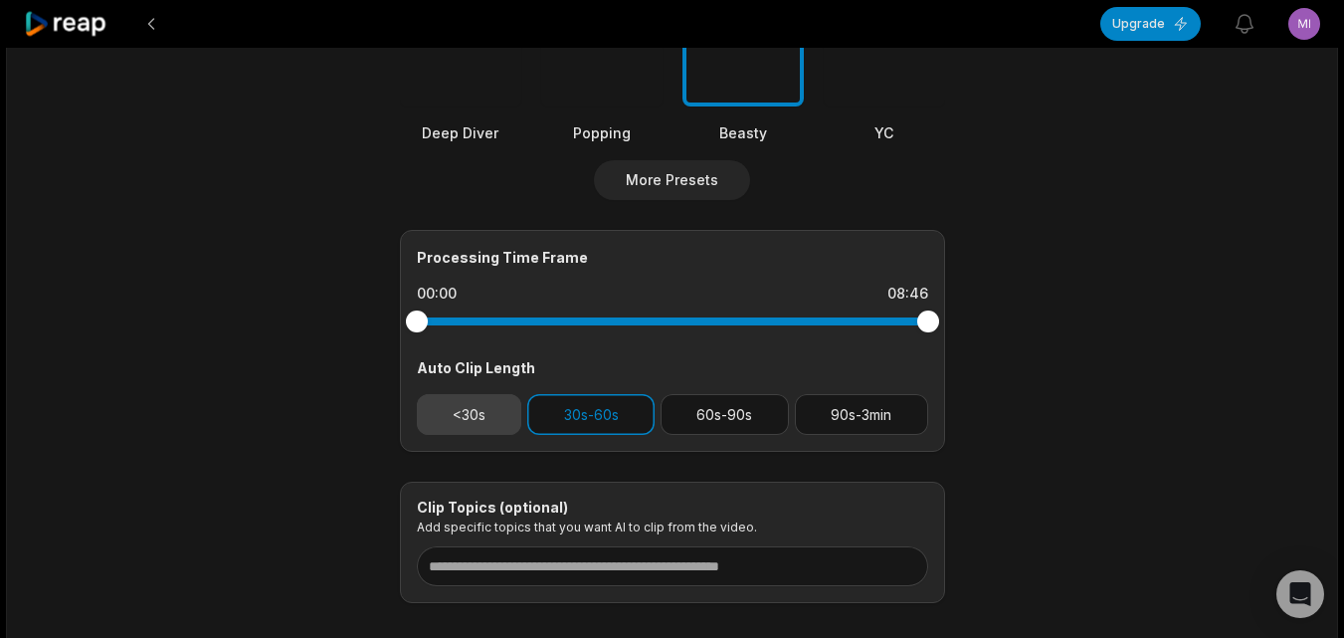
click at [497, 422] on button "<30s" at bounding box center [469, 414] width 105 height 41
click at [576, 422] on button "30s-60s" at bounding box center [590, 414] width 127 height 41
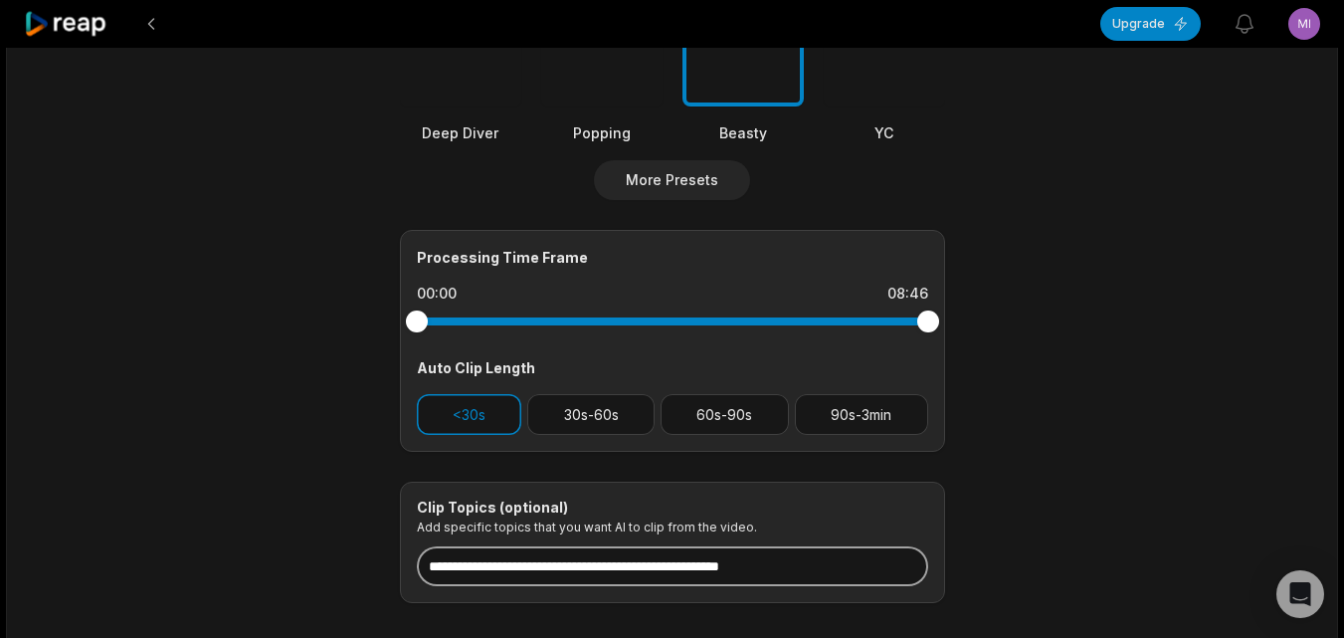
click at [626, 574] on input at bounding box center [672, 566] width 511 height 40
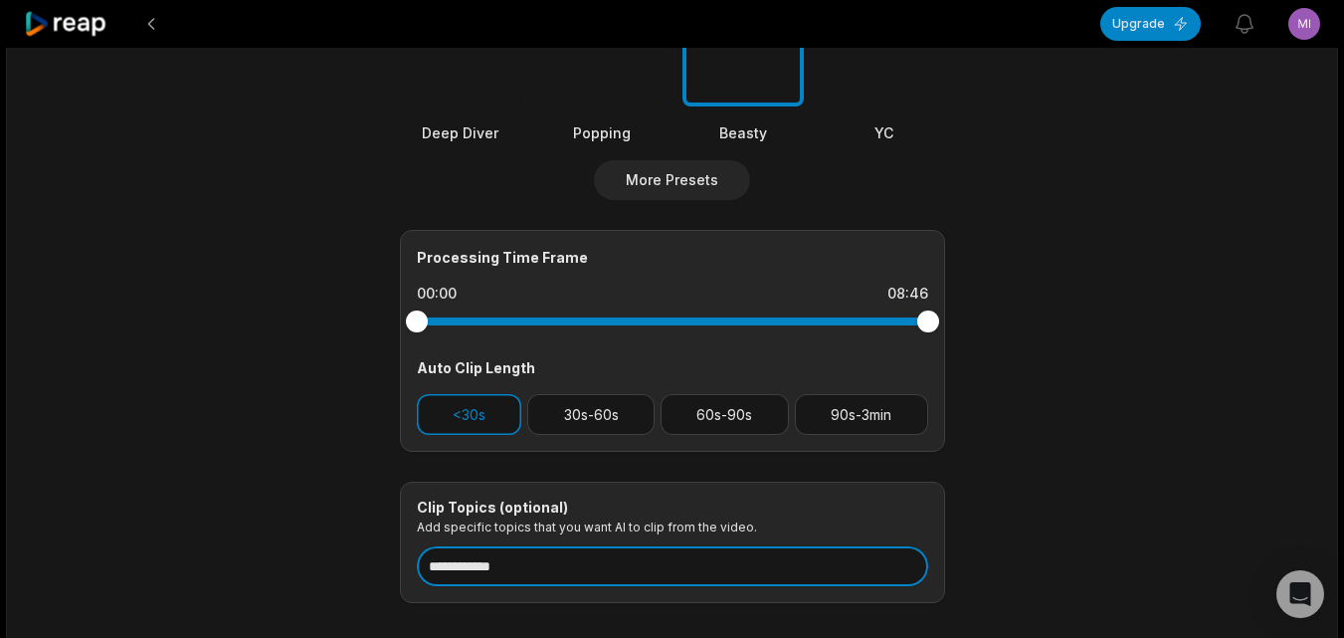
drag, startPoint x: 537, startPoint y: 569, endPoint x: 332, endPoint y: 589, distance: 205.9
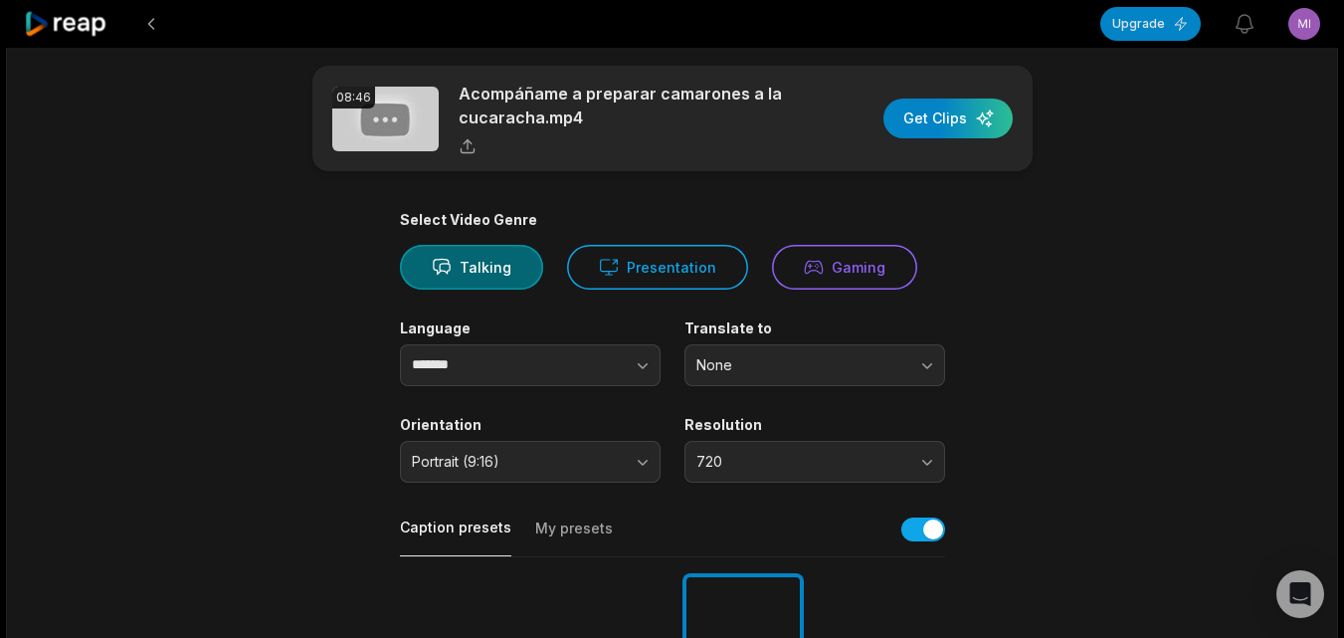
scroll to position [0, 0]
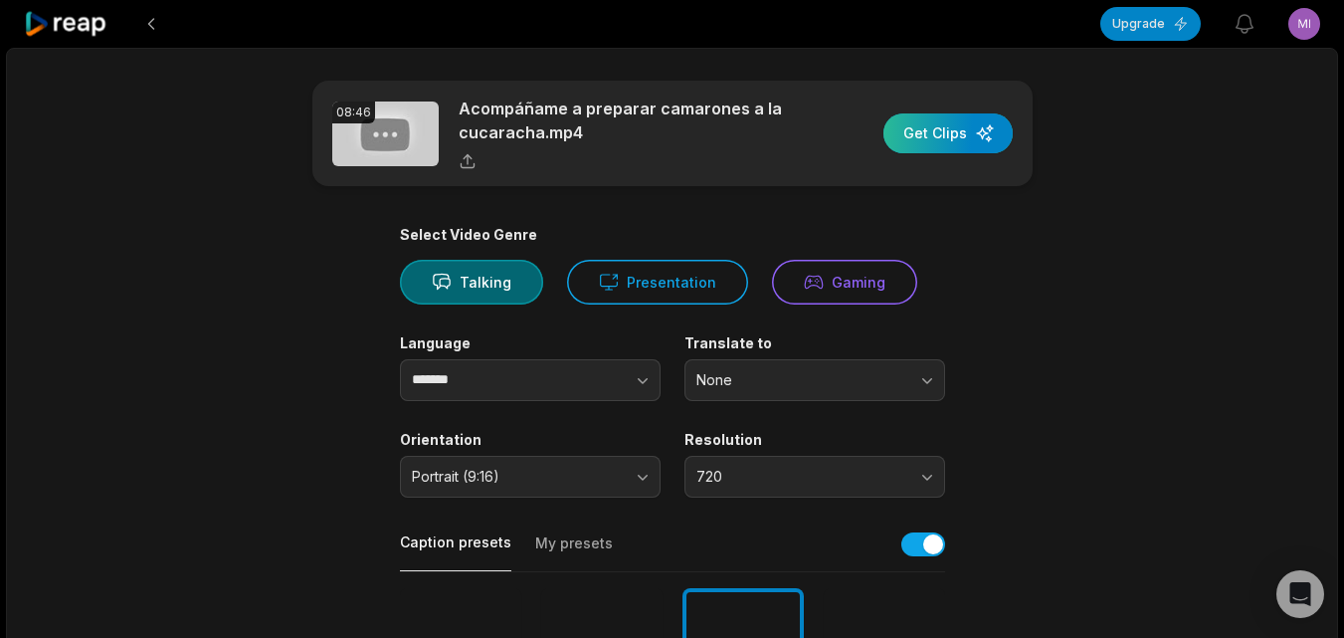
type input "**********"
click at [913, 129] on div "button" at bounding box center [948, 133] width 129 height 40
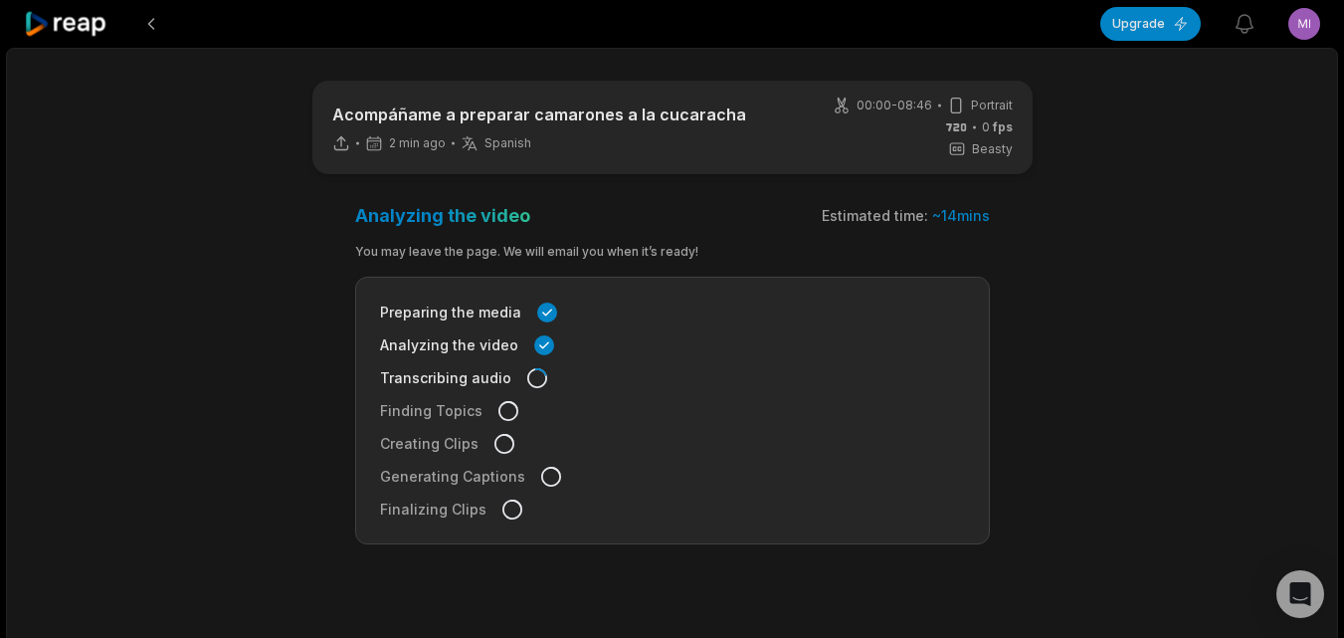
click at [91, 26] on icon at bounding box center [66, 24] width 85 height 27
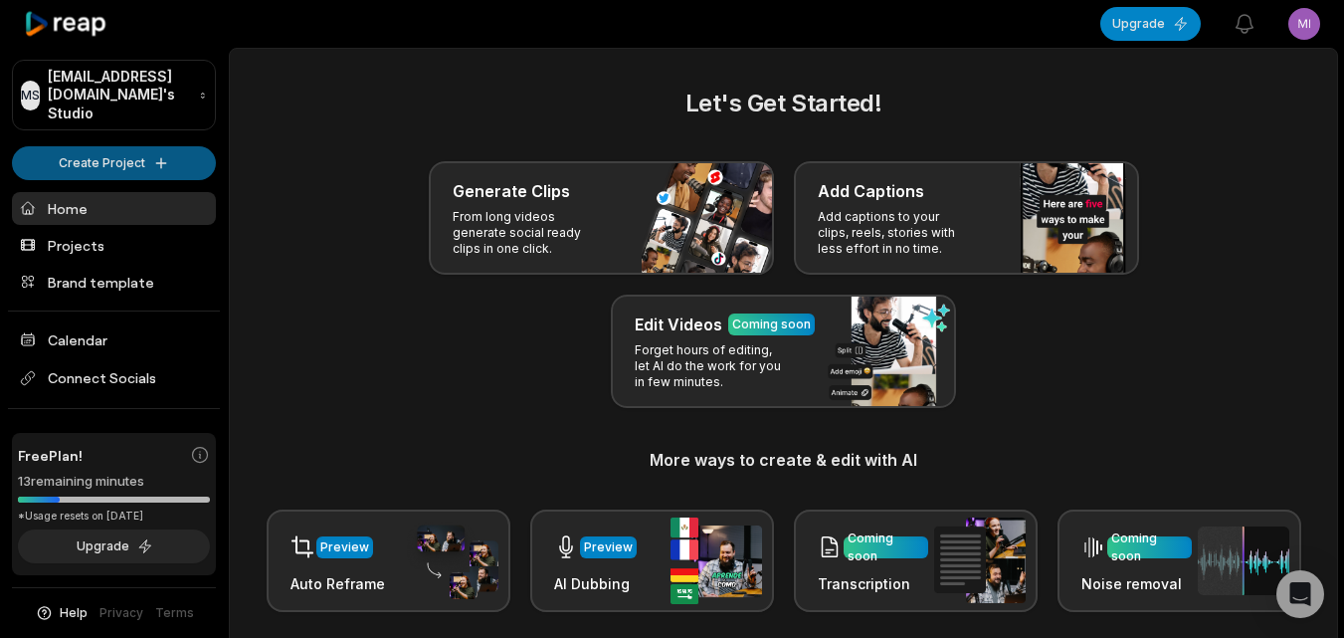
click at [79, 144] on html "MS [PERSON_NAME][EMAIL_ADDRESS][DOMAIN_NAME]'s Studio Create Project Home Proje…" at bounding box center [672, 319] width 1344 height 638
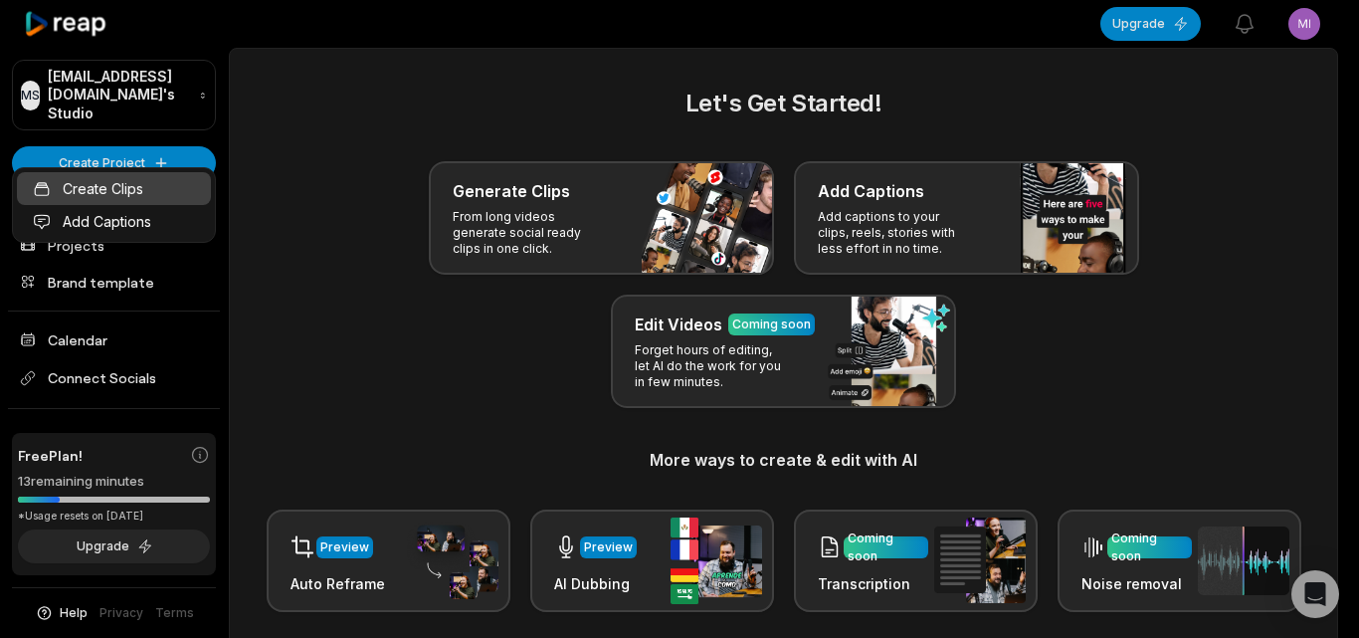
click at [138, 197] on link "Create Clips" at bounding box center [114, 188] width 194 height 33
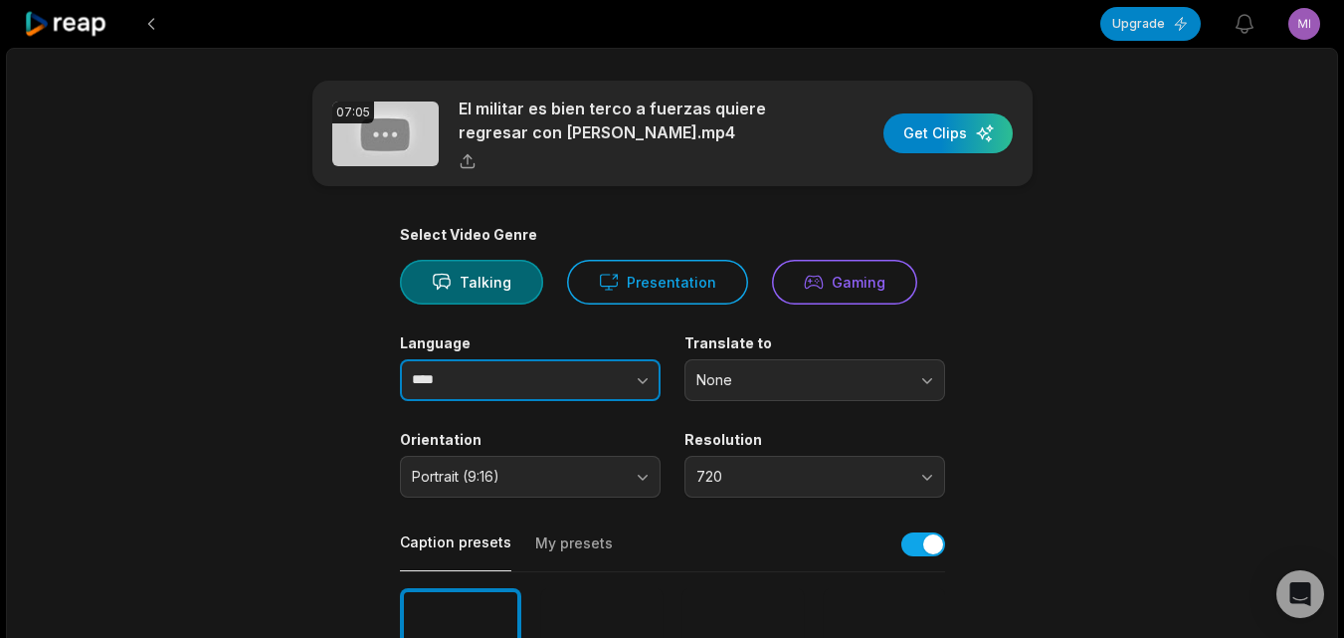
click at [639, 381] on icon "button" at bounding box center [643, 380] width 20 height 20
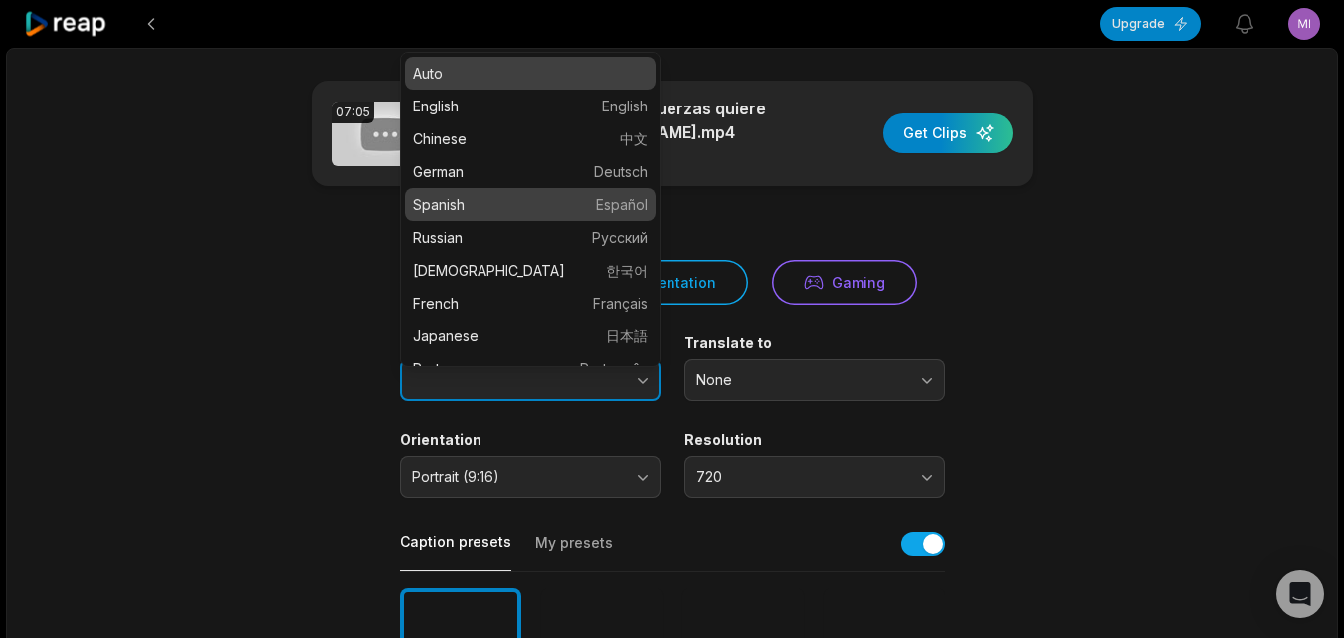
type input "*******"
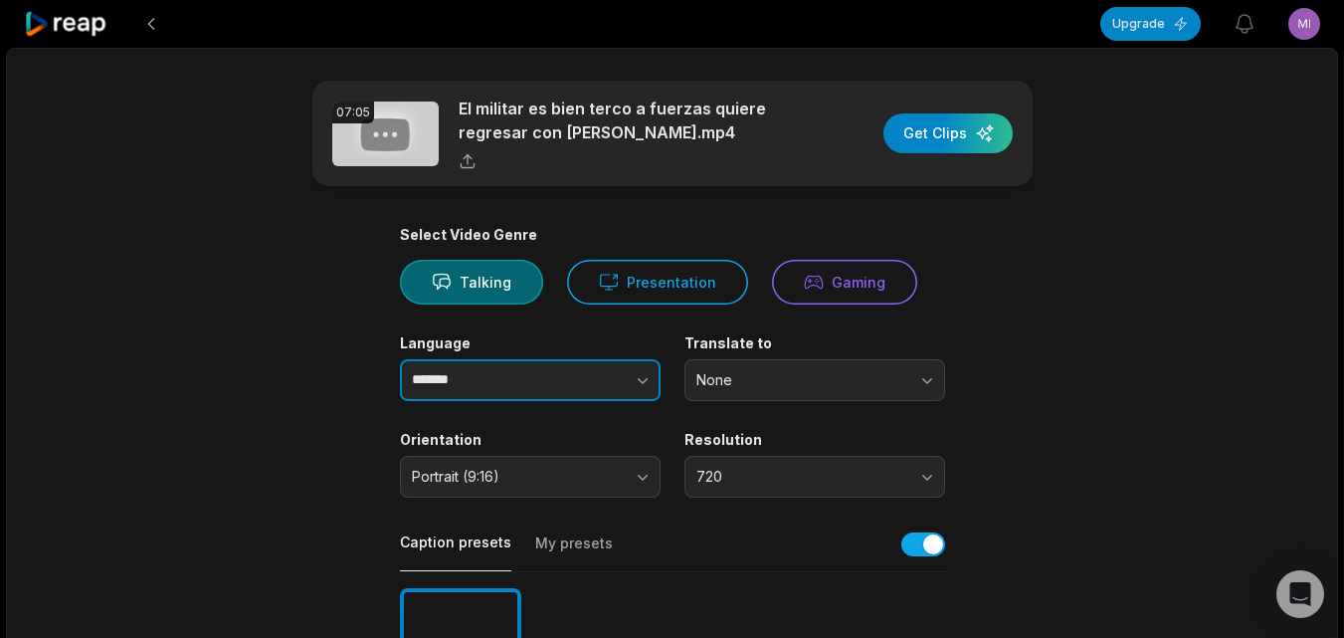
drag, startPoint x: 559, startPoint y: 215, endPoint x: 579, endPoint y: 238, distance: 30.3
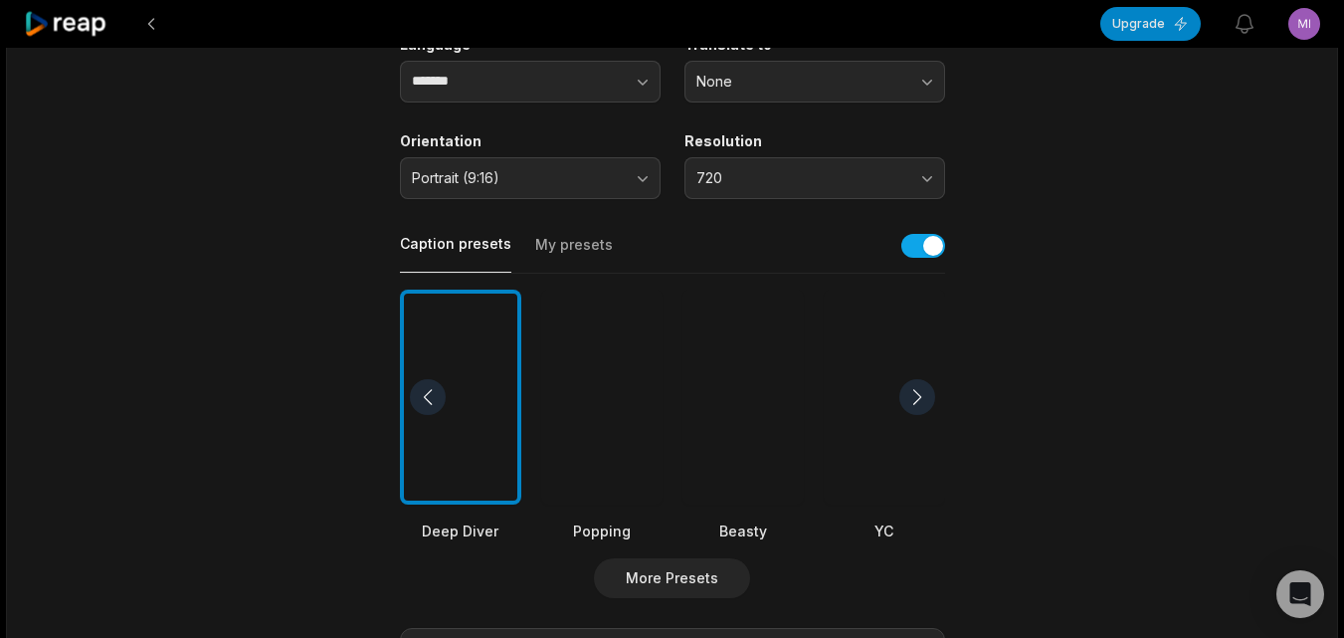
click at [747, 469] on div at bounding box center [743, 398] width 121 height 216
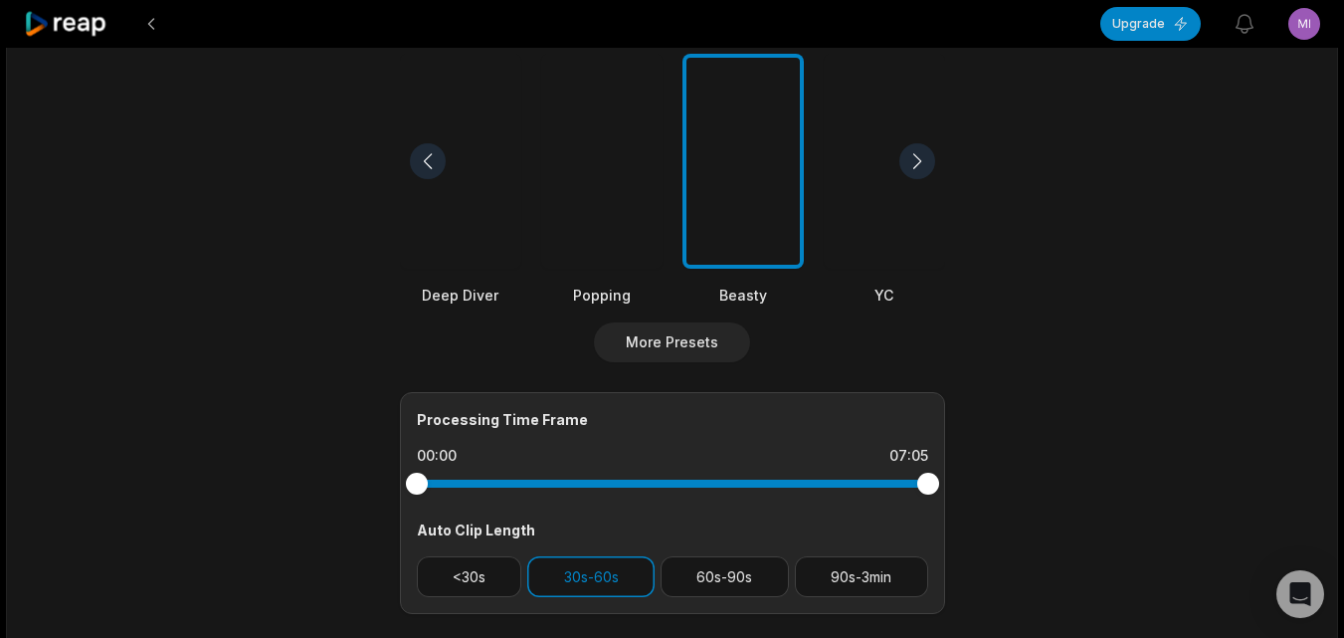
scroll to position [696, 0]
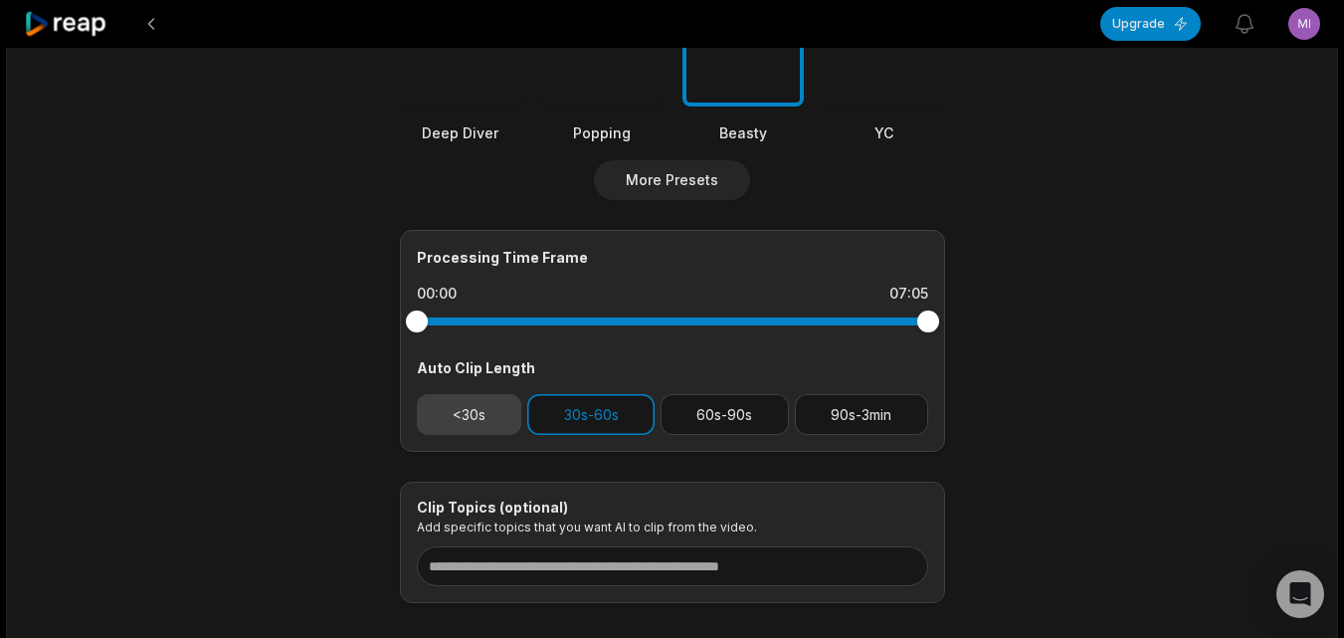
click at [470, 410] on button "<30s" at bounding box center [469, 414] width 105 height 41
click at [553, 410] on button "30s-60s" at bounding box center [590, 414] width 127 height 41
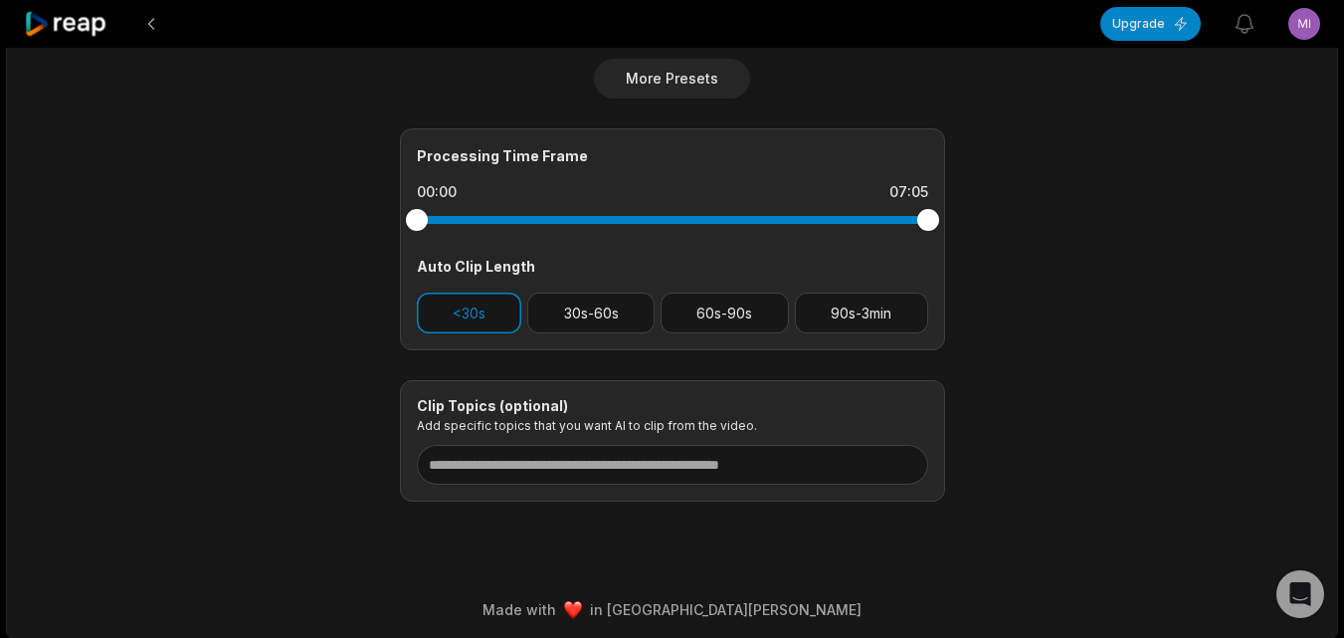
scroll to position [805, 0]
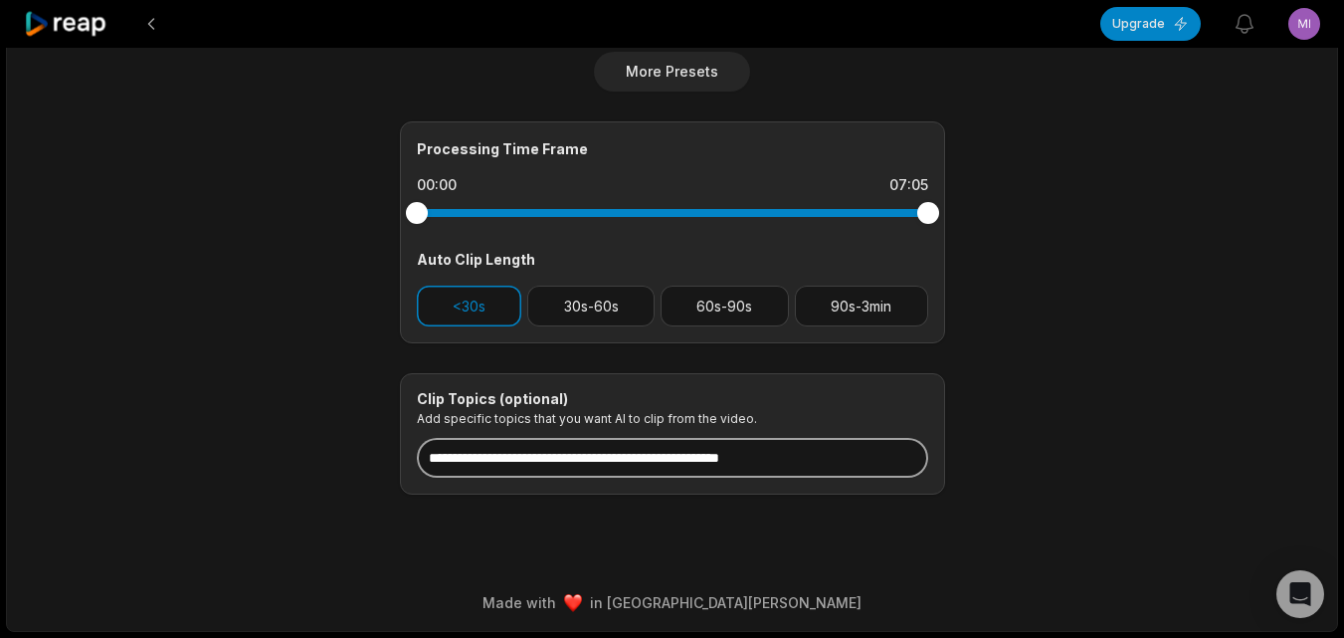
click at [602, 469] on input at bounding box center [672, 458] width 511 height 40
paste input "**********"
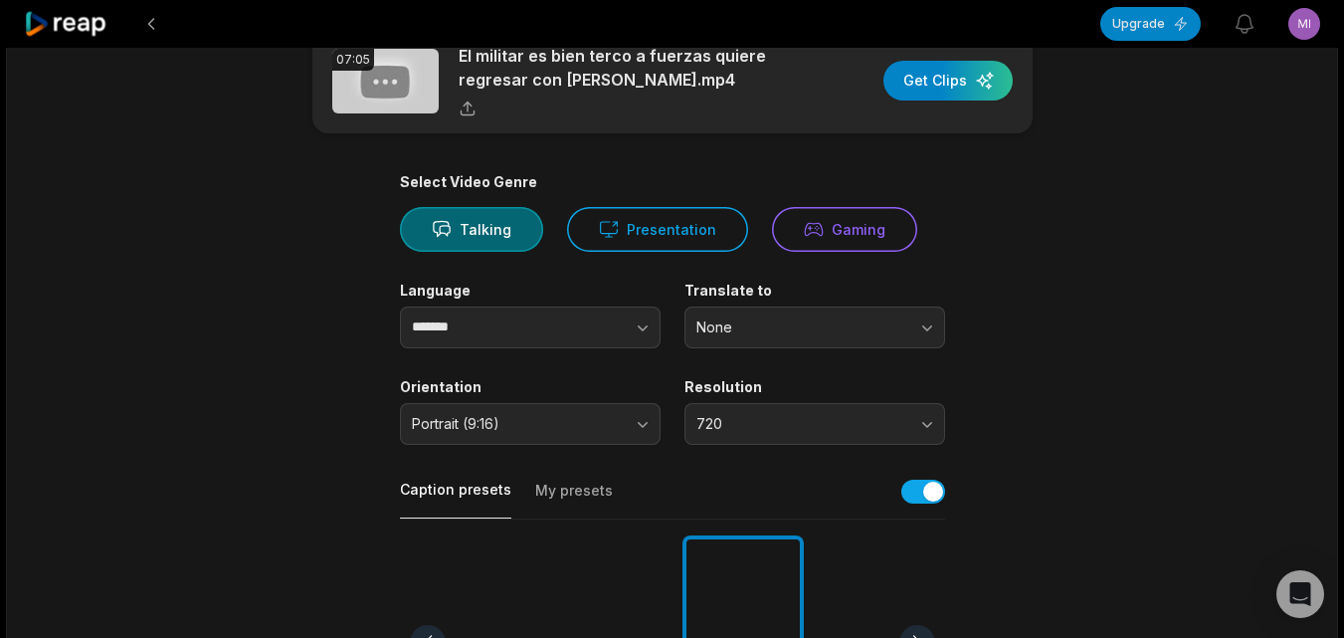
scroll to position [0, 0]
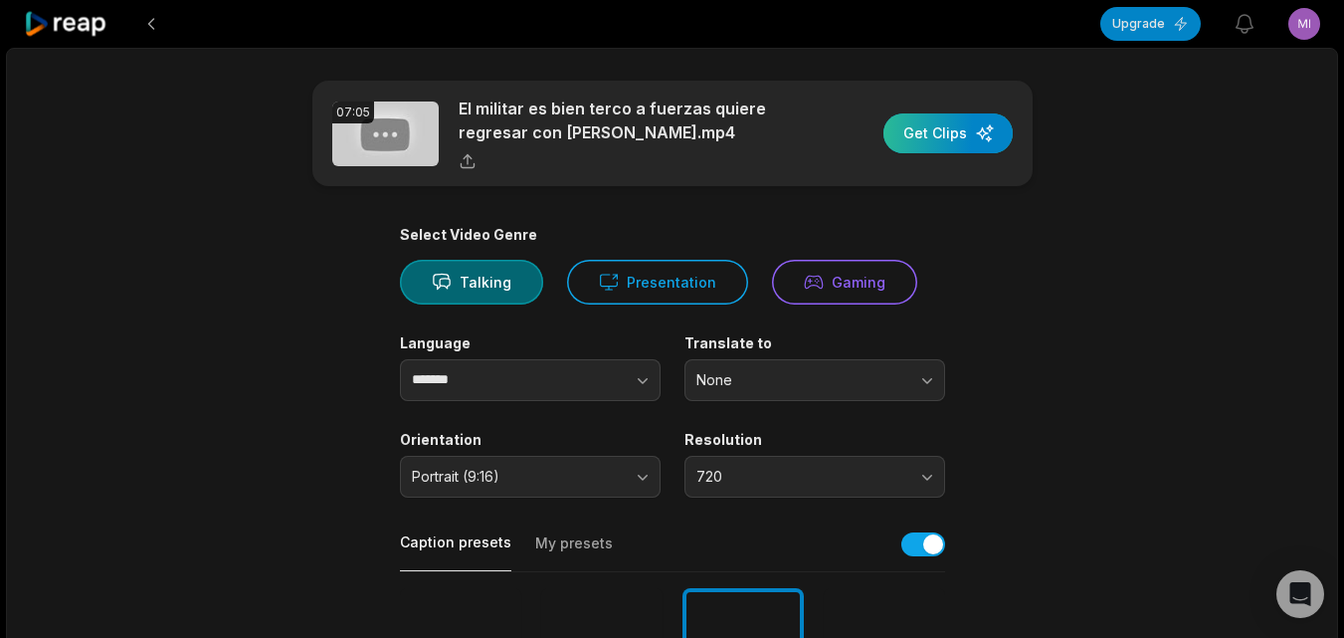
type input "**********"
click at [934, 126] on div "button" at bounding box center [948, 133] width 129 height 40
